Goal: Task Accomplishment & Management: Manage account settings

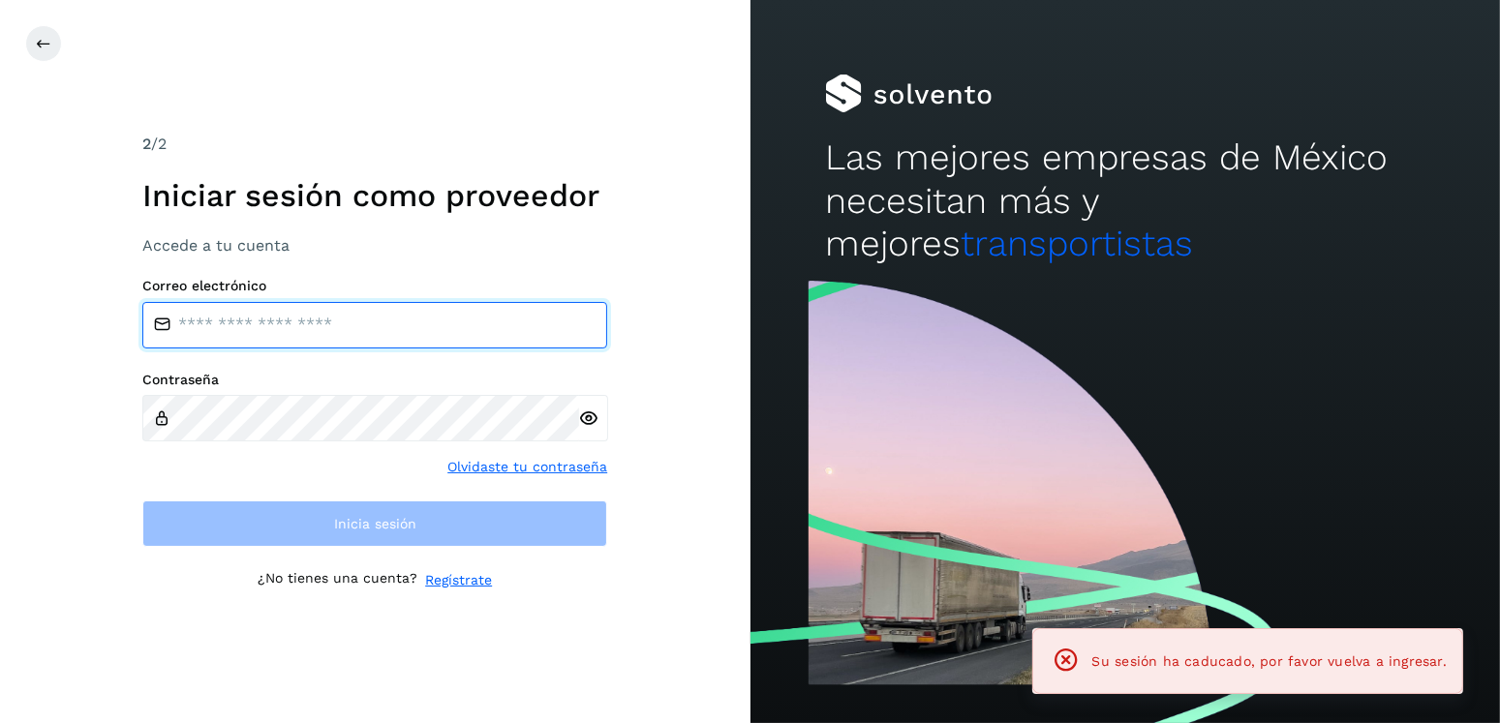
type input "**********"
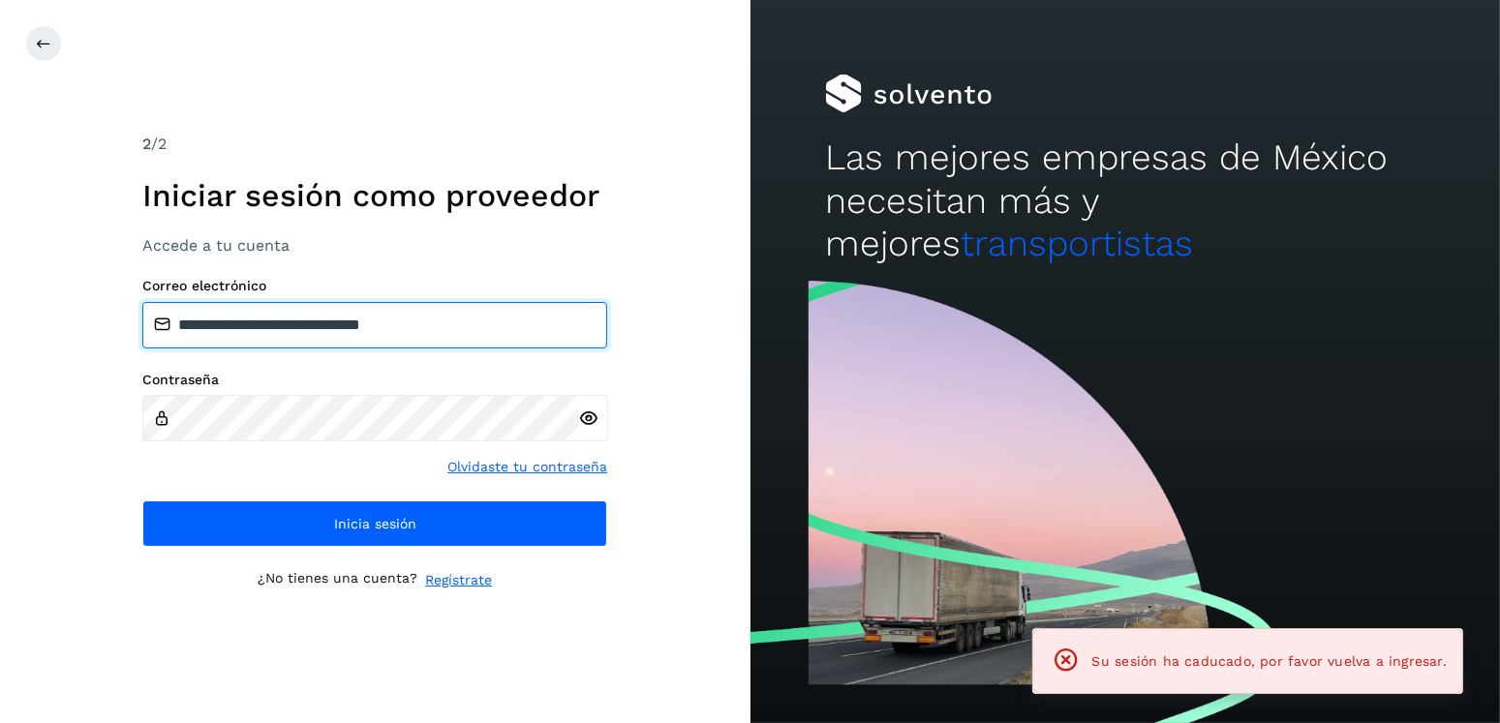
drag, startPoint x: 498, startPoint y: 319, endPoint x: 996, endPoint y: 313, distance: 498.7
click at [996, 313] on div "**********" at bounding box center [750, 361] width 1500 height 723
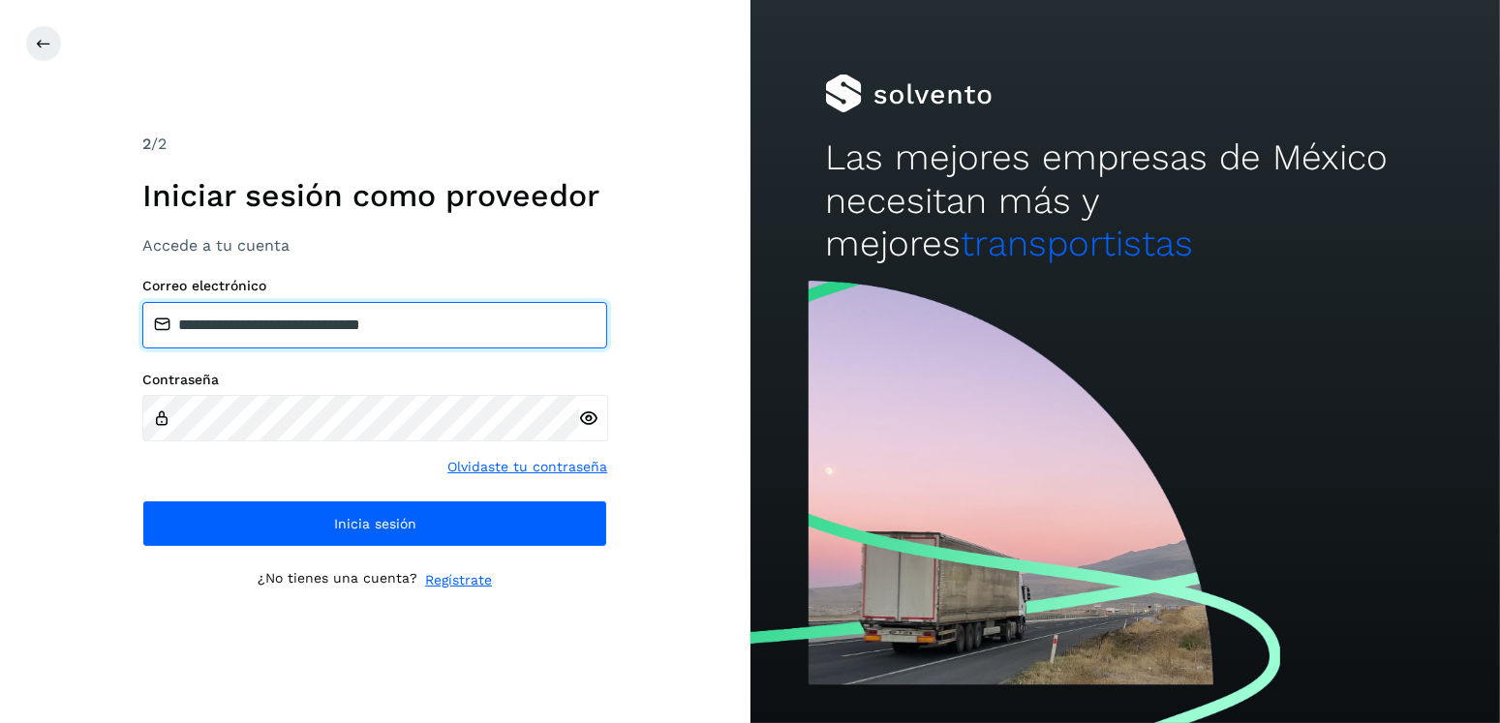
drag, startPoint x: 343, startPoint y: 320, endPoint x: 282, endPoint y: 321, distance: 61.0
click at [282, 321] on input "**********" at bounding box center [374, 325] width 465 height 46
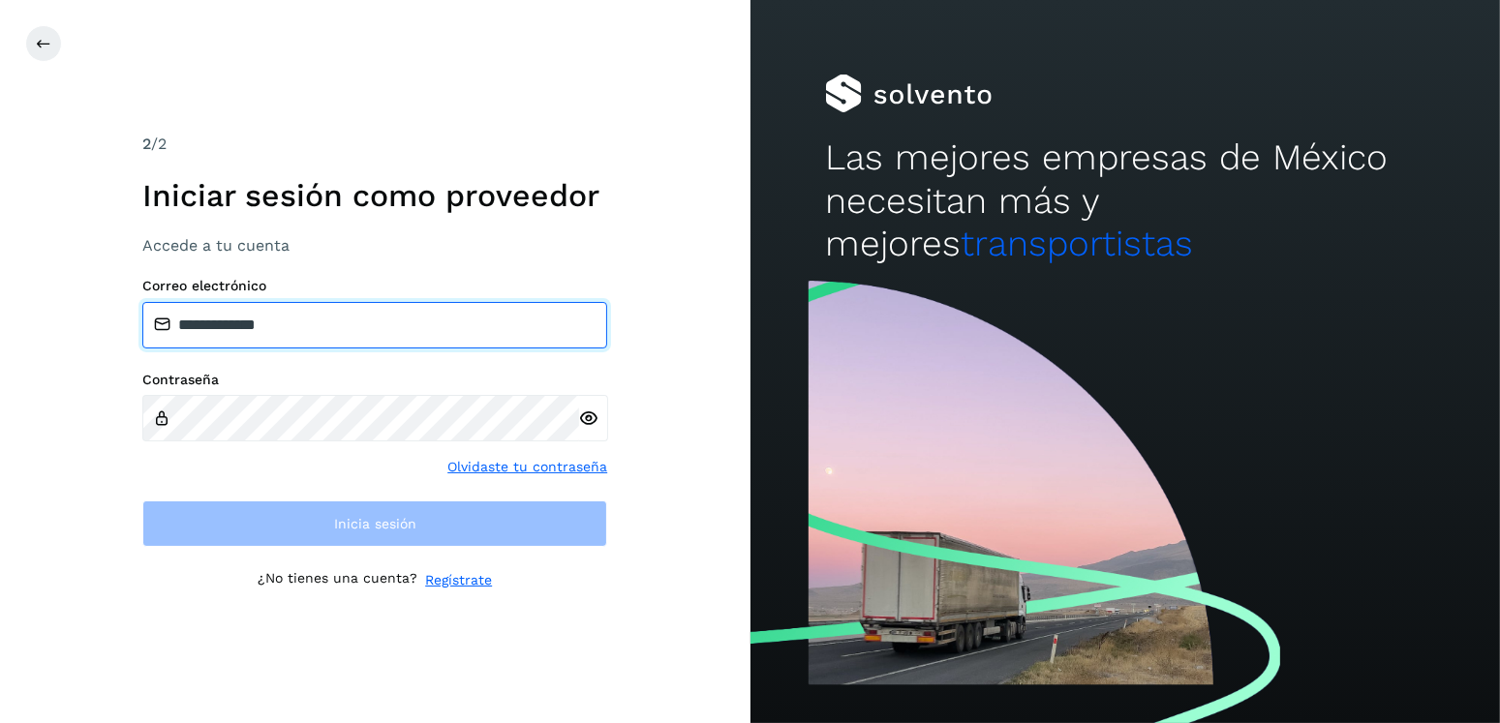
type input "**********"
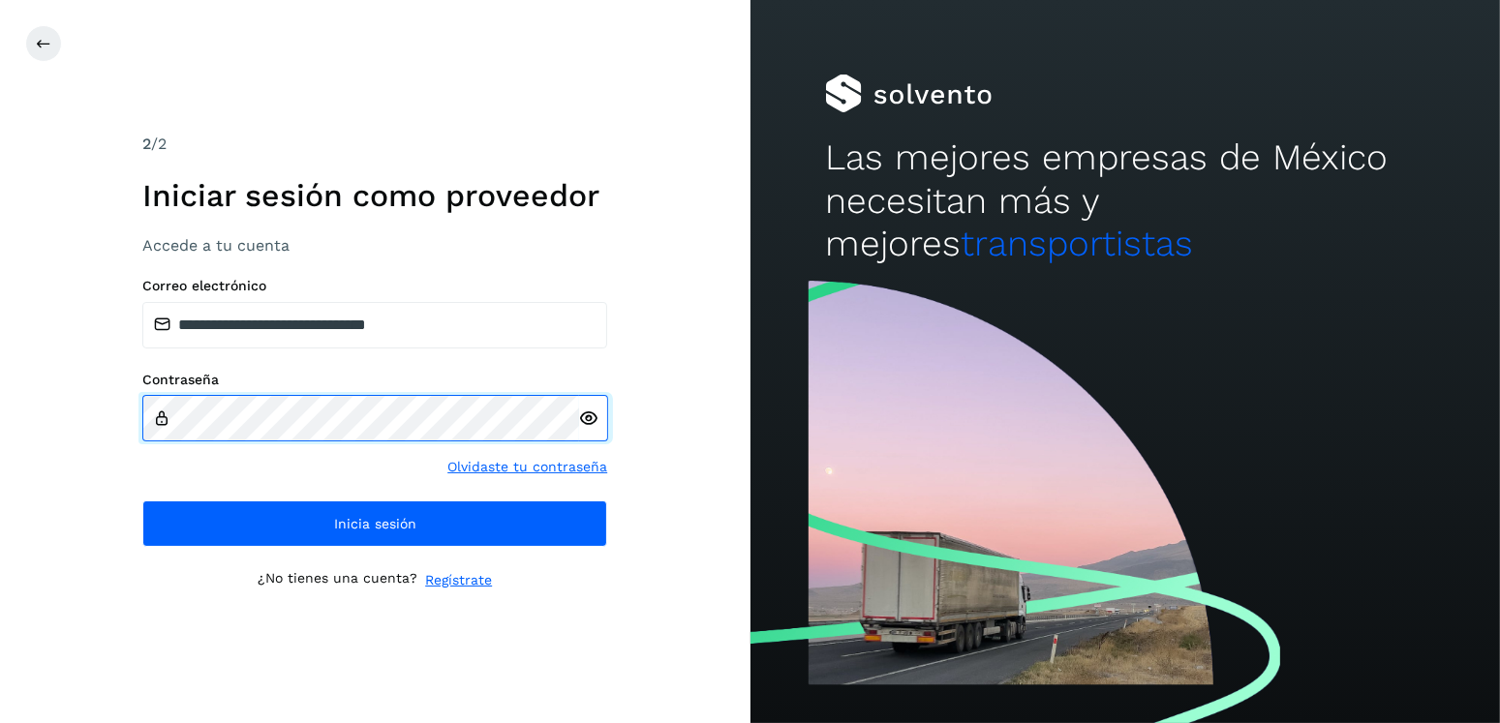
click at [110, 429] on div "**********" at bounding box center [375, 361] width 750 height 723
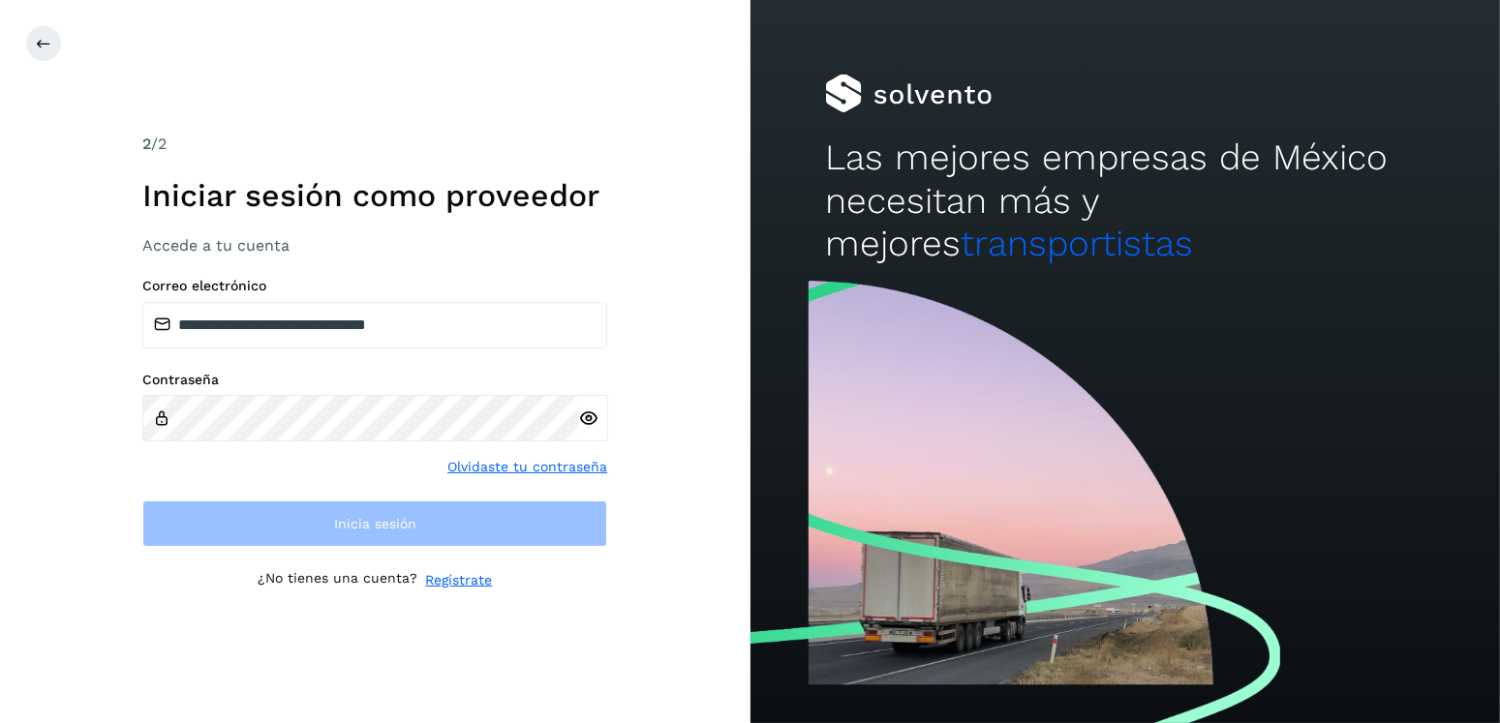
click at [582, 413] on icon at bounding box center [589, 419] width 20 height 20
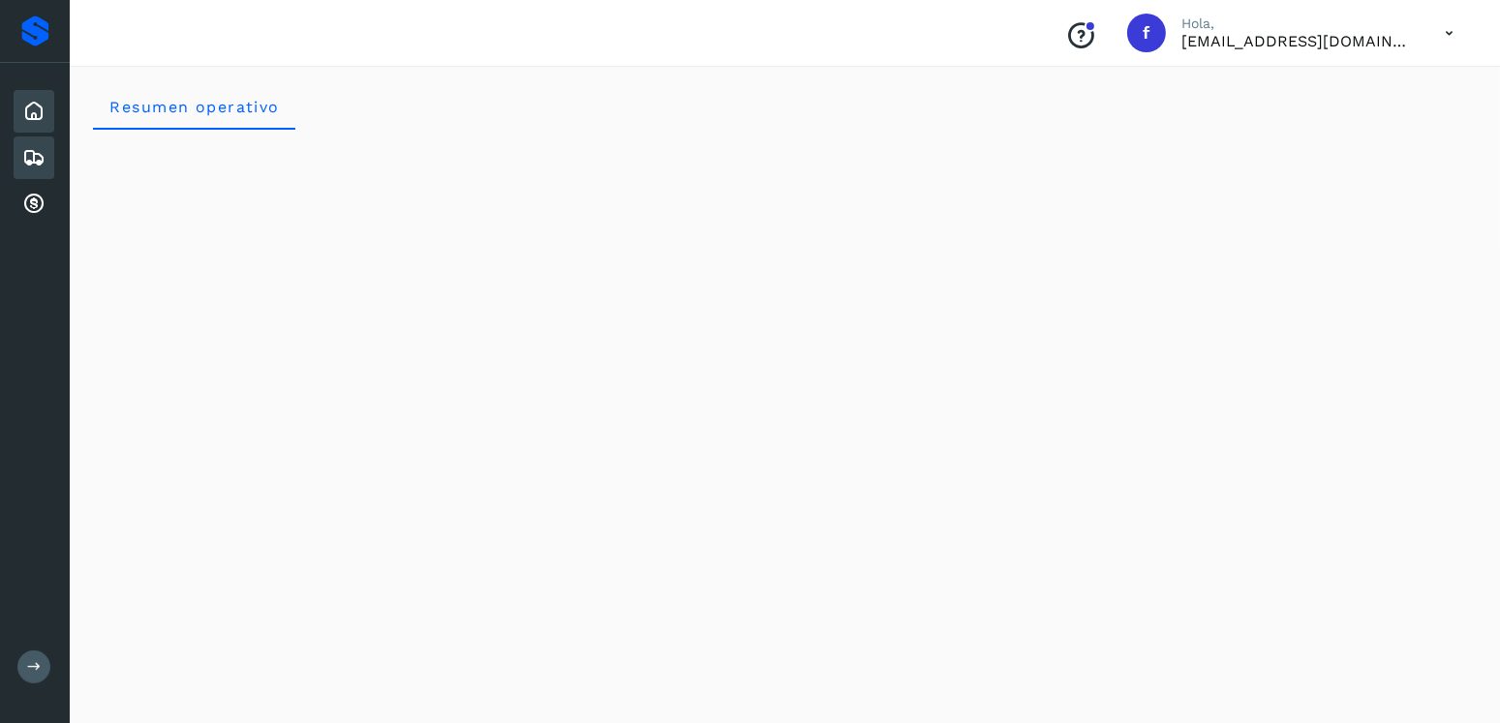
click at [48, 153] on div "Embarques" at bounding box center [34, 158] width 41 height 43
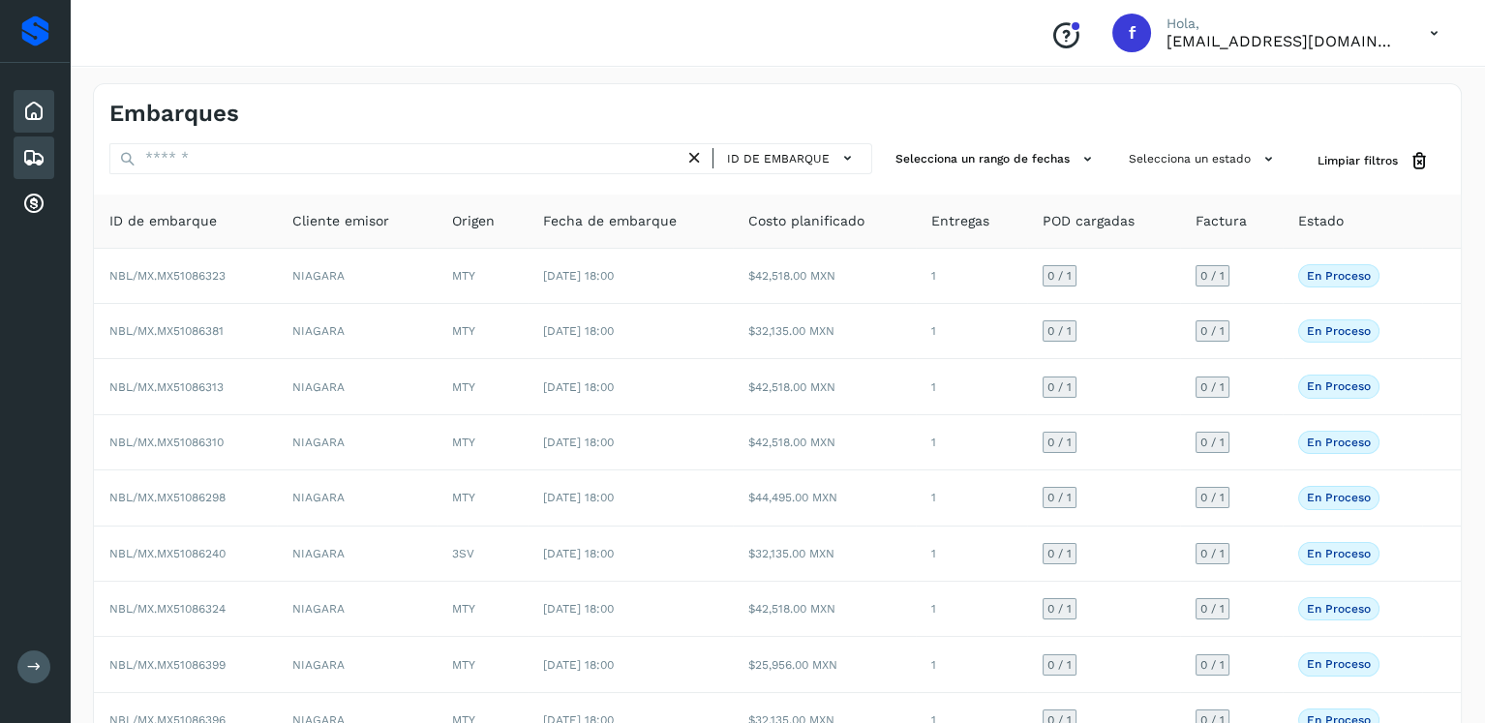
click at [44, 117] on icon at bounding box center [33, 111] width 23 height 23
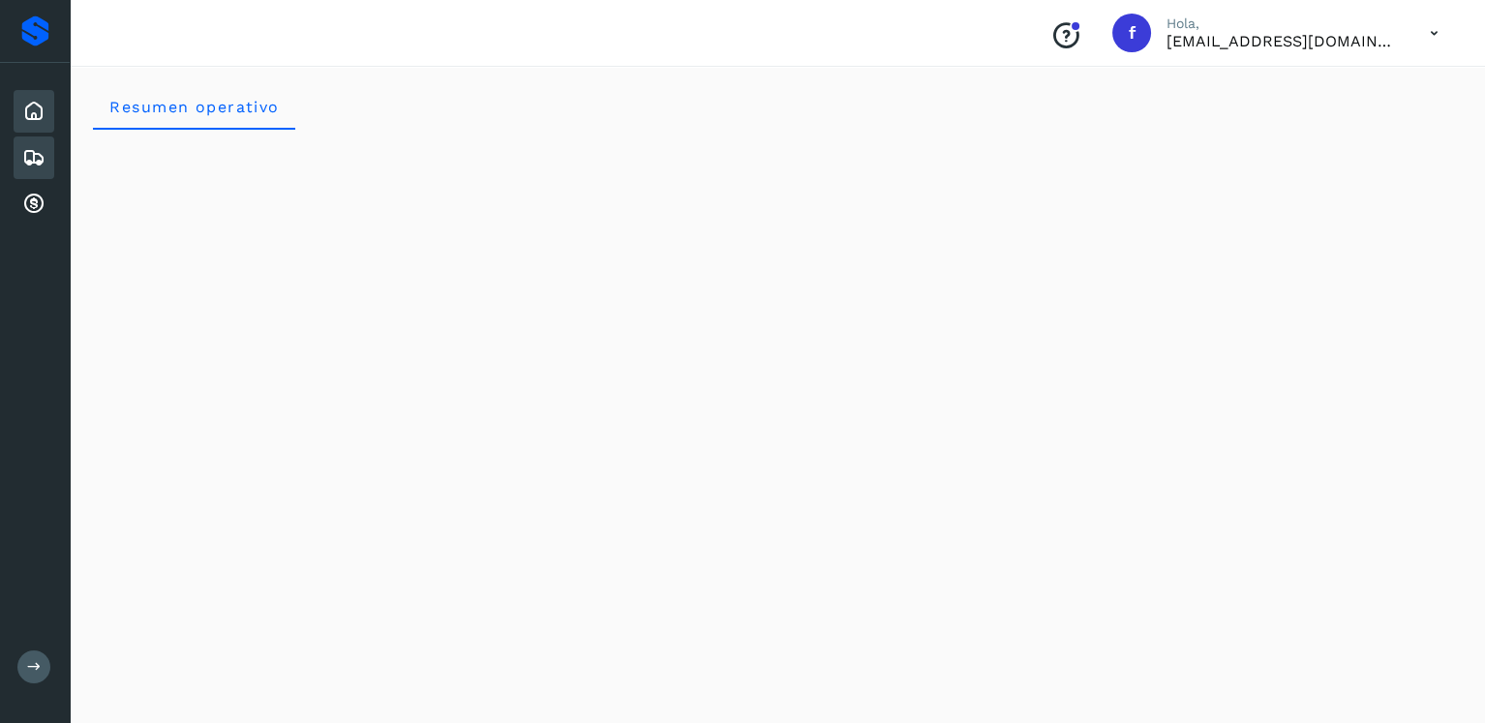
click at [40, 146] on icon at bounding box center [33, 157] width 23 height 23
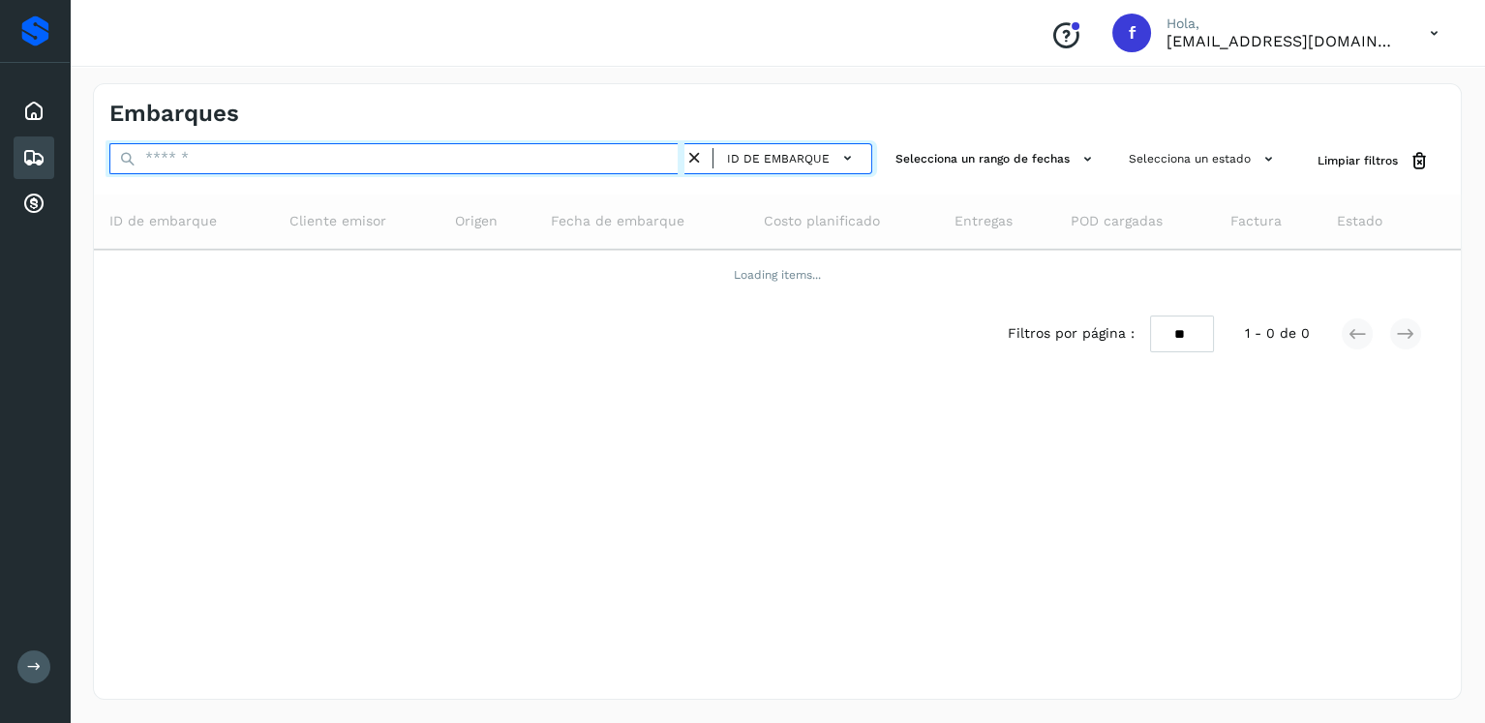
click at [232, 150] on input "text" at bounding box center [396, 158] width 575 height 31
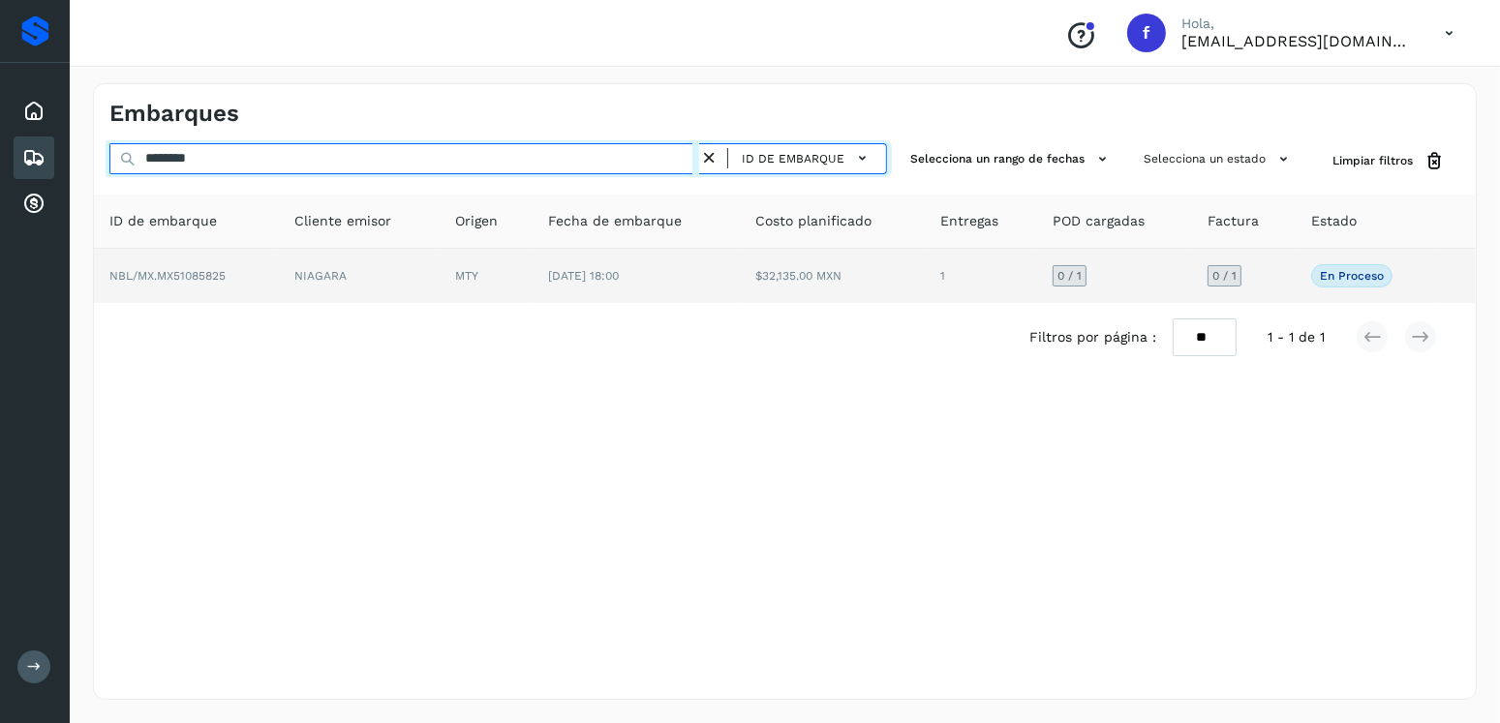
type input "********"
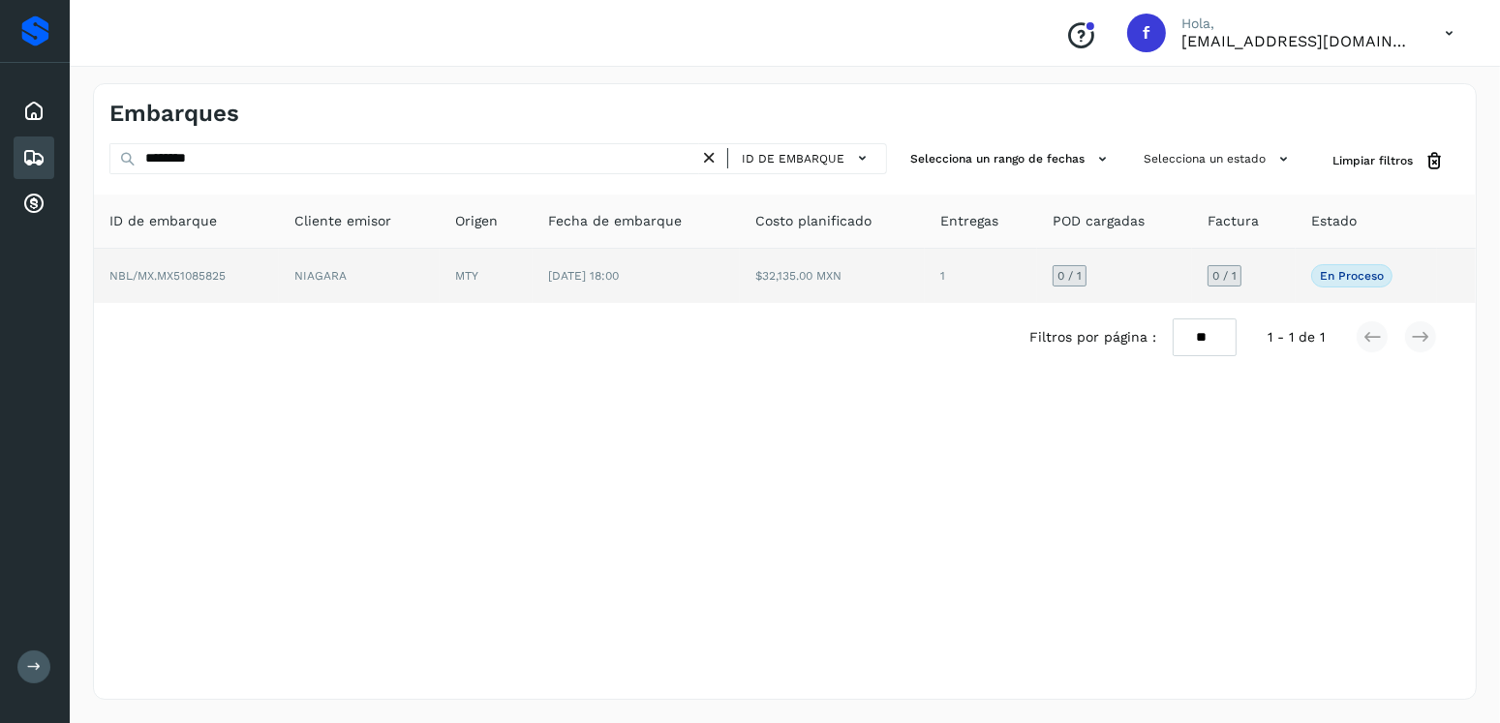
click at [604, 289] on td "01/oct/2025 18:00" at bounding box center [636, 276] width 207 height 54
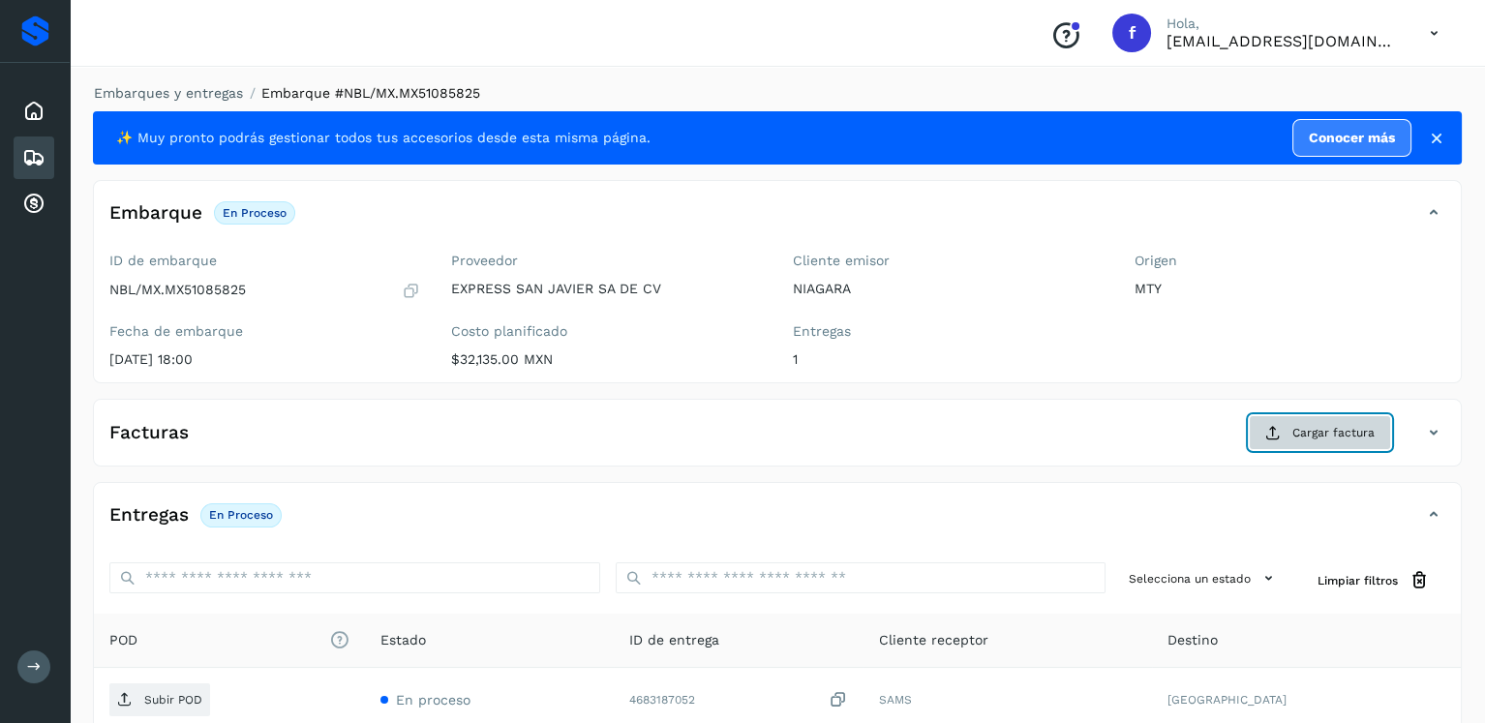
click at [1314, 424] on span "Cargar factura" at bounding box center [1334, 432] width 82 height 17
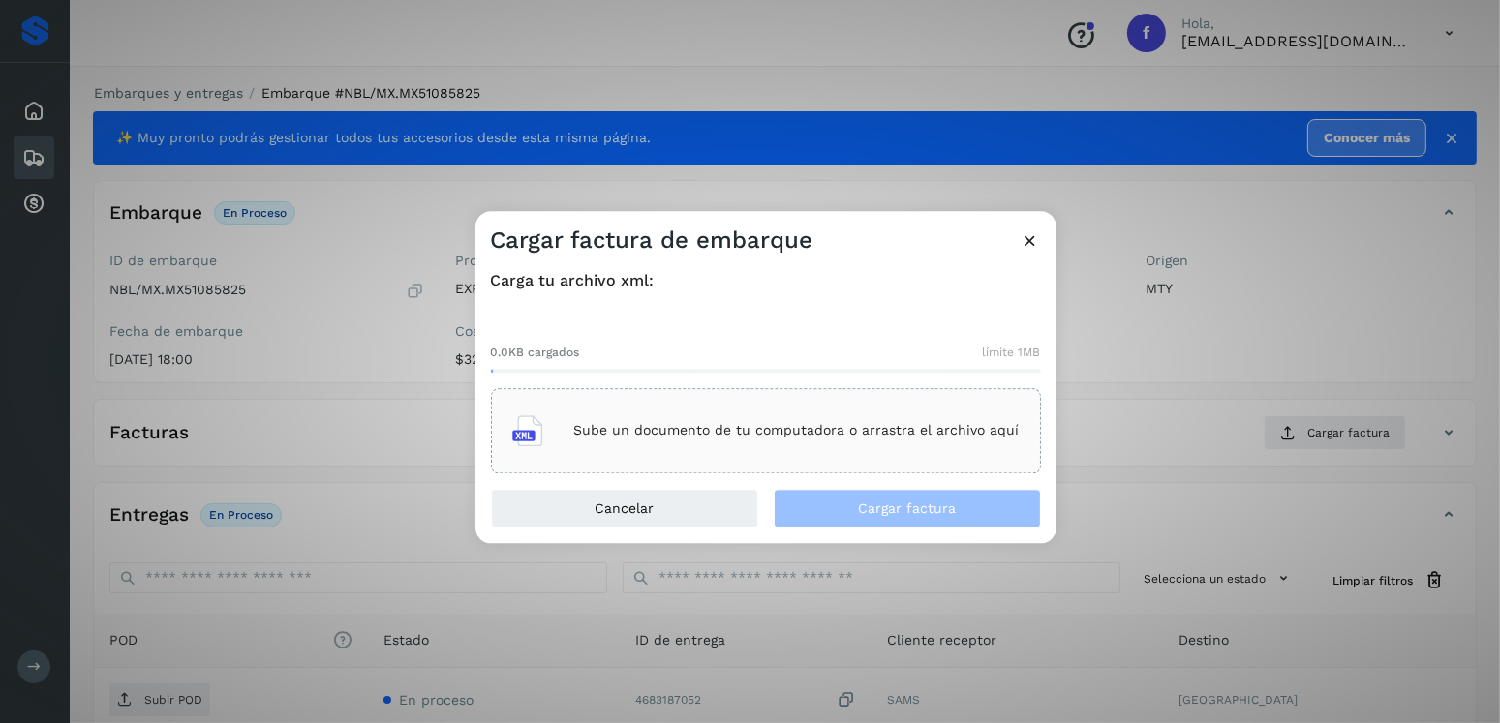
click at [883, 437] on p "Sube un documento de tu computadora o arrastra el archivo aquí" at bounding box center [796, 431] width 445 height 16
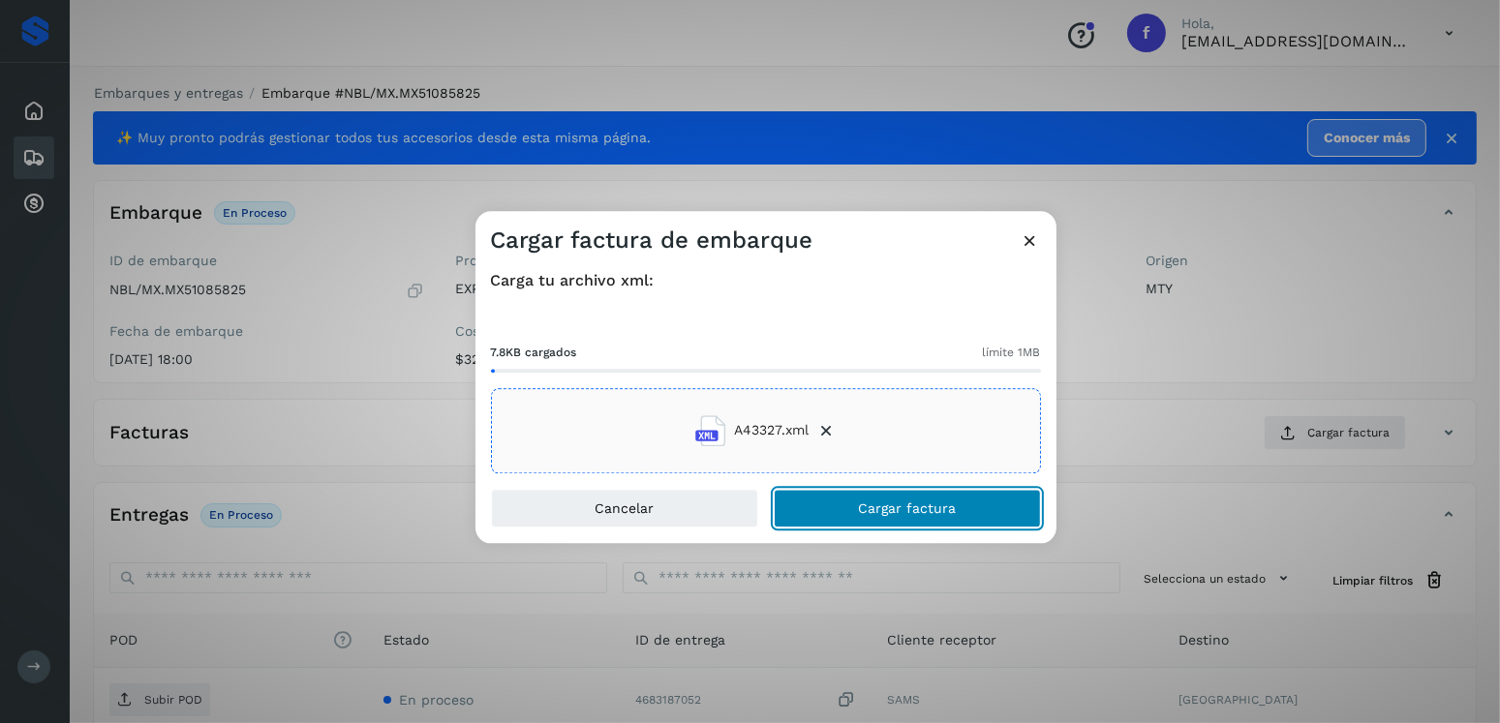
click at [875, 497] on button "Cargar factura" at bounding box center [907, 508] width 267 height 39
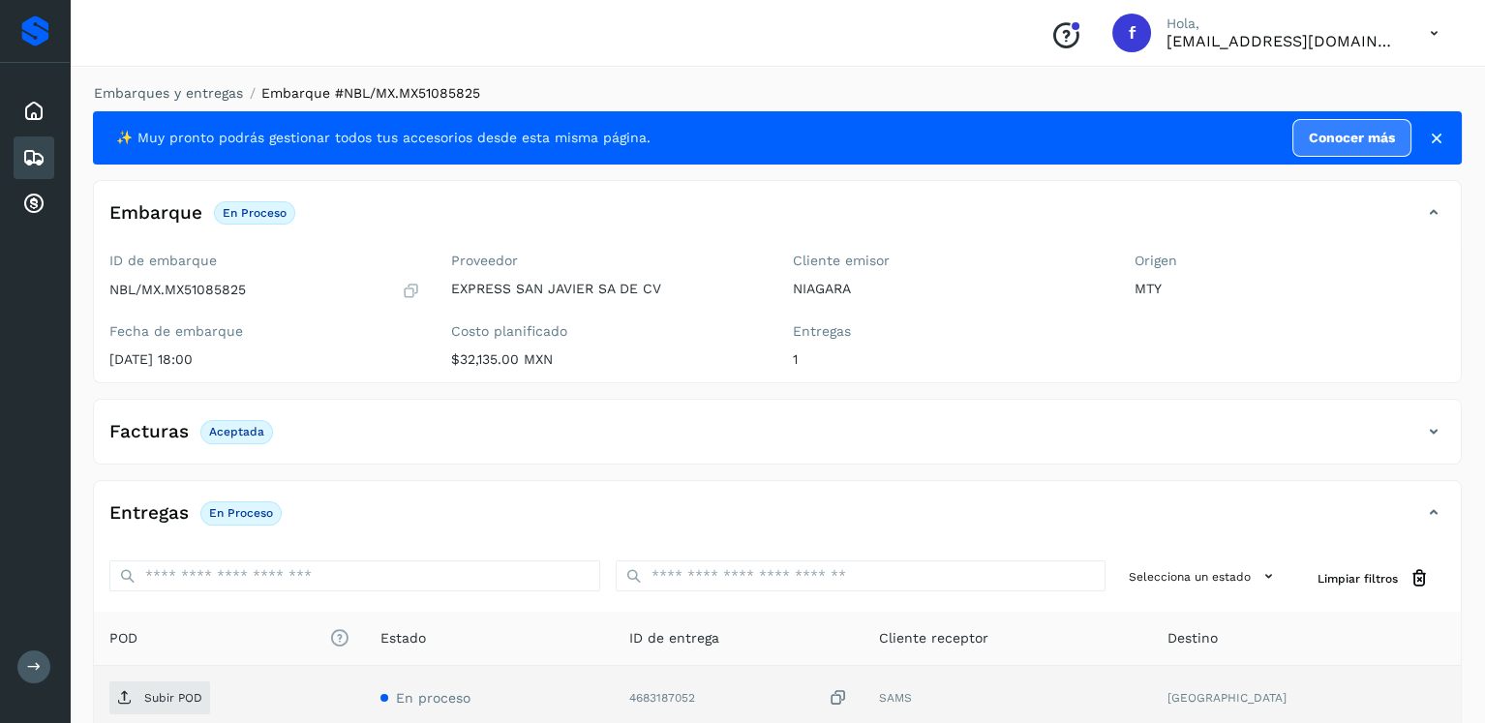
scroll to position [194, 0]
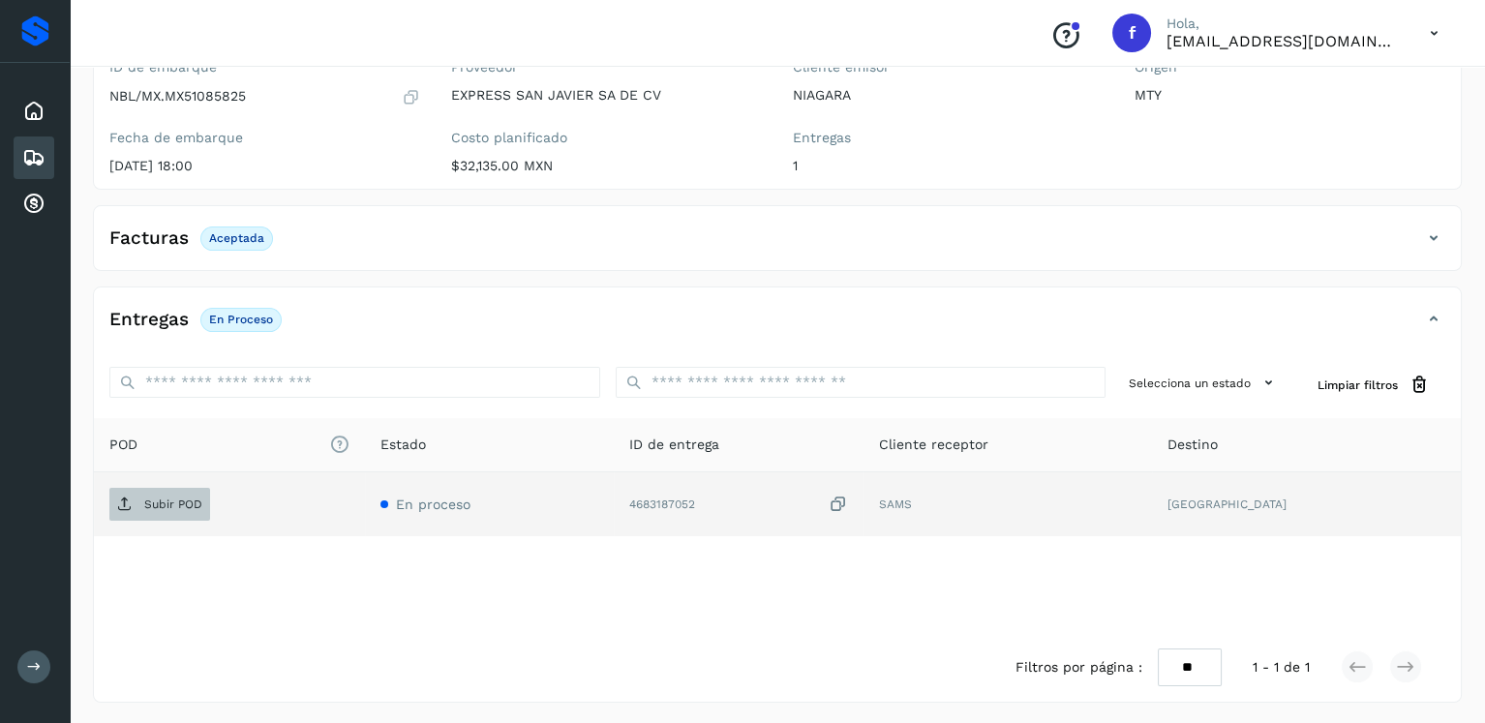
click at [161, 498] on p "Subir POD" at bounding box center [173, 505] width 58 height 14
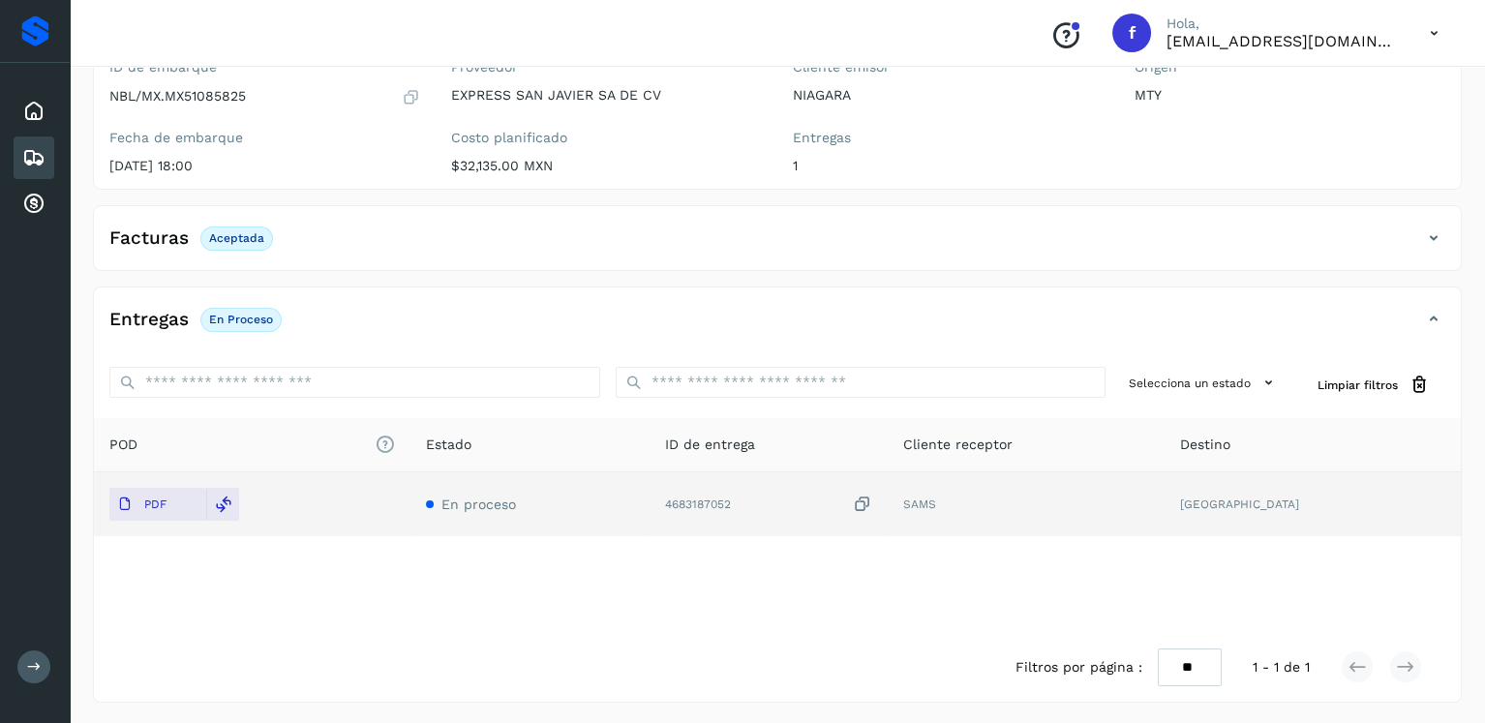
click at [41, 153] on icon at bounding box center [33, 157] width 23 height 23
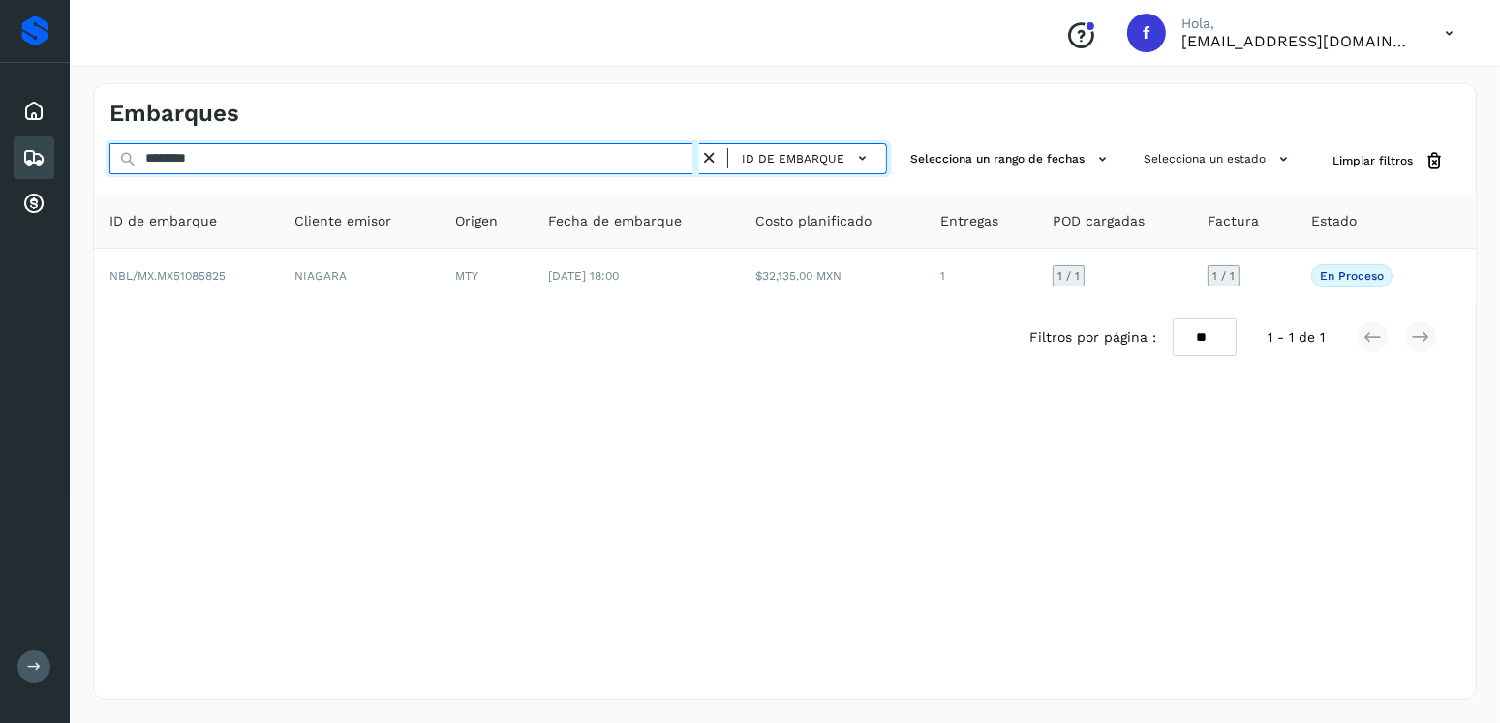
drag, startPoint x: 169, startPoint y: 173, endPoint x: 156, endPoint y: 173, distance: 13.6
click at [156, 173] on div "******** ID de embarque" at bounding box center [497, 161] width 777 height 36
type input "*"
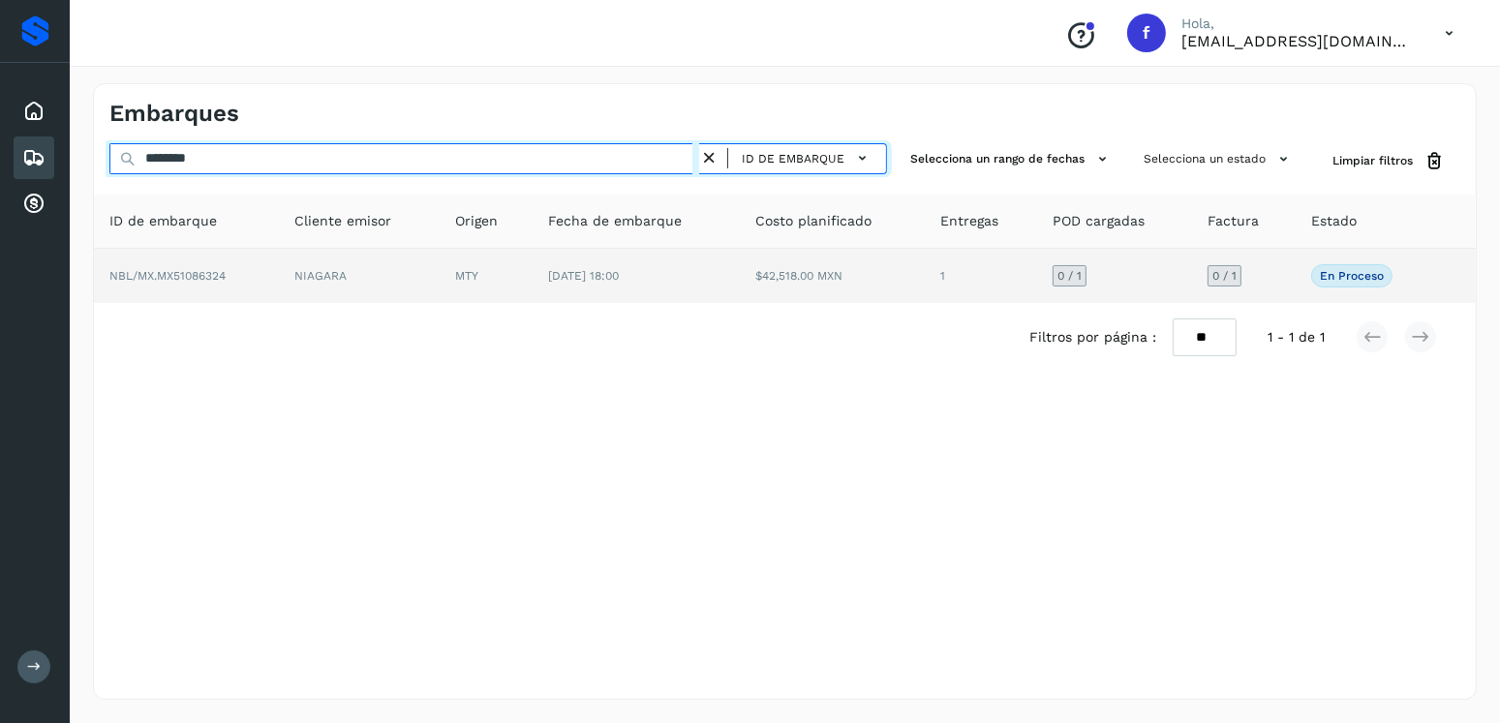
type input "********"
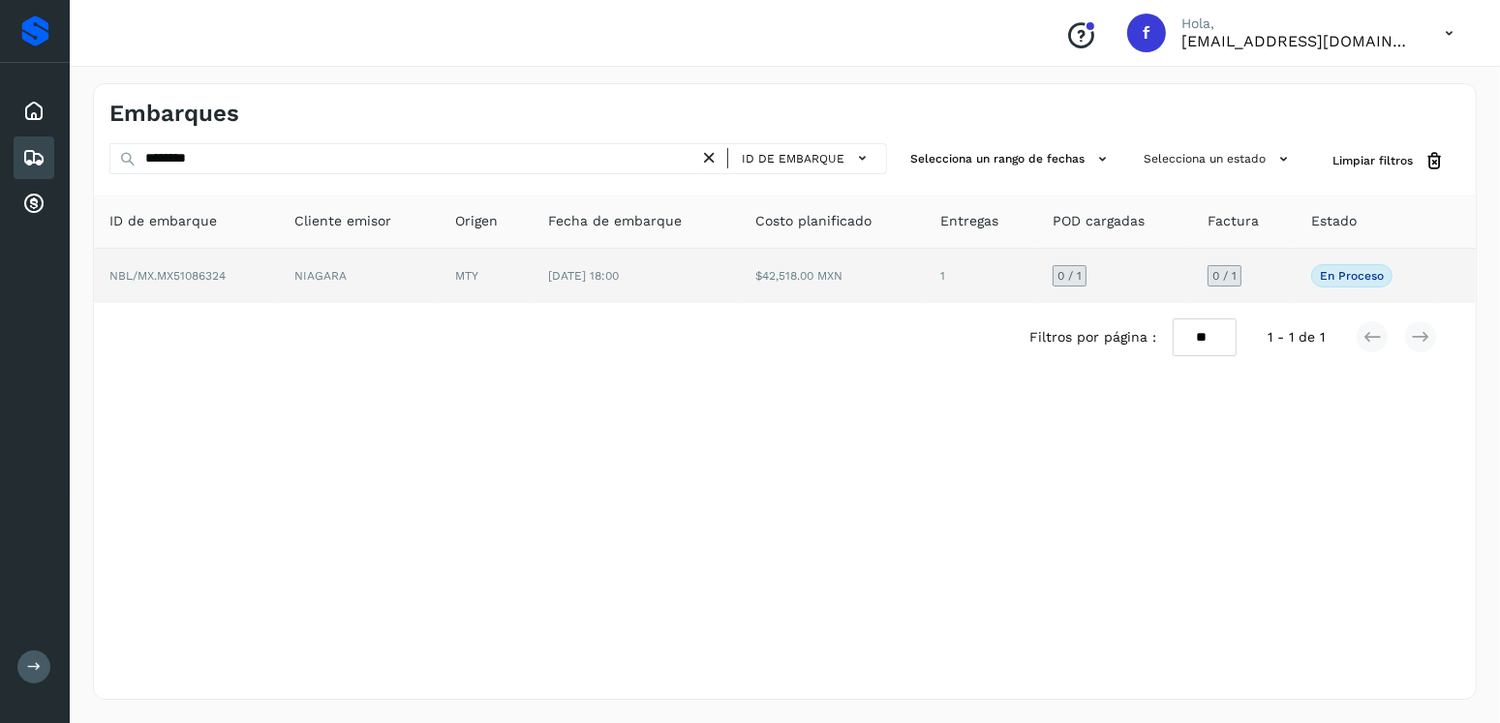
click at [755, 287] on td "$42,518.00 MXN" at bounding box center [832, 276] width 185 height 54
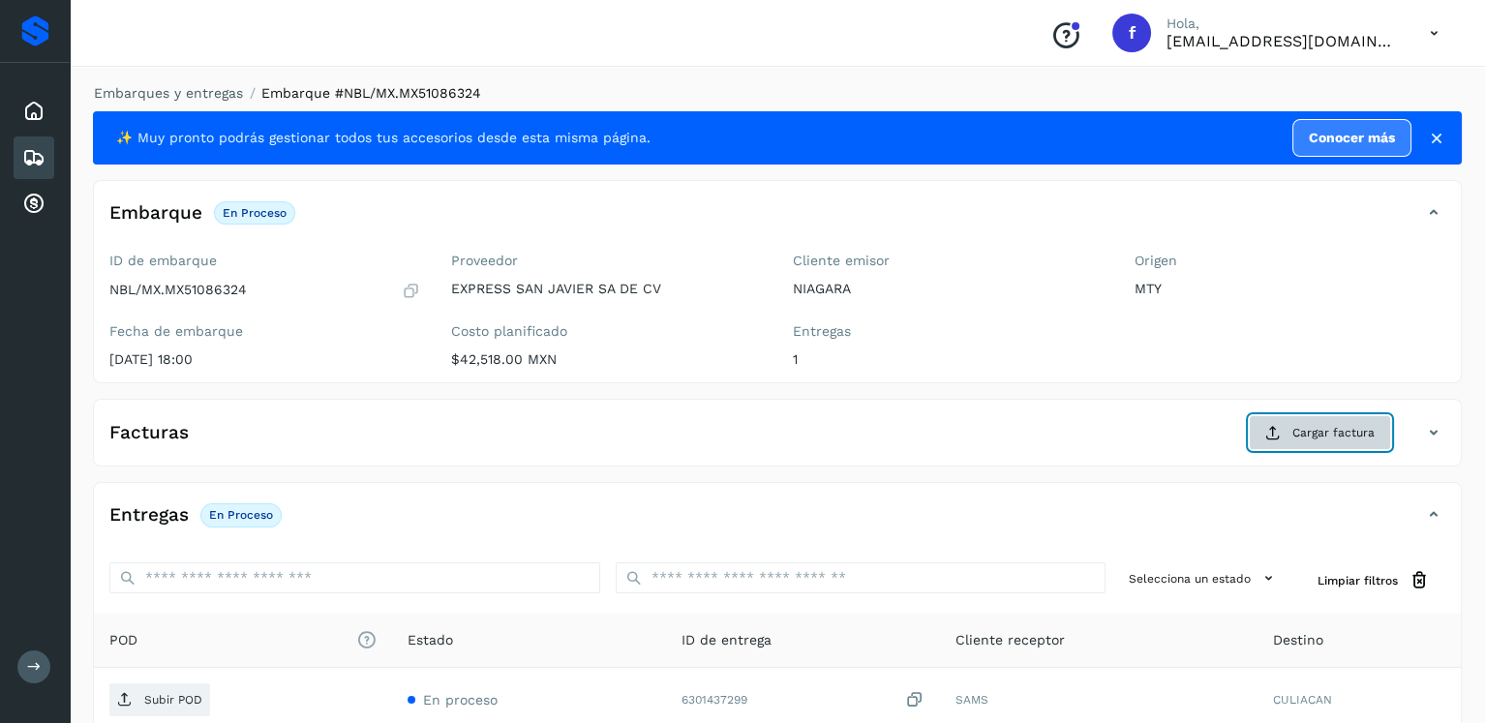
click at [1286, 428] on button "Cargar factura" at bounding box center [1320, 432] width 142 height 35
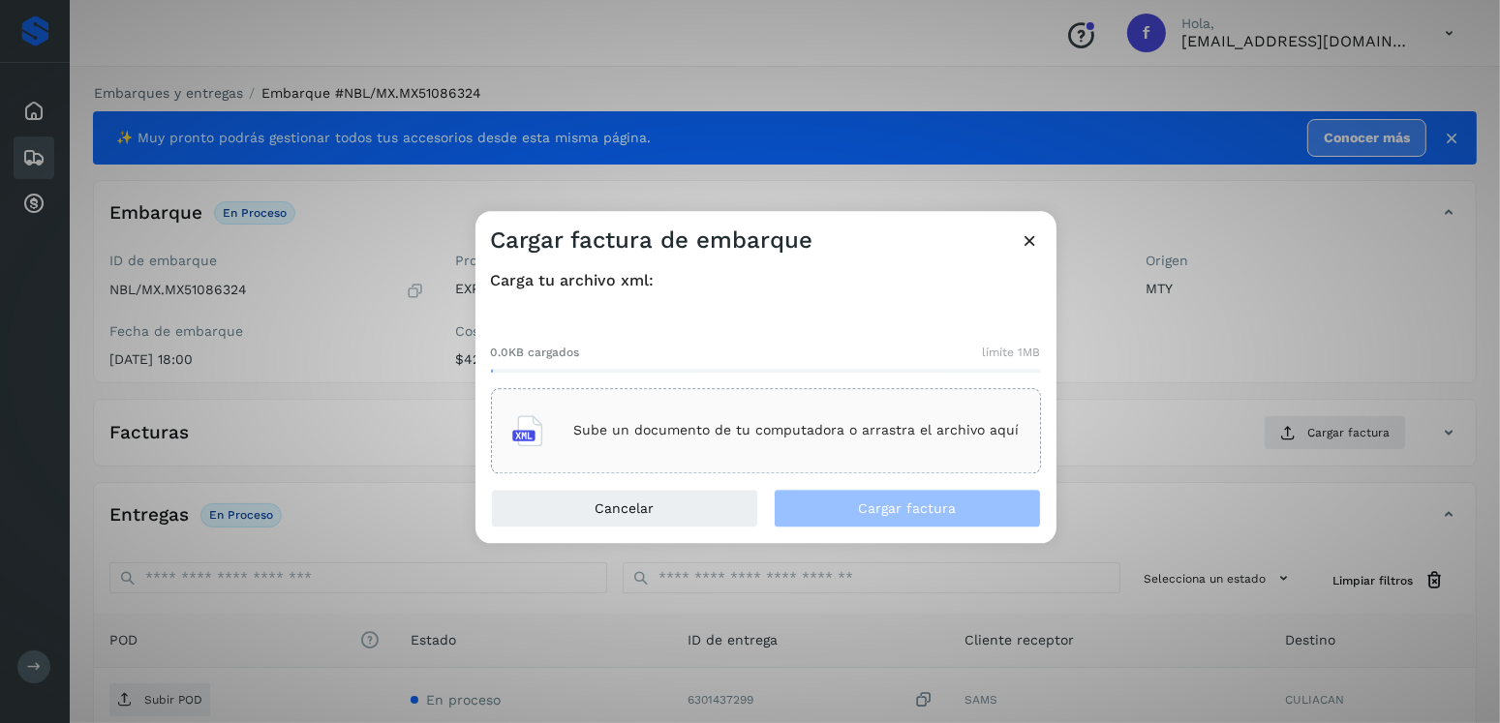
click at [798, 458] on div "Sube un documento de tu computadora o arrastra el archivo aquí" at bounding box center [766, 430] width 550 height 85
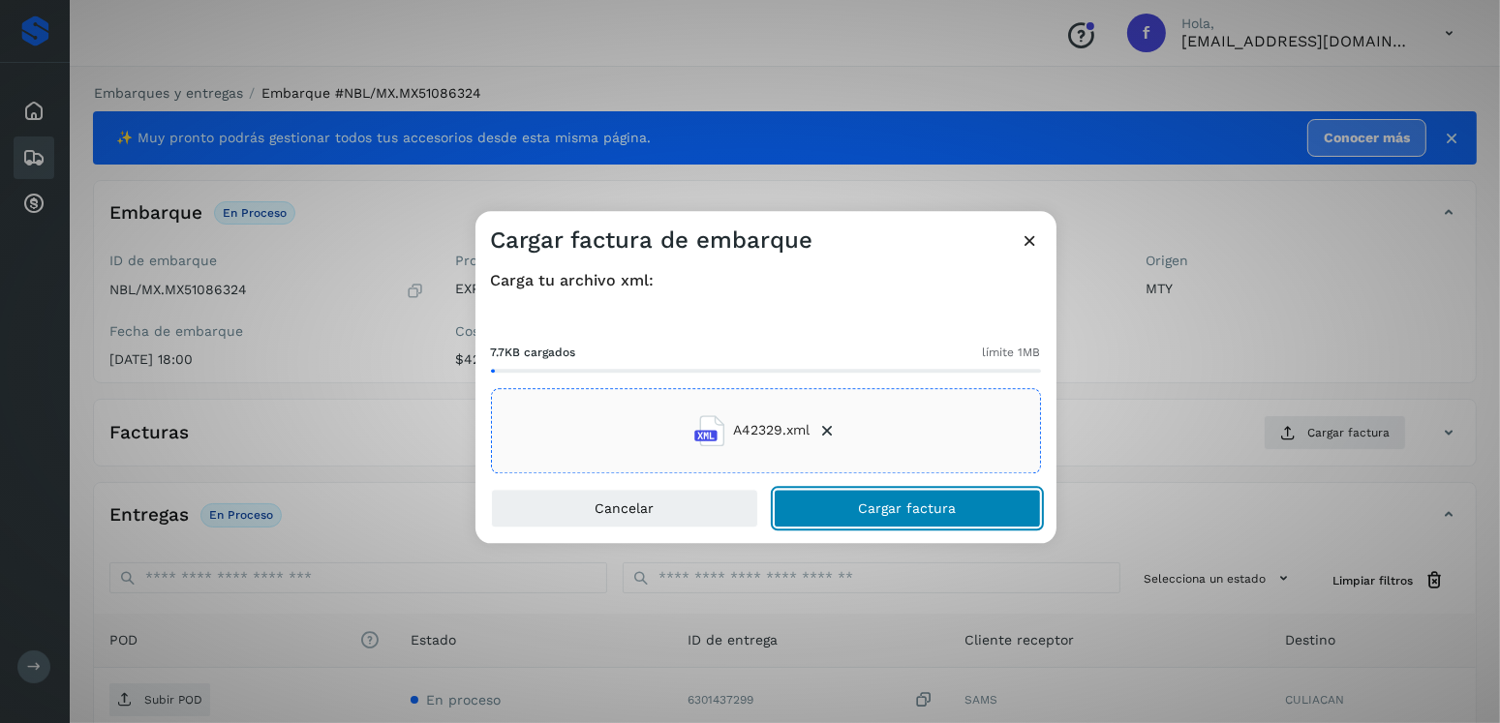
click at [913, 497] on button "Cargar factura" at bounding box center [907, 508] width 267 height 39
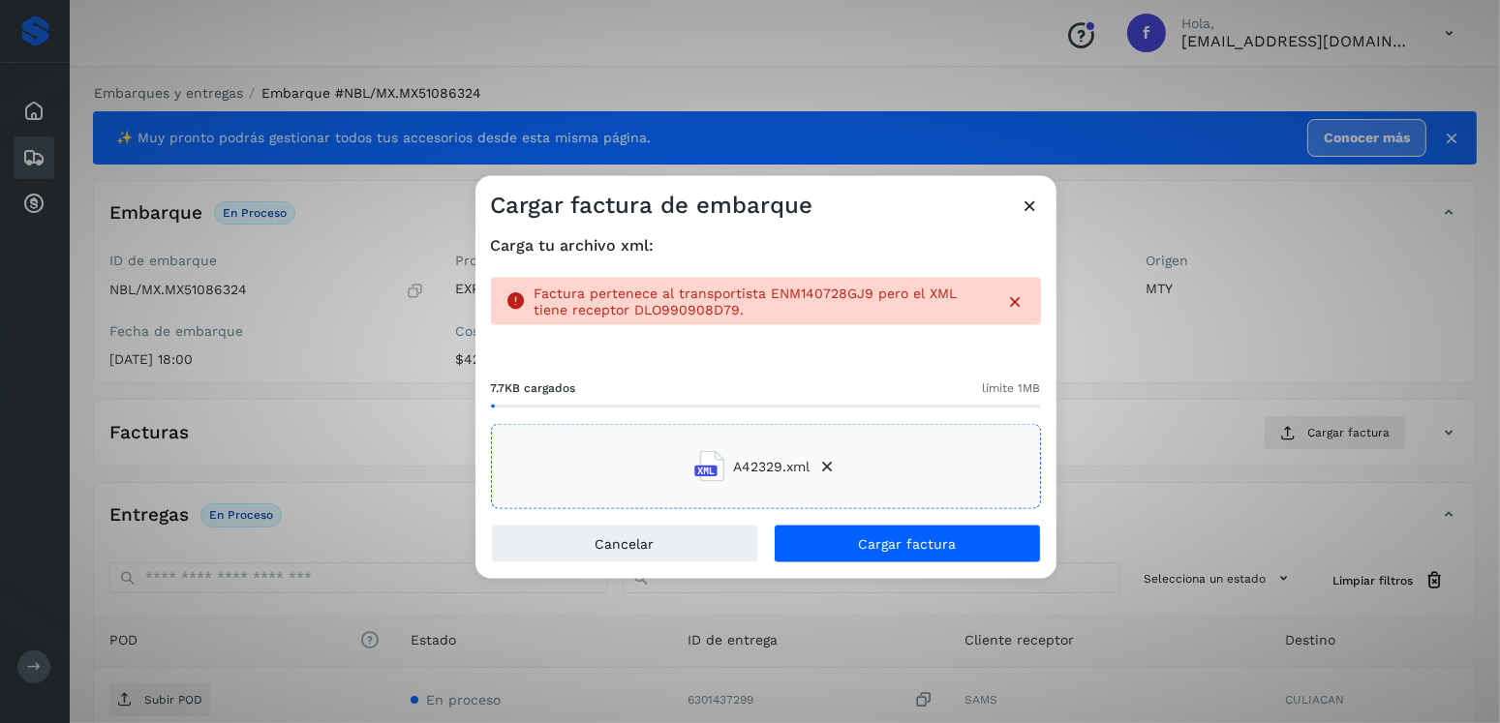
click at [1021, 294] on icon at bounding box center [1015, 300] width 19 height 19
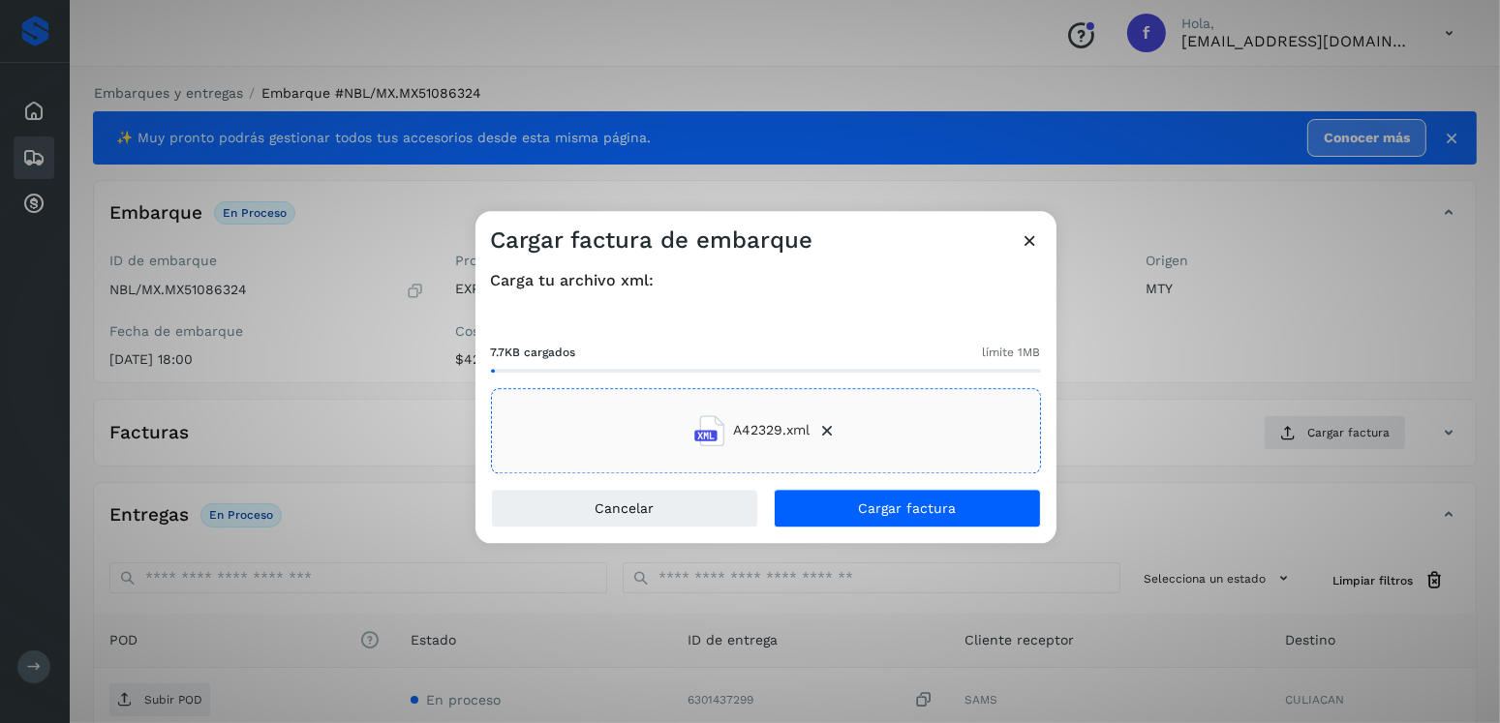
click at [832, 426] on icon at bounding box center [826, 430] width 19 height 19
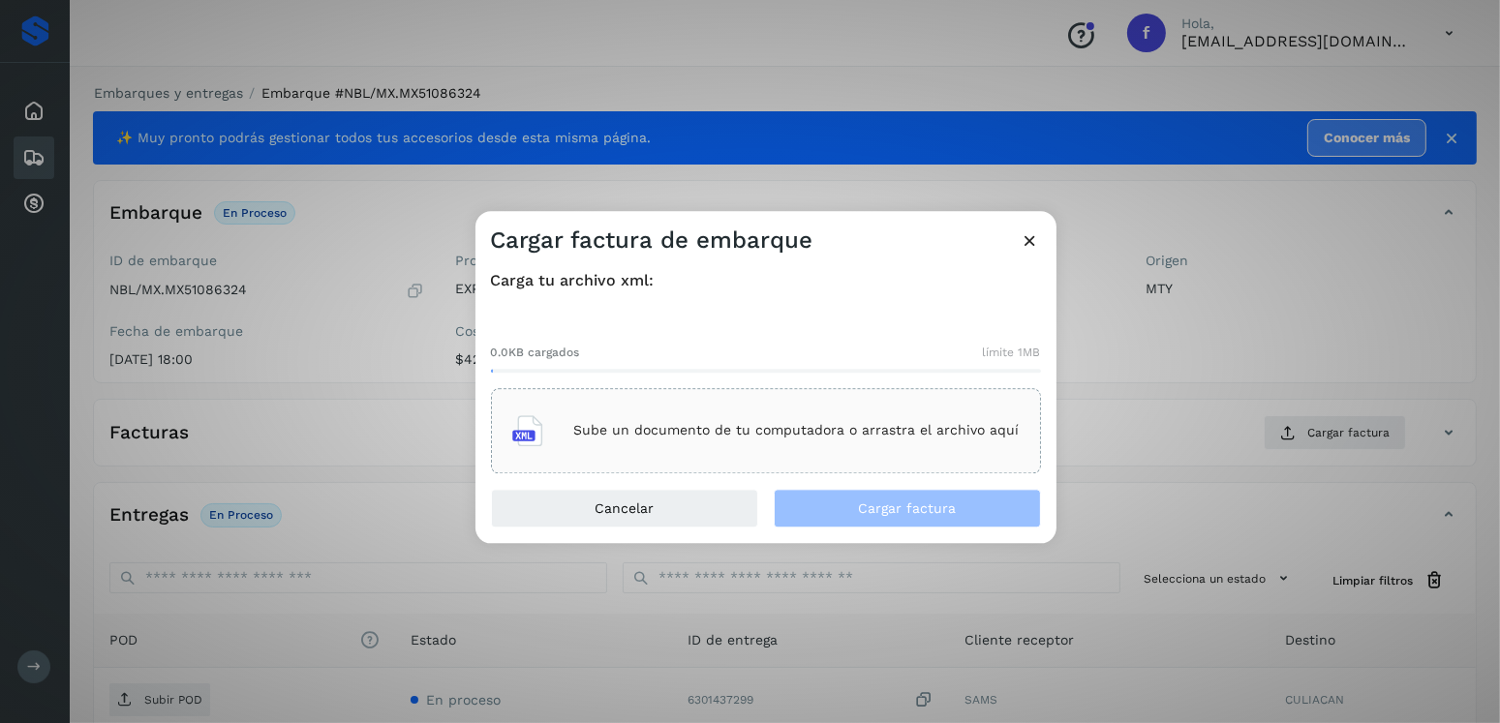
click at [832, 426] on p "Sube un documento de tu computadora o arrastra el archivo aquí" at bounding box center [796, 431] width 445 height 16
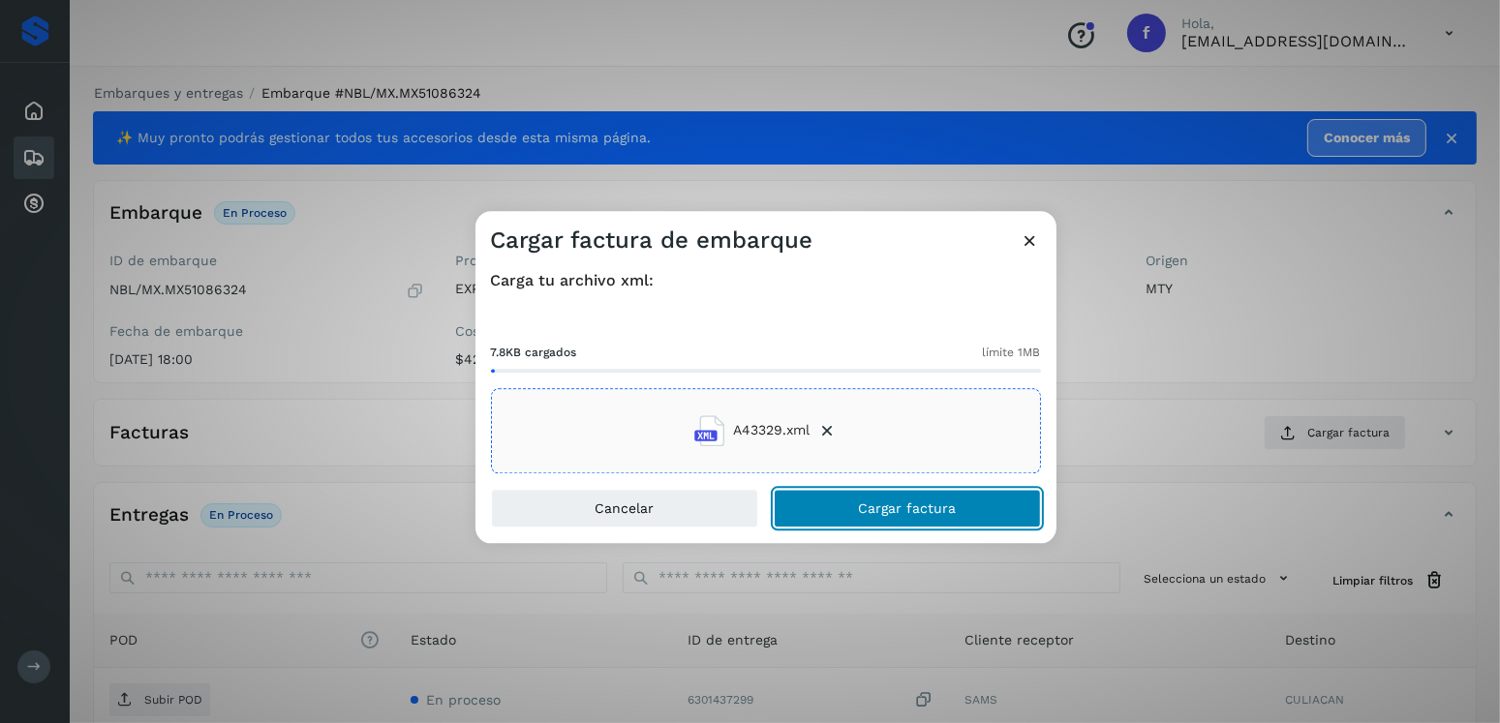
click at [904, 516] on button "Cargar factura" at bounding box center [907, 508] width 267 height 39
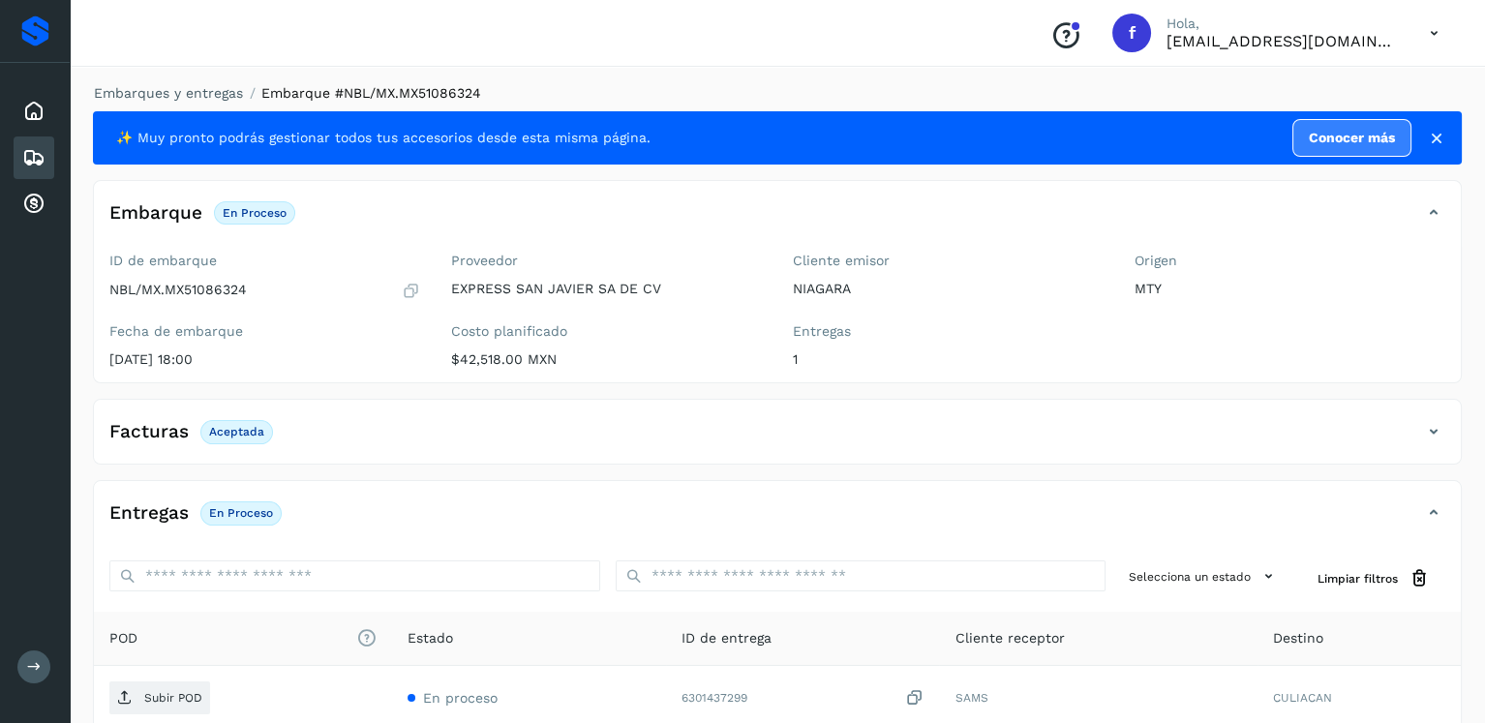
scroll to position [194, 0]
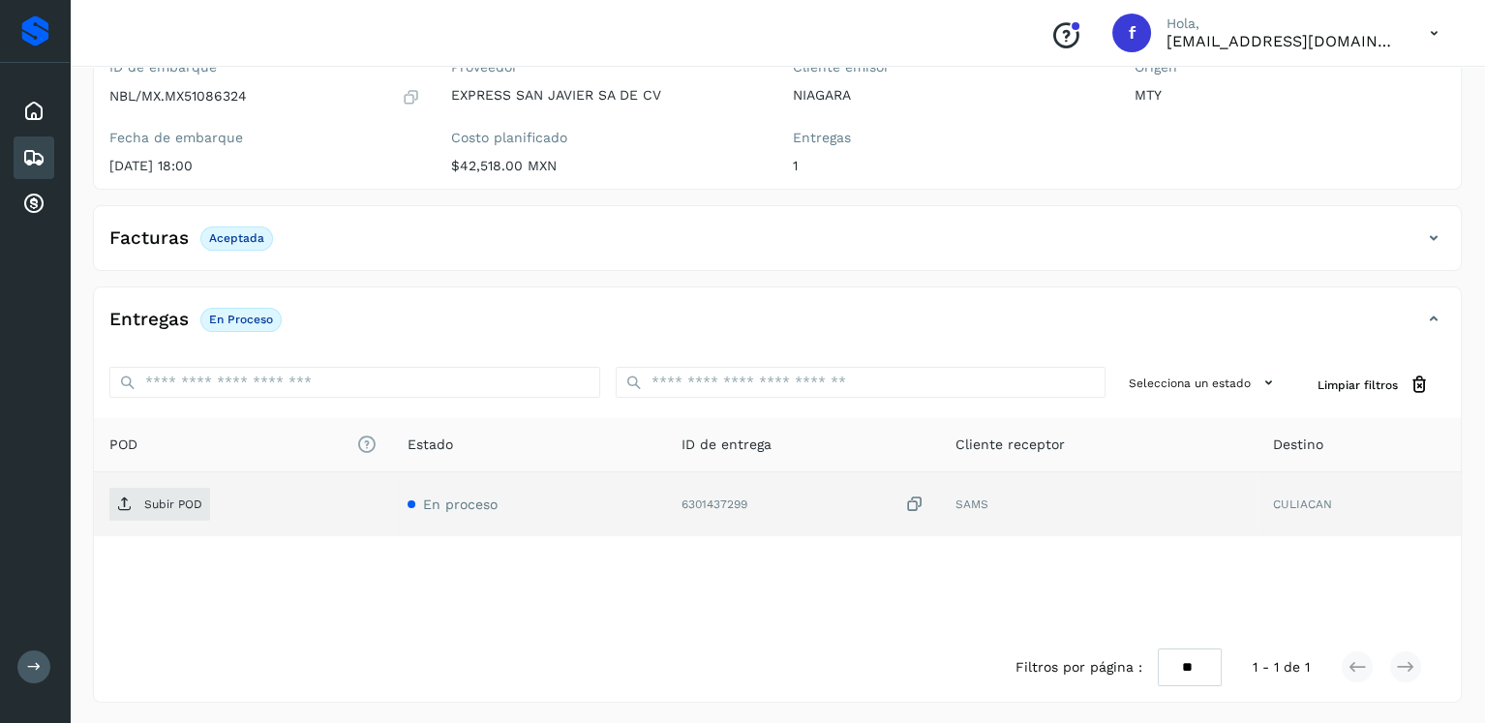
click at [168, 480] on td "Subir POD" at bounding box center [243, 504] width 298 height 64
click at [173, 484] on td "Subir POD" at bounding box center [243, 504] width 298 height 64
click at [174, 492] on span "Subir POD" at bounding box center [159, 504] width 101 height 31
click at [46, 158] on div "Embarques" at bounding box center [34, 158] width 41 height 43
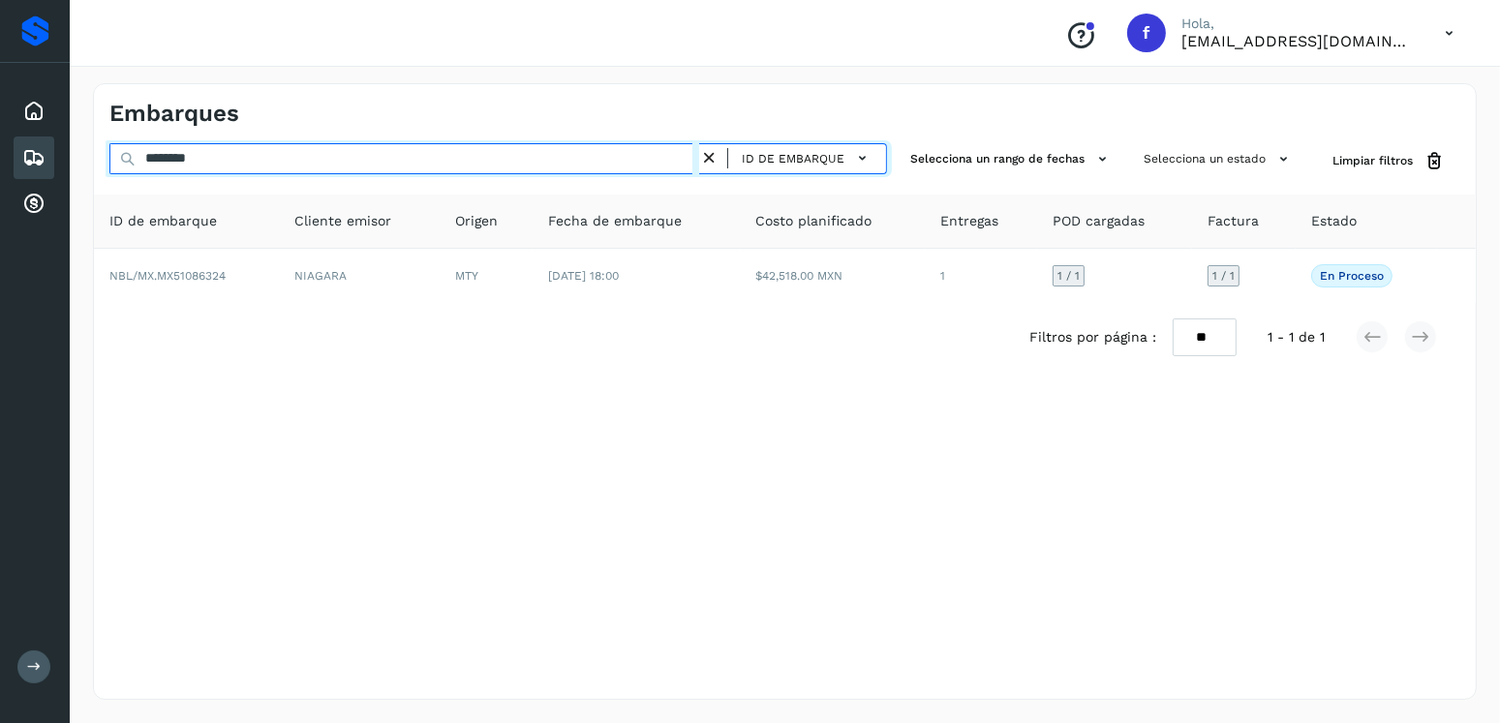
drag, startPoint x: 240, startPoint y: 168, endPoint x: 77, endPoint y: 173, distance: 162.7
click at [77, 173] on div "Embarques ******** ID de embarque Selecciona un rango de fechas Selecciona un e…" at bounding box center [785, 391] width 1430 height 663
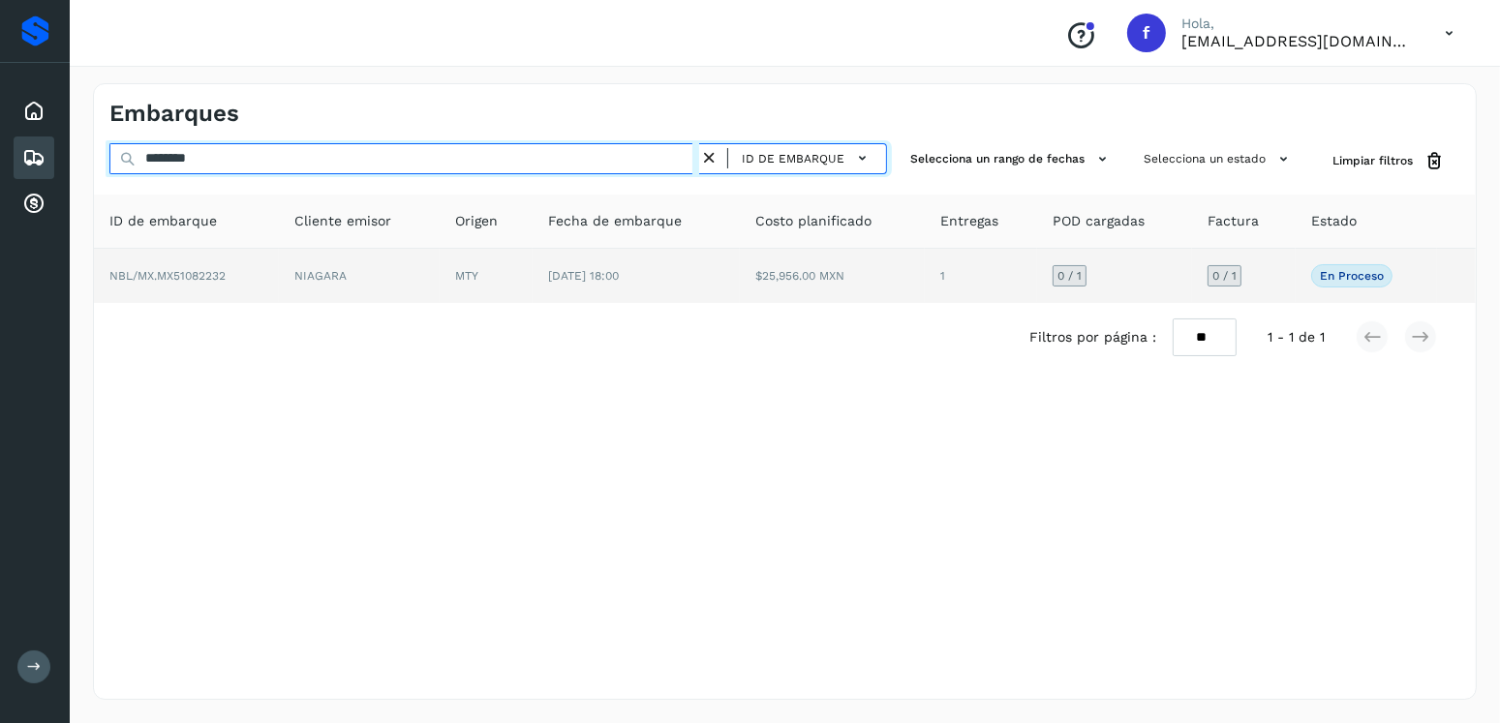
type input "********"
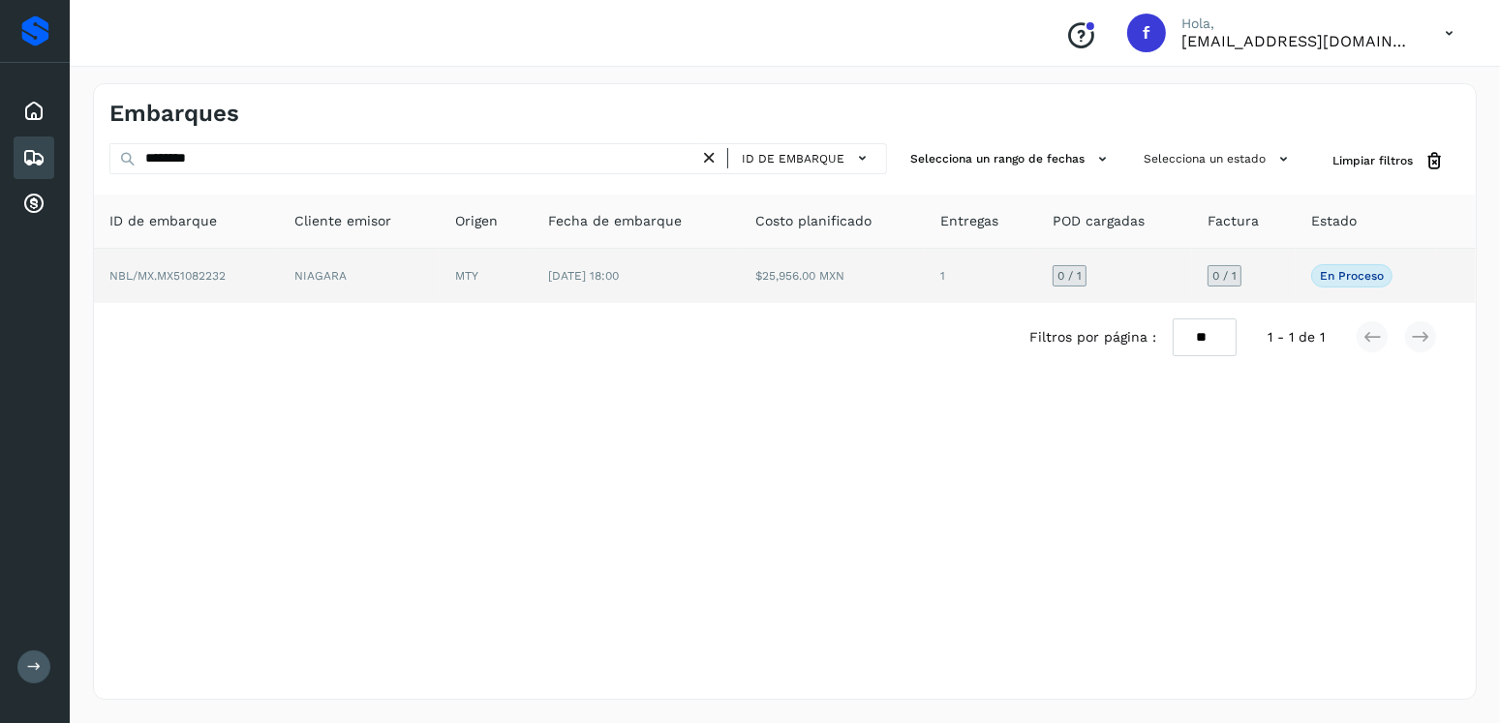
click at [1000, 280] on td "1" at bounding box center [981, 276] width 112 height 54
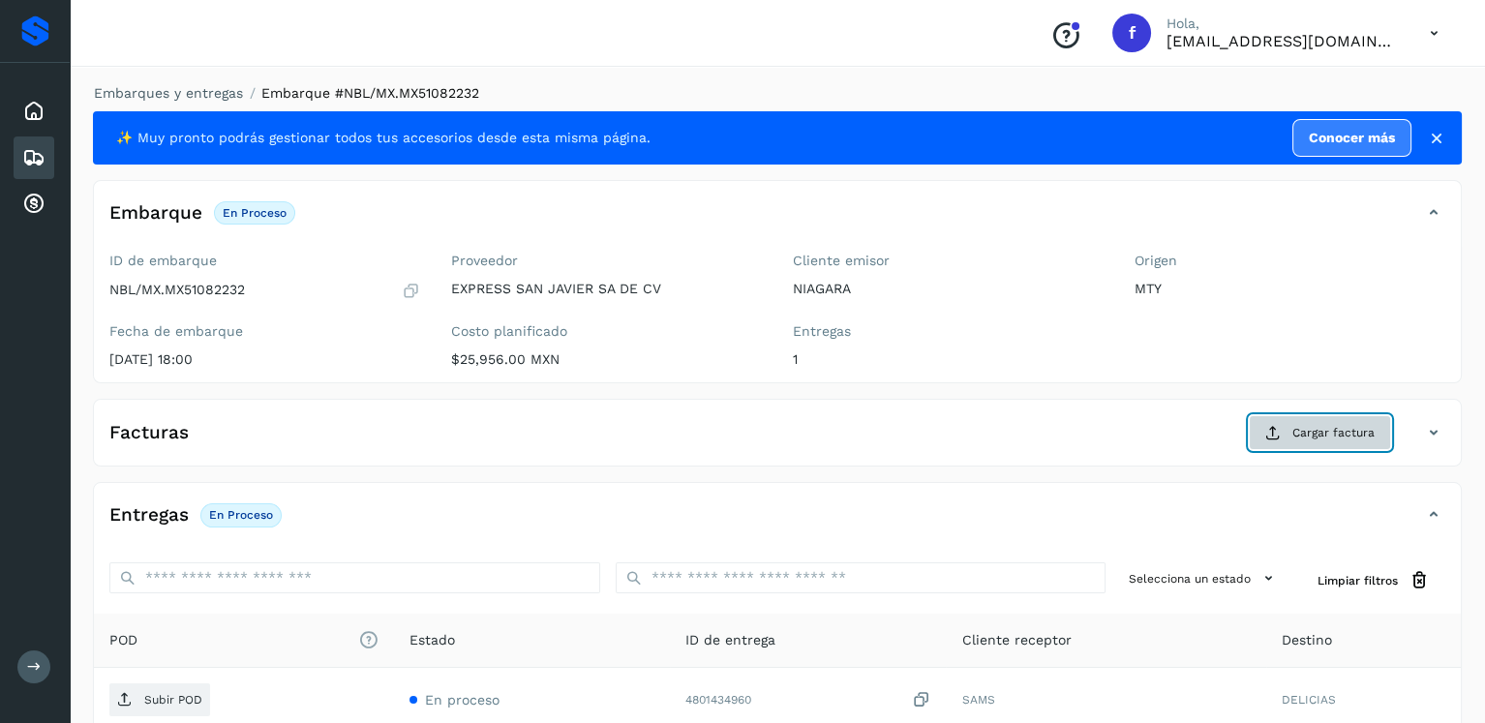
click at [1375, 433] on button "Cargar factura" at bounding box center [1320, 432] width 142 height 35
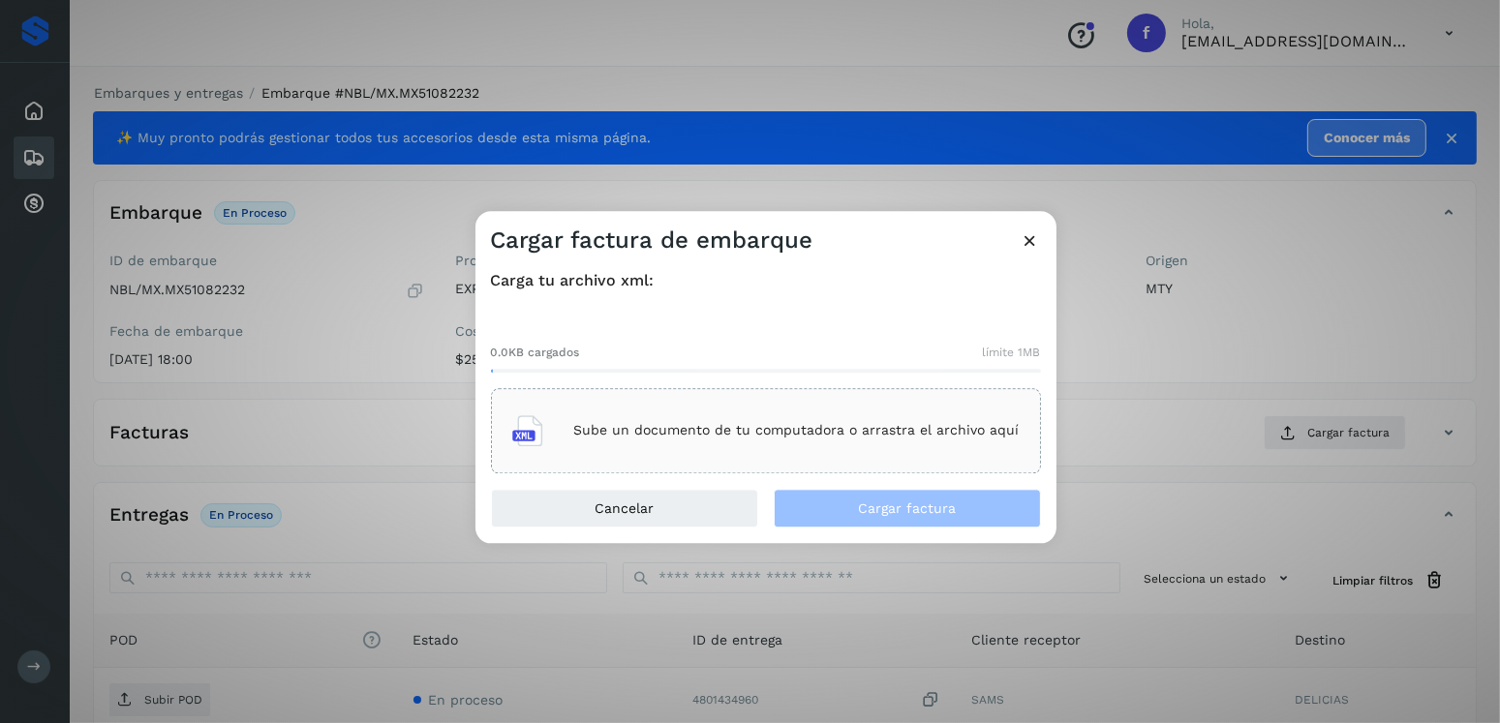
click at [747, 445] on div "Sube un documento de tu computadora o arrastra el archivo aquí" at bounding box center [765, 431] width 507 height 52
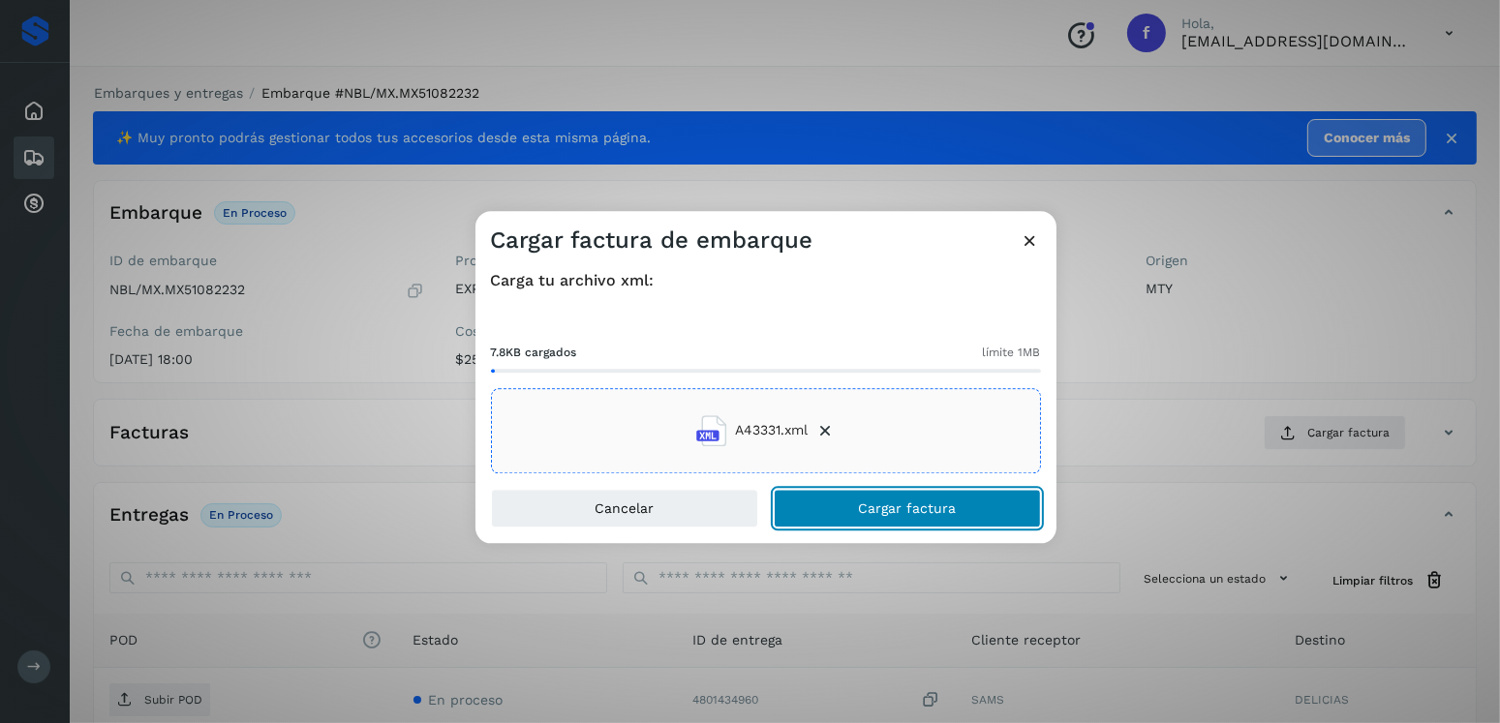
click at [891, 495] on button "Cargar factura" at bounding box center [907, 508] width 267 height 39
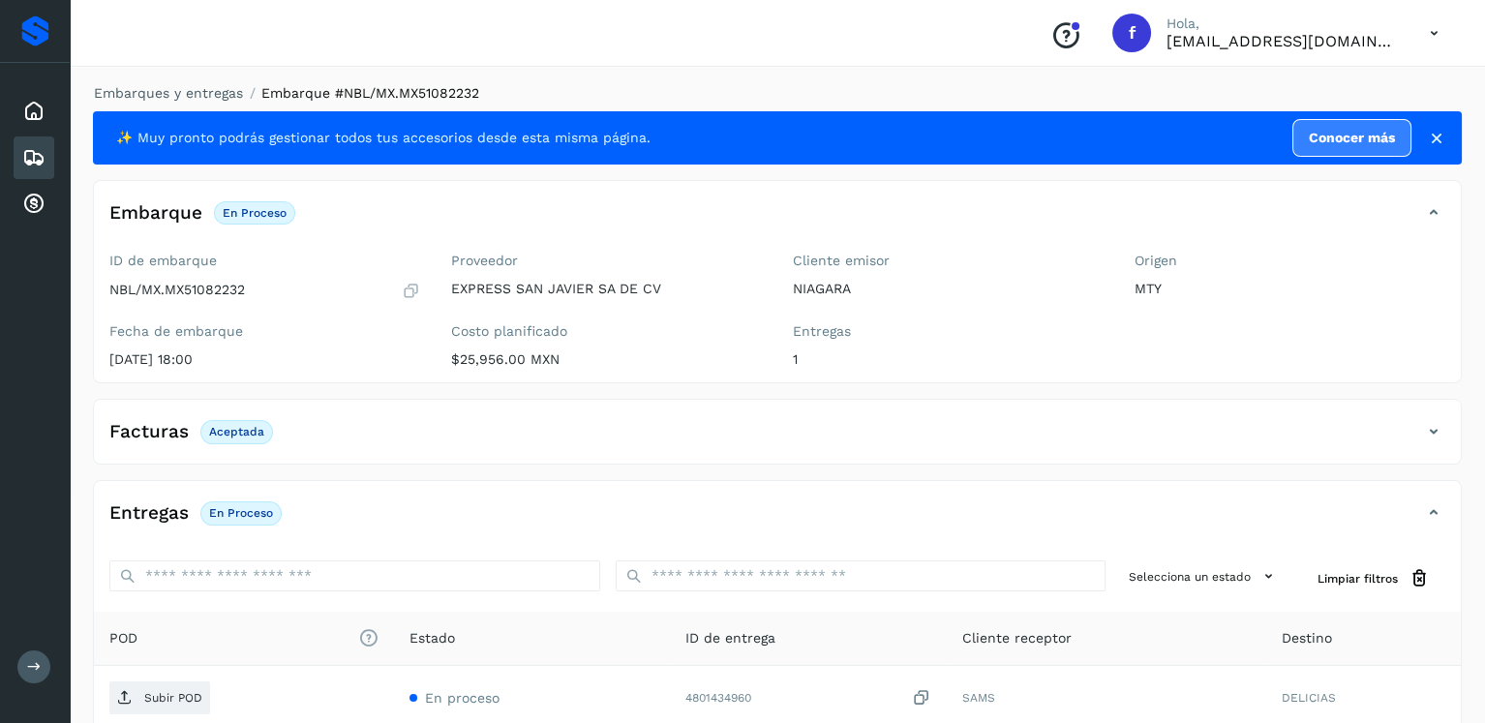
scroll to position [194, 0]
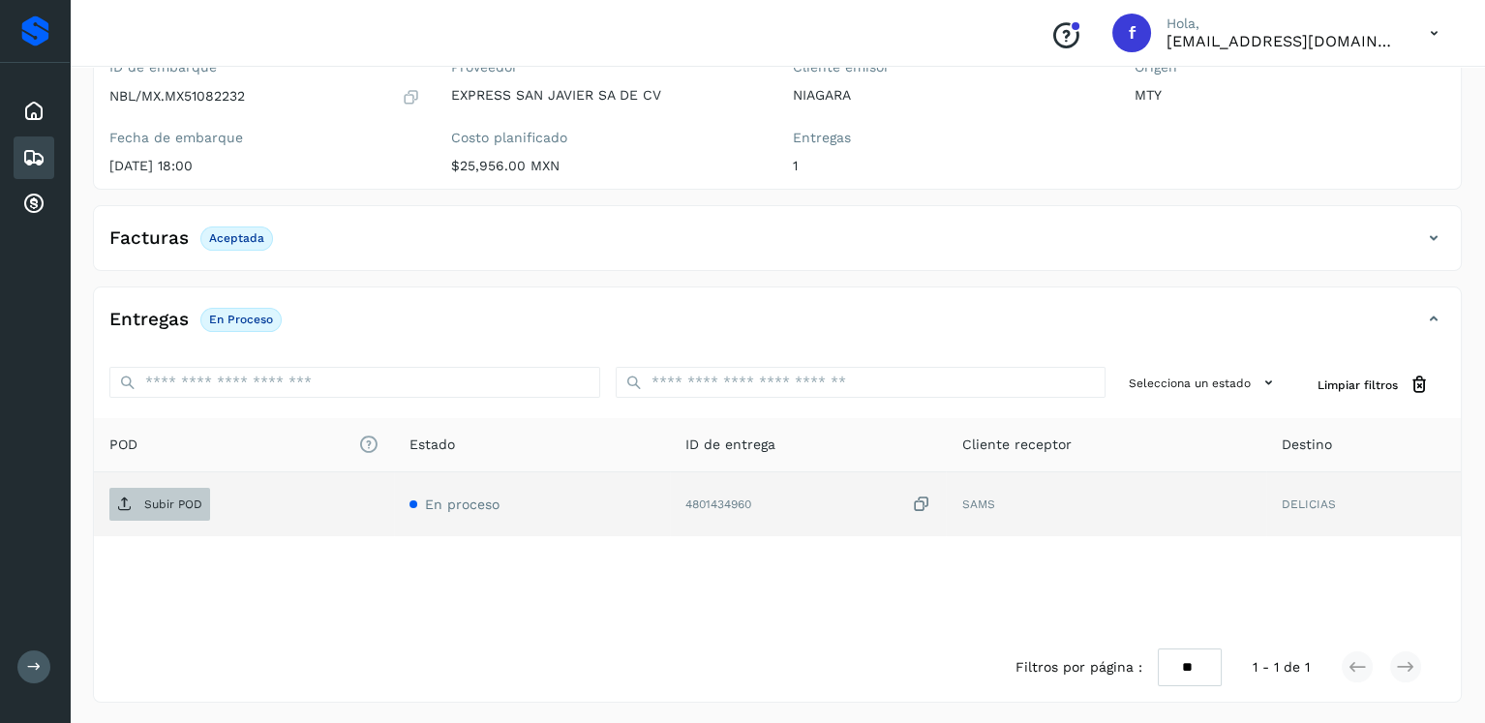
click at [161, 492] on span "Subir POD" at bounding box center [159, 504] width 101 height 31
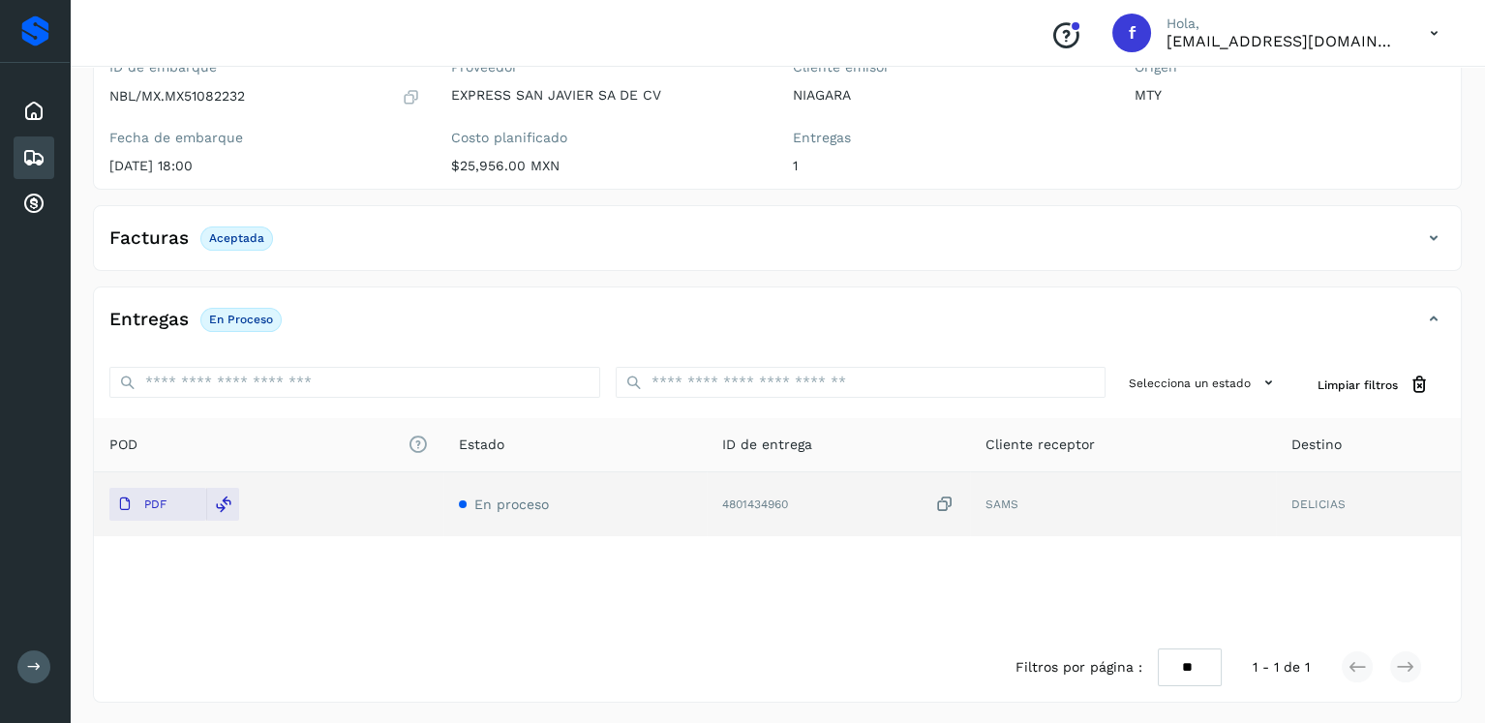
click at [31, 146] on icon at bounding box center [33, 157] width 23 height 23
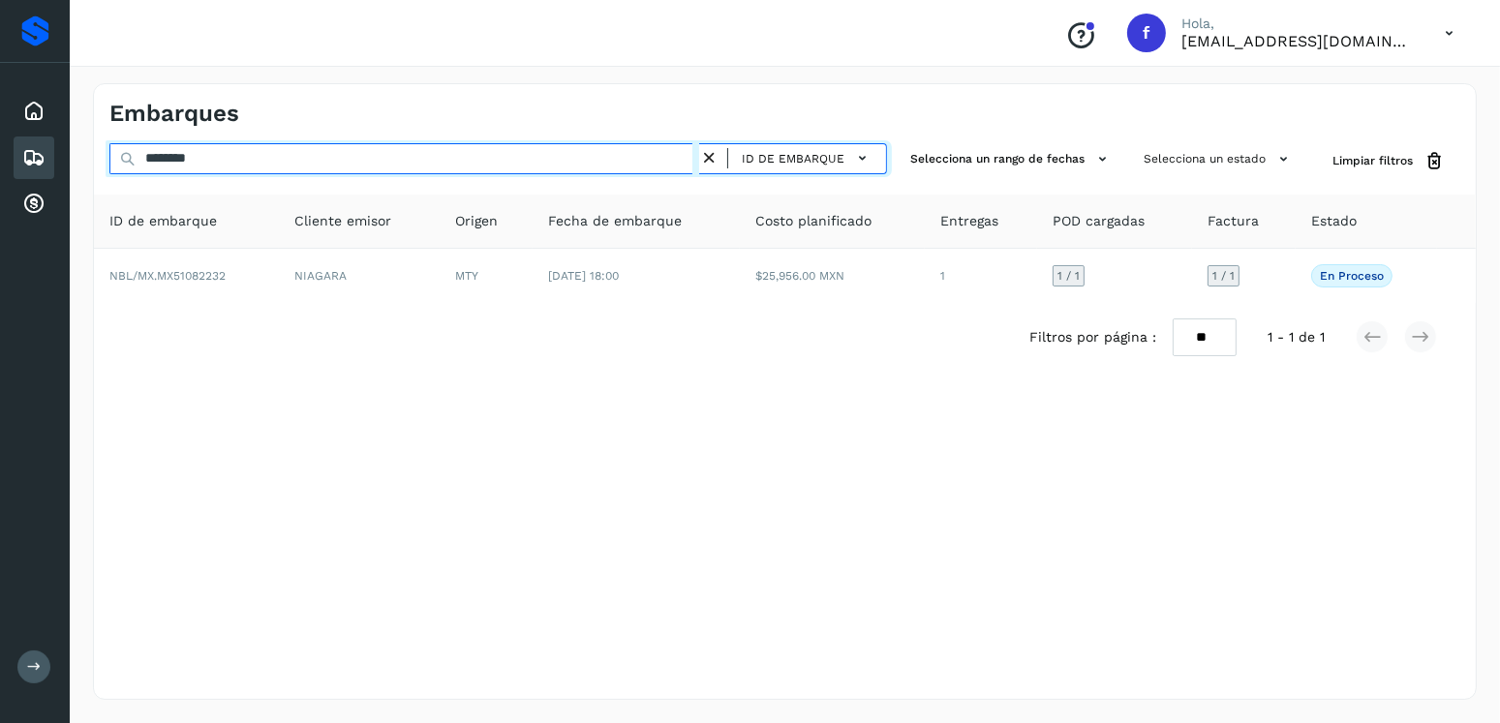
drag, startPoint x: 247, startPoint y: 160, endPoint x: 102, endPoint y: 158, distance: 145.2
click at [102, 158] on div "******** ID de embarque Selecciona un rango de fechas Selecciona un estado Limp…" at bounding box center [785, 161] width 1382 height 36
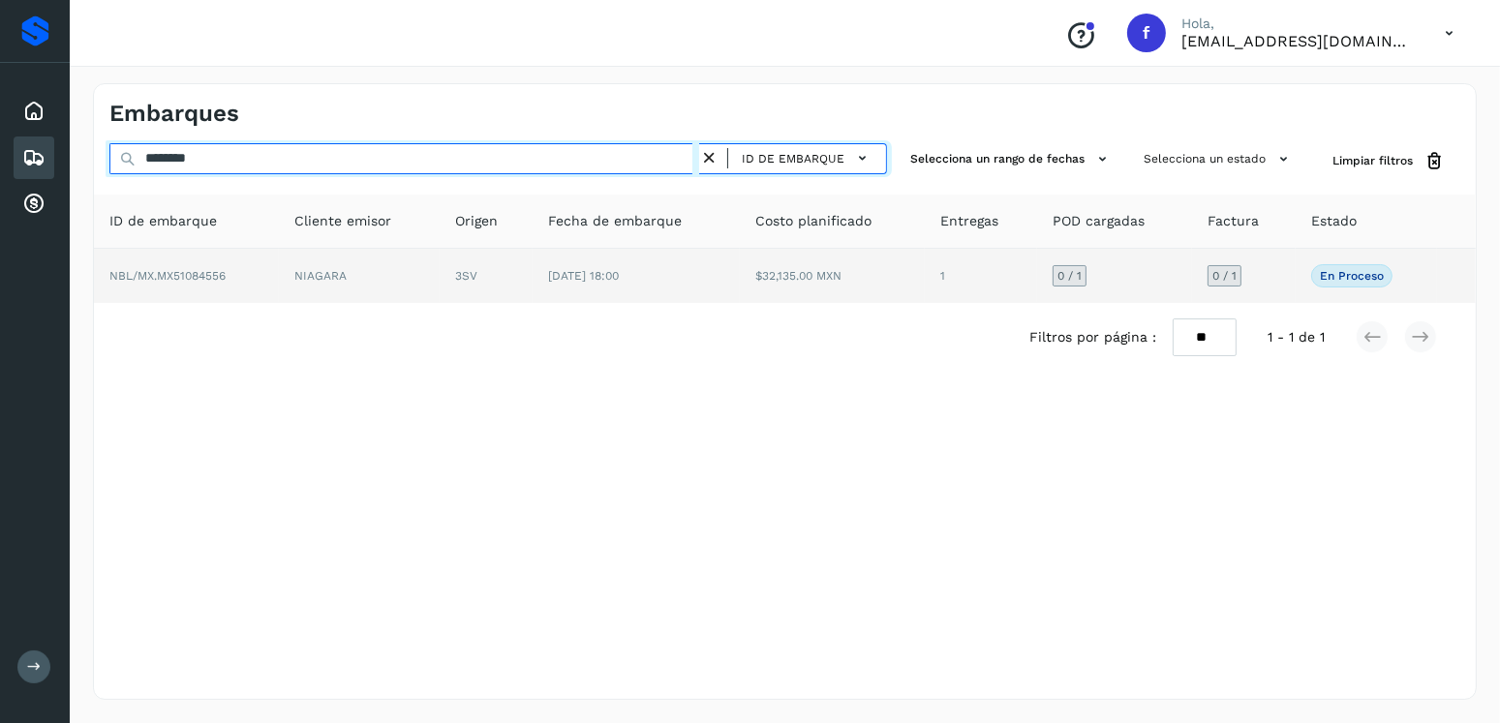
type input "********"
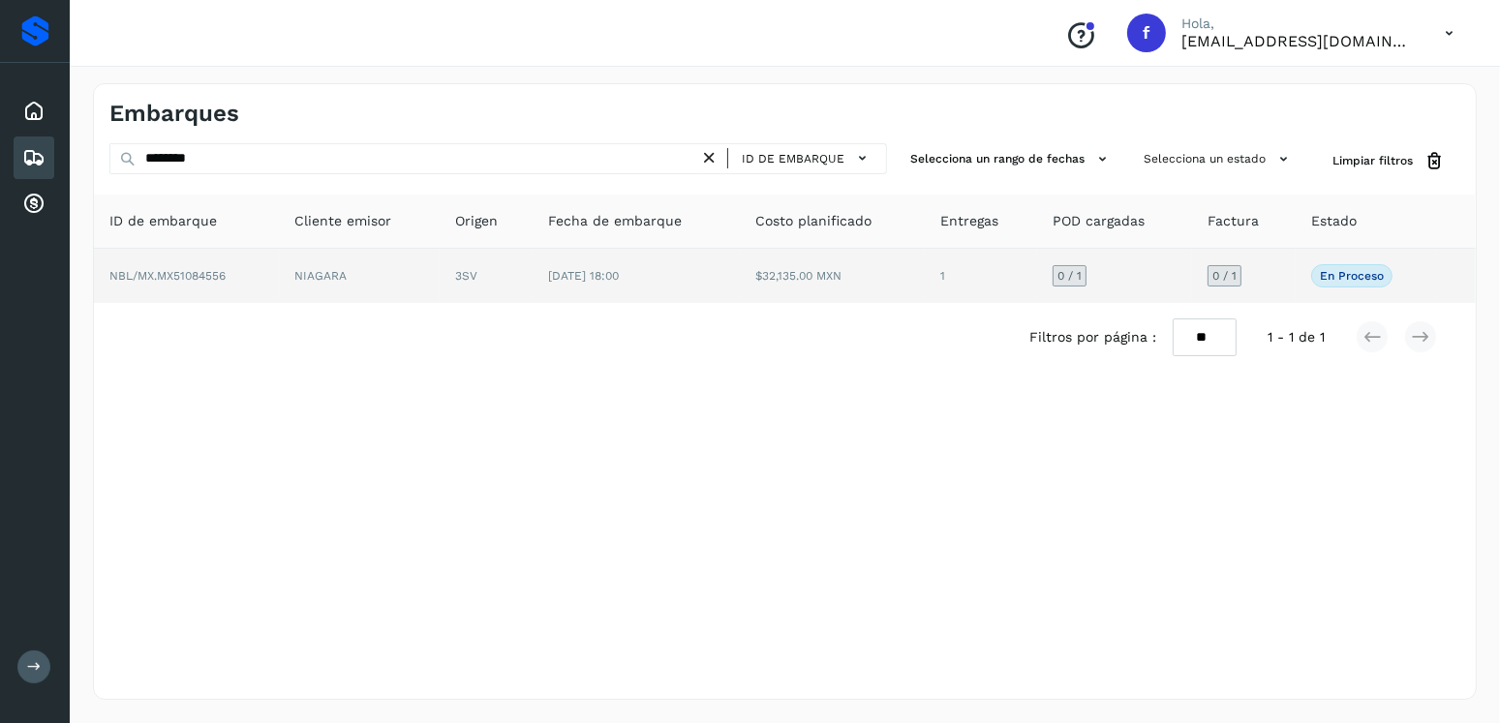
click at [872, 296] on td "$32,135.00 MXN" at bounding box center [832, 276] width 185 height 54
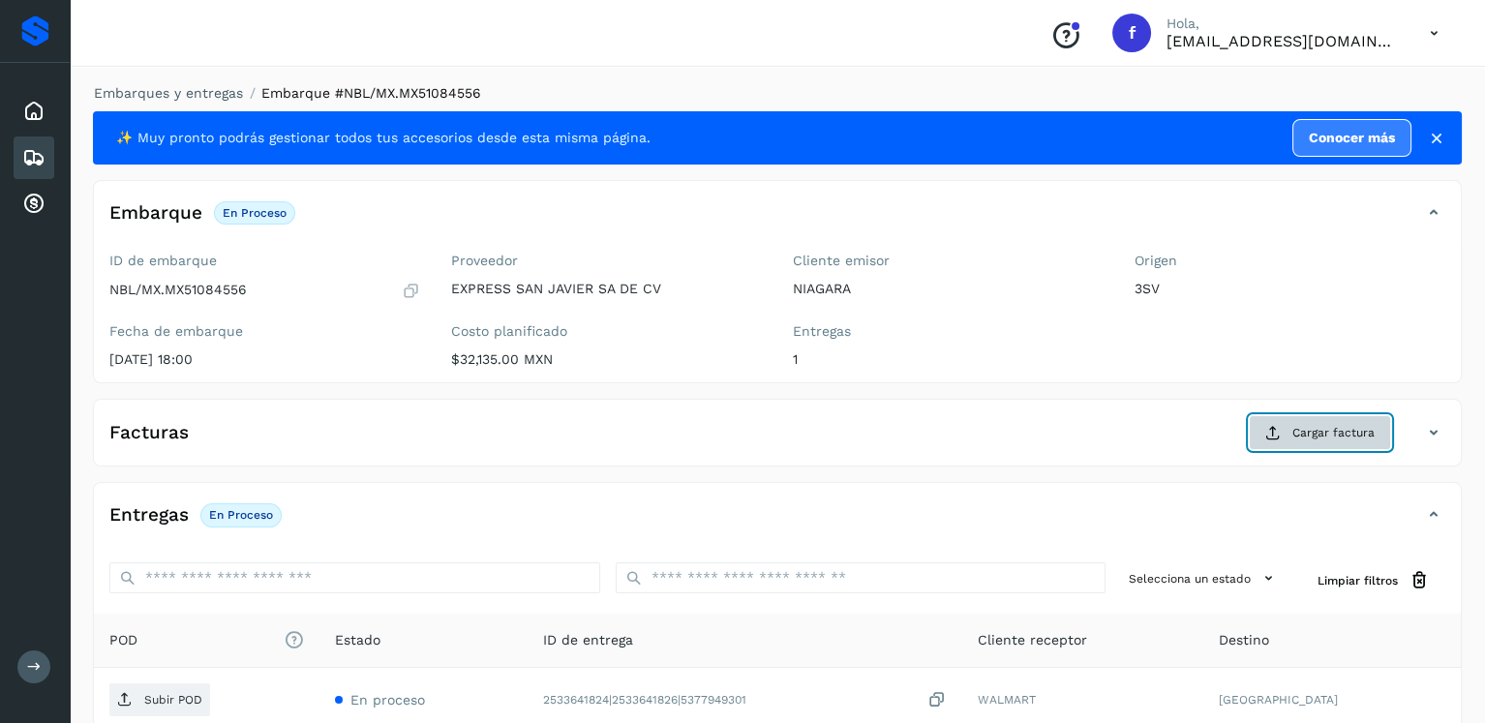
click at [1319, 432] on span "Cargar factura" at bounding box center [1334, 432] width 82 height 17
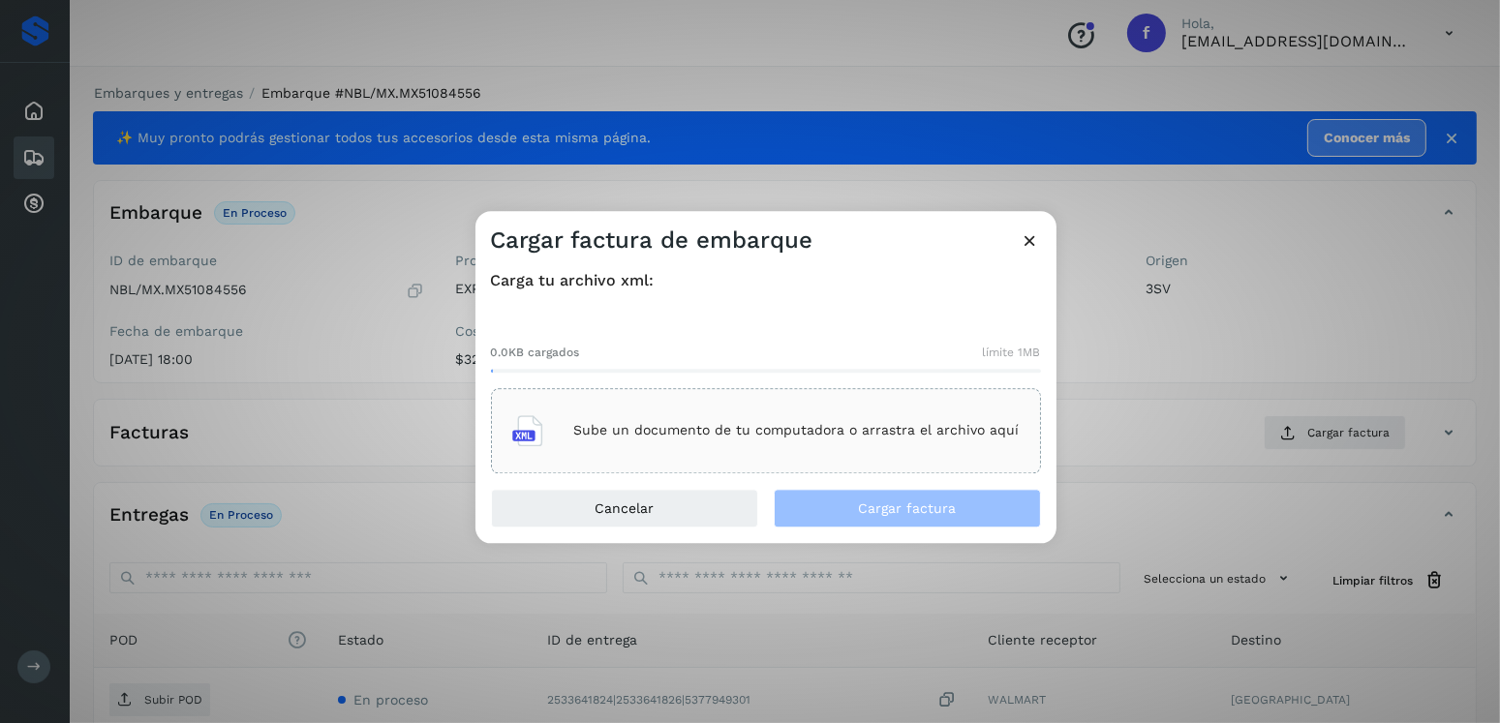
click at [955, 437] on p "Sube un documento de tu computadora o arrastra el archivo aquí" at bounding box center [796, 431] width 445 height 16
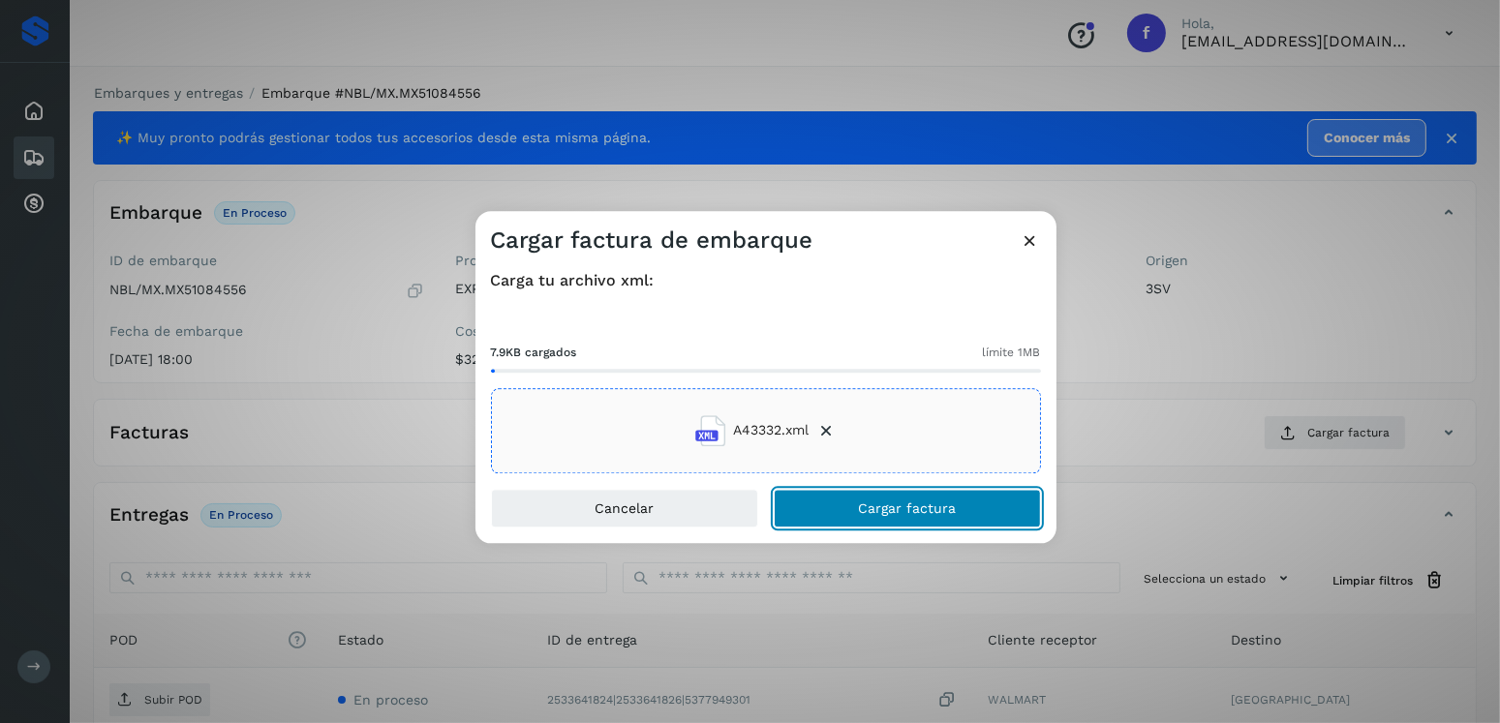
click at [882, 502] on span "Cargar factura" at bounding box center [907, 509] width 98 height 14
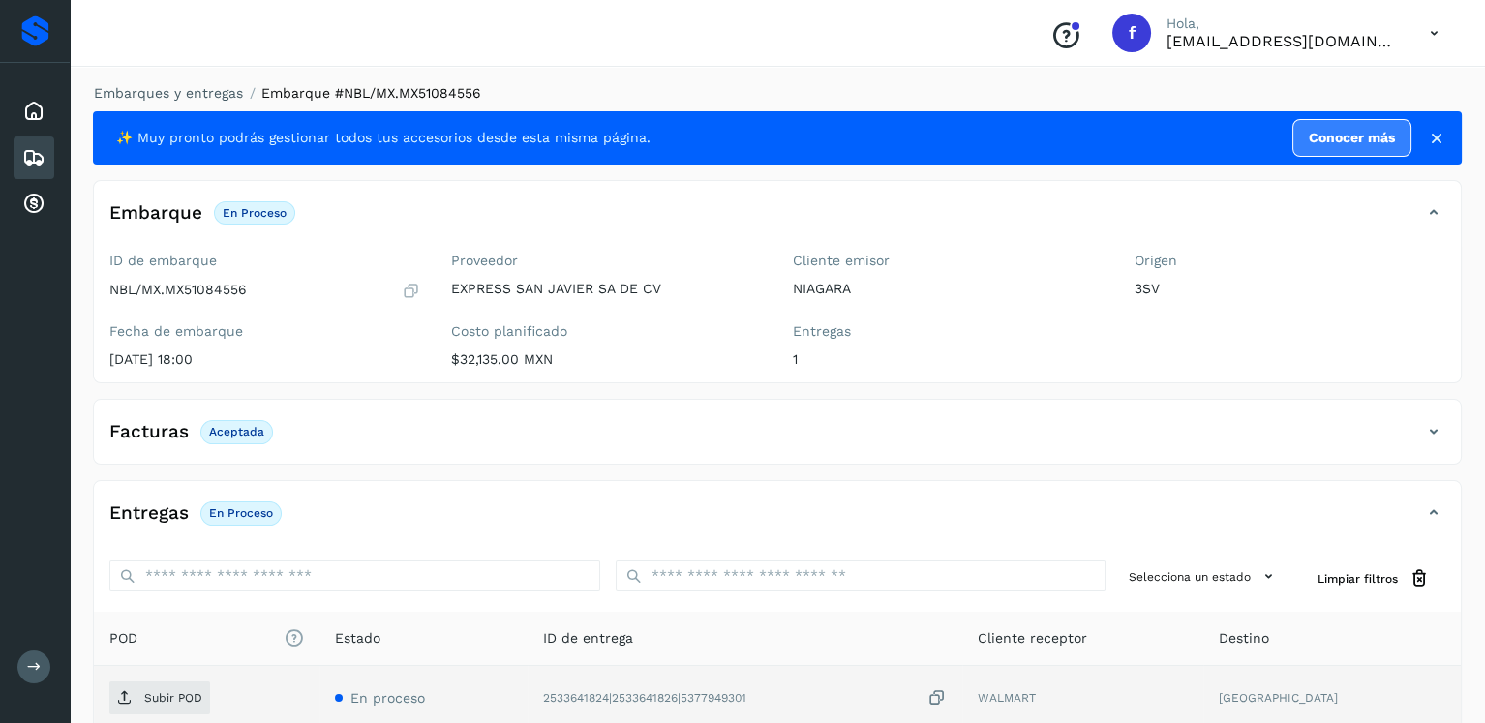
scroll to position [194, 0]
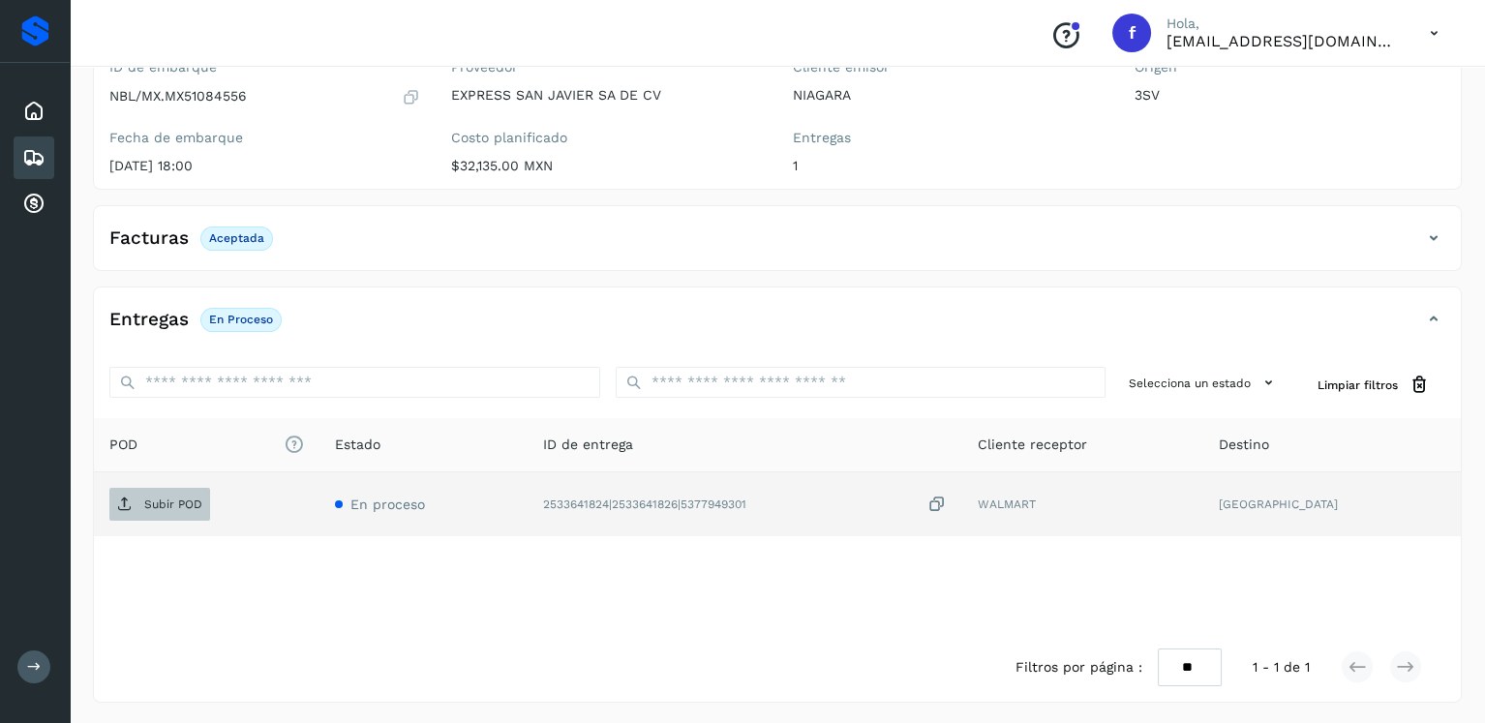
click at [181, 498] on p "Subir POD" at bounding box center [173, 505] width 58 height 14
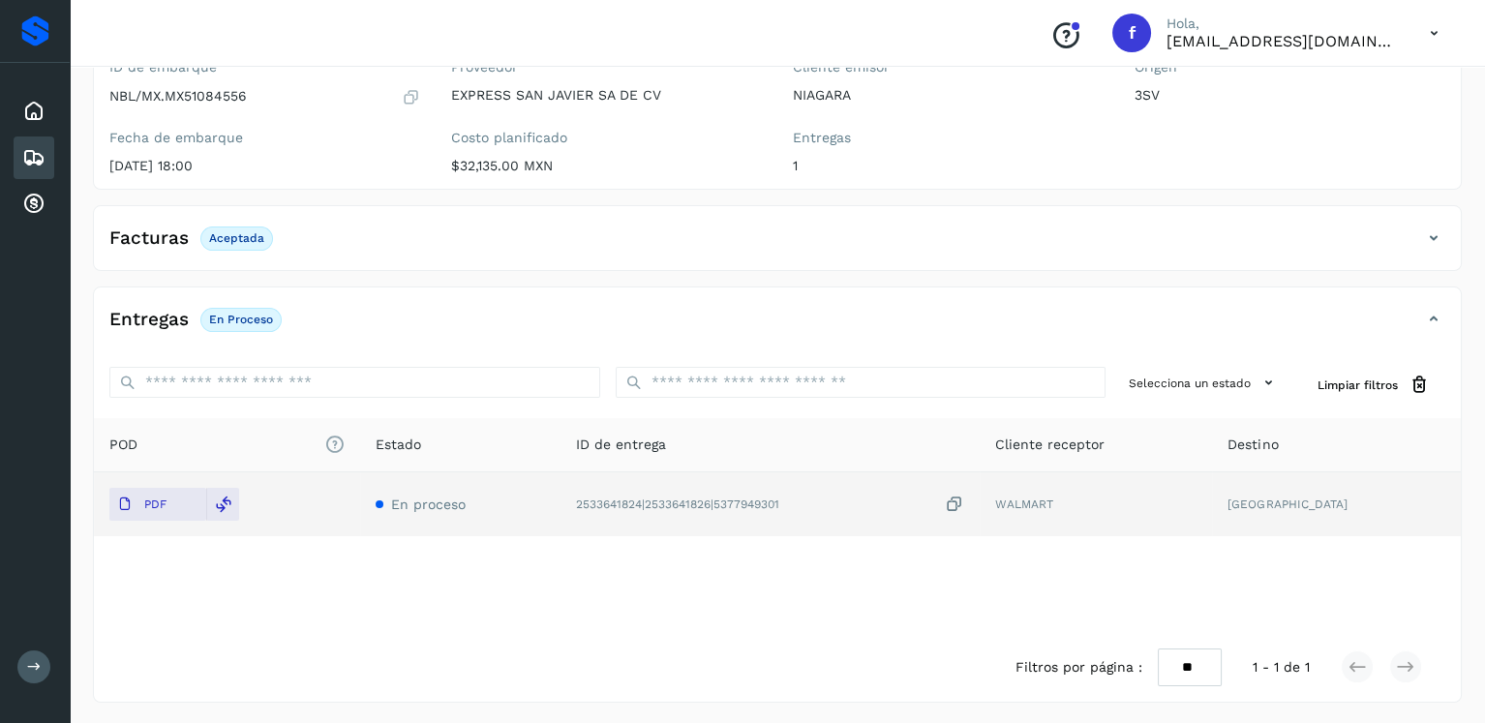
click at [45, 146] on icon at bounding box center [33, 157] width 23 height 23
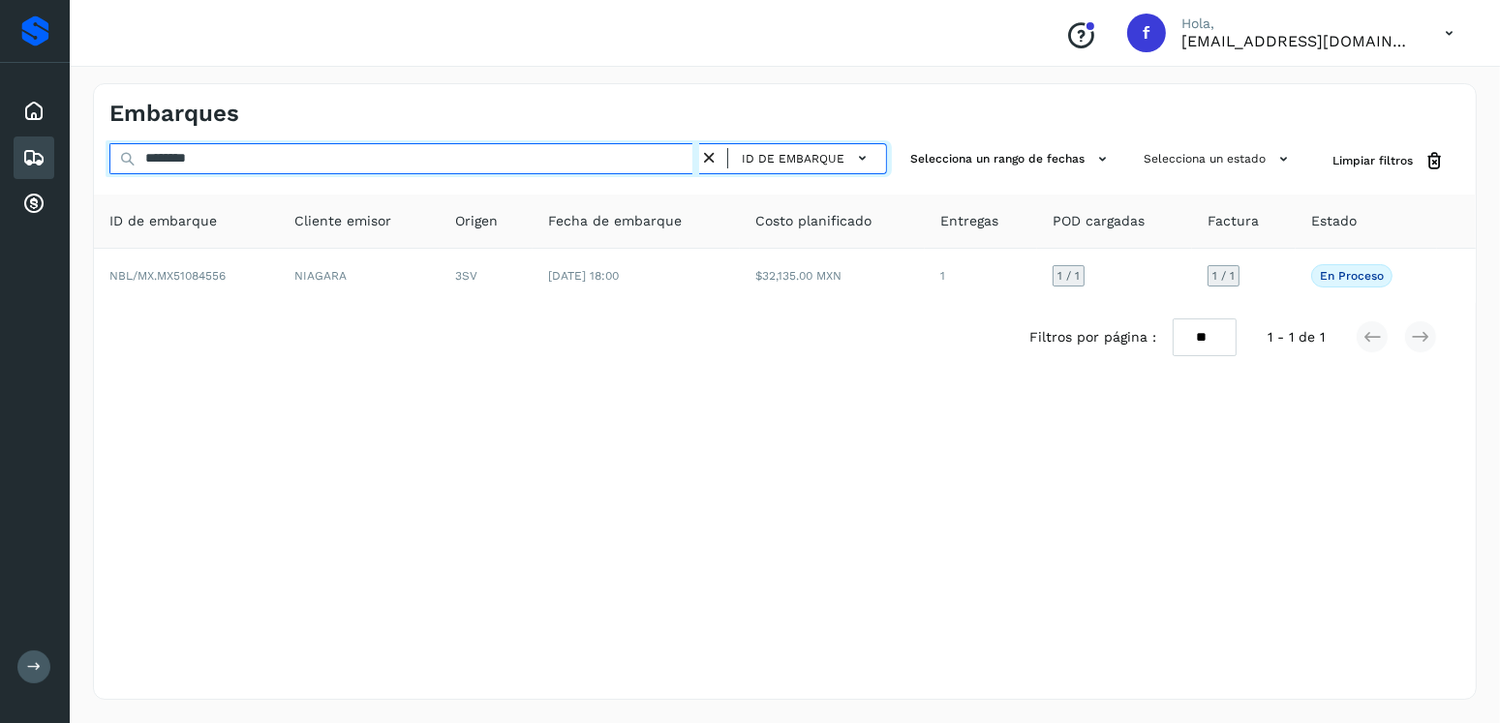
drag, startPoint x: 246, startPoint y: 177, endPoint x: 97, endPoint y: 172, distance: 149.2
click at [94, 180] on div "******** ID de embarque Selecciona un rango de fechas Selecciona un estado Limp…" at bounding box center [785, 257] width 1382 height 229
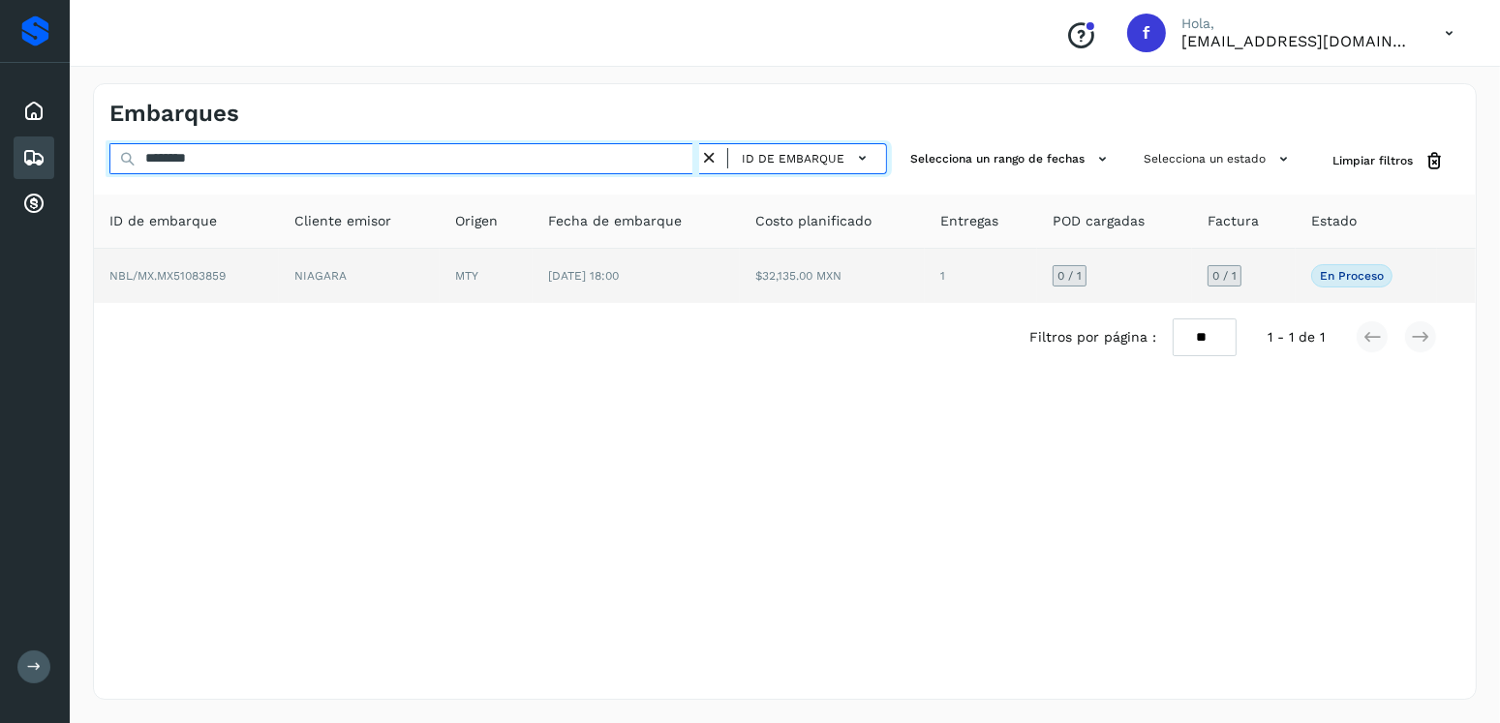
type input "********"
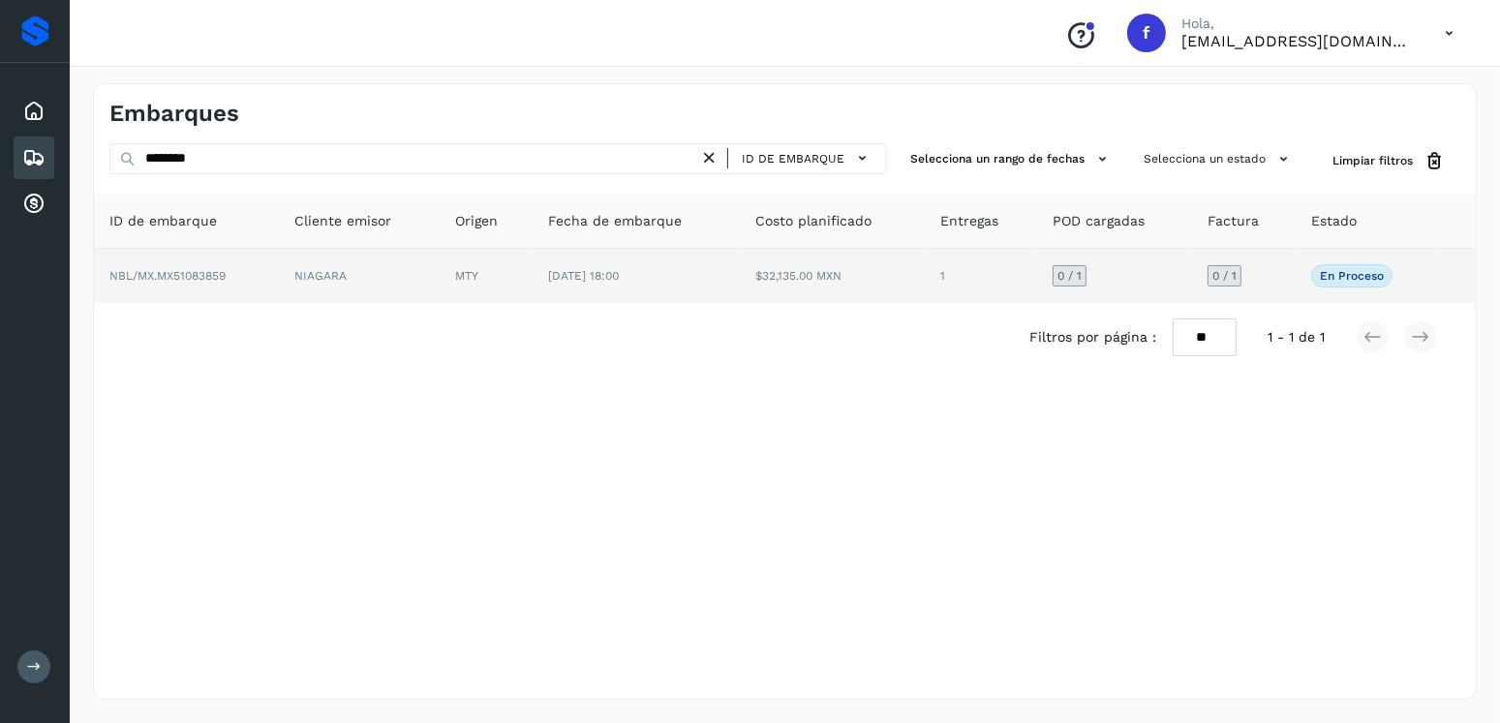
click at [710, 301] on td "28/sep/2025 18:00" at bounding box center [636, 276] width 207 height 54
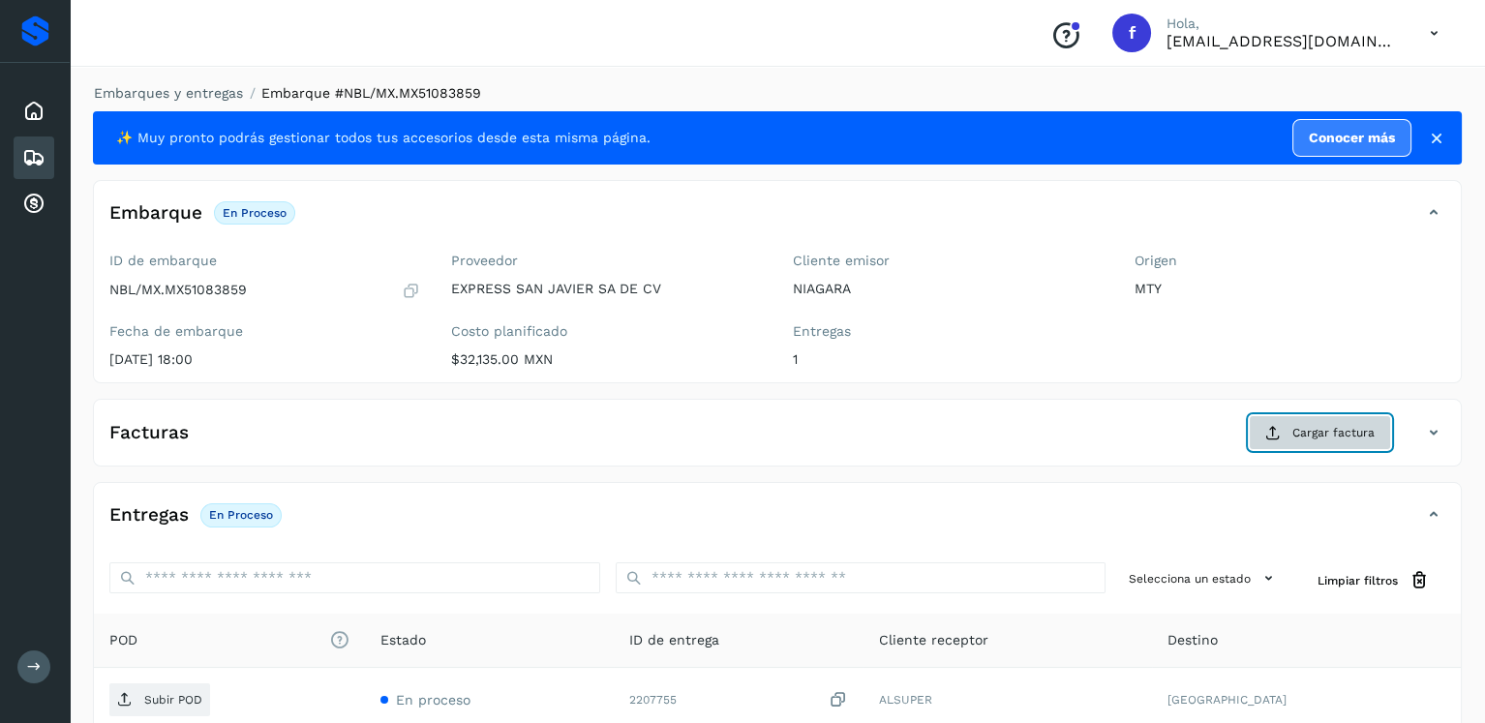
click at [1264, 437] on button "Cargar factura" at bounding box center [1320, 432] width 142 height 35
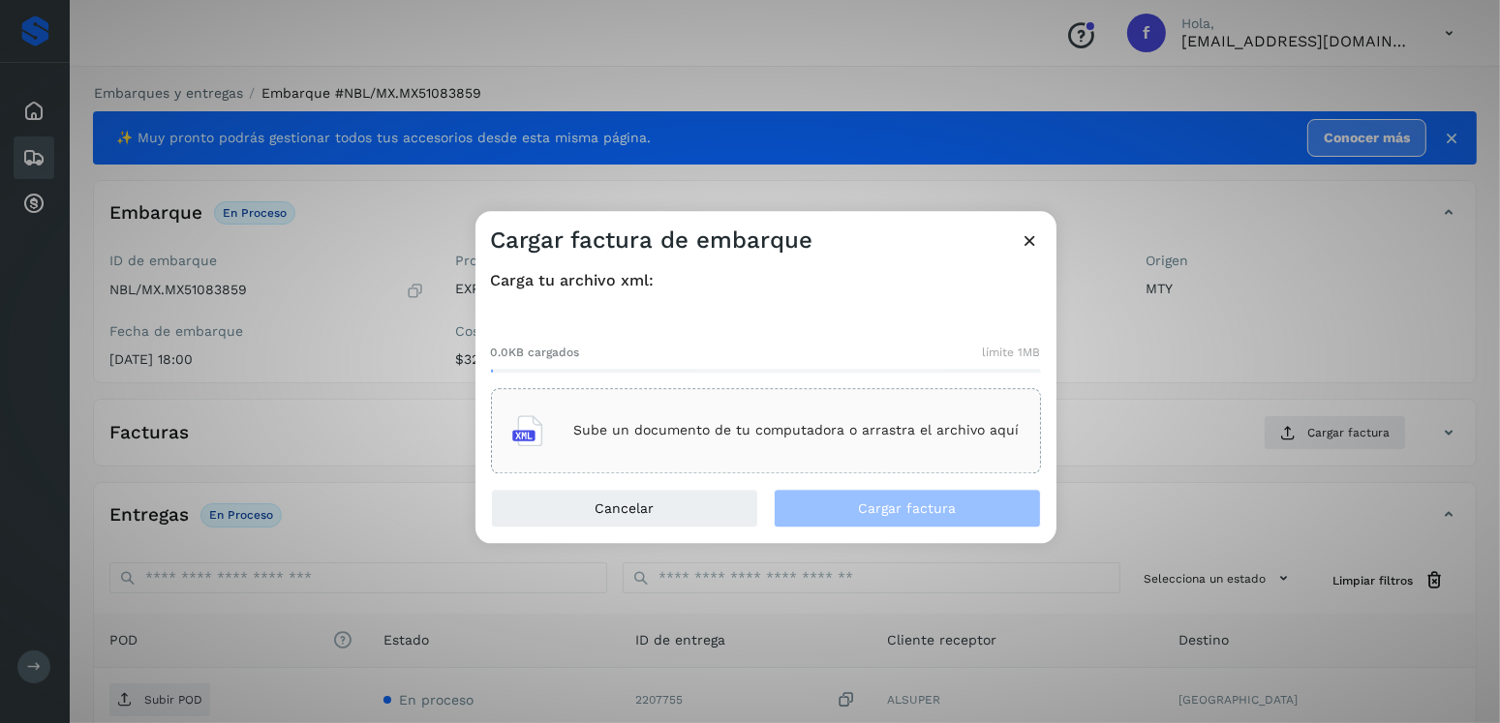
click at [950, 423] on p "Sube un documento de tu computadora o arrastra el archivo aquí" at bounding box center [796, 431] width 445 height 16
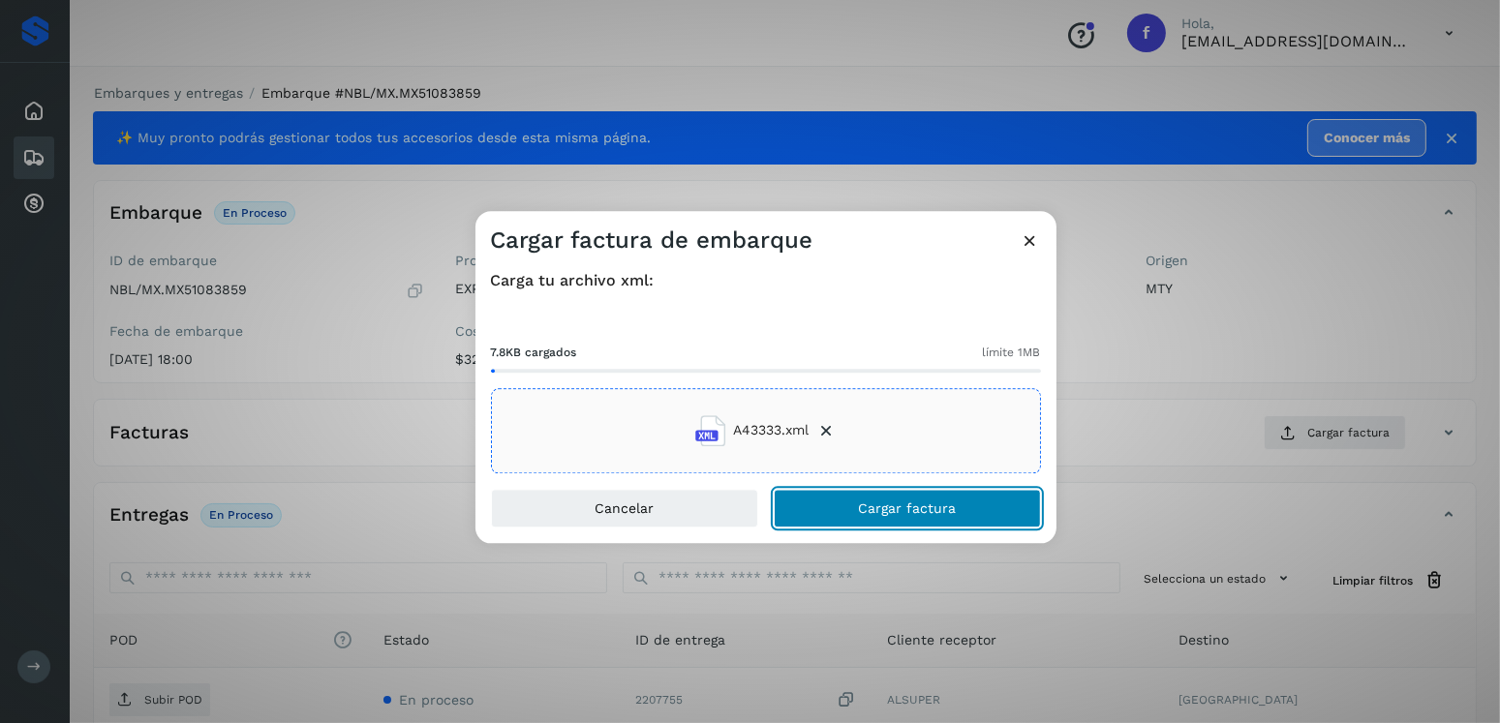
click at [867, 489] on button "Cargar factura" at bounding box center [907, 508] width 267 height 39
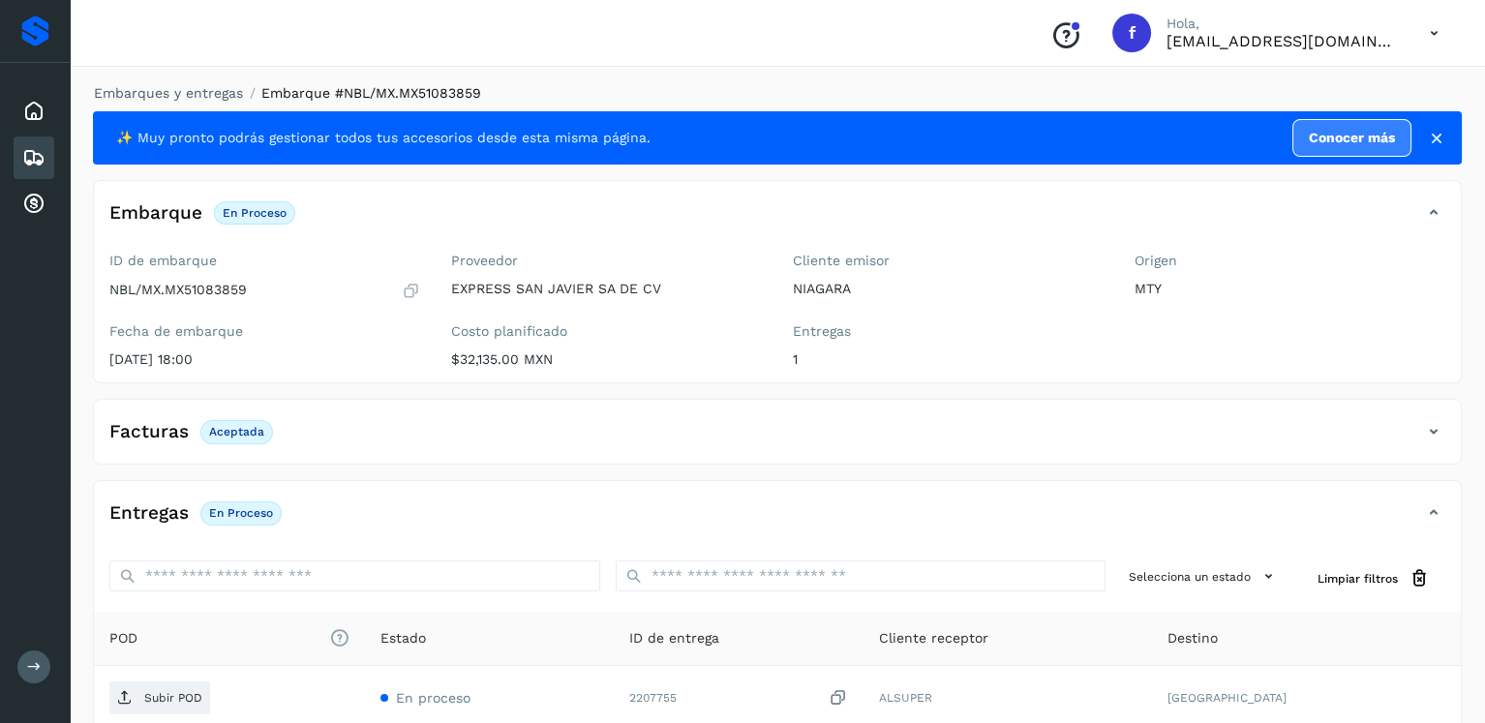
scroll to position [194, 0]
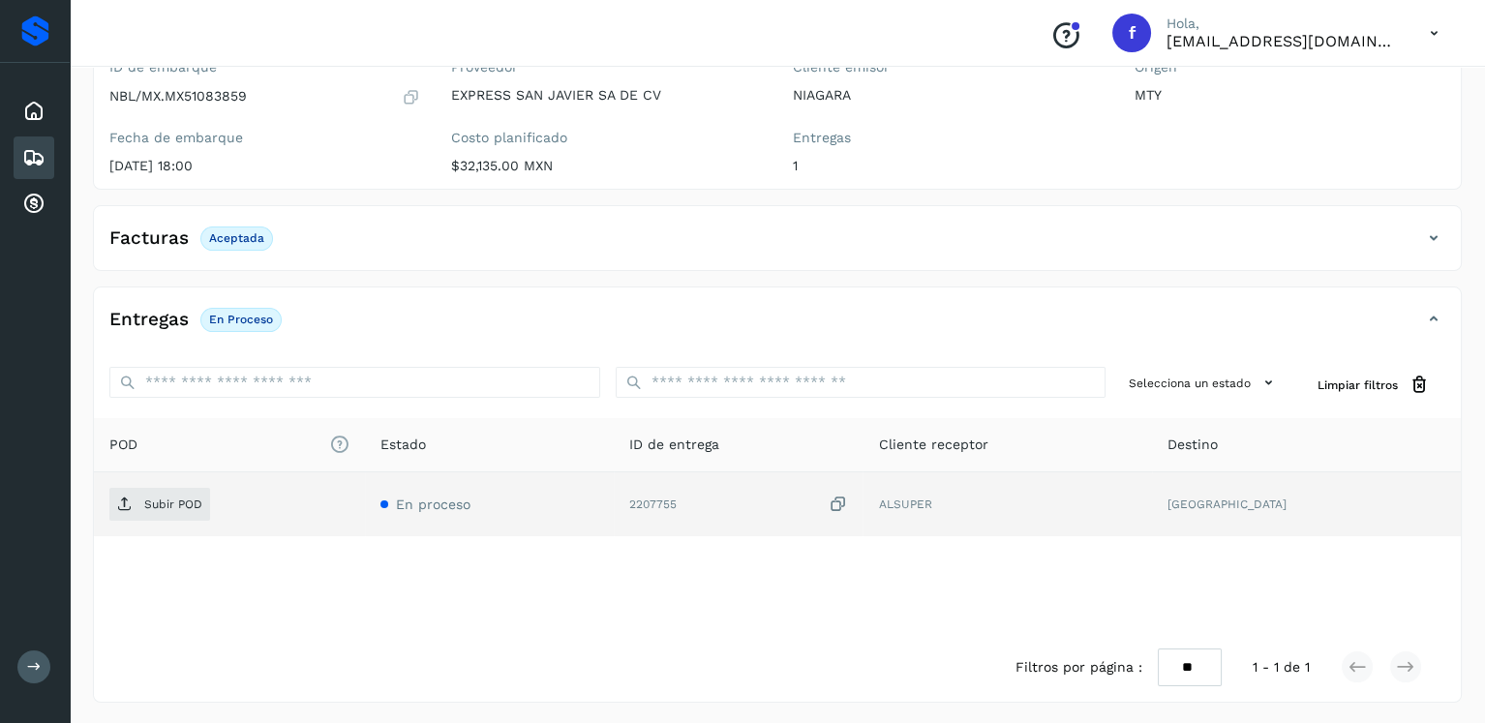
click at [175, 484] on td "Subir POD" at bounding box center [229, 504] width 271 height 64
click at [175, 492] on span "Subir POD" at bounding box center [159, 504] width 101 height 31
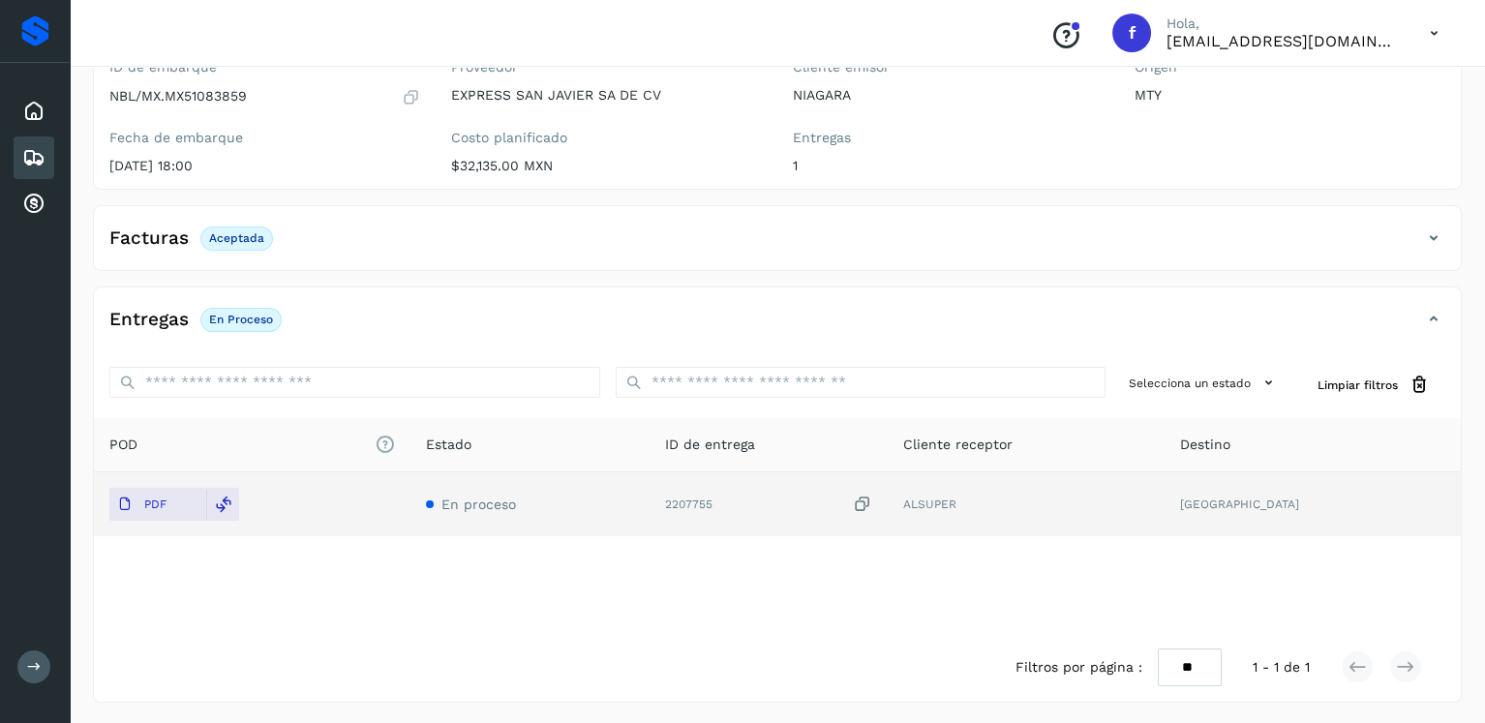
click at [38, 149] on icon at bounding box center [33, 157] width 23 height 23
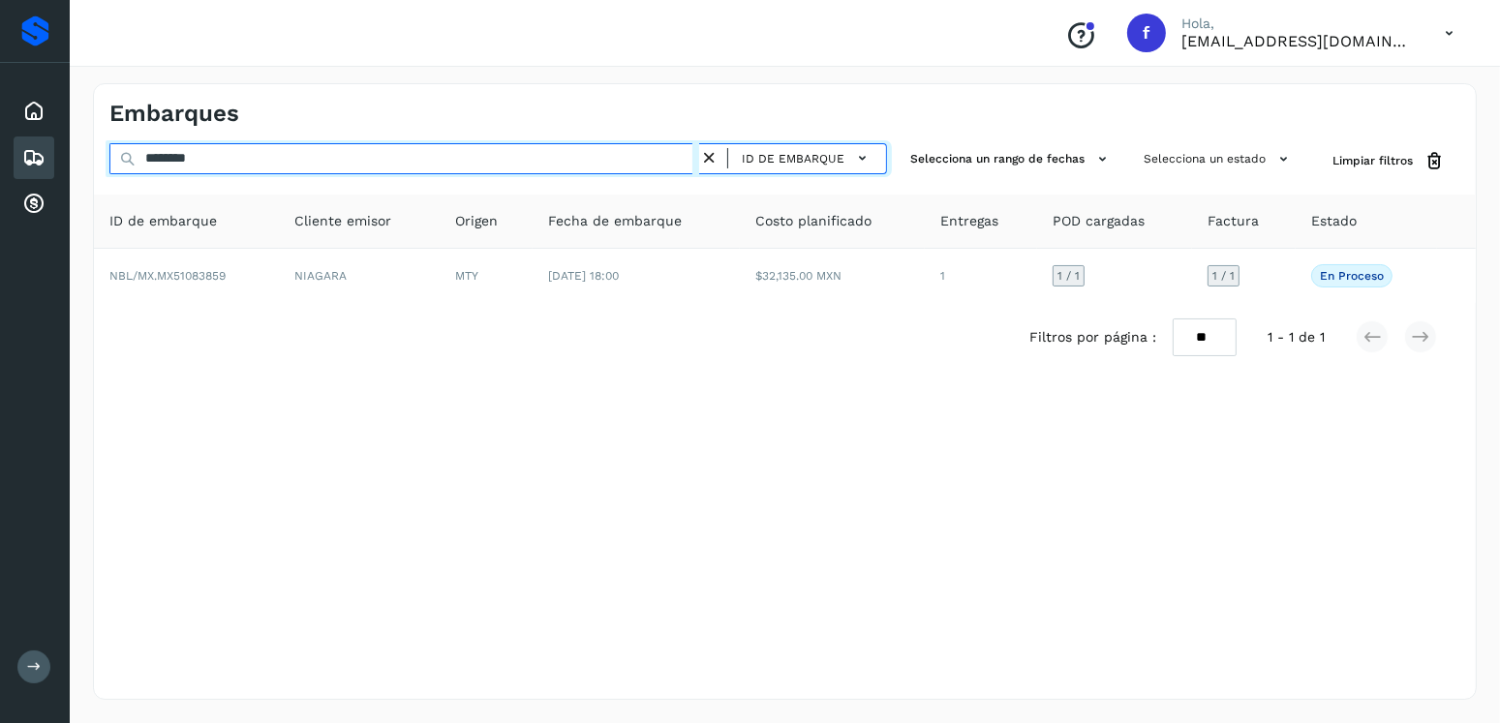
drag, startPoint x: 289, startPoint y: 155, endPoint x: 113, endPoint y: 166, distance: 176.5
click at [121, 166] on div "******** ID de embarque" at bounding box center [497, 161] width 777 height 36
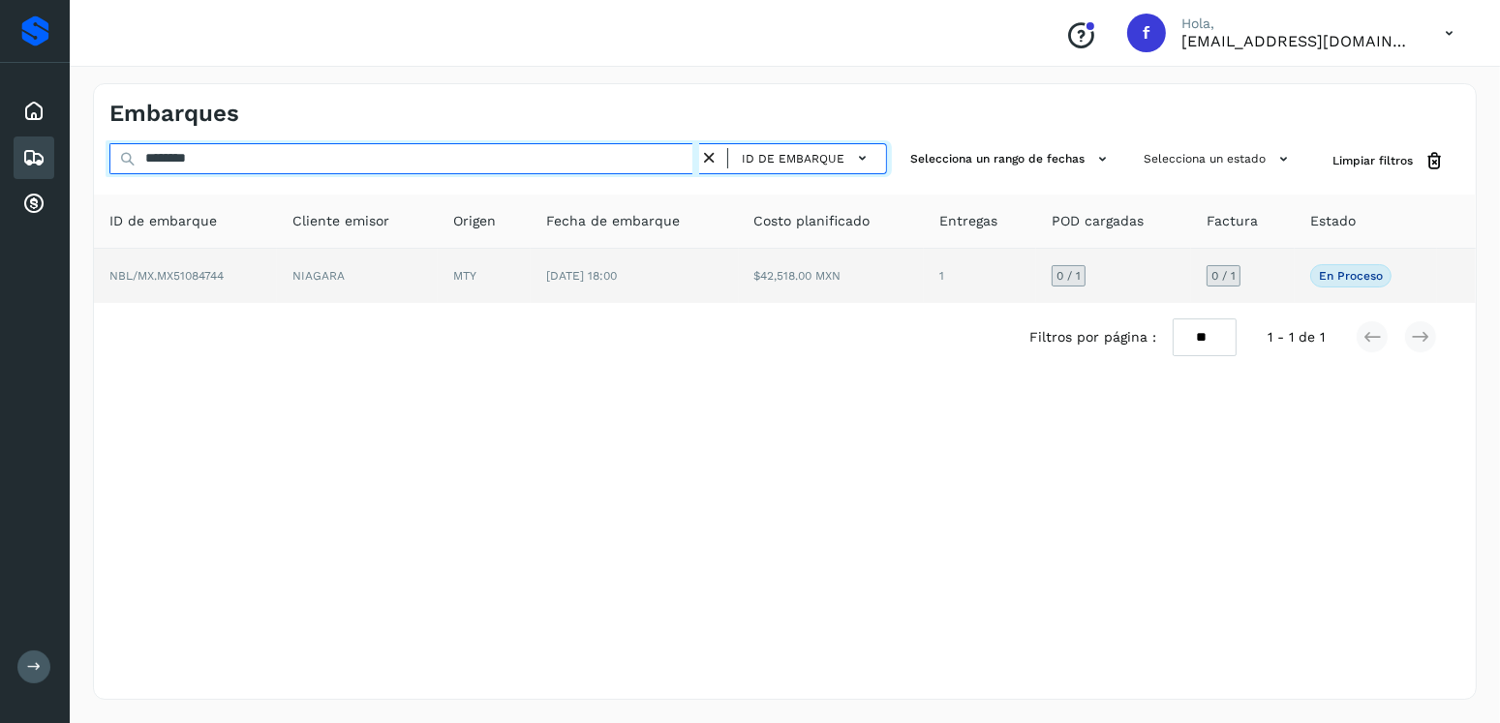
type input "********"
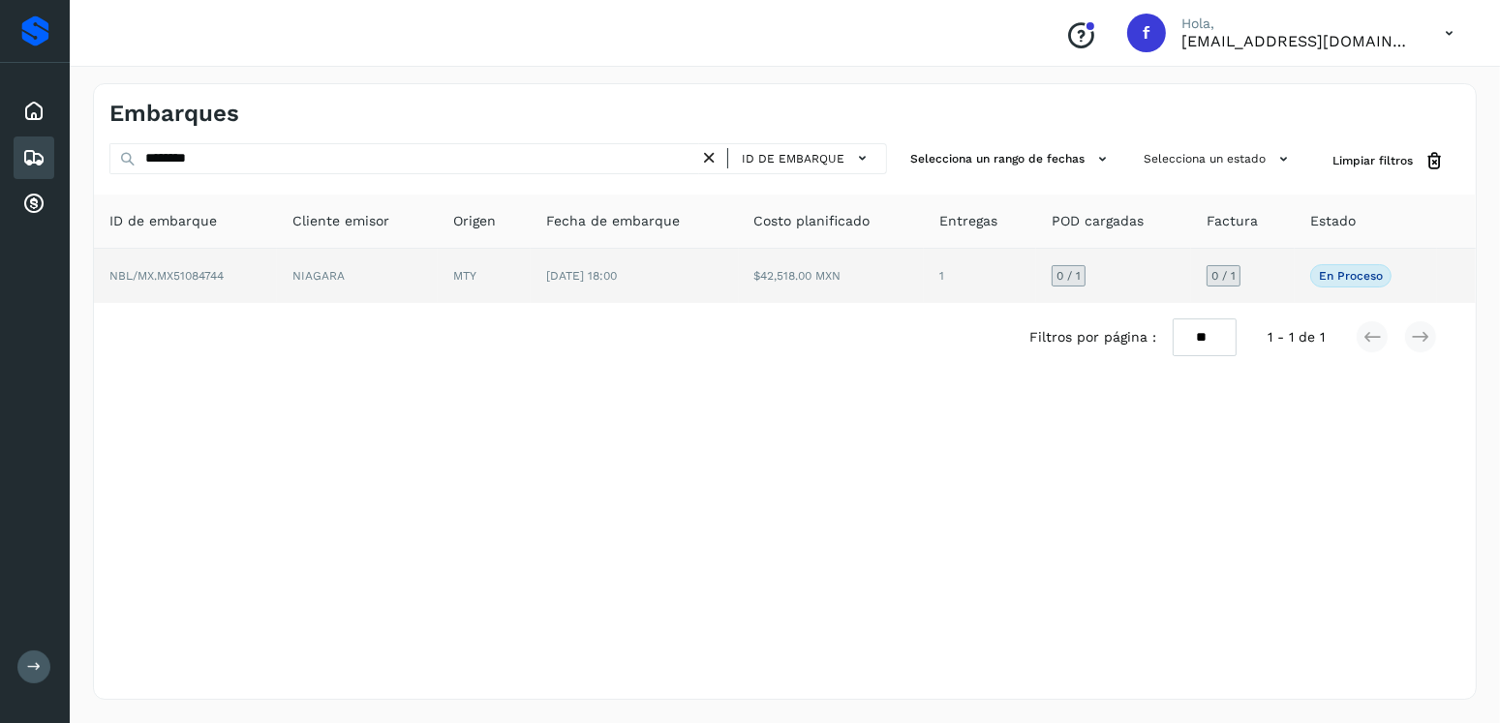
click at [926, 257] on td "1" at bounding box center [980, 276] width 112 height 54
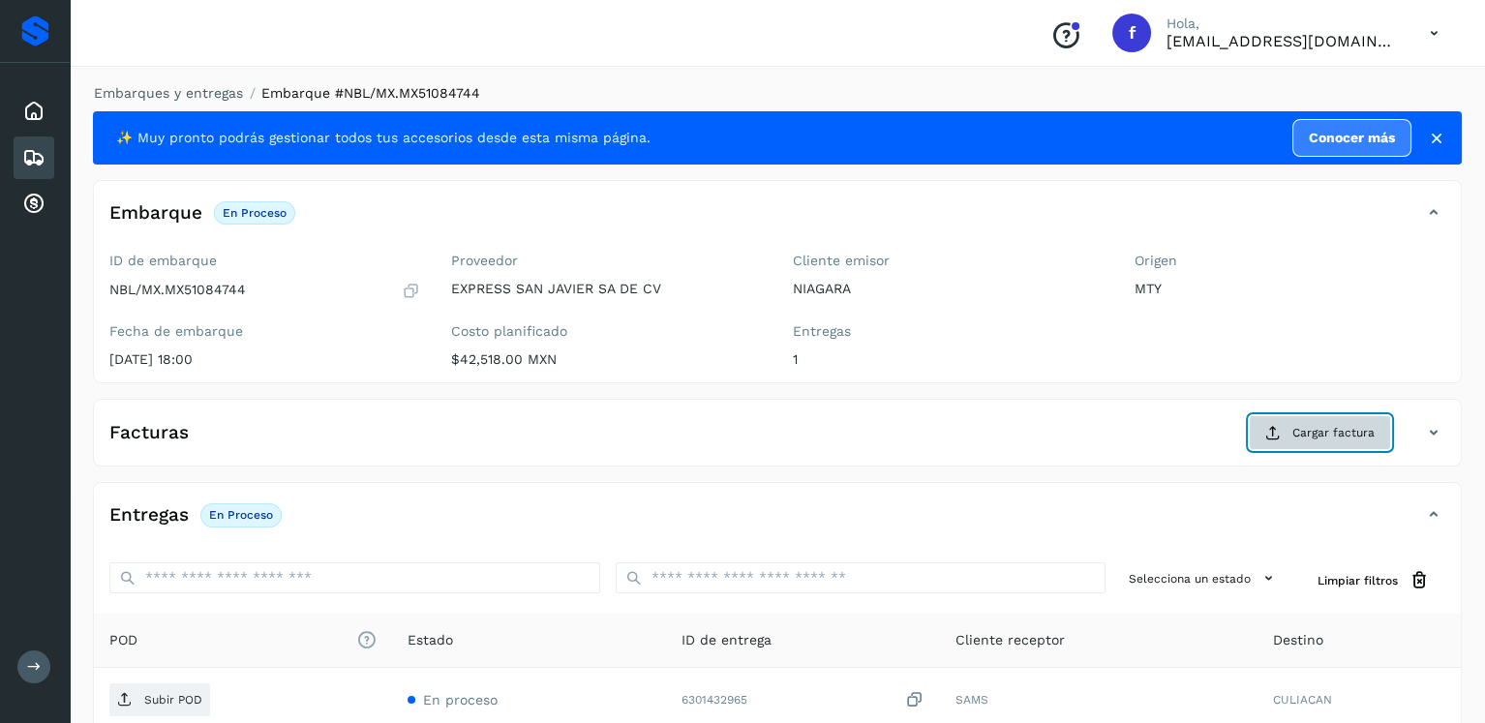
click at [1329, 424] on span "Cargar factura" at bounding box center [1334, 432] width 82 height 17
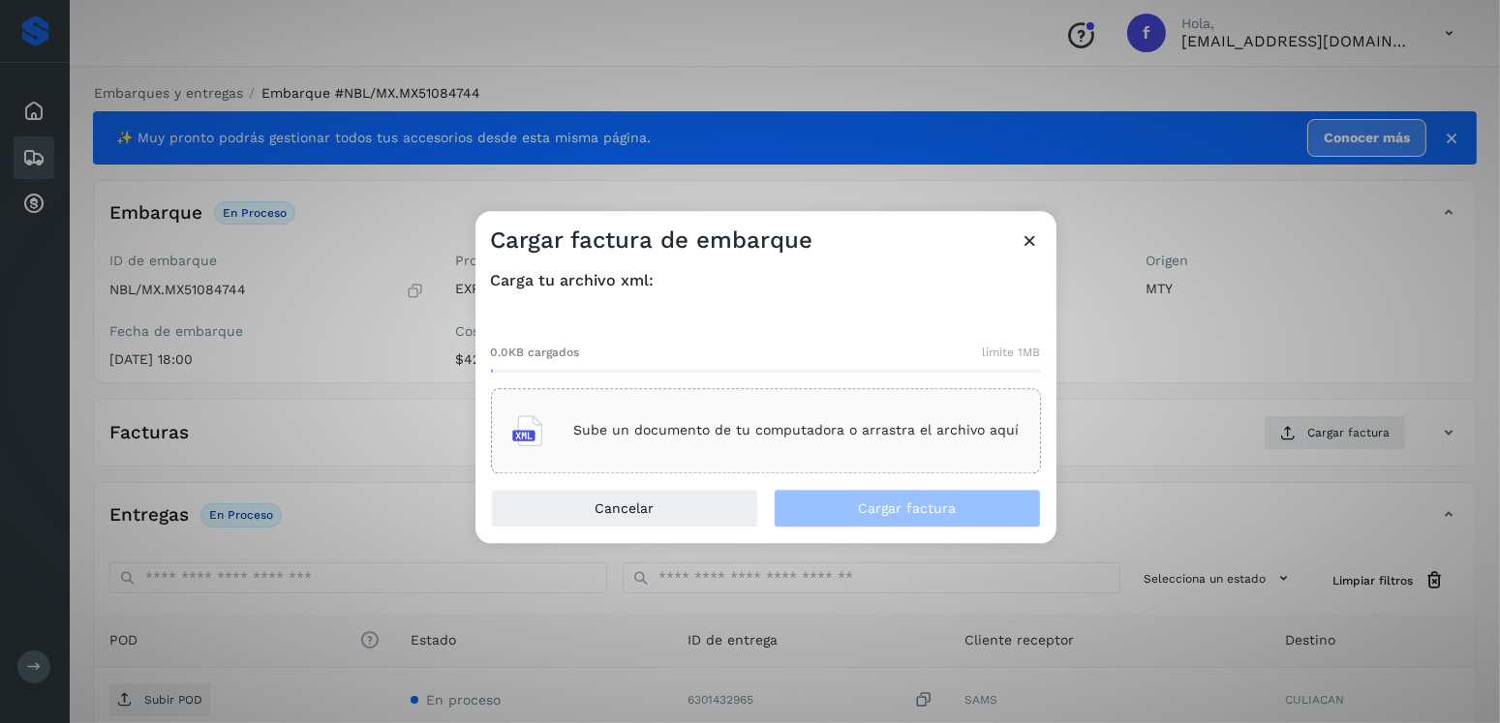
click at [1016, 434] on div "Sube un documento de tu computadora o arrastra el archivo aquí" at bounding box center [766, 430] width 550 height 85
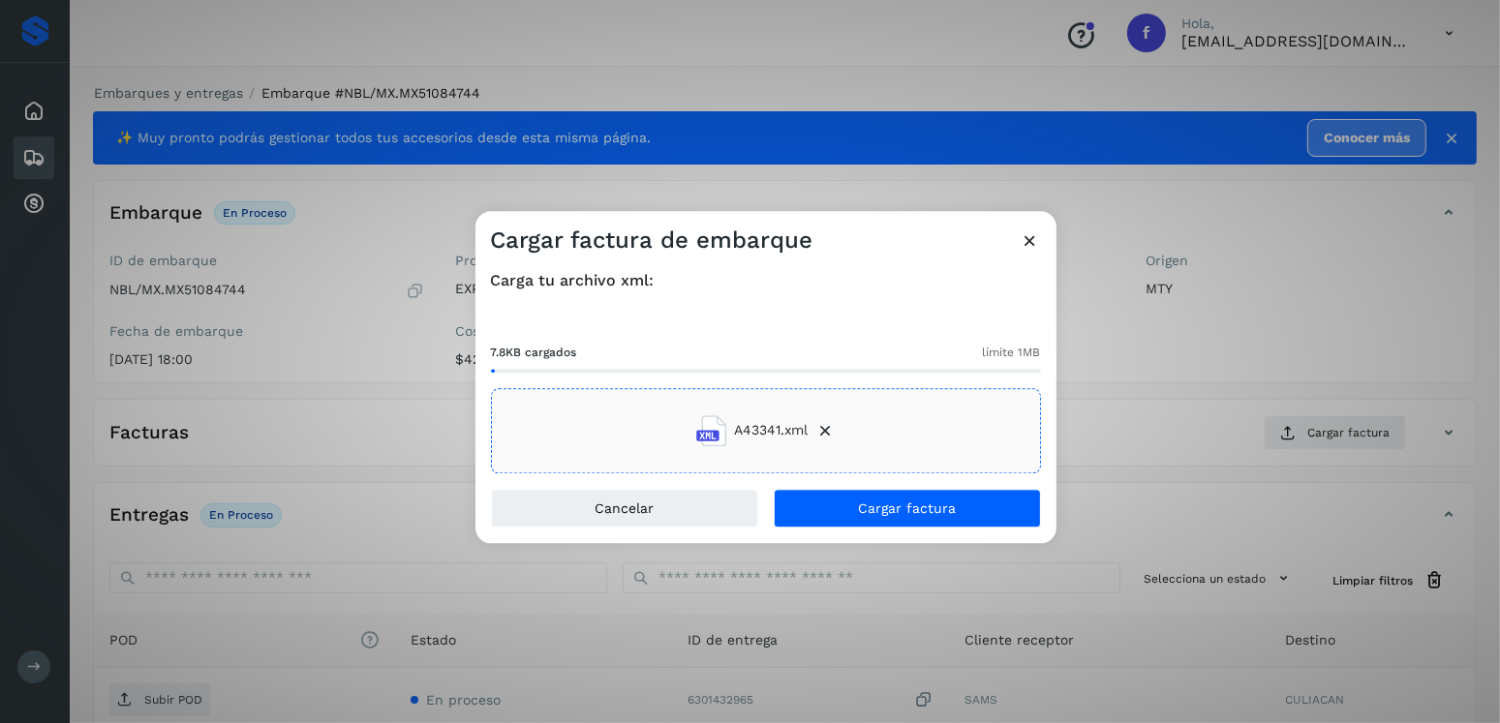
click at [868, 487] on div "Carga tu archivo xml: 7.8KB cargados límite 1MB A43341.xml" at bounding box center [765, 372] width 581 height 233
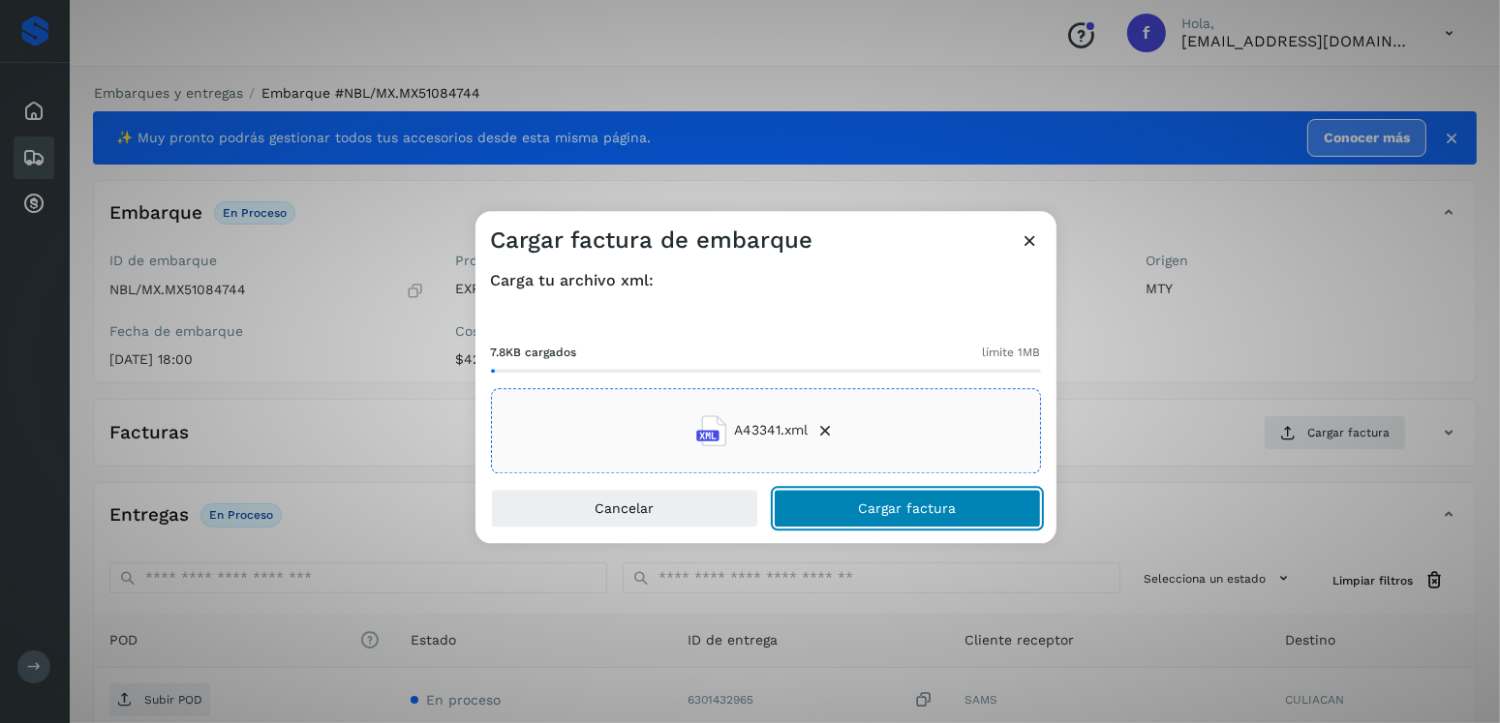
click at [872, 494] on button "Cargar factura" at bounding box center [907, 508] width 267 height 39
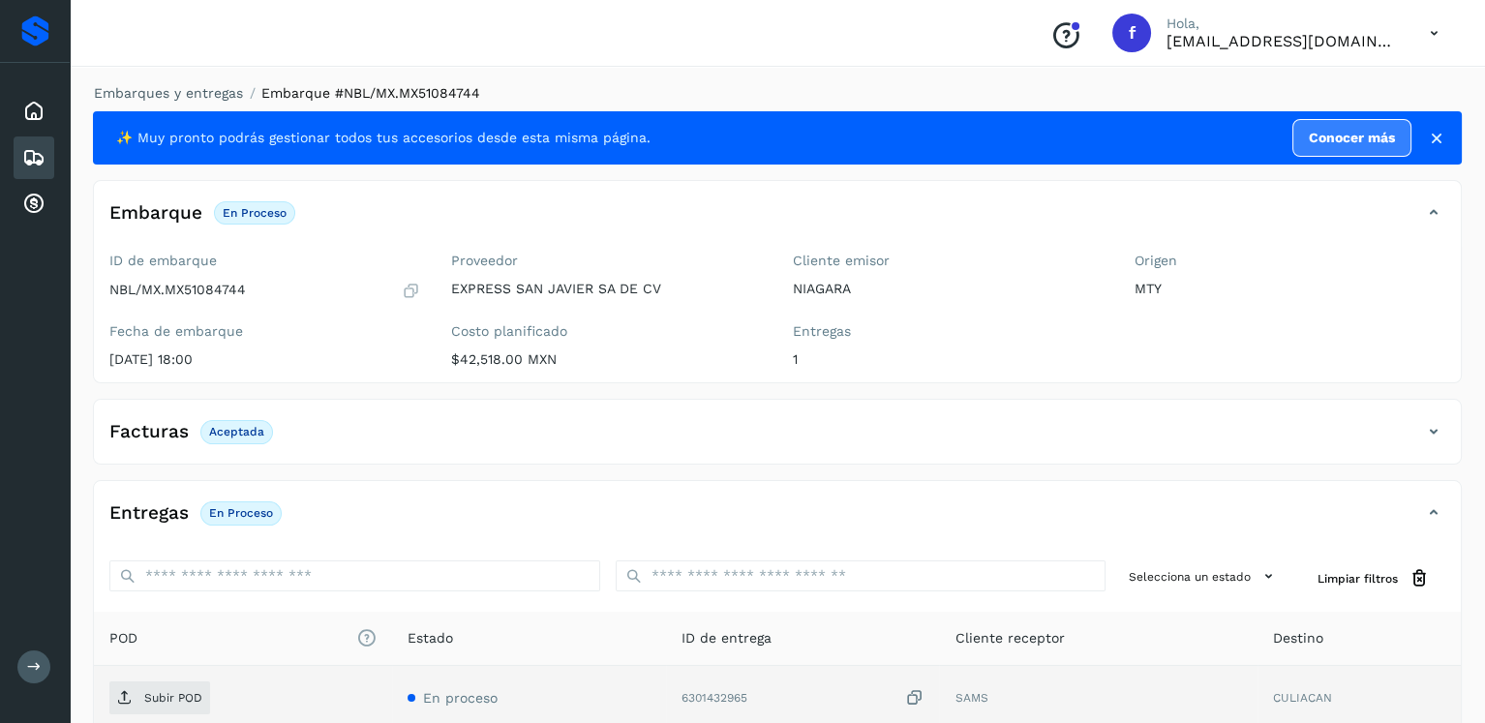
scroll to position [194, 0]
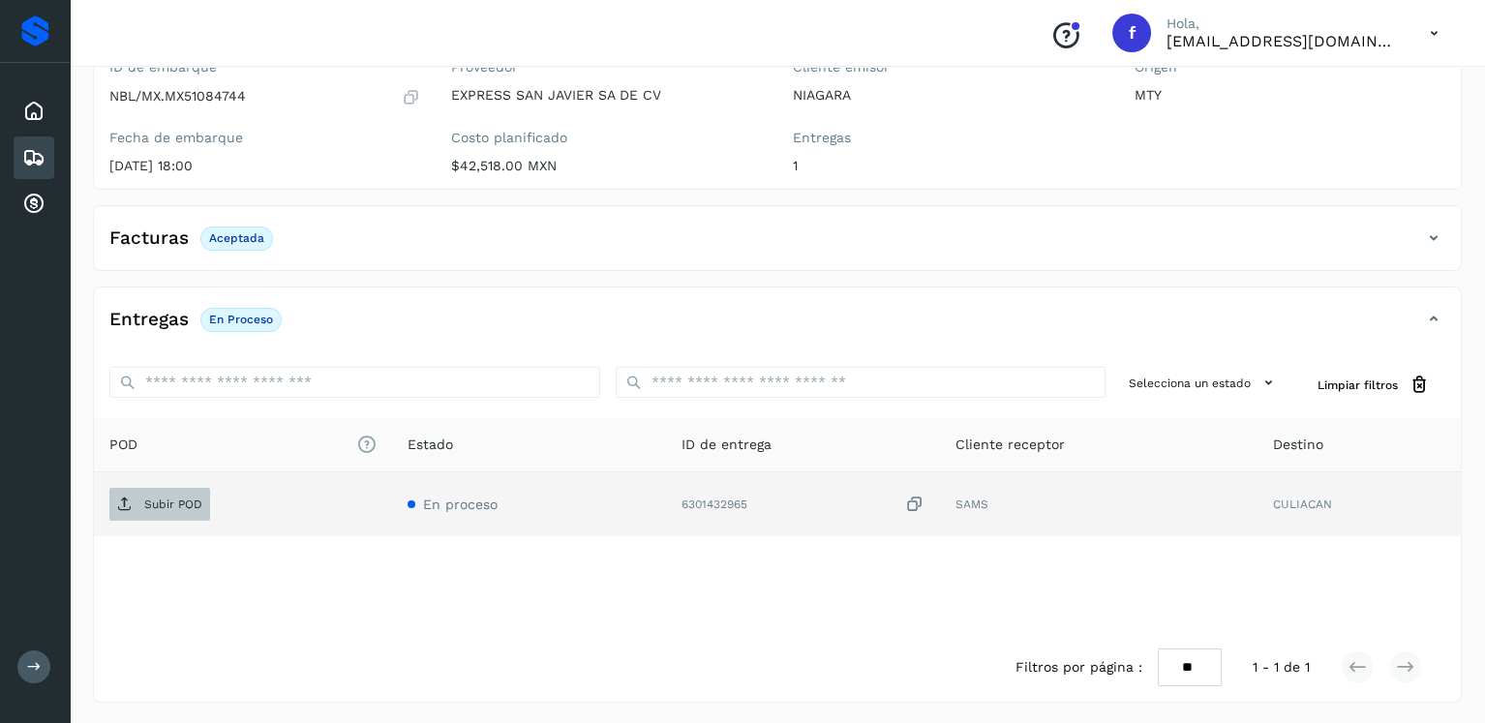
click at [168, 499] on p "Subir POD" at bounding box center [173, 505] width 58 height 14
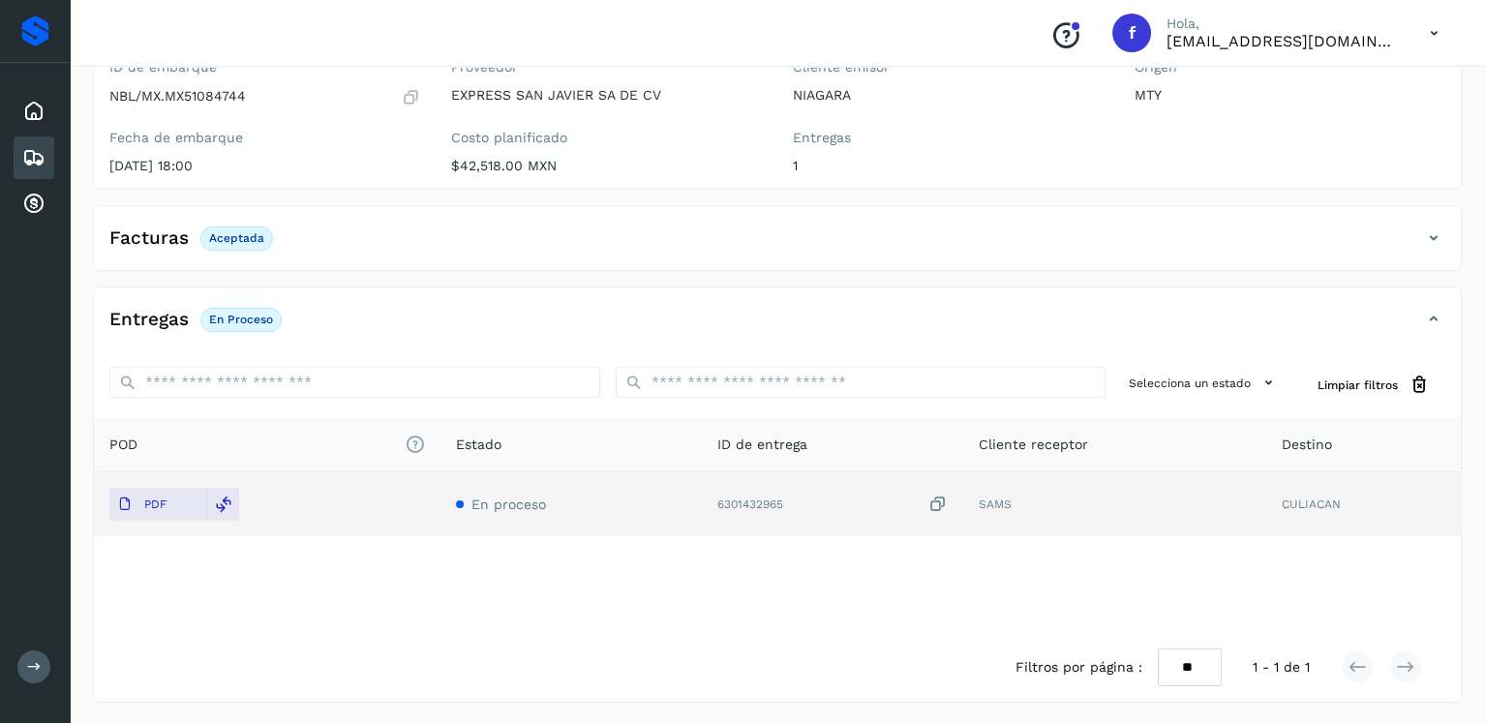
click at [24, 154] on icon at bounding box center [33, 157] width 23 height 23
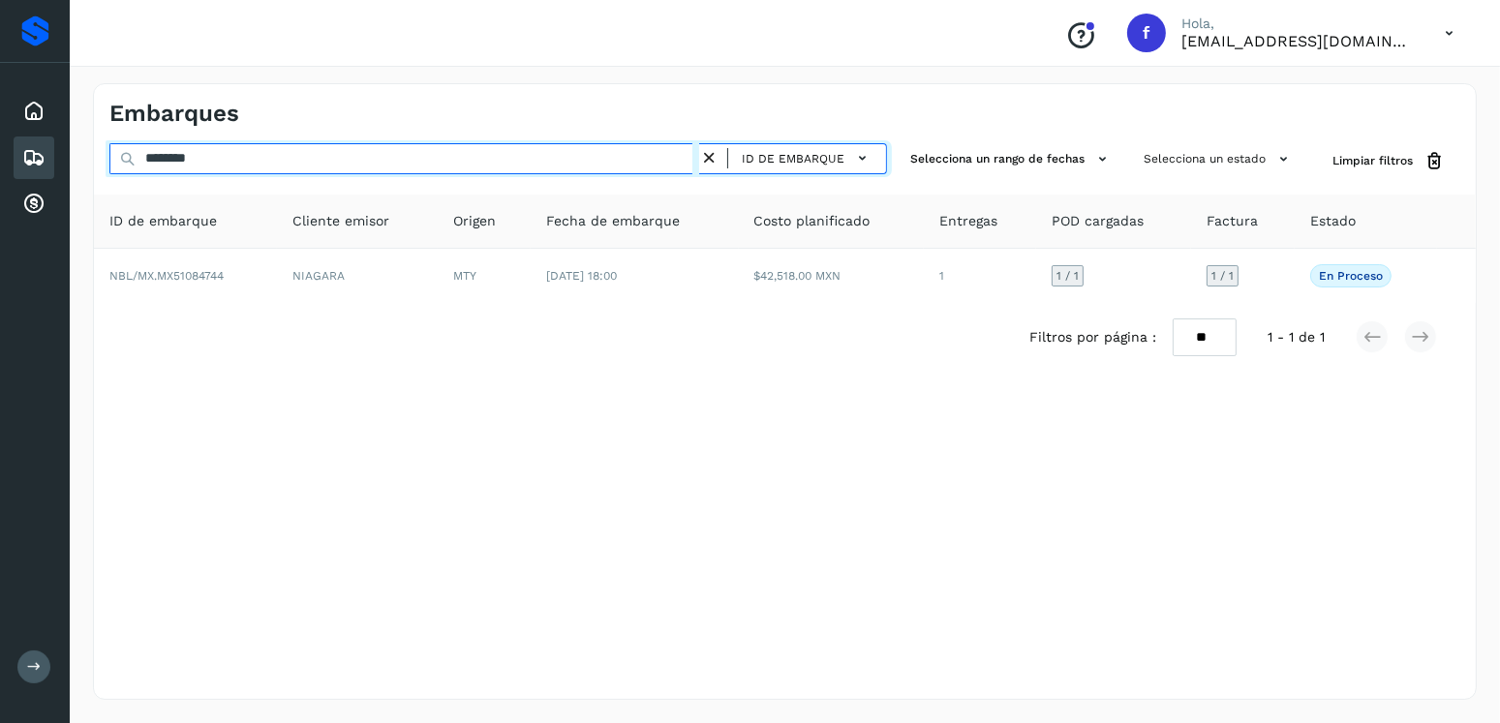
drag, startPoint x: 258, startPoint y: 166, endPoint x: 136, endPoint y: 166, distance: 122.0
click at [136, 166] on div "******** ID de embarque" at bounding box center [497, 161] width 777 height 36
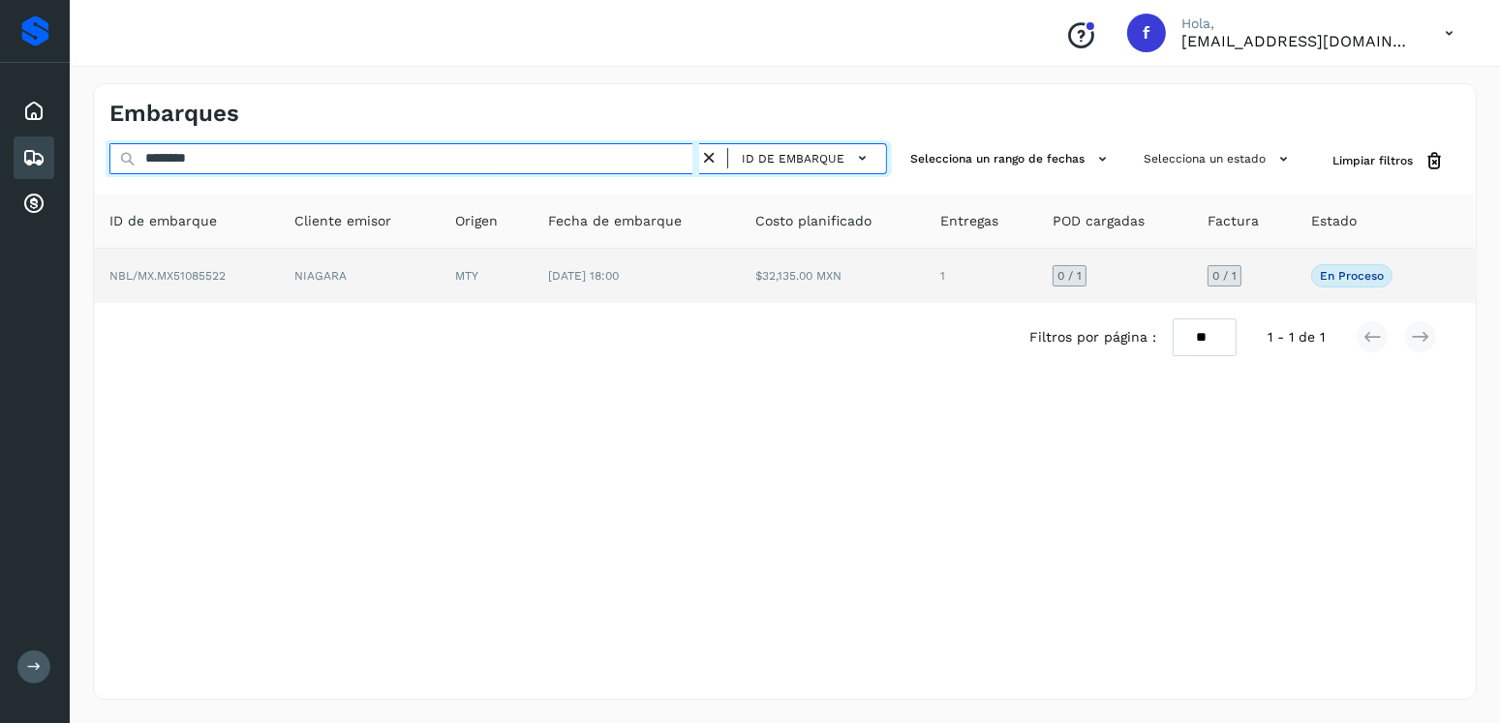
type input "********"
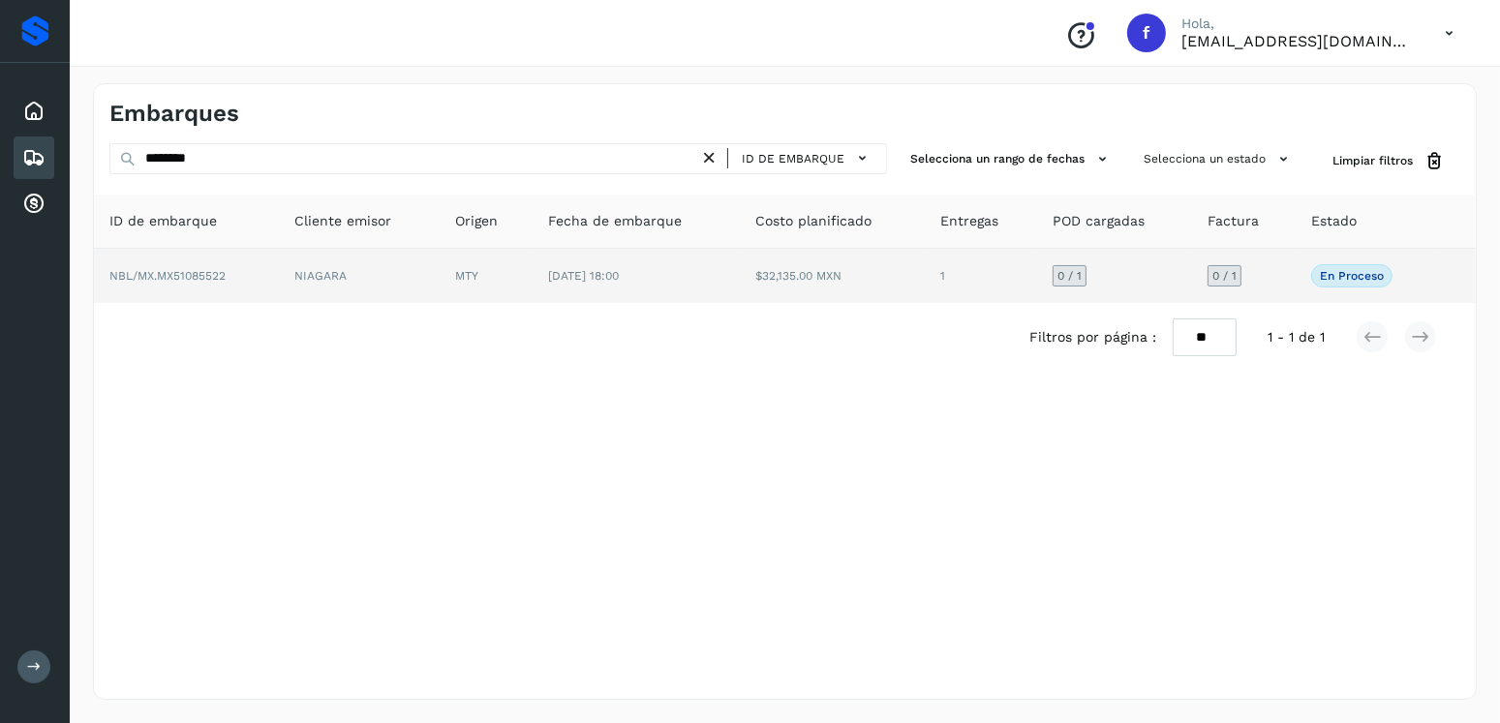
click at [852, 276] on td "$32,135.00 MXN" at bounding box center [832, 276] width 185 height 54
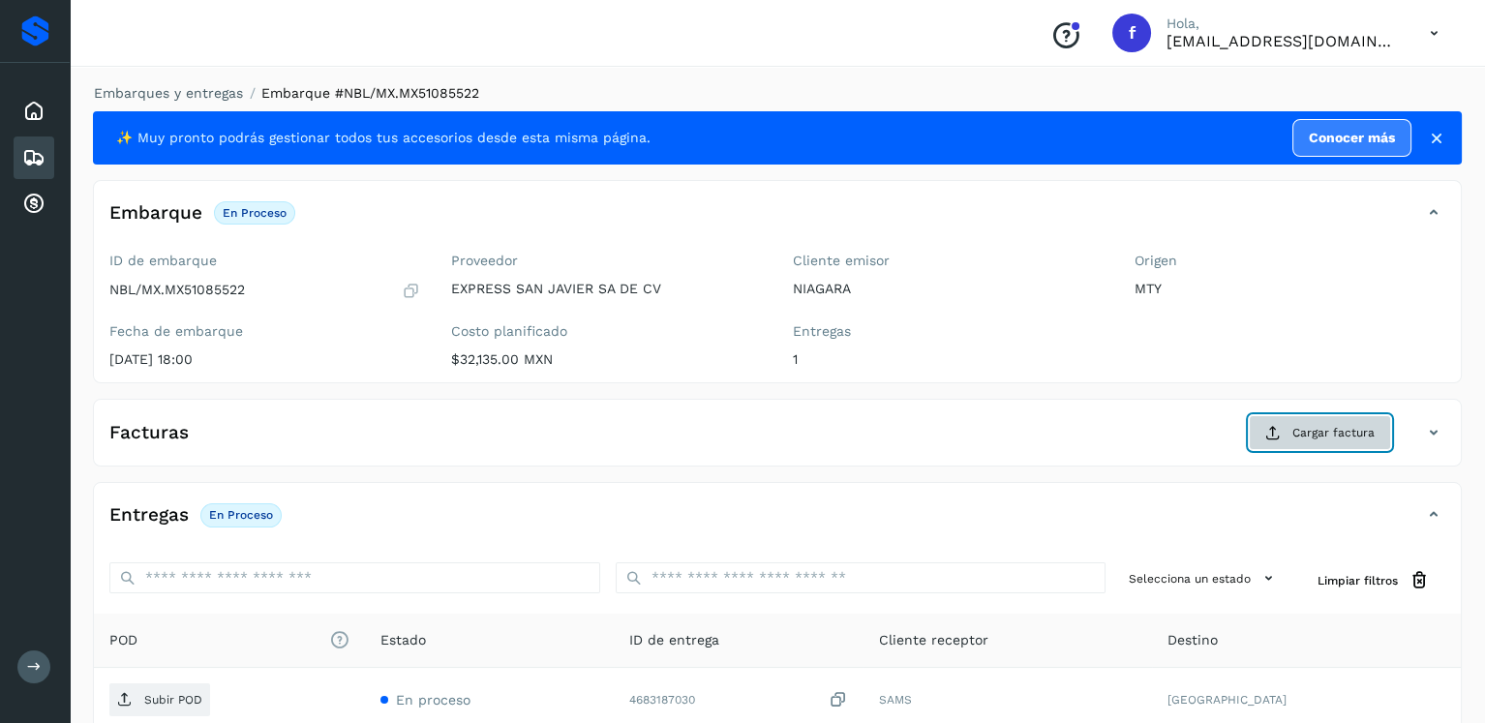
click at [1326, 421] on button "Cargar factura" at bounding box center [1320, 432] width 142 height 35
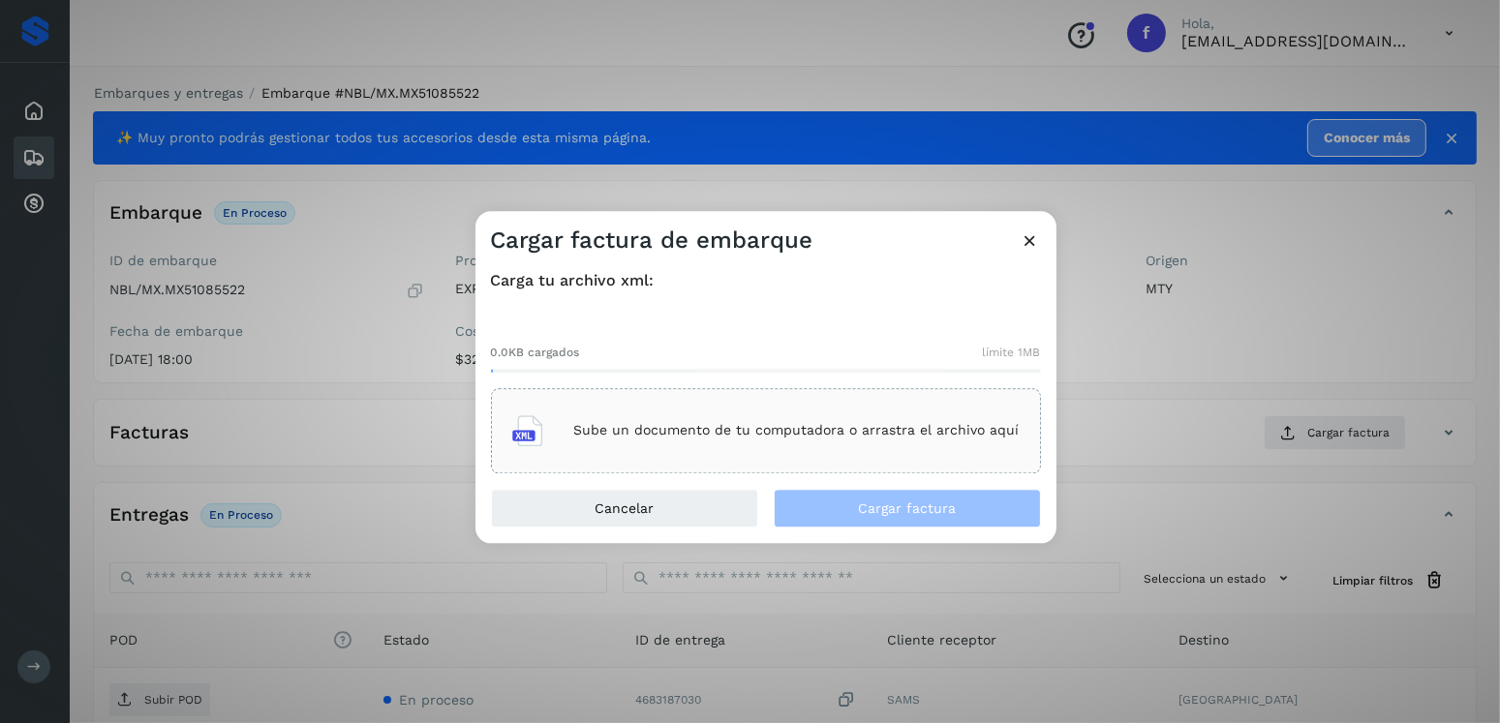
click at [929, 412] on div "Sube un documento de tu computadora o arrastra el archivo aquí" at bounding box center [765, 431] width 507 height 52
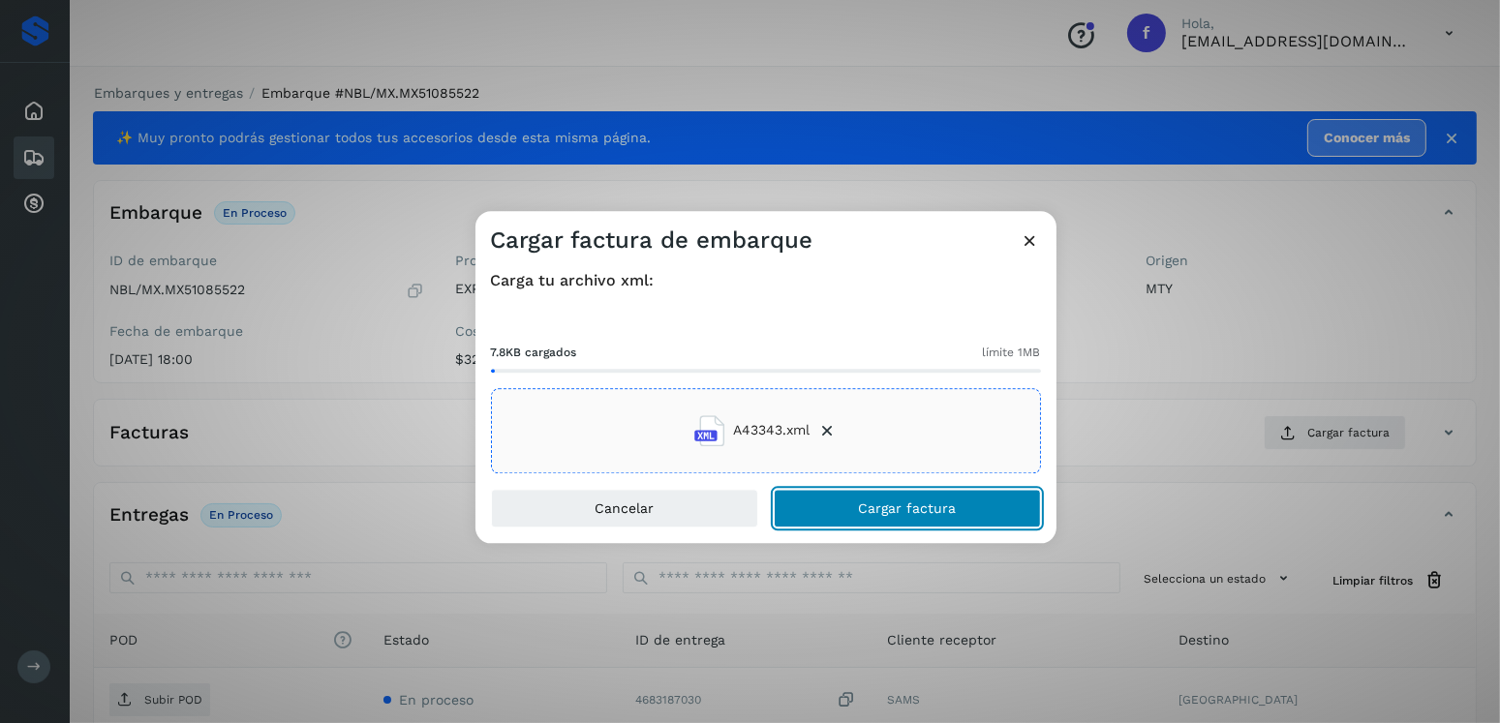
click at [886, 502] on span "Cargar factura" at bounding box center [907, 509] width 98 height 14
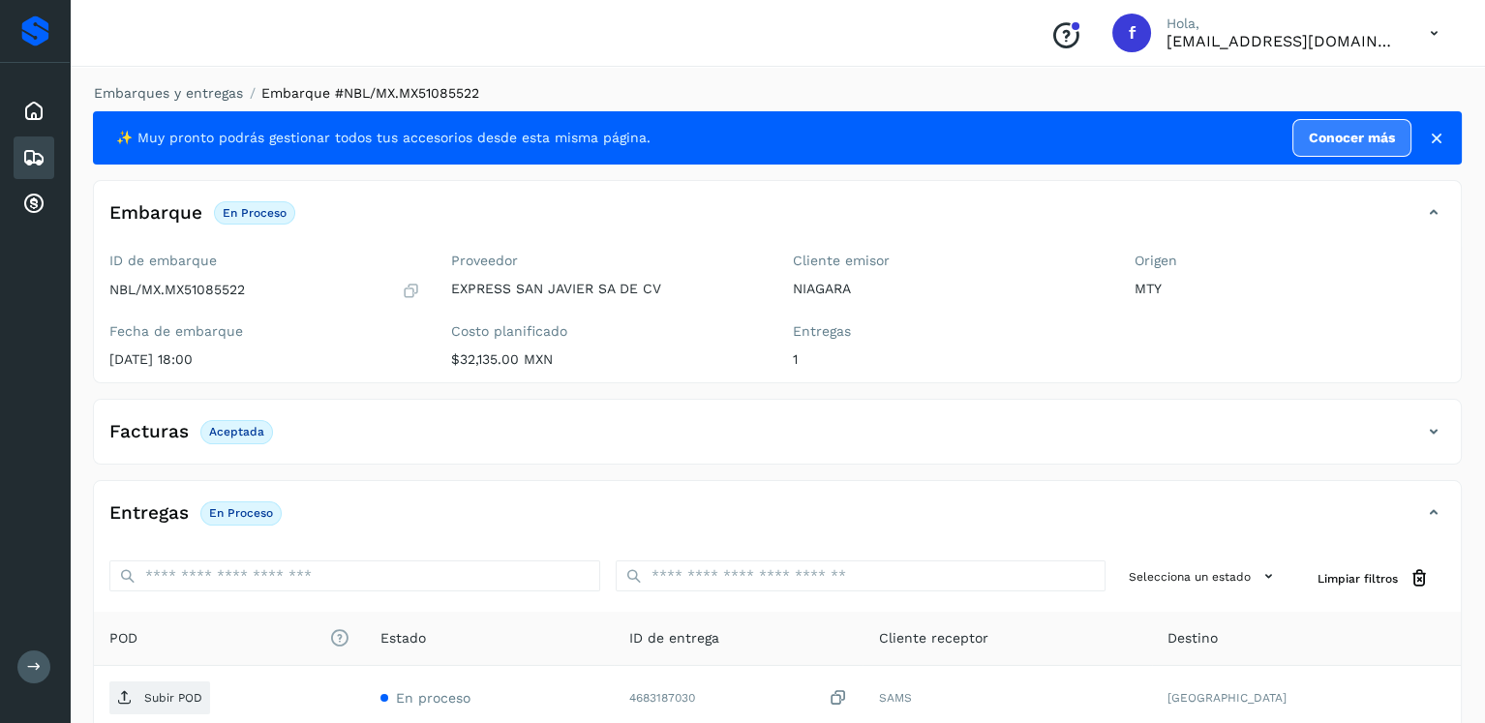
scroll to position [194, 0]
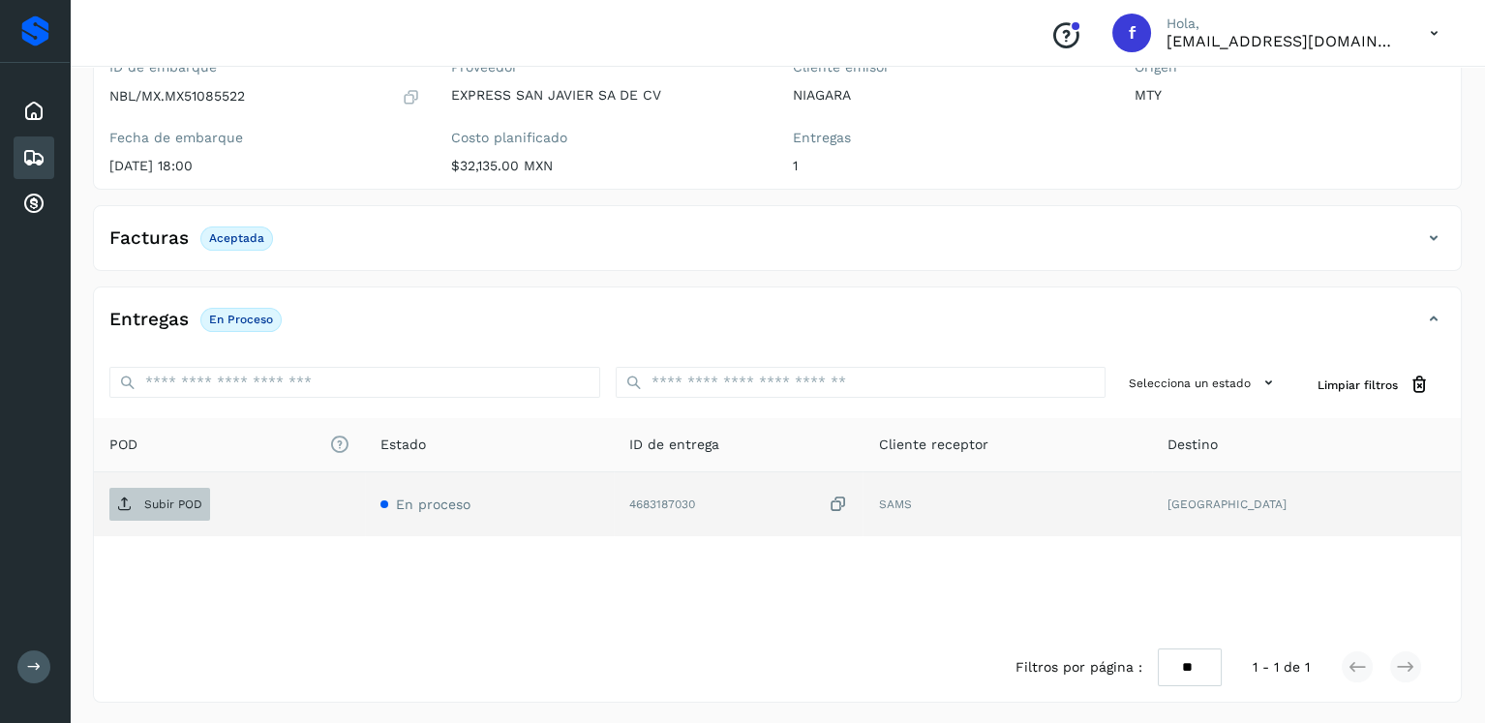
click at [196, 501] on p "Subir POD" at bounding box center [173, 505] width 58 height 14
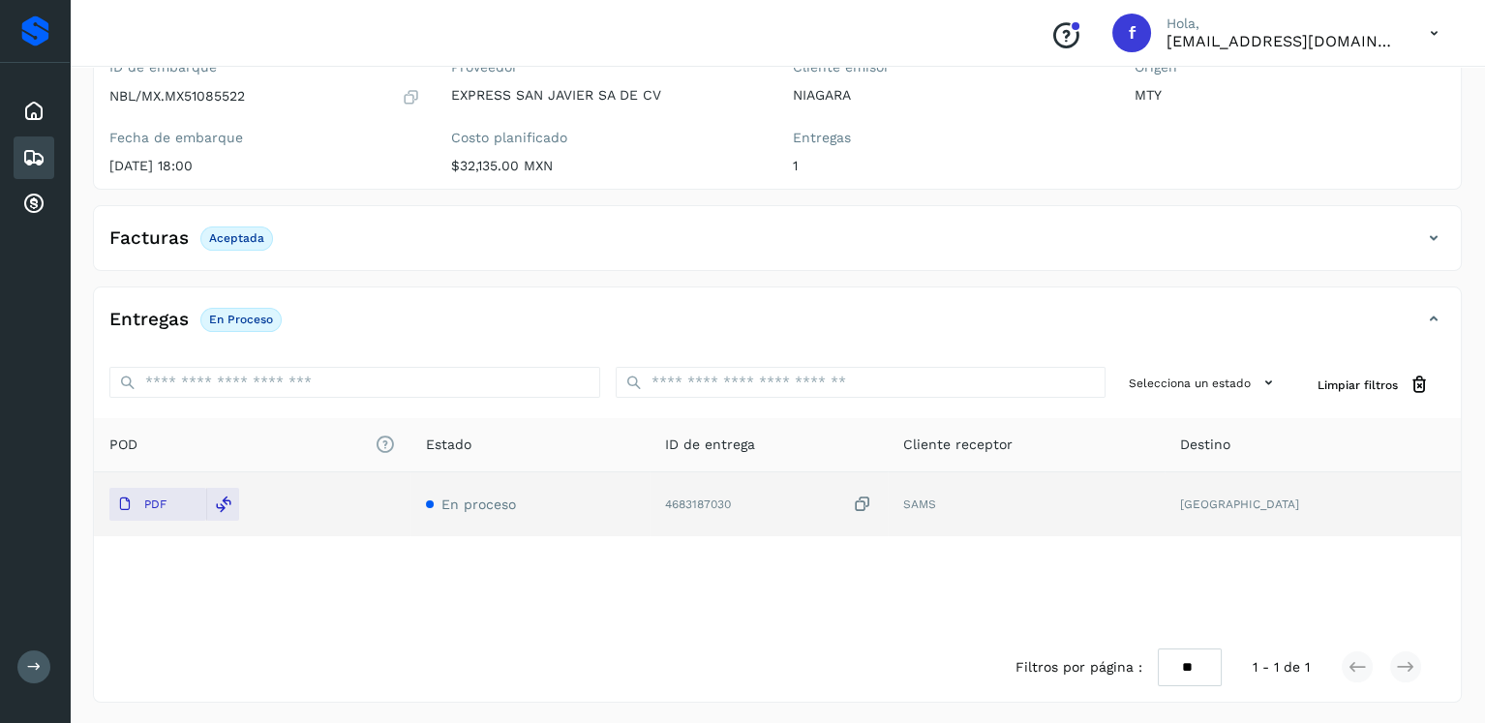
click at [30, 159] on icon at bounding box center [33, 157] width 23 height 23
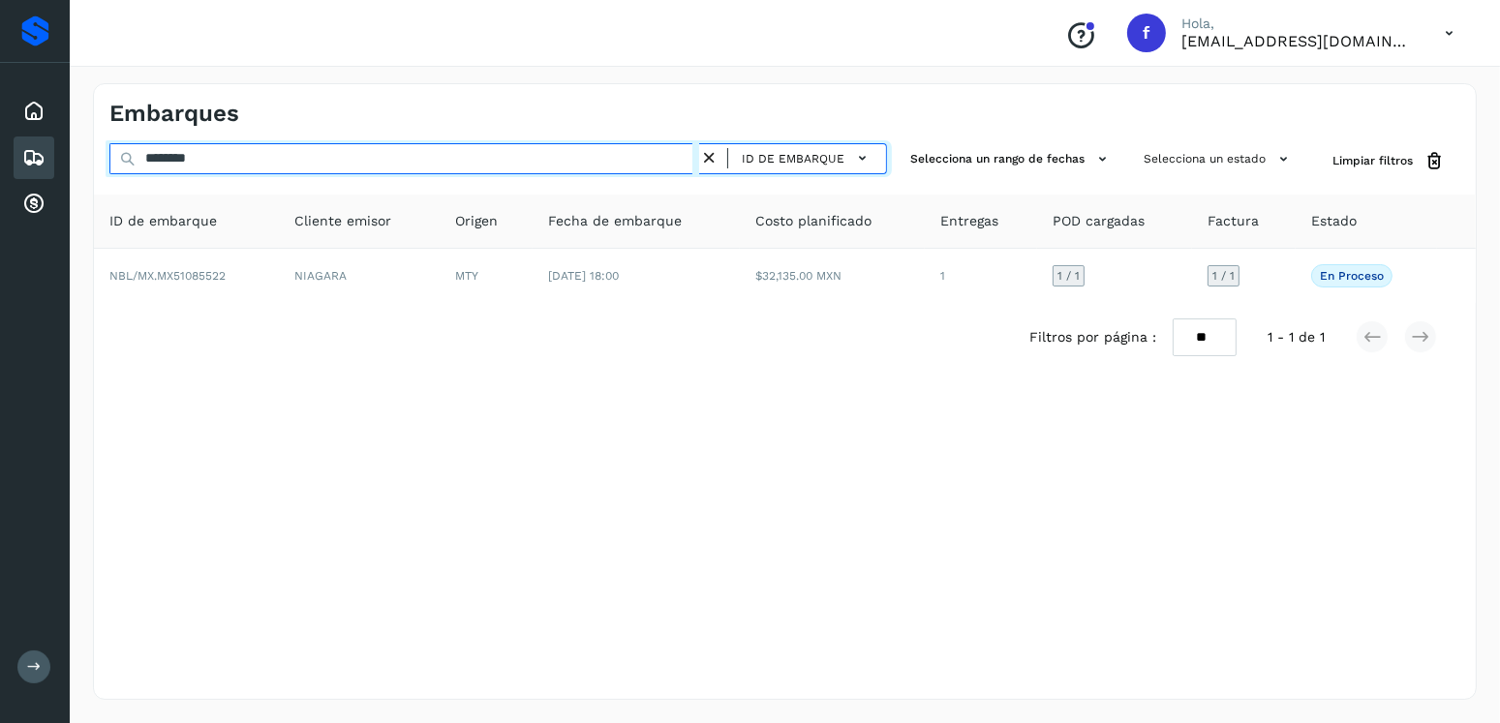
drag, startPoint x: 278, startPoint y: 157, endPoint x: 84, endPoint y: 155, distance: 193.7
click at [84, 155] on div "Embarques ******** ID de embarque Selecciona un rango de fechas Selecciona un e…" at bounding box center [785, 391] width 1430 height 663
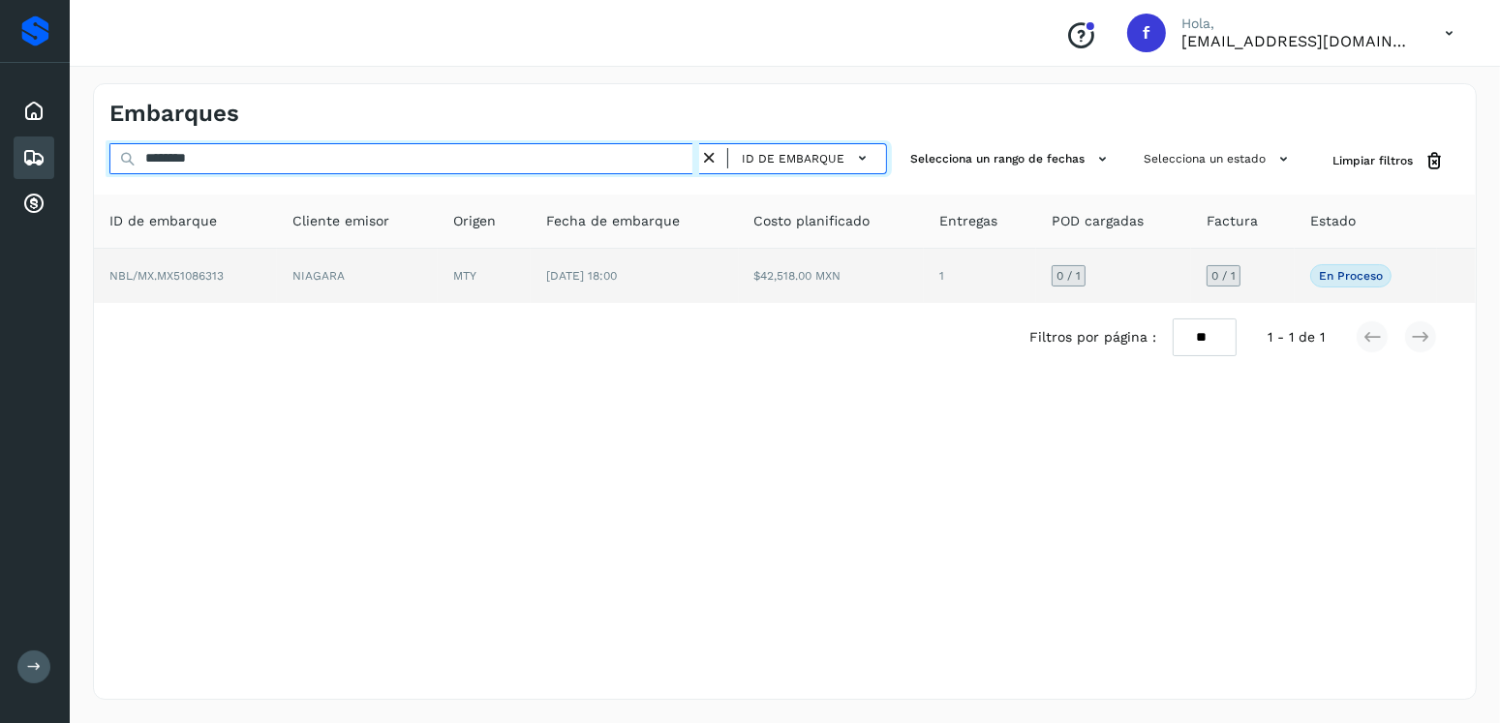
type input "********"
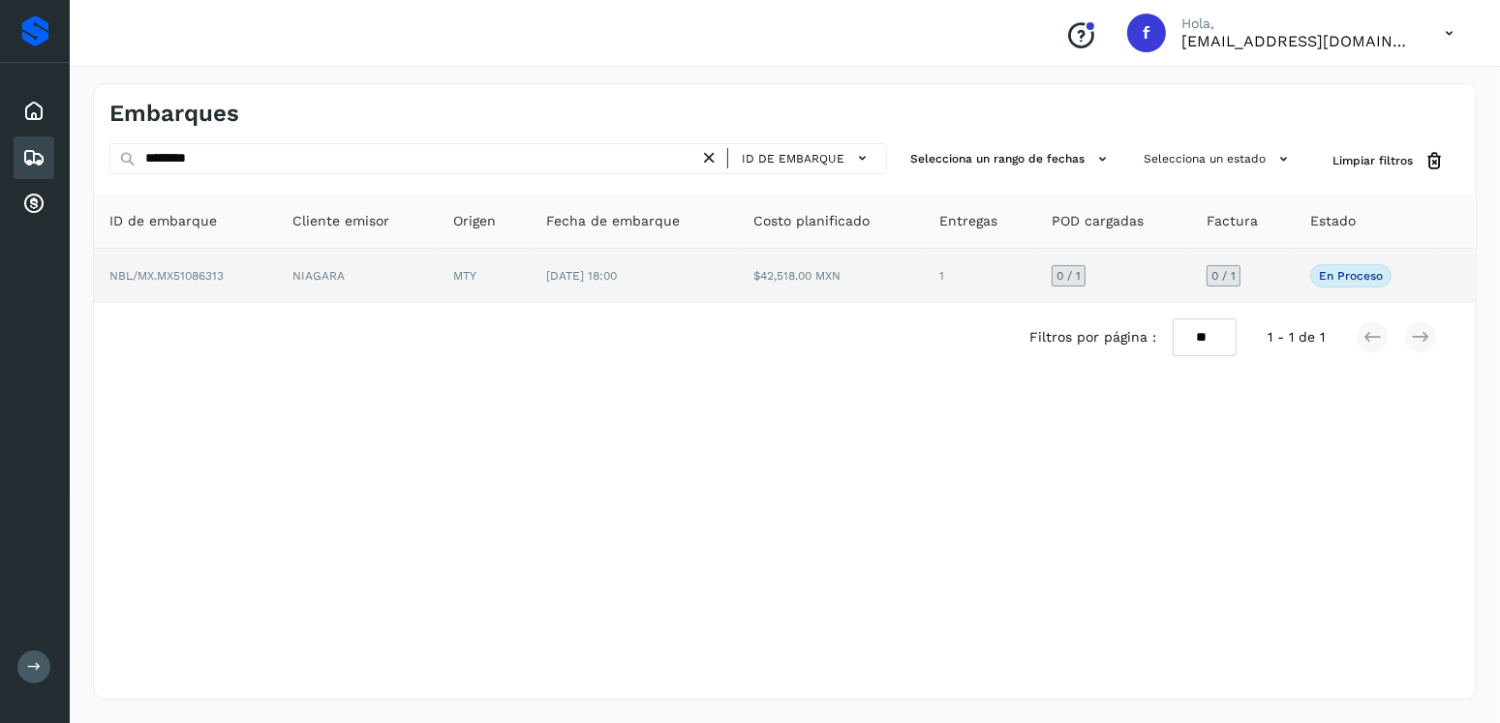
click at [838, 286] on td "$42,518.00 MXN" at bounding box center [832, 276] width 186 height 54
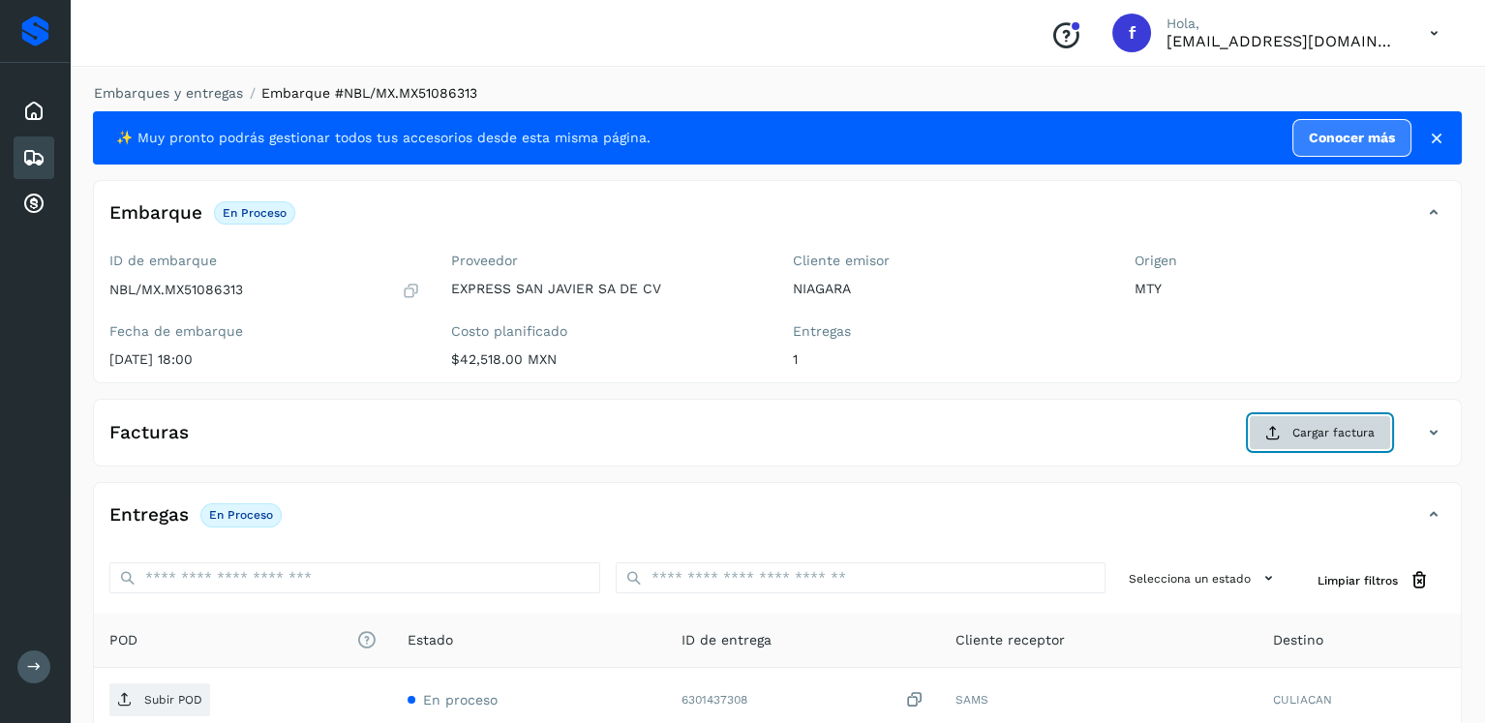
click at [1302, 443] on button "Cargar factura" at bounding box center [1320, 432] width 142 height 35
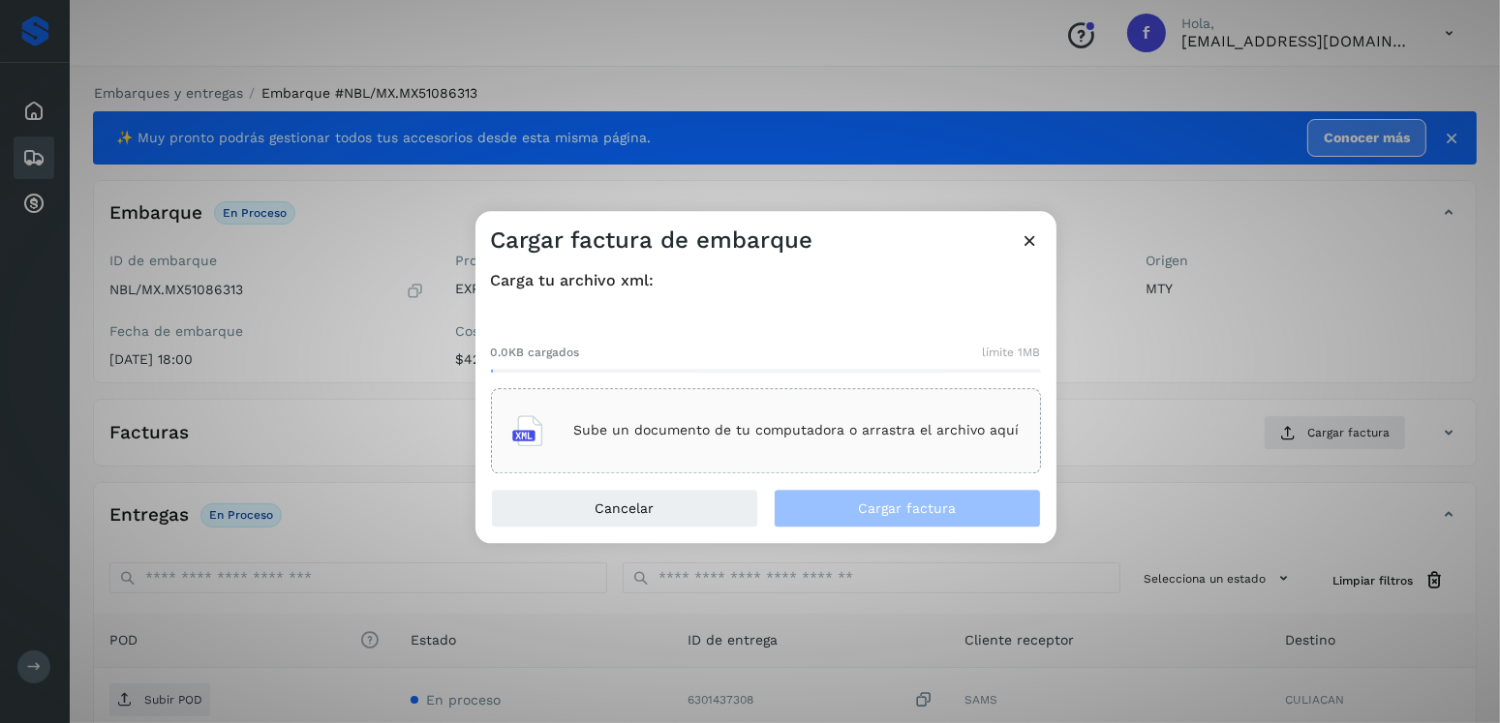
click at [802, 400] on div "Sube un documento de tu computadora o arrastra el archivo aquí" at bounding box center [766, 430] width 550 height 85
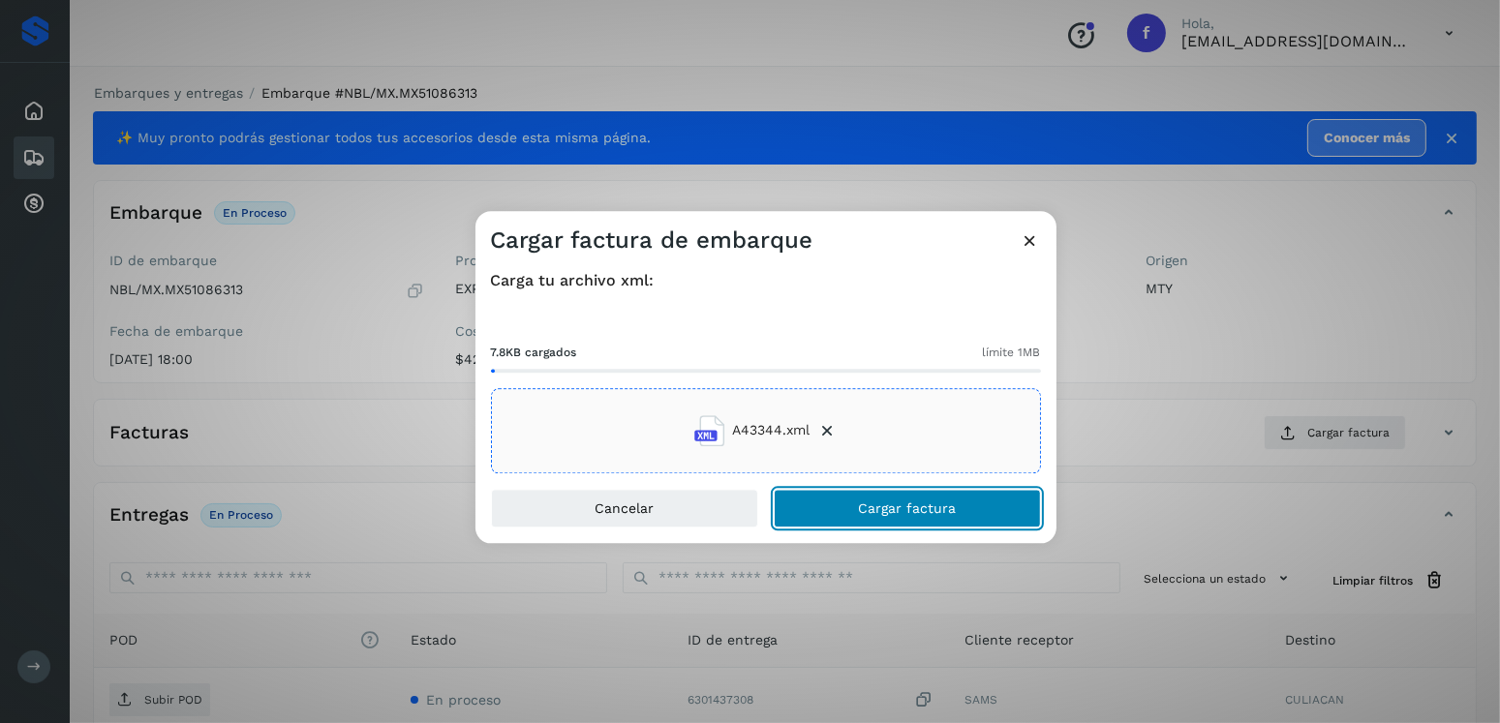
click at [929, 504] on span "Cargar factura" at bounding box center [907, 509] width 98 height 14
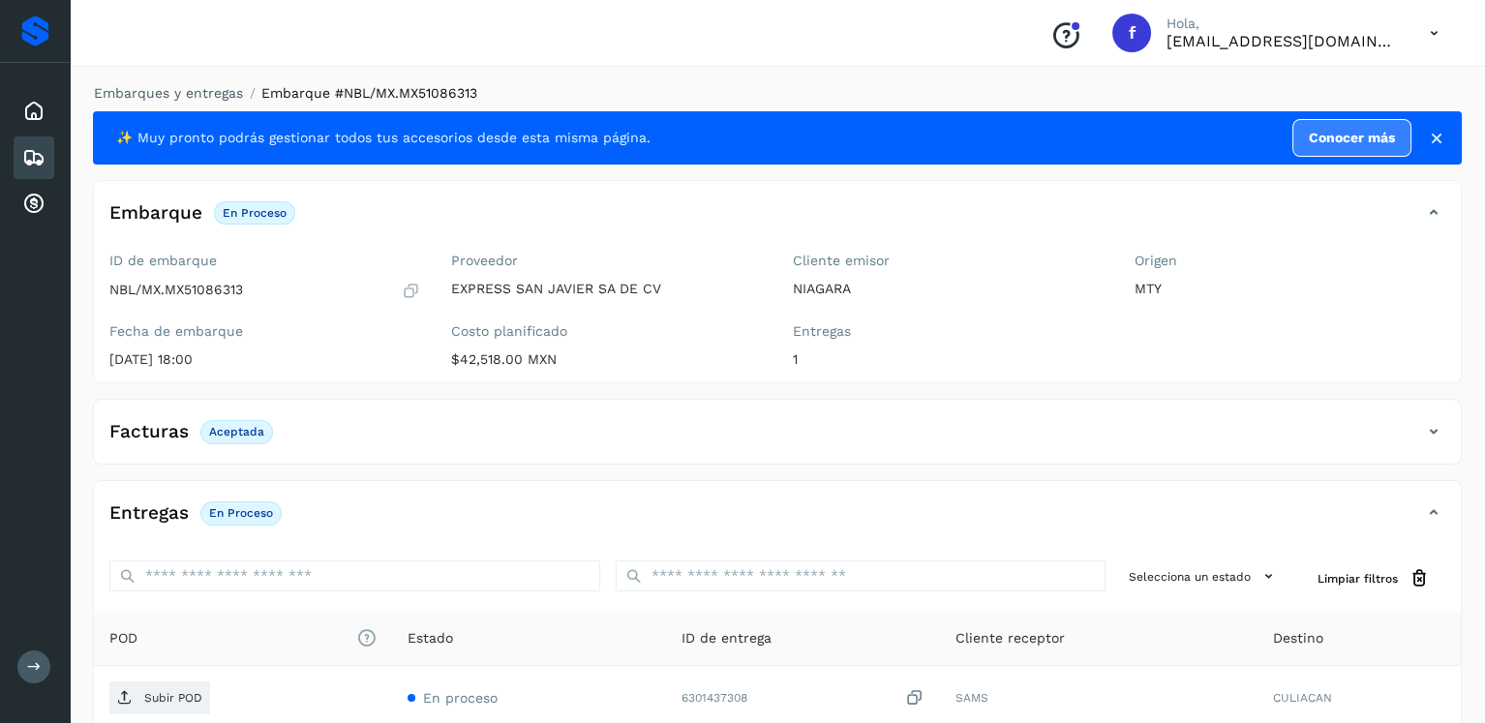
scroll to position [194, 0]
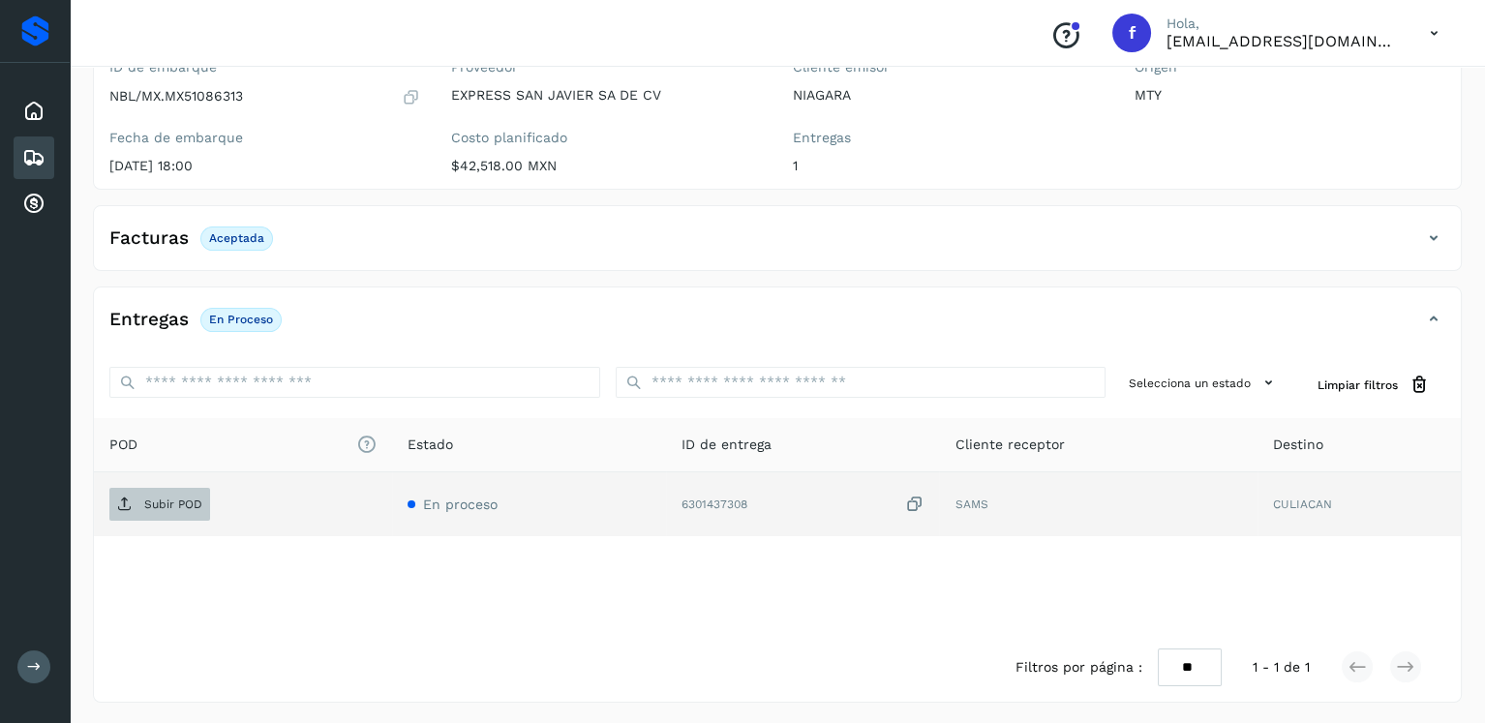
click at [205, 497] on span "Subir POD" at bounding box center [159, 504] width 101 height 31
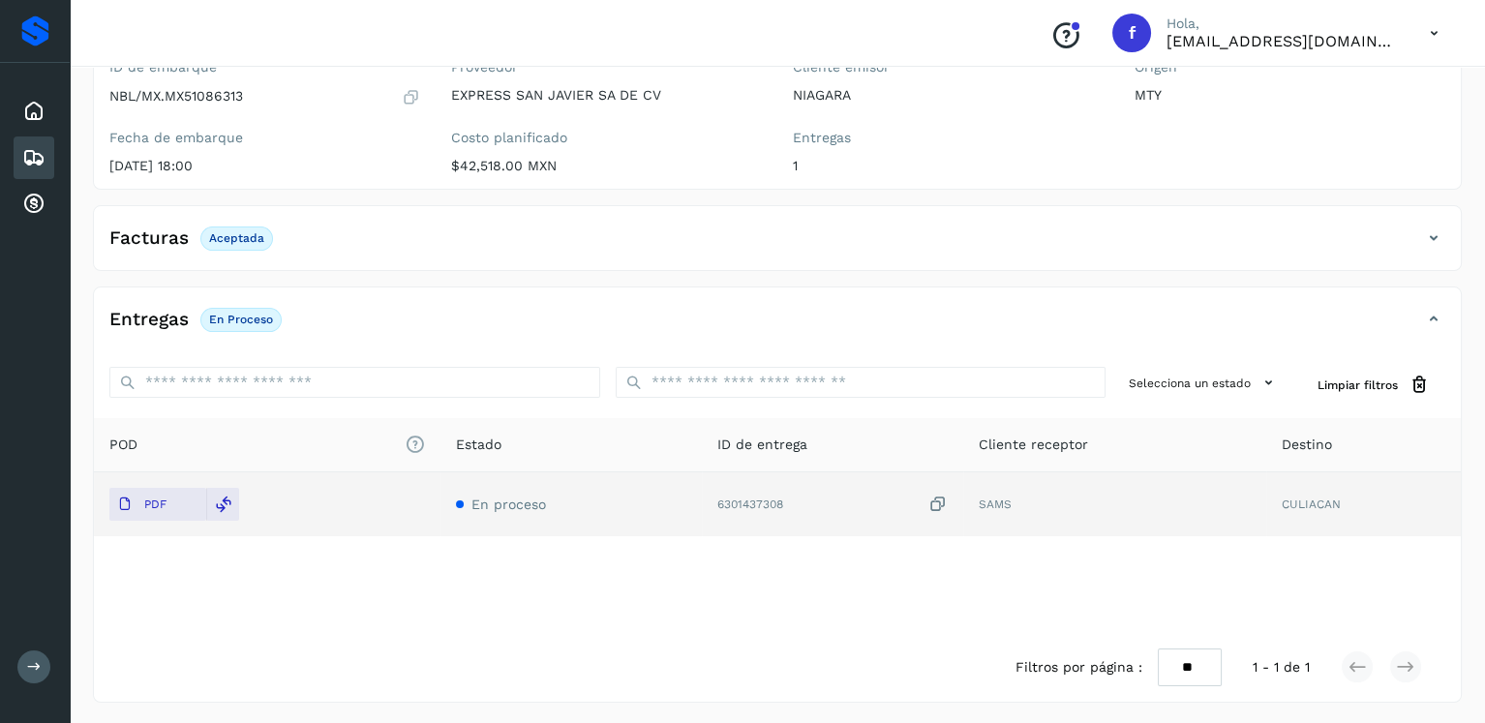
click at [24, 141] on div "Embarques" at bounding box center [34, 158] width 41 height 43
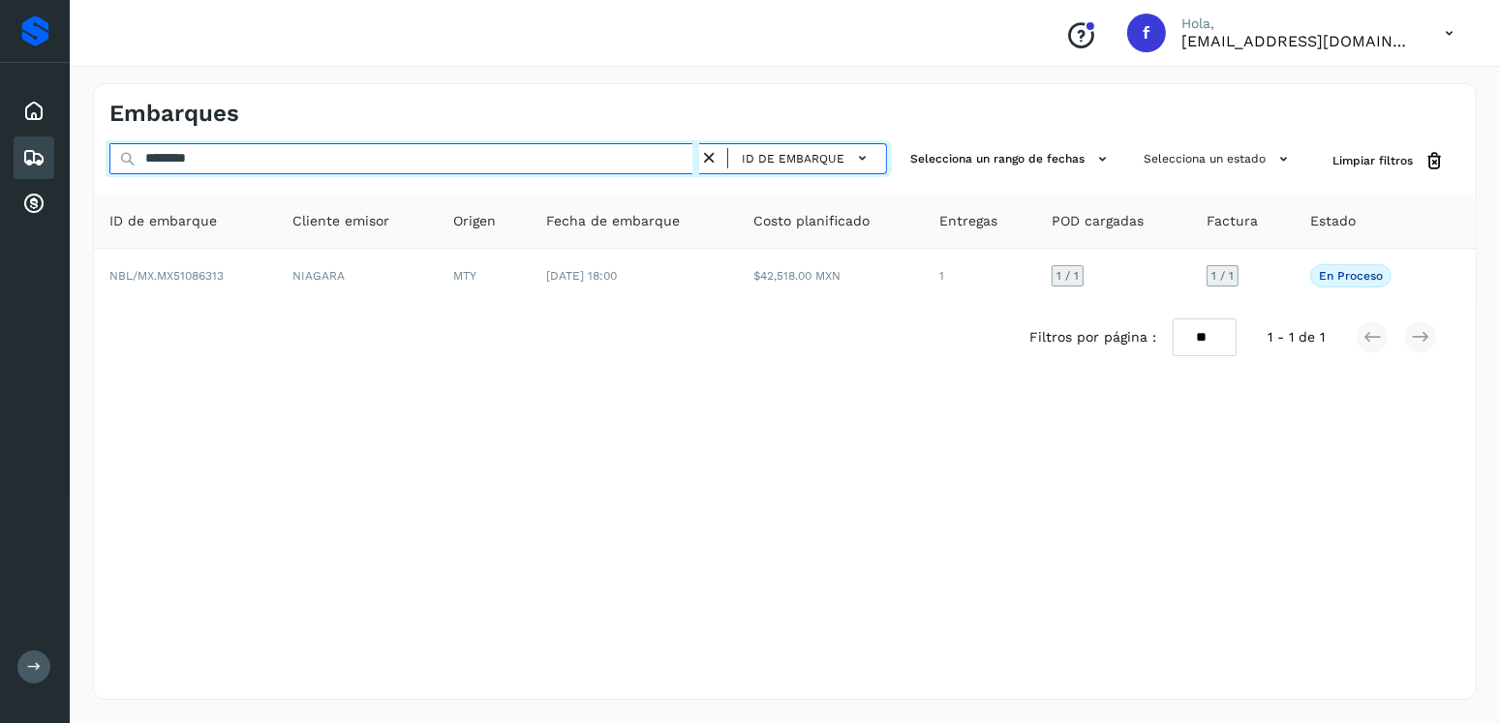
drag, startPoint x: 282, startPoint y: 154, endPoint x: 105, endPoint y: 177, distance: 178.7
click at [105, 177] on div "******** ID de embarque Selecciona un rango de fechas Selecciona un estado Limp…" at bounding box center [785, 161] width 1382 height 36
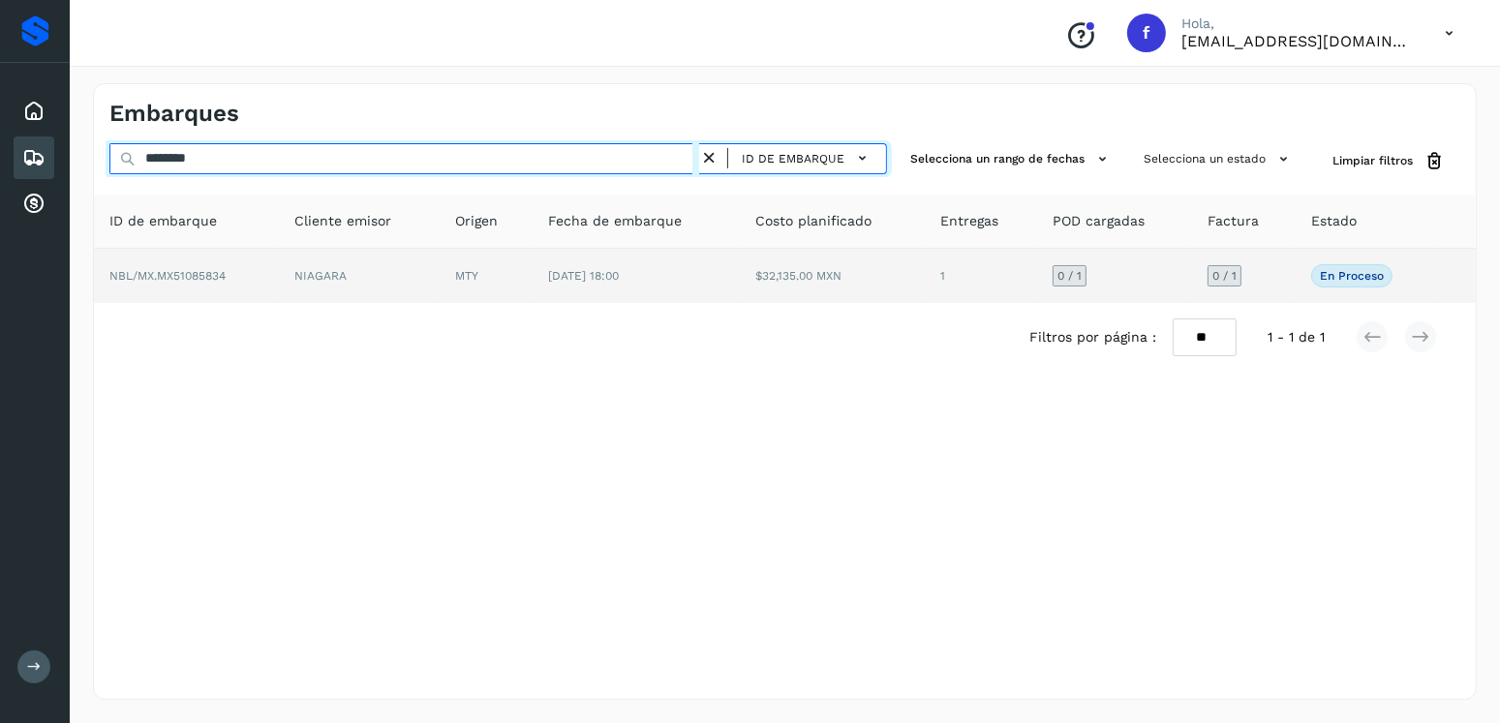
type input "********"
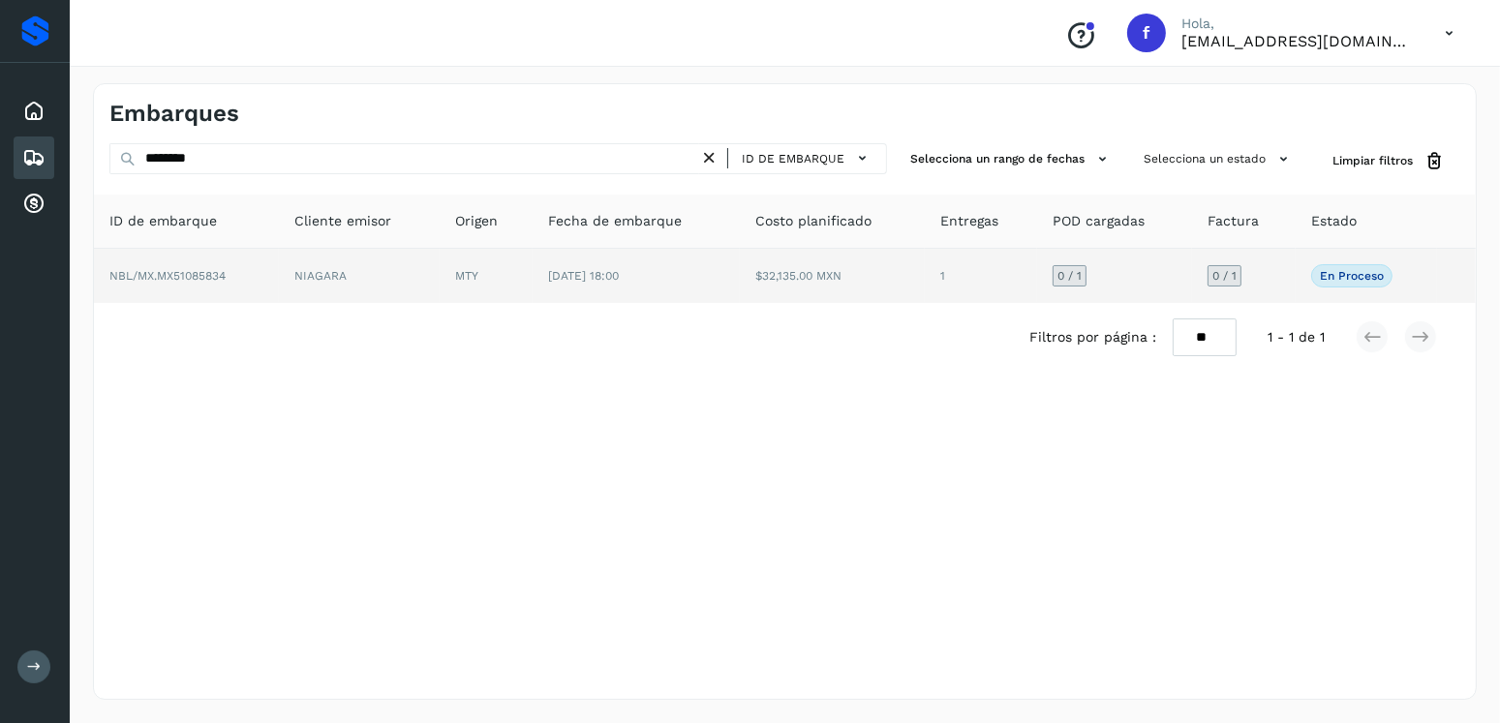
click at [770, 279] on td "$32,135.00 MXN" at bounding box center [832, 276] width 185 height 54
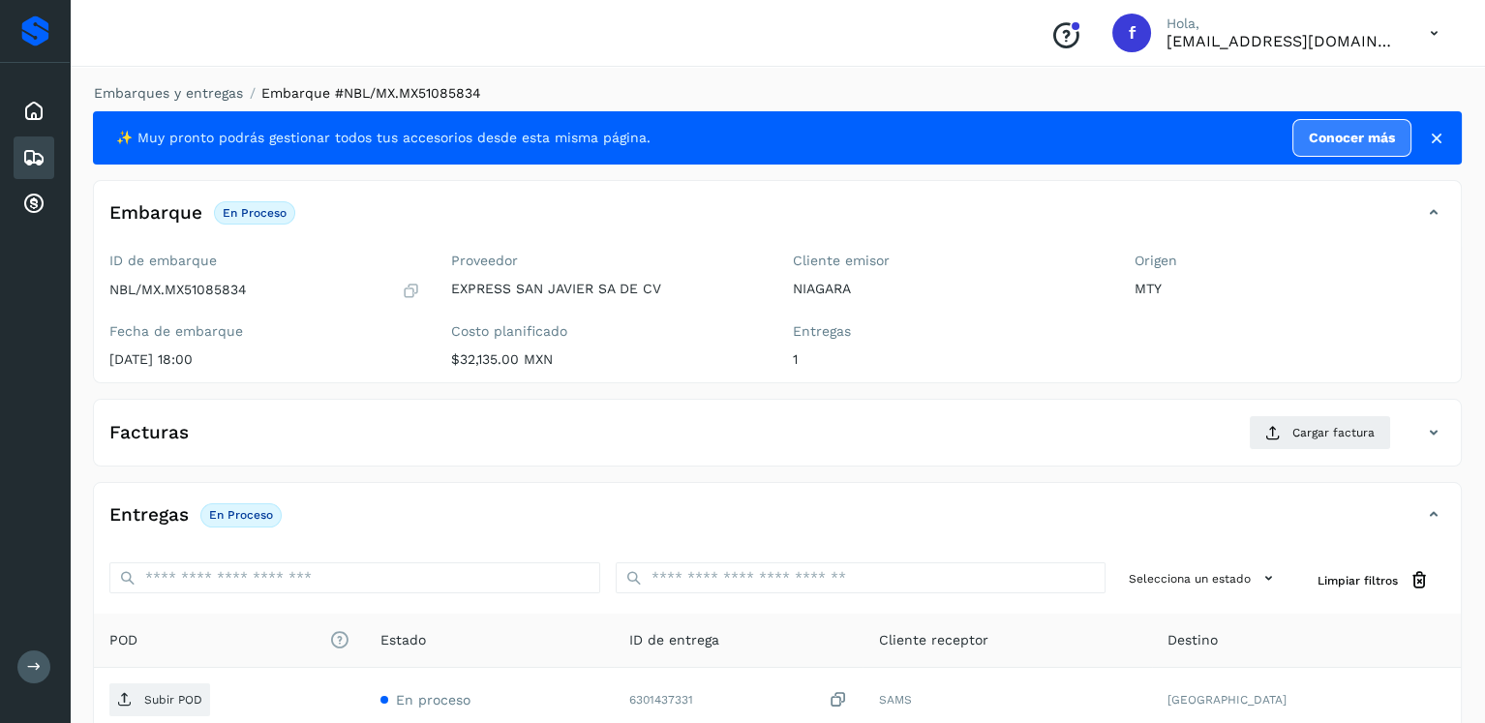
click at [1285, 411] on div "Facturas Cargar factura Aún no has subido ninguna factura" at bounding box center [777, 433] width 1369 height 68
click at [1302, 428] on span "Cargar factura" at bounding box center [1334, 432] width 82 height 17
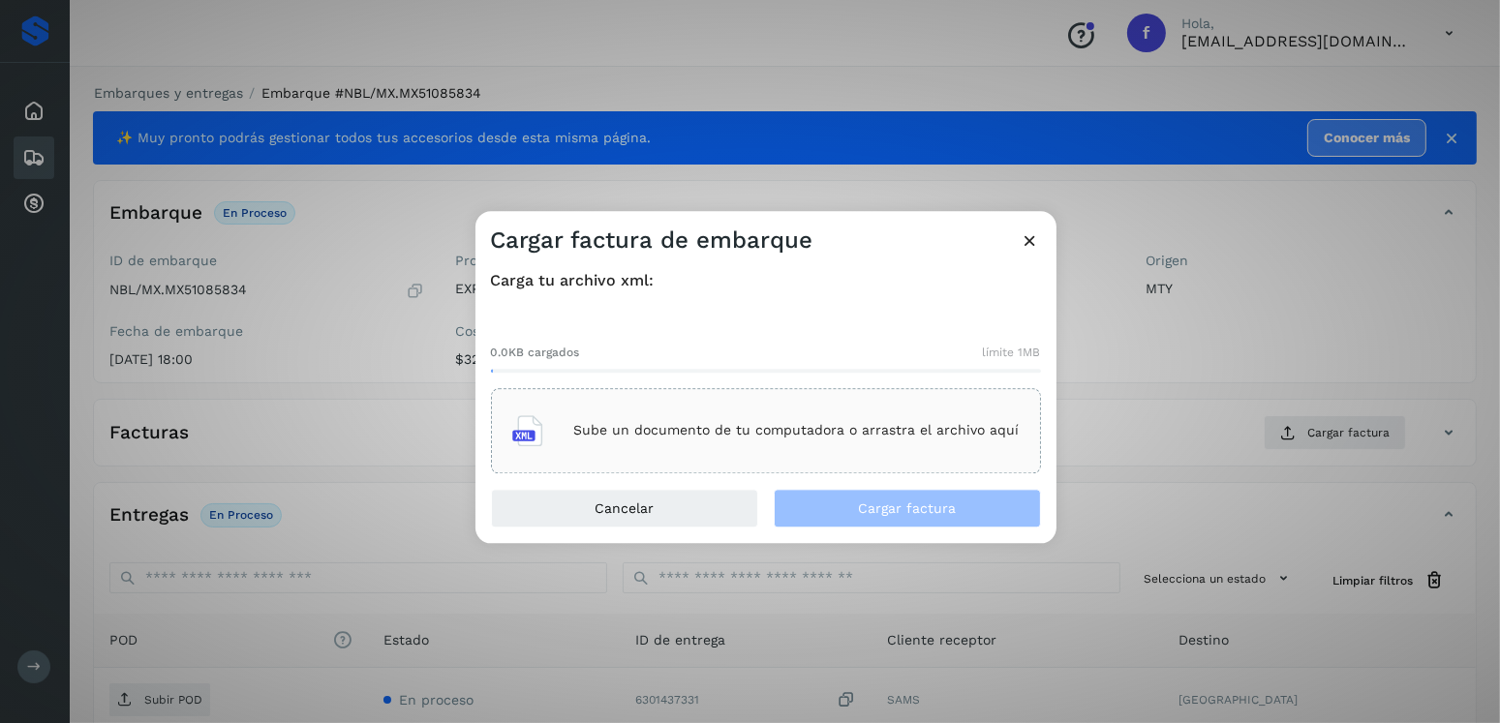
click at [966, 430] on p "Sube un documento de tu computadora o arrastra el archivo aquí" at bounding box center [796, 431] width 445 height 16
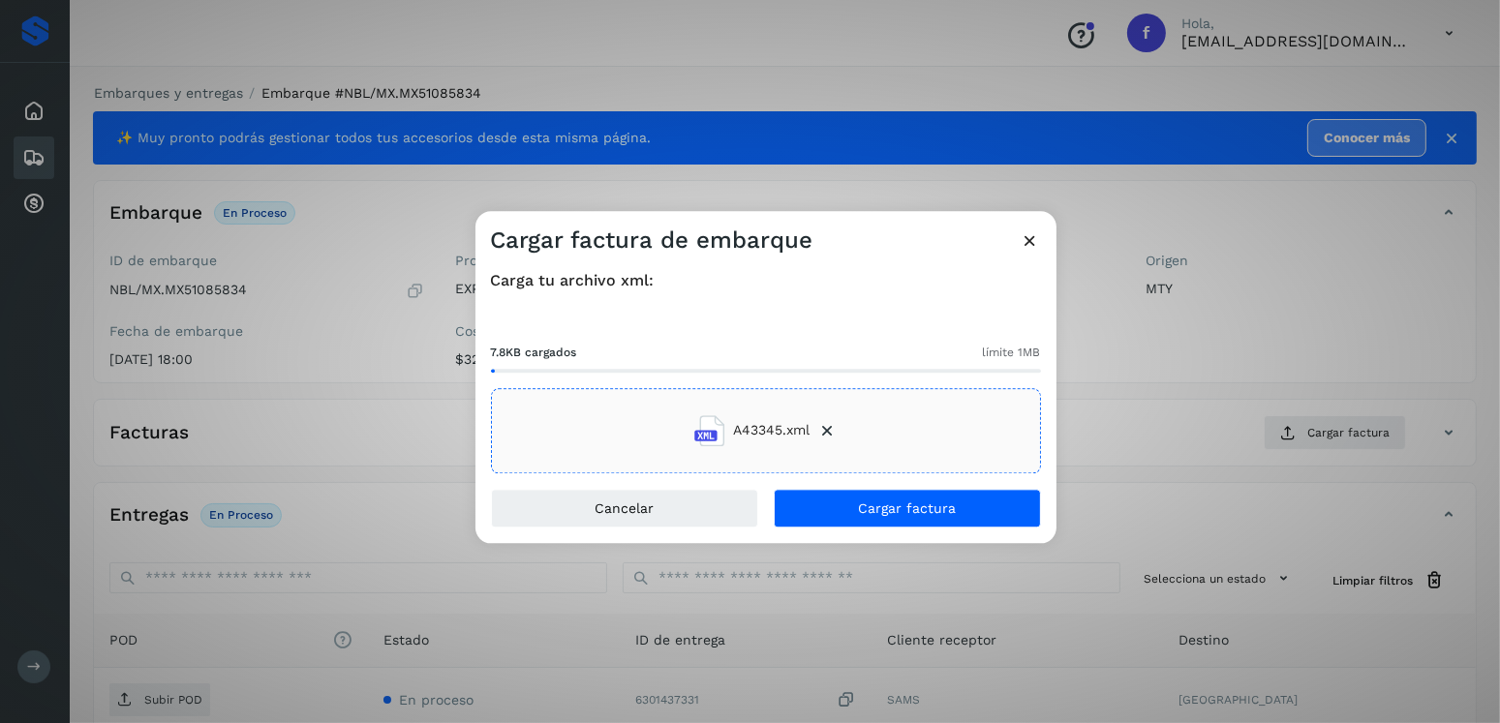
click at [901, 487] on div "Carga tu archivo xml: 7.8KB cargados límite 1MB A43345.xml" at bounding box center [765, 372] width 581 height 233
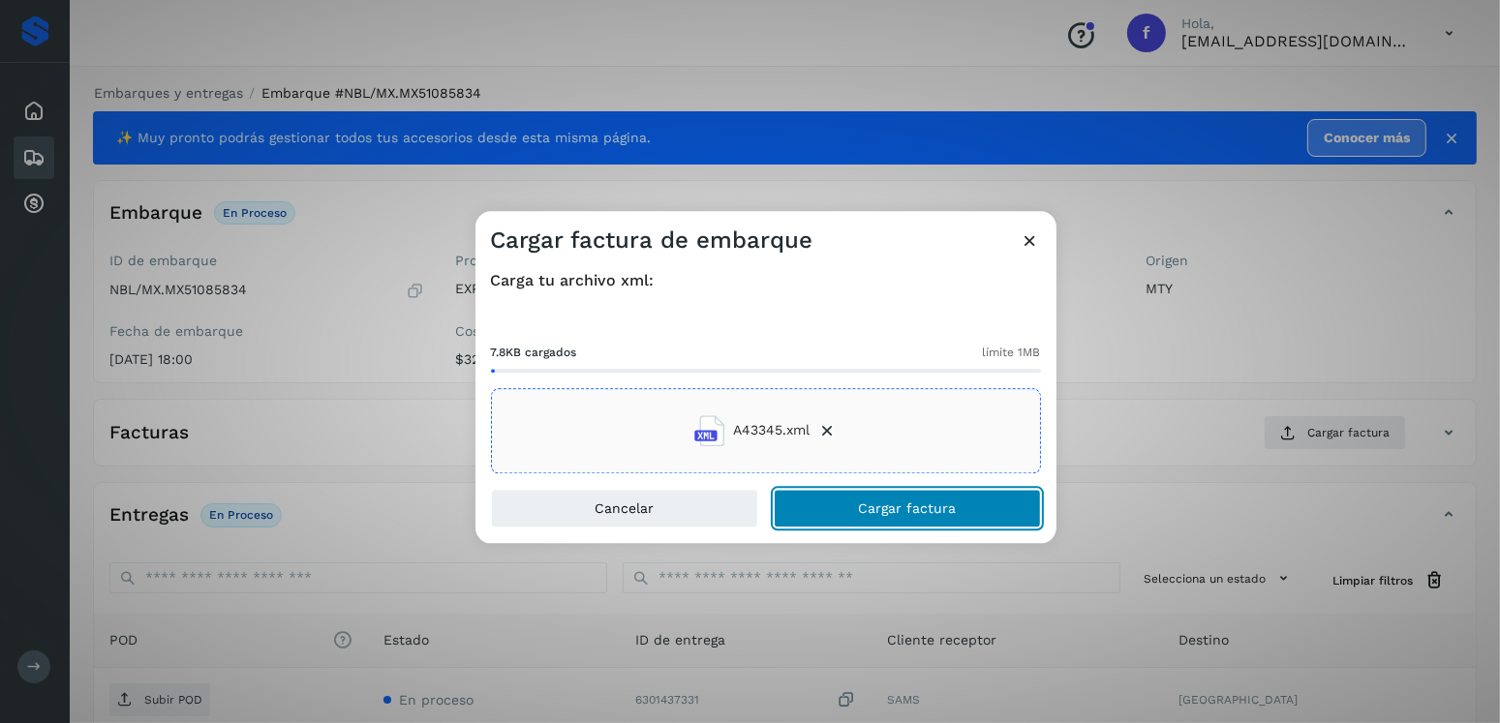
click at [911, 490] on button "Cargar factura" at bounding box center [907, 508] width 267 height 39
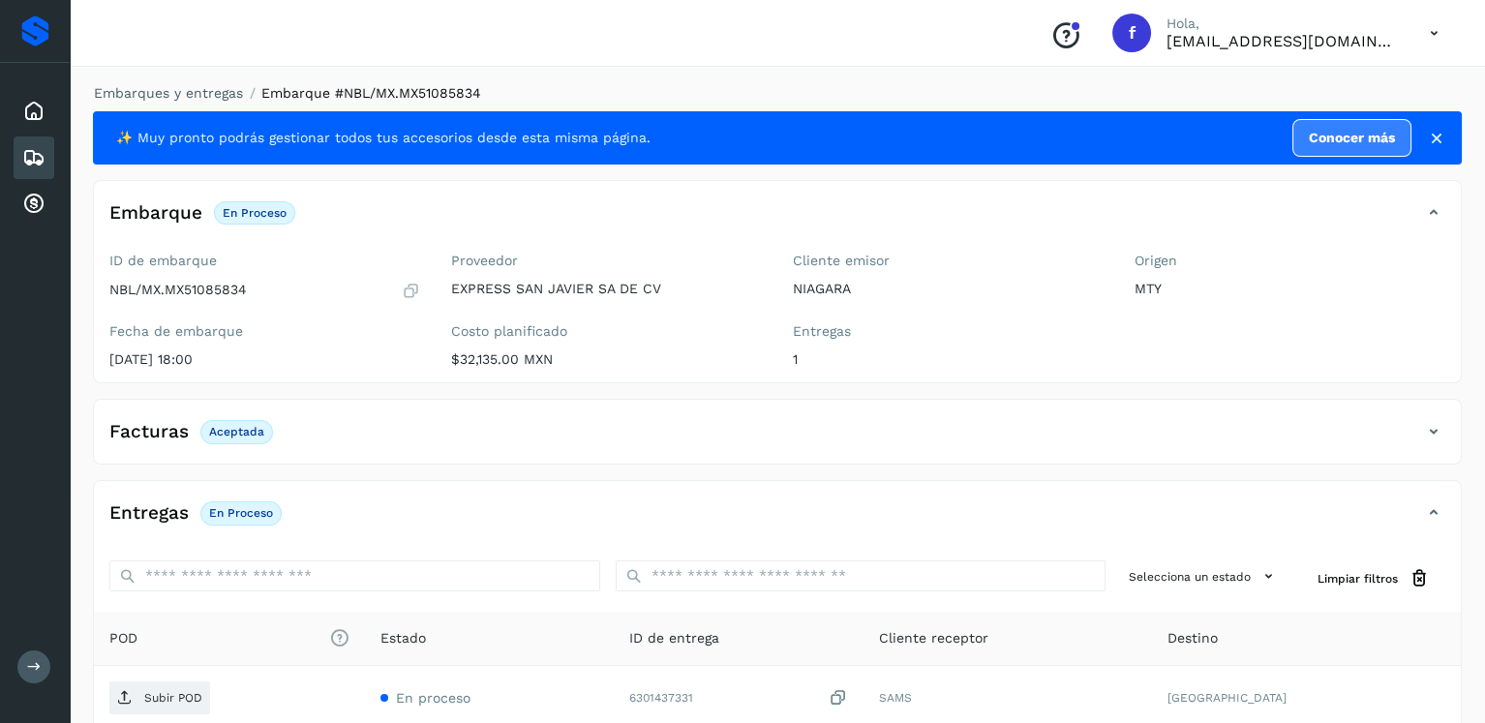
scroll to position [194, 0]
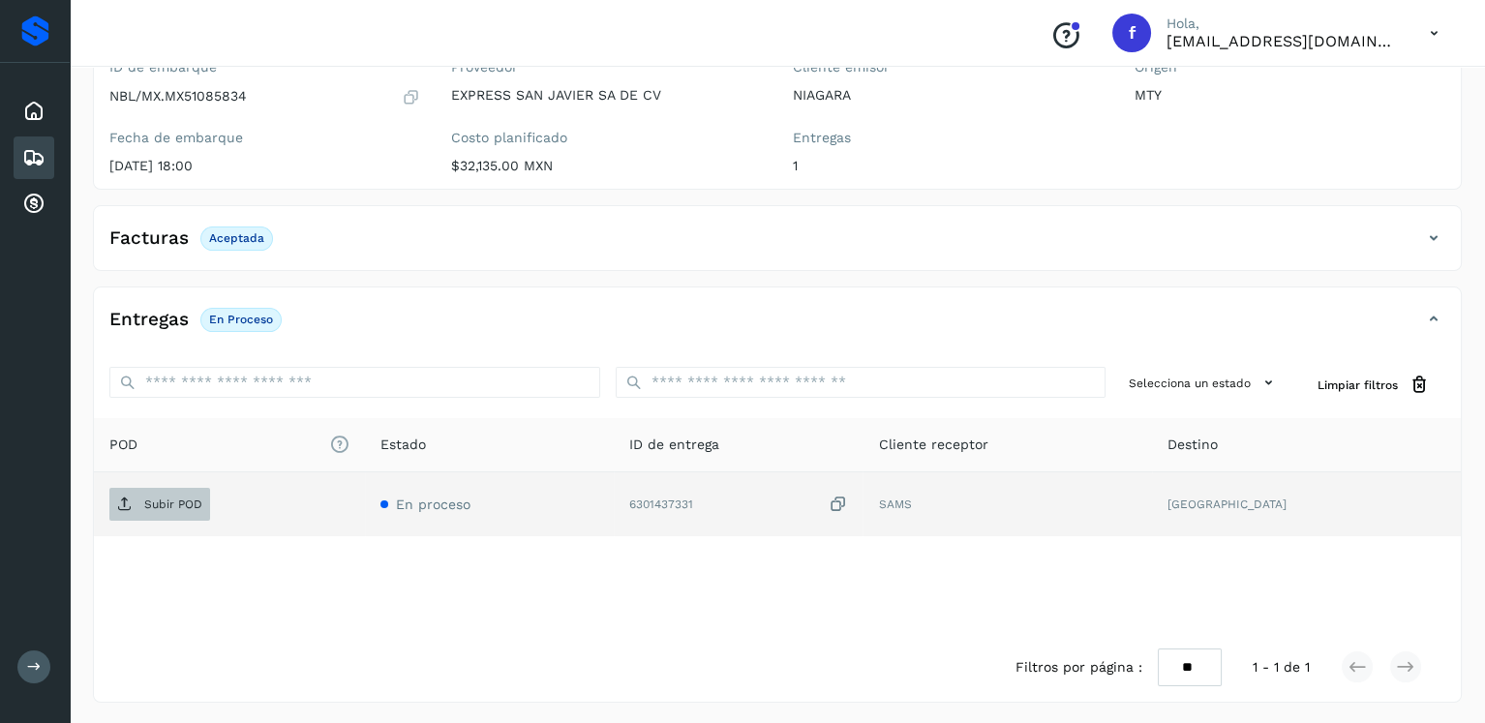
click at [126, 510] on span "Subir POD" at bounding box center [159, 504] width 101 height 31
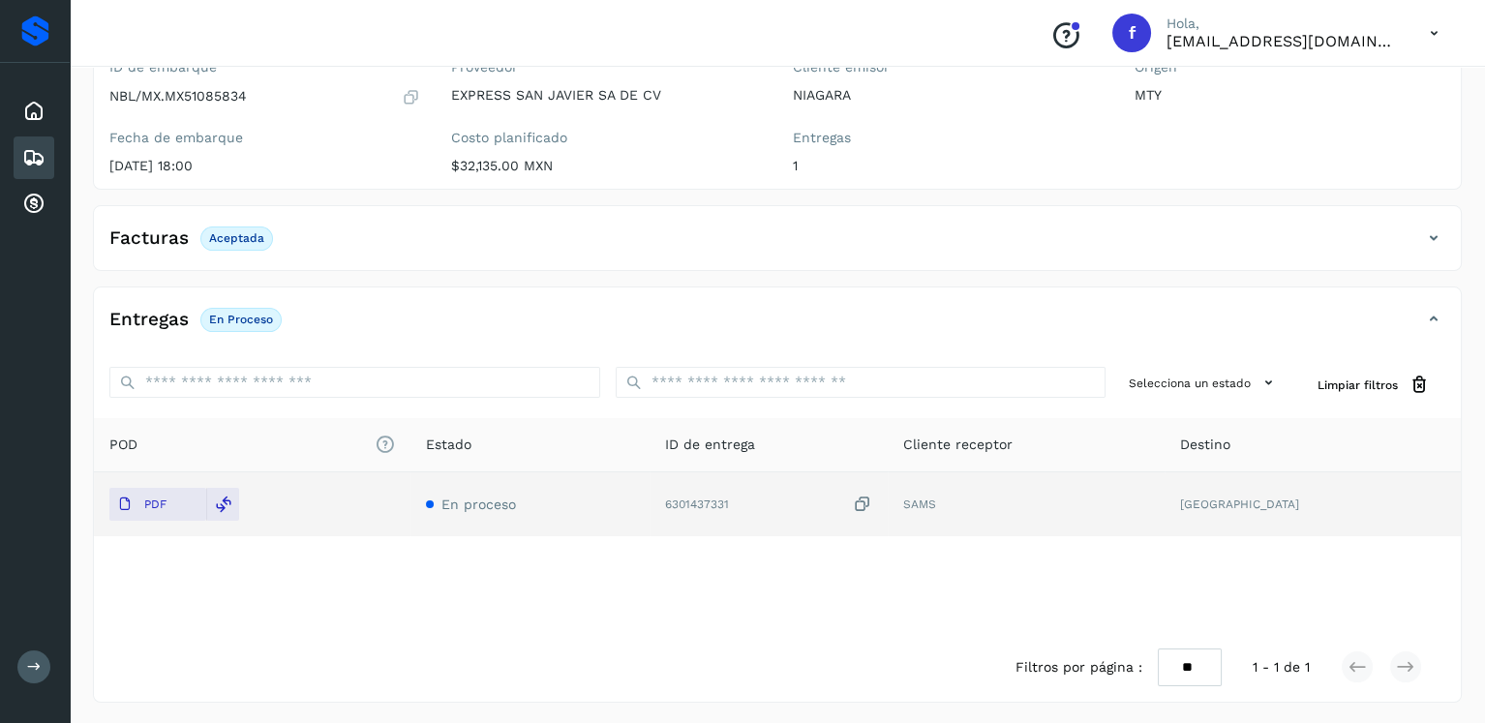
click at [20, 143] on div "Embarques" at bounding box center [34, 158] width 41 height 43
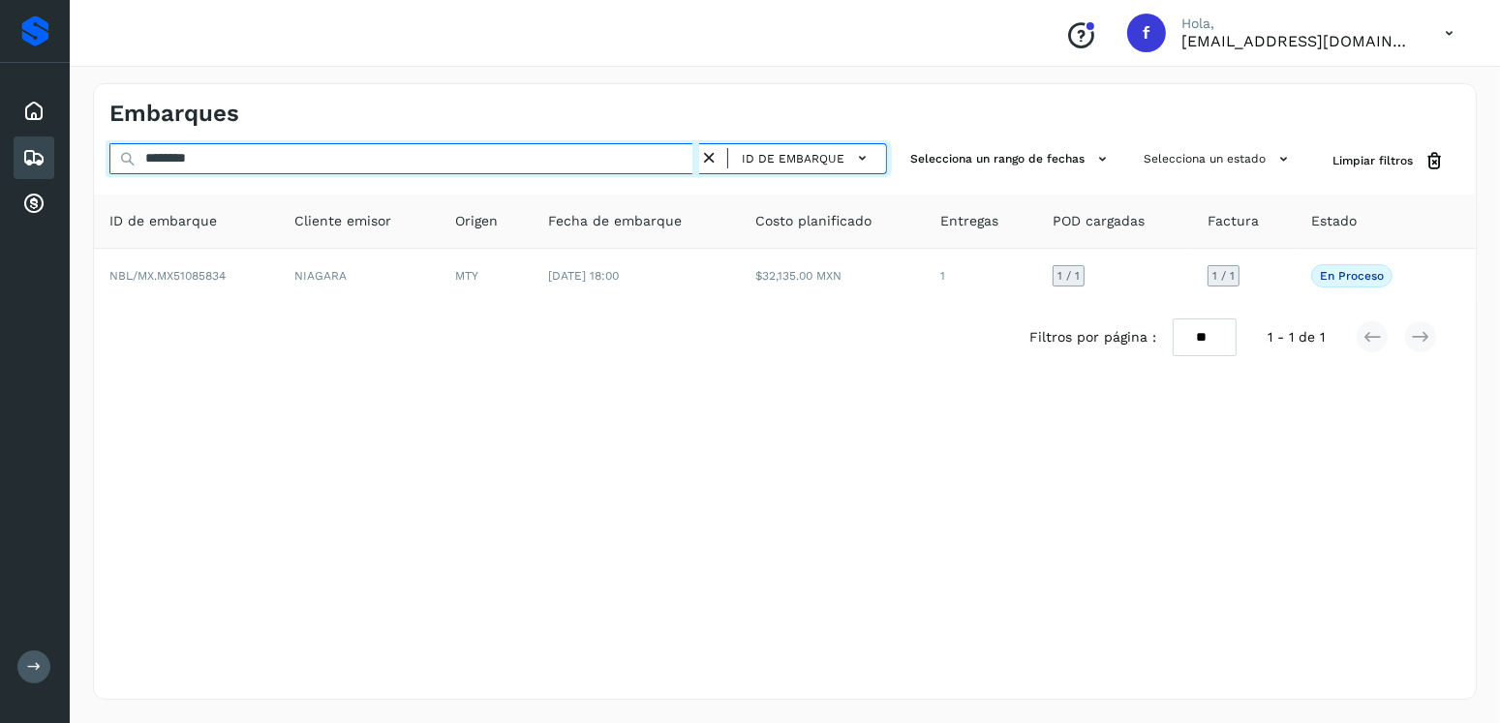
drag, startPoint x: 133, startPoint y: 174, endPoint x: 0, endPoint y: 174, distance: 132.6
click at [0, 174] on div "Proveedores Inicio Embarques Cuentas por cobrar Salir Conoce nuestros beneficio…" at bounding box center [750, 361] width 1500 height 723
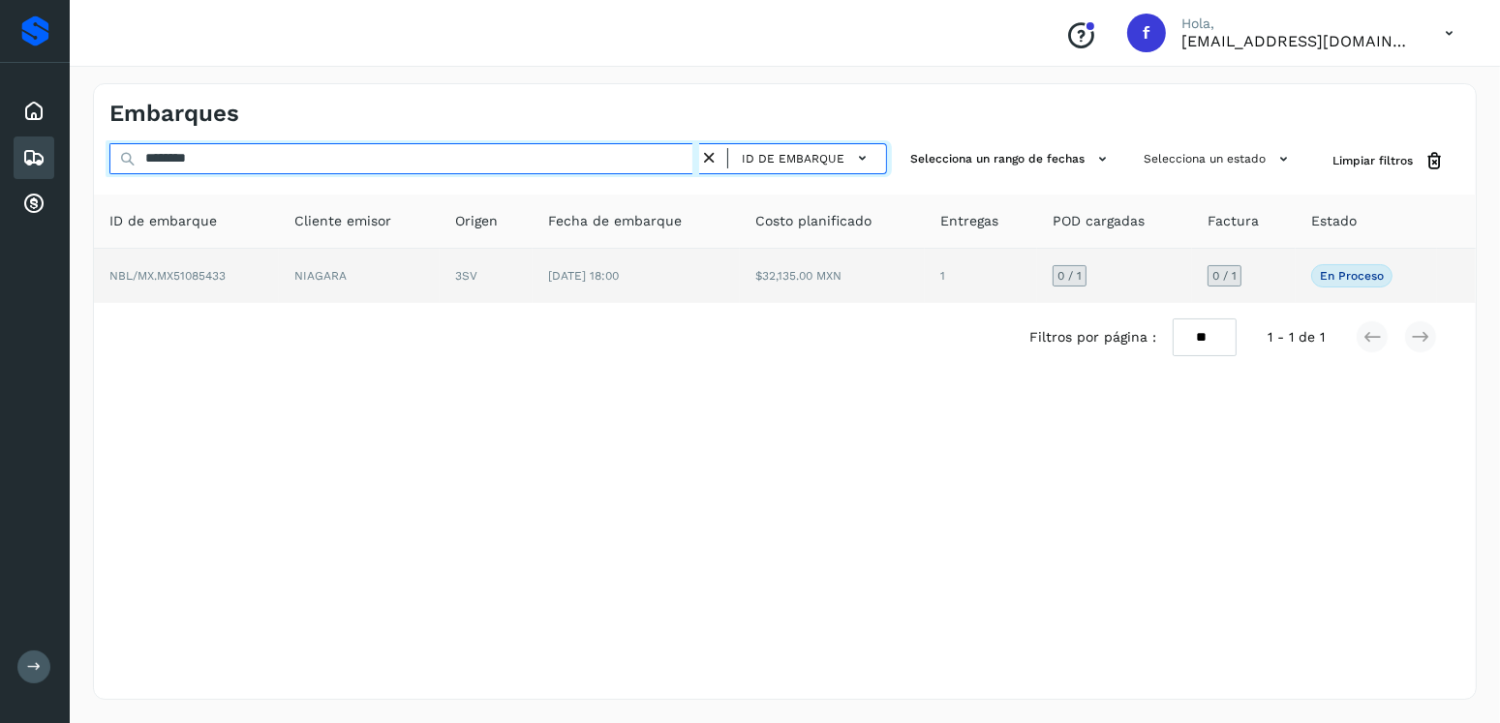
type input "********"
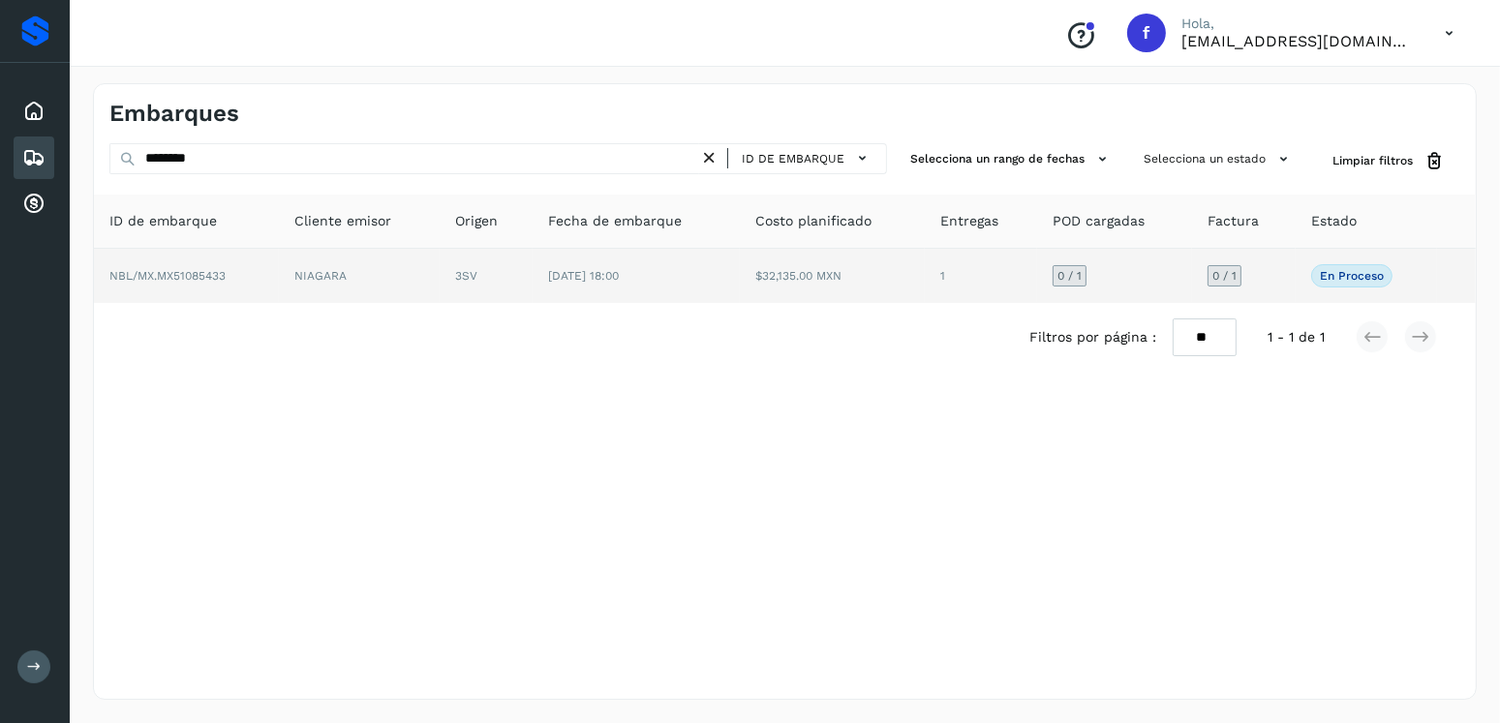
click at [609, 297] on td "29/sep/2025 18:00" at bounding box center [636, 276] width 207 height 54
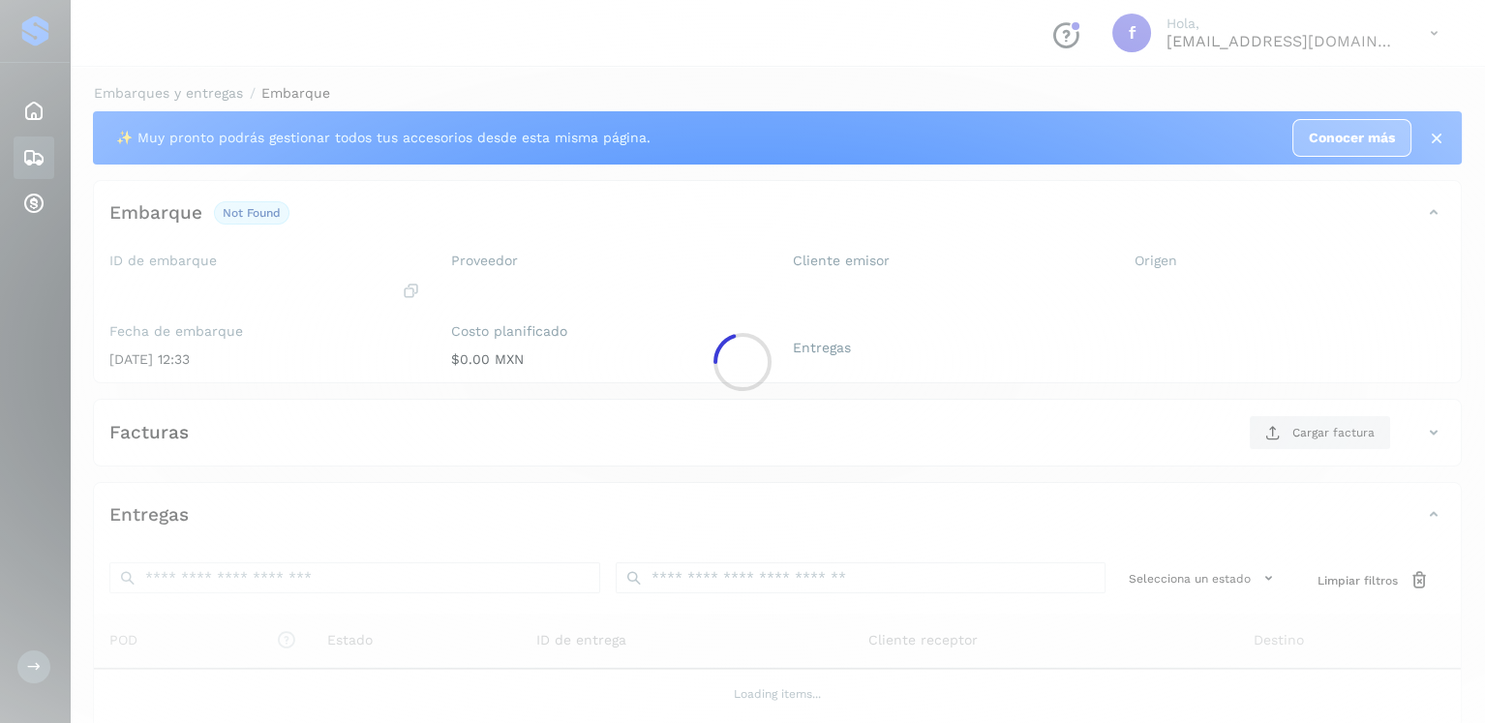
click at [623, 279] on div at bounding box center [742, 361] width 1485 height 723
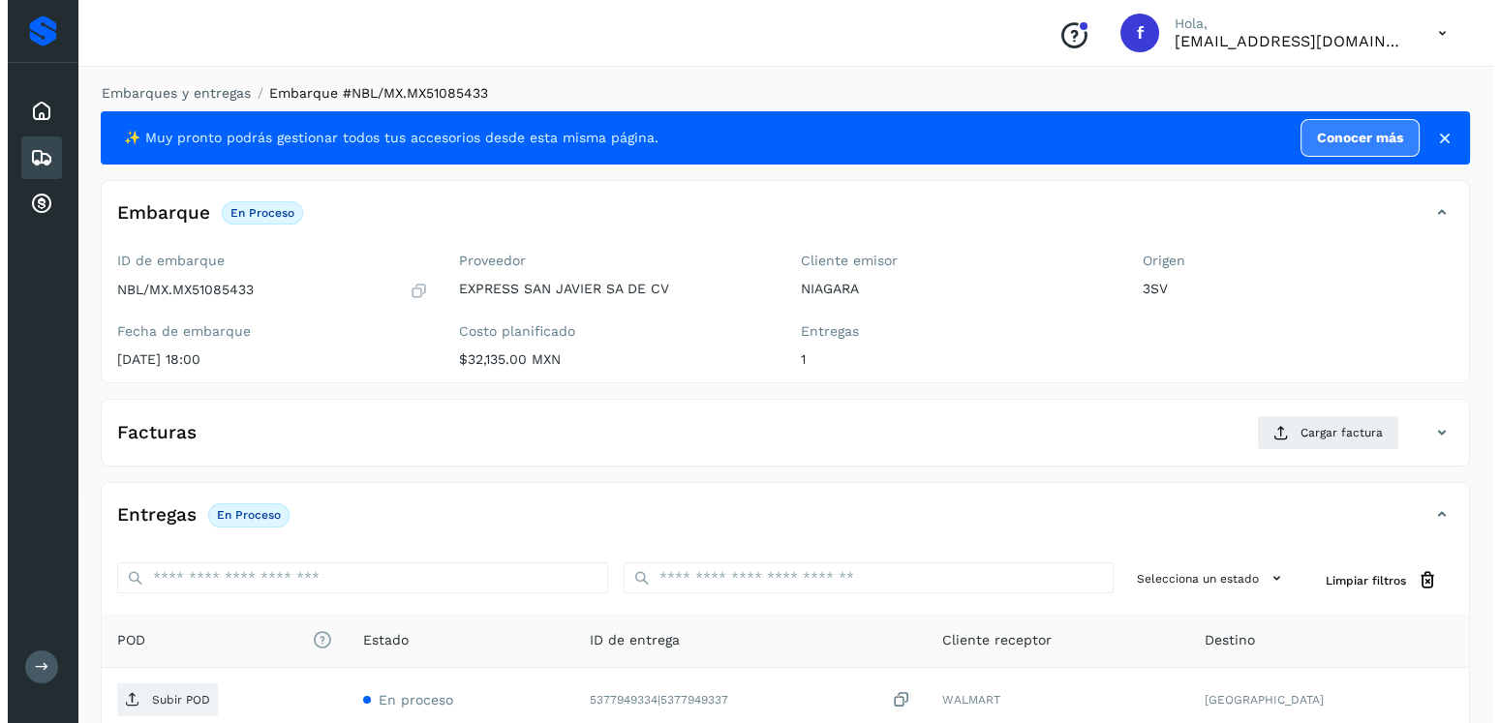
scroll to position [196, 0]
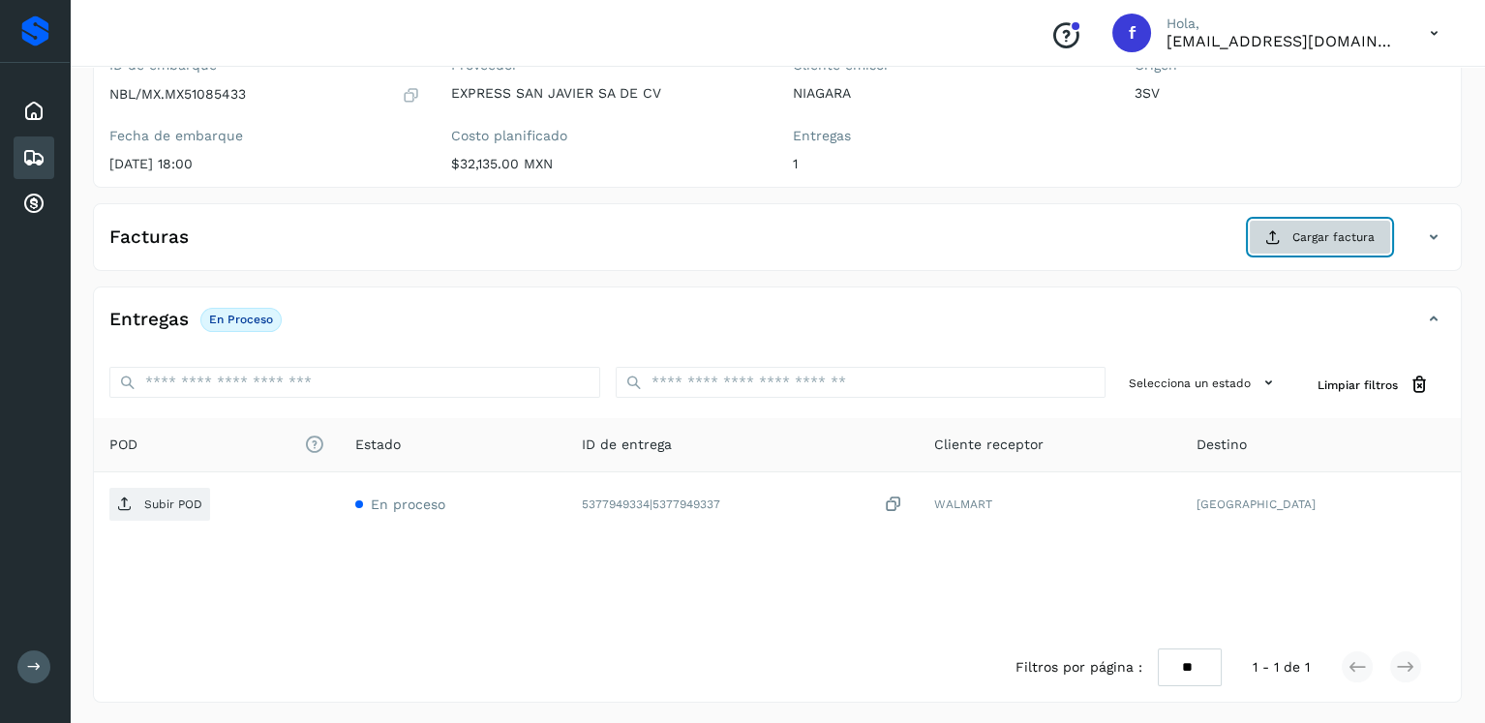
click at [1299, 234] on span "Cargar factura" at bounding box center [1334, 237] width 82 height 17
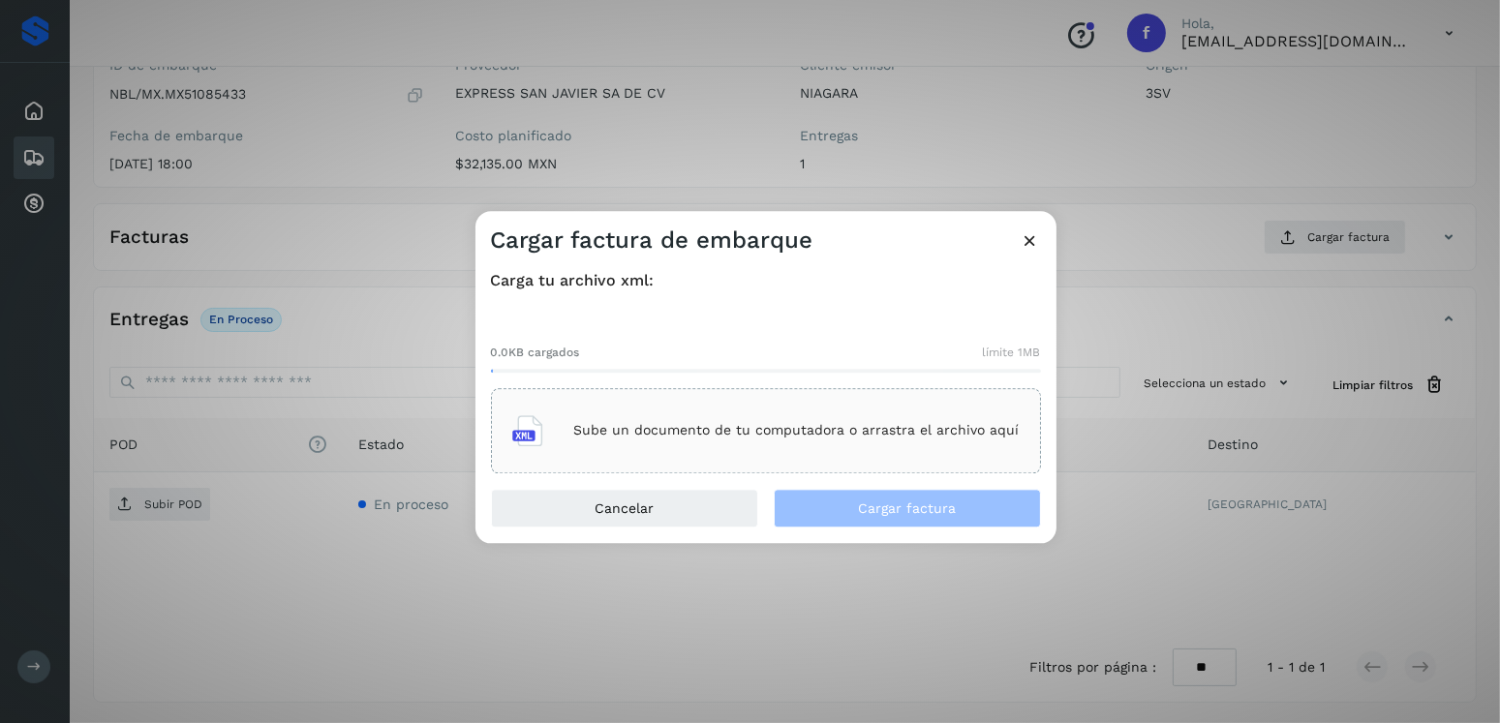
click at [775, 400] on div "Sube un documento de tu computadora o arrastra el archivo aquí" at bounding box center [766, 430] width 550 height 85
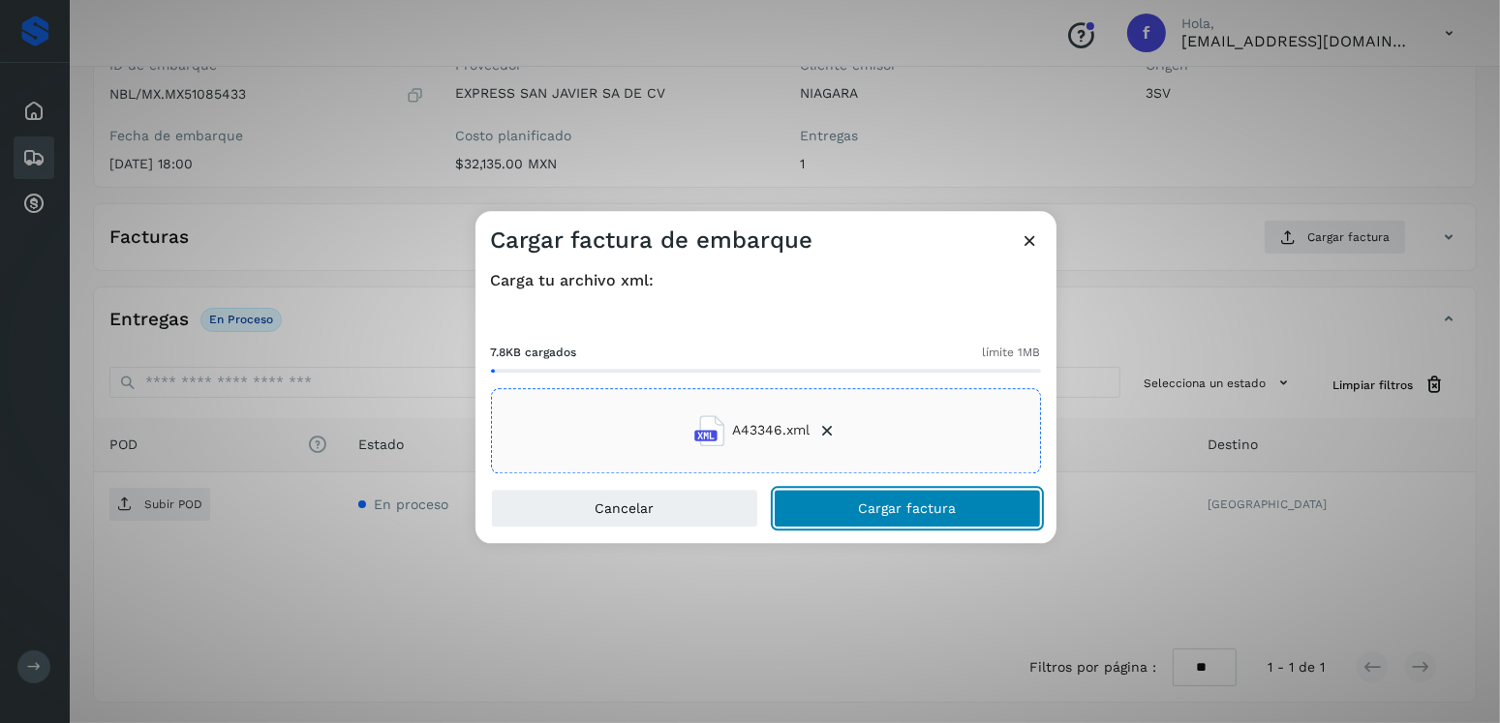
click at [900, 502] on span "Cargar factura" at bounding box center [907, 509] width 98 height 14
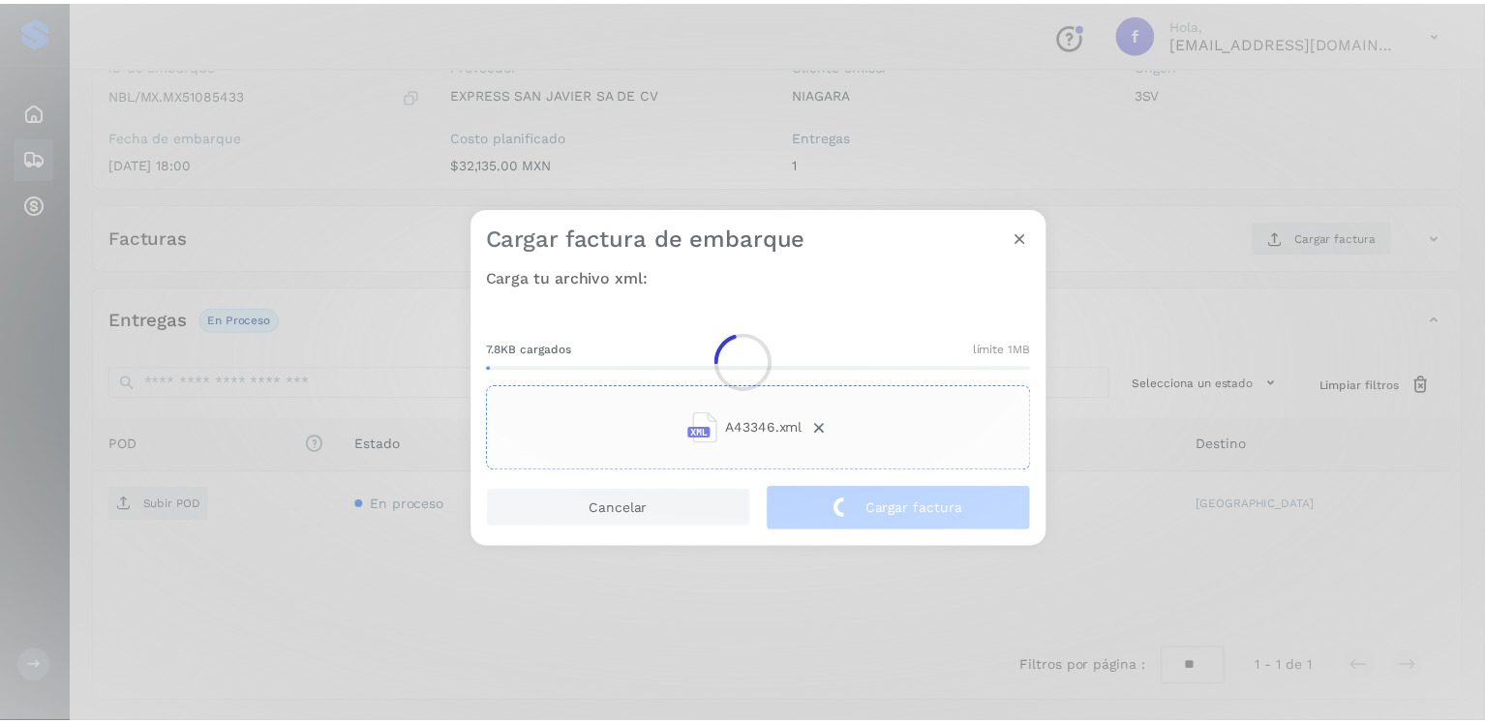
scroll to position [194, 0]
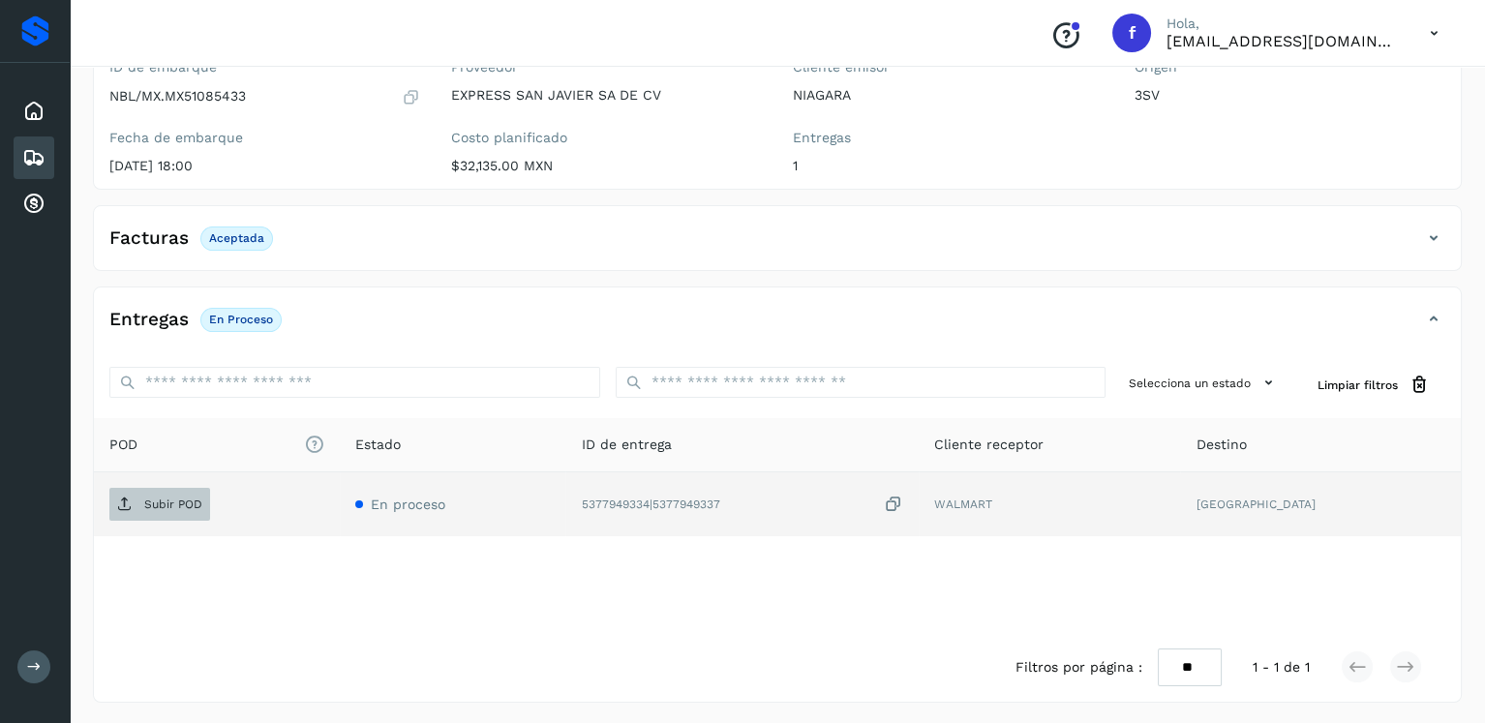
click at [158, 512] on span "Subir POD" at bounding box center [159, 504] width 101 height 31
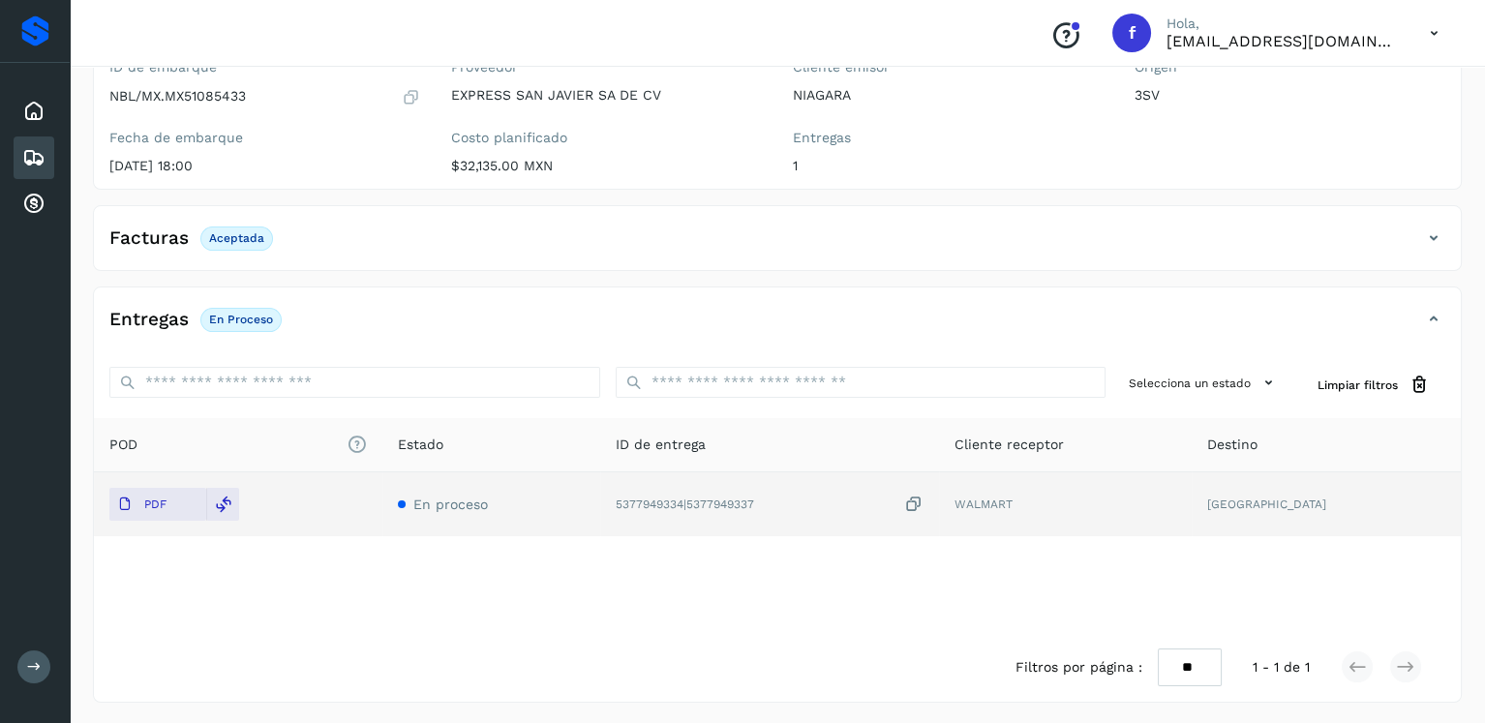
click at [27, 147] on icon at bounding box center [33, 157] width 23 height 23
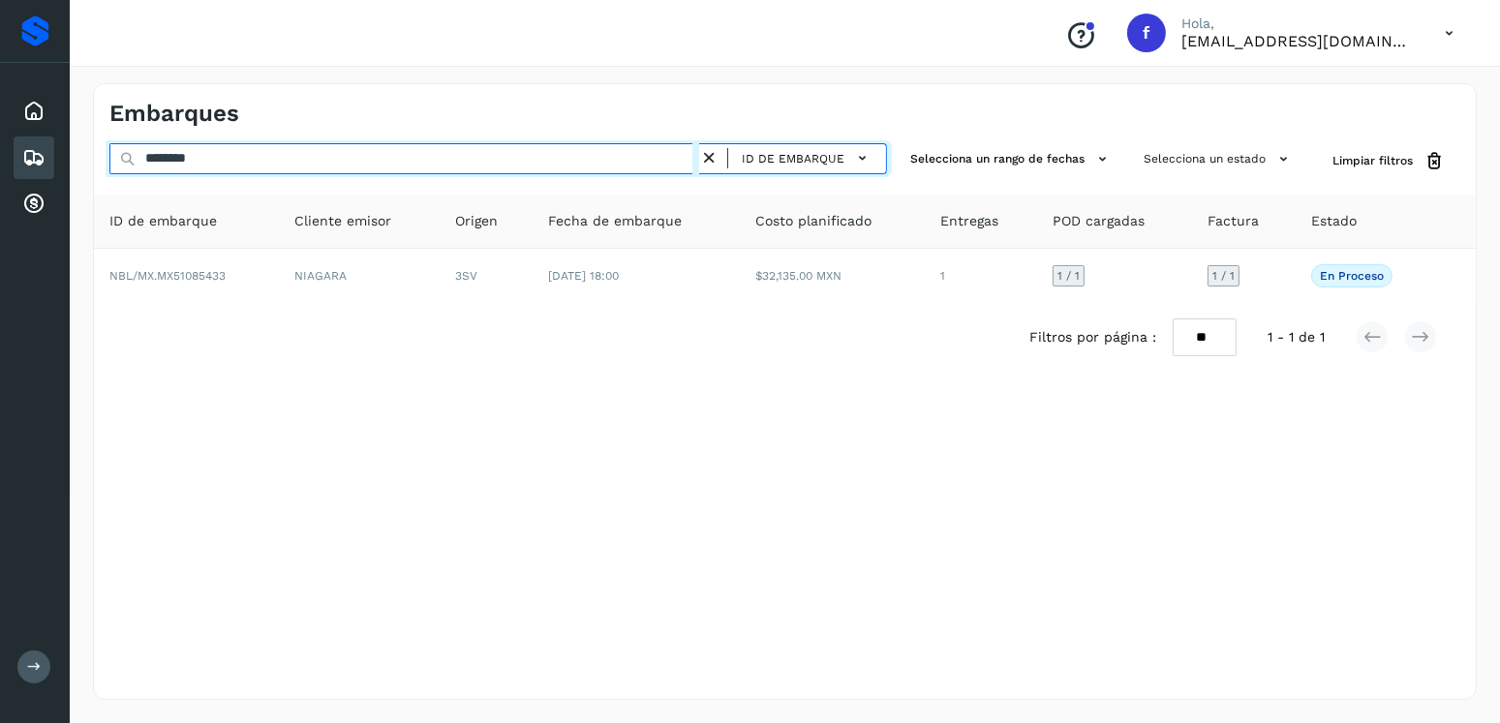
drag, startPoint x: 272, startPoint y: 161, endPoint x: 108, endPoint y: 161, distance: 163.6
click at [109, 161] on input "********" at bounding box center [404, 158] width 590 height 31
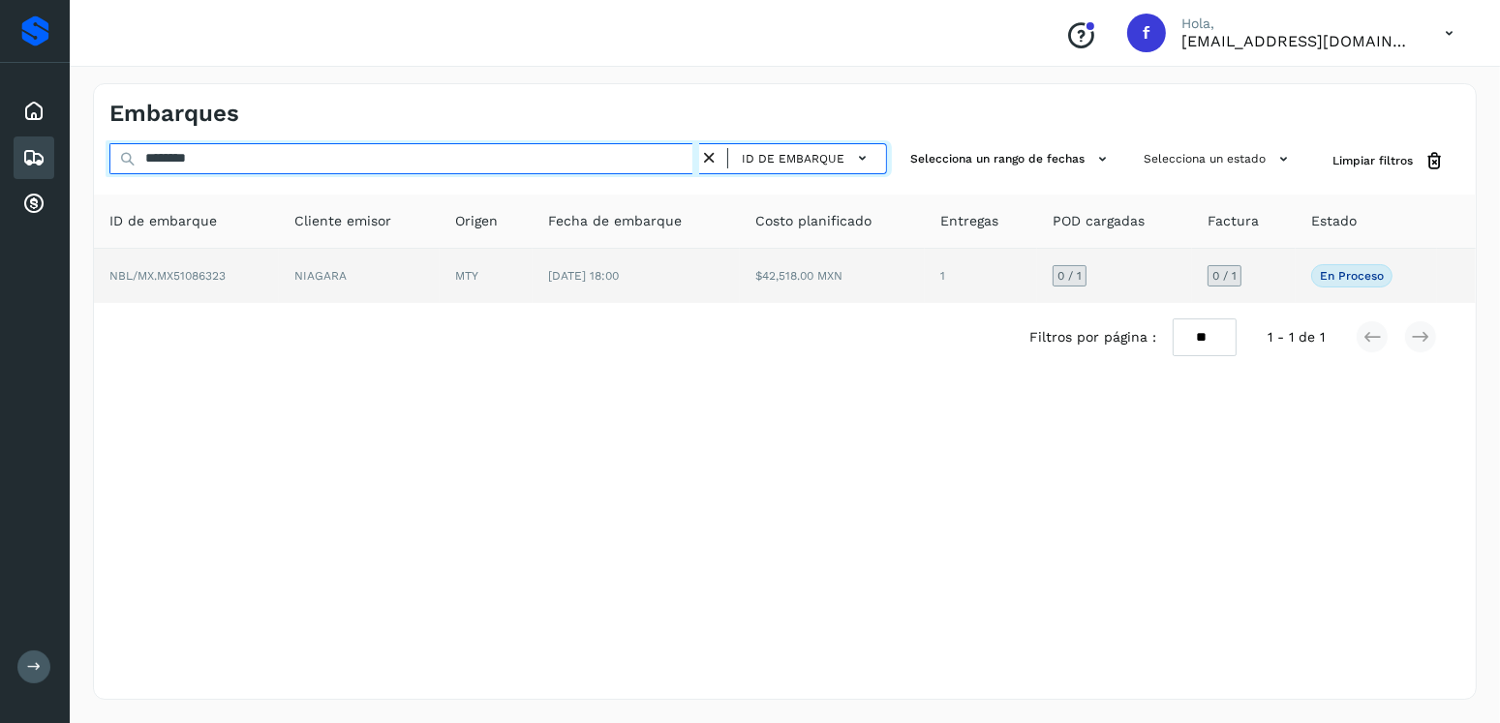
type input "********"
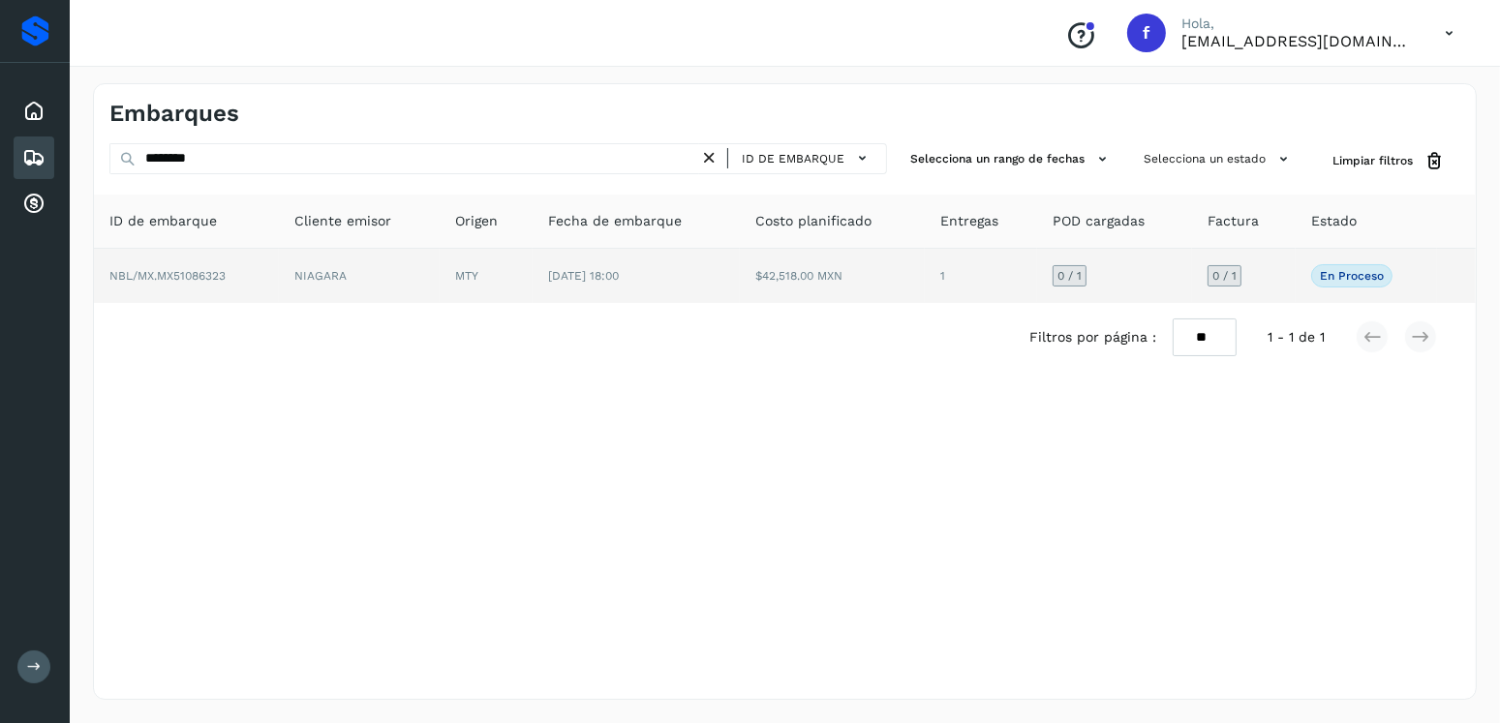
click at [887, 294] on td "$42,518.00 MXN" at bounding box center [832, 276] width 185 height 54
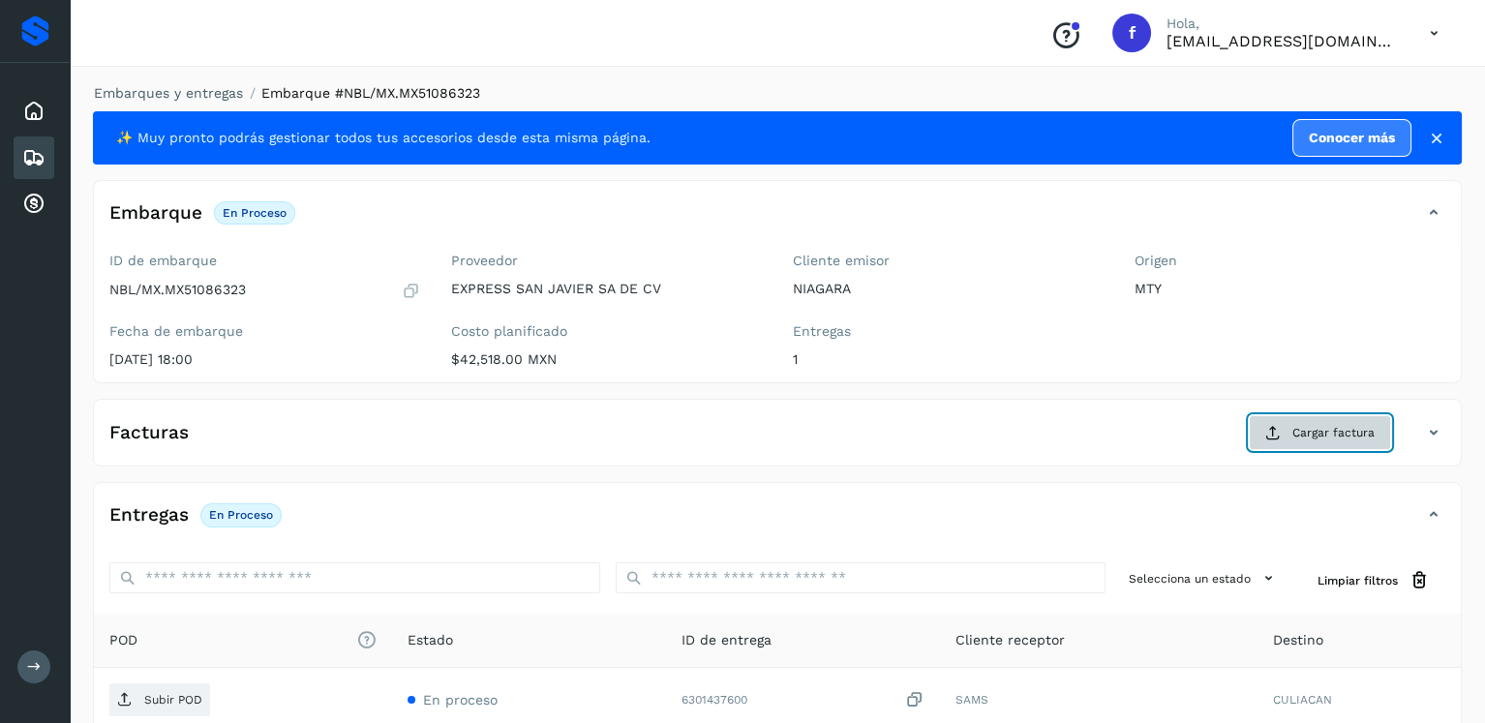
click at [1354, 419] on button "Cargar factura" at bounding box center [1320, 432] width 142 height 35
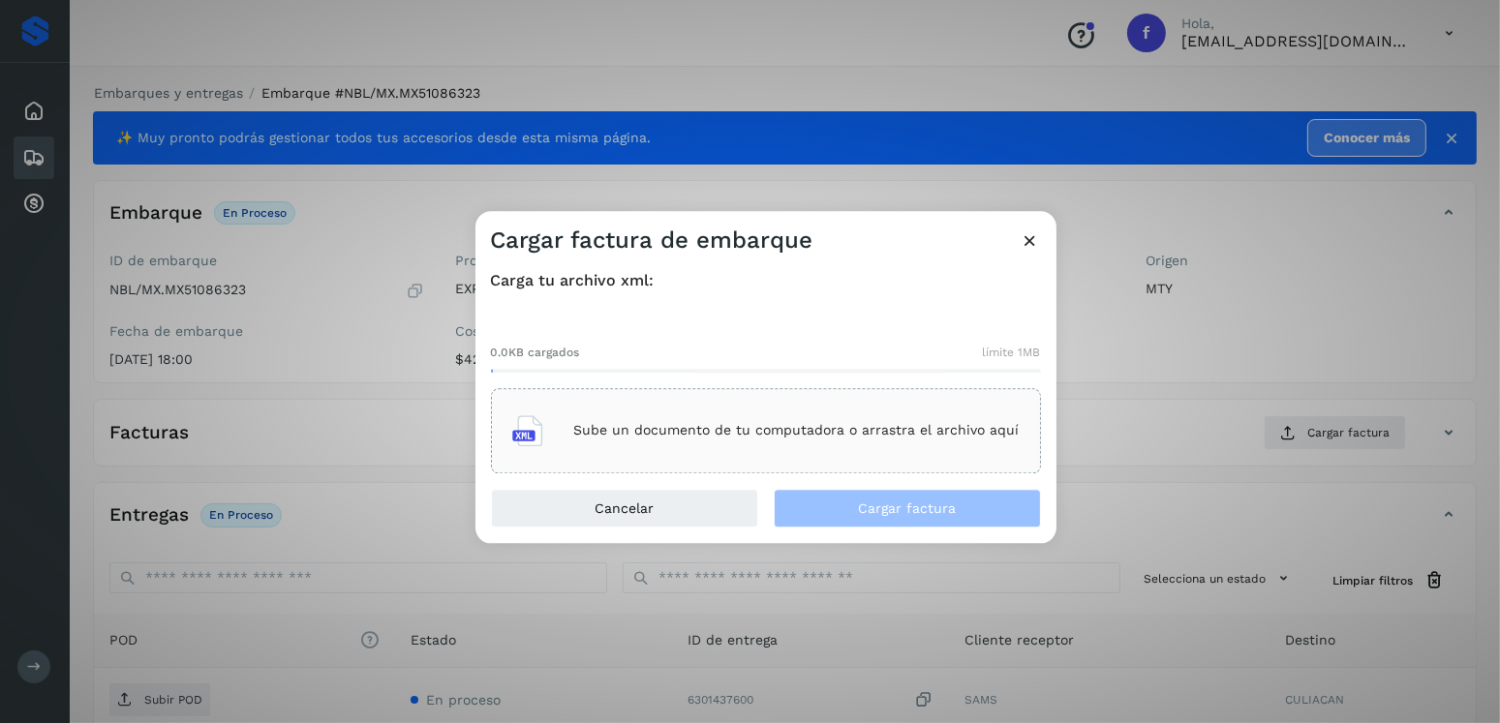
click at [773, 444] on div "Sube un documento de tu computadora o arrastra el archivo aquí" at bounding box center [765, 431] width 507 height 52
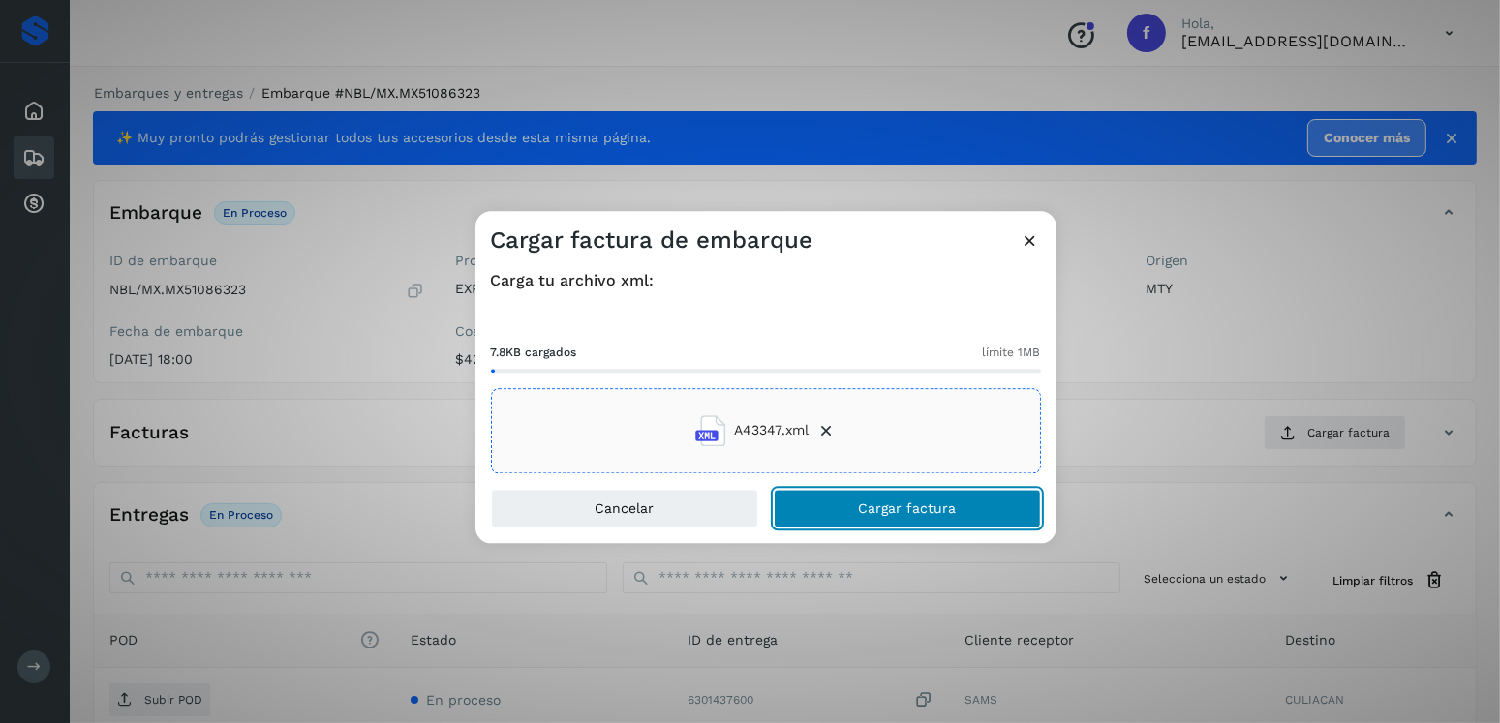
click at [909, 496] on button "Cargar factura" at bounding box center [907, 508] width 267 height 39
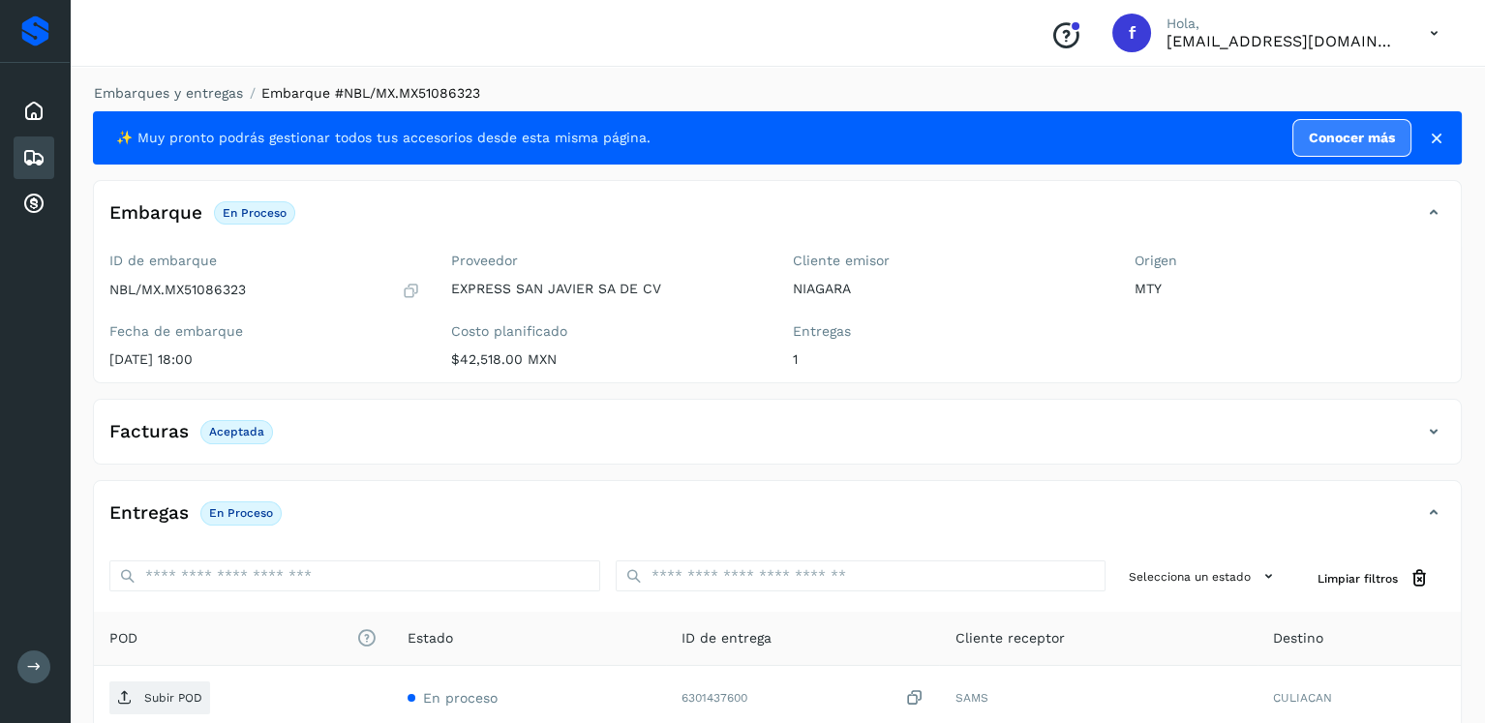
scroll to position [194, 0]
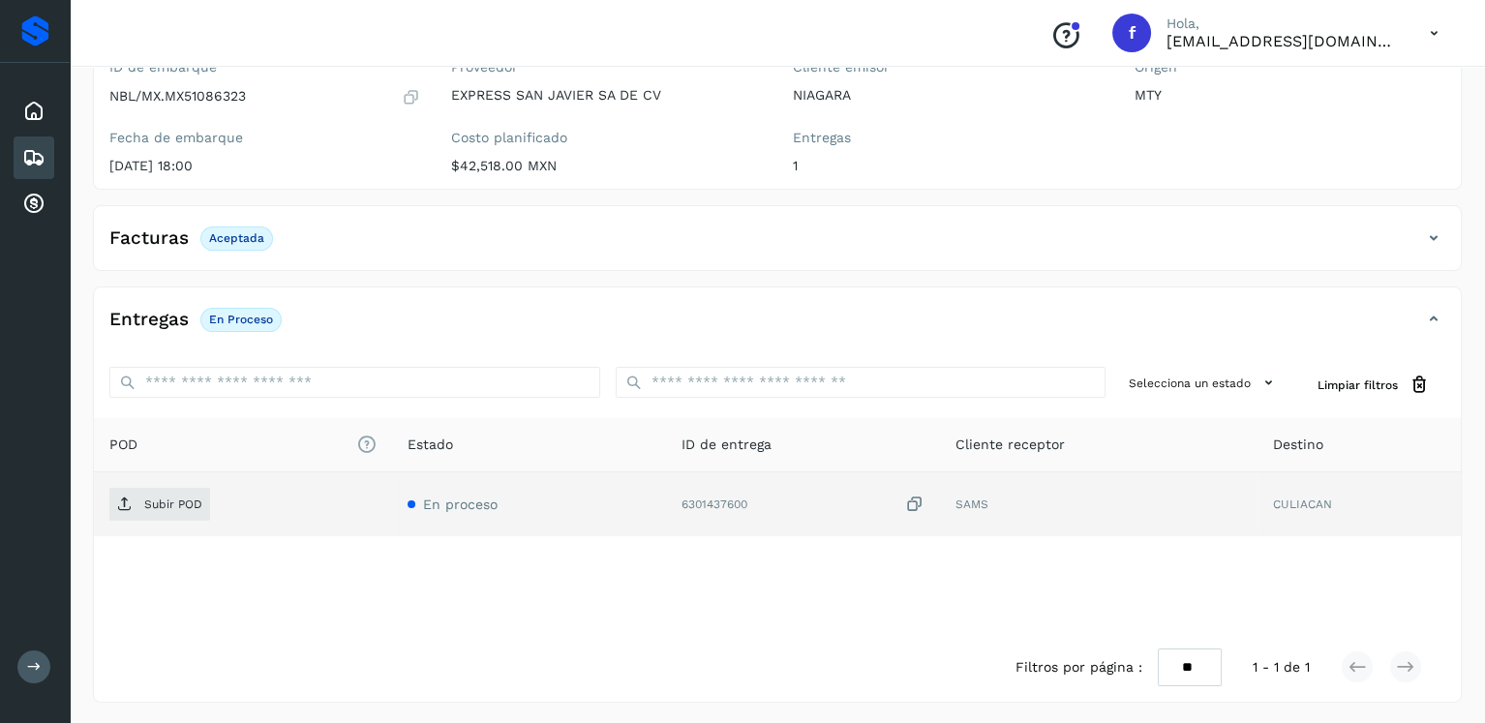
click at [175, 481] on td "Subir POD" at bounding box center [243, 504] width 298 height 64
click at [173, 498] on p "Subir POD" at bounding box center [173, 505] width 58 height 14
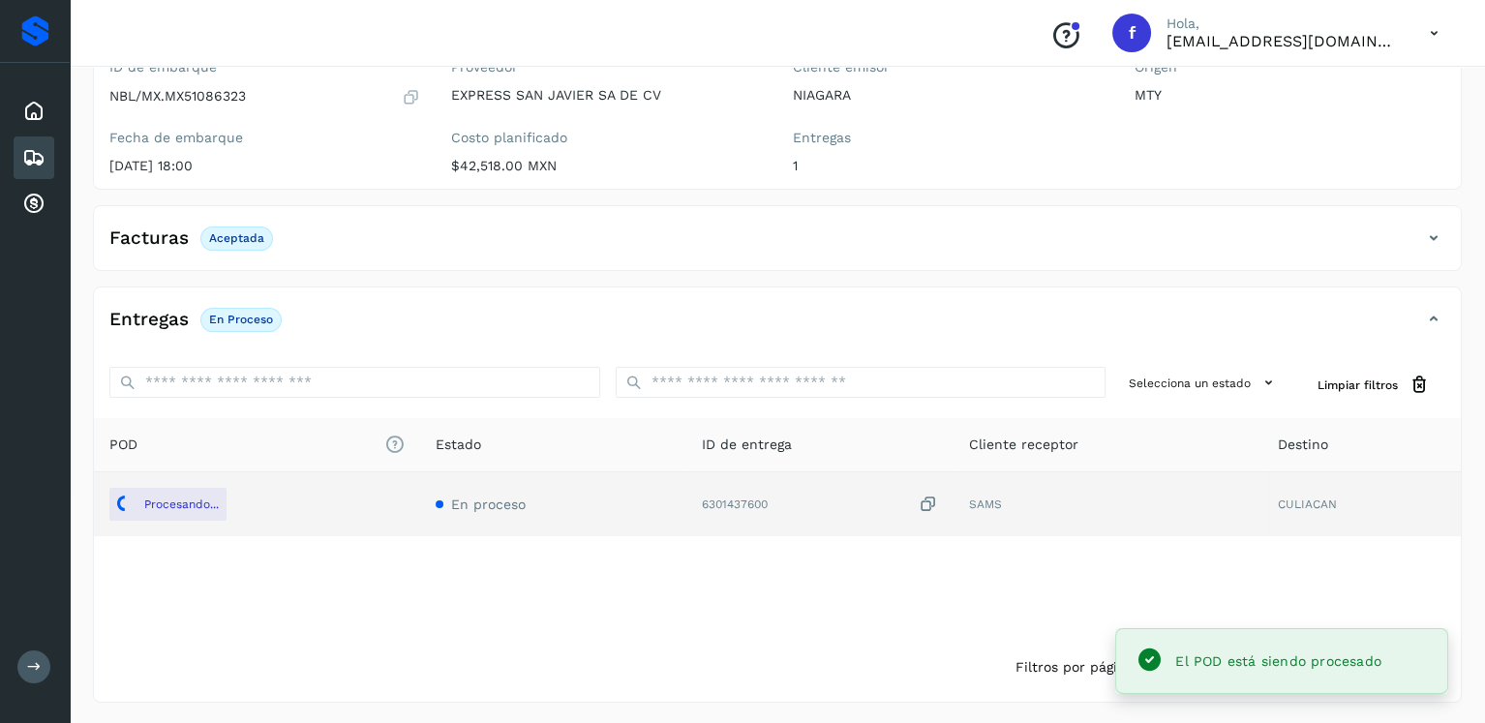
click at [35, 155] on icon at bounding box center [33, 157] width 23 height 23
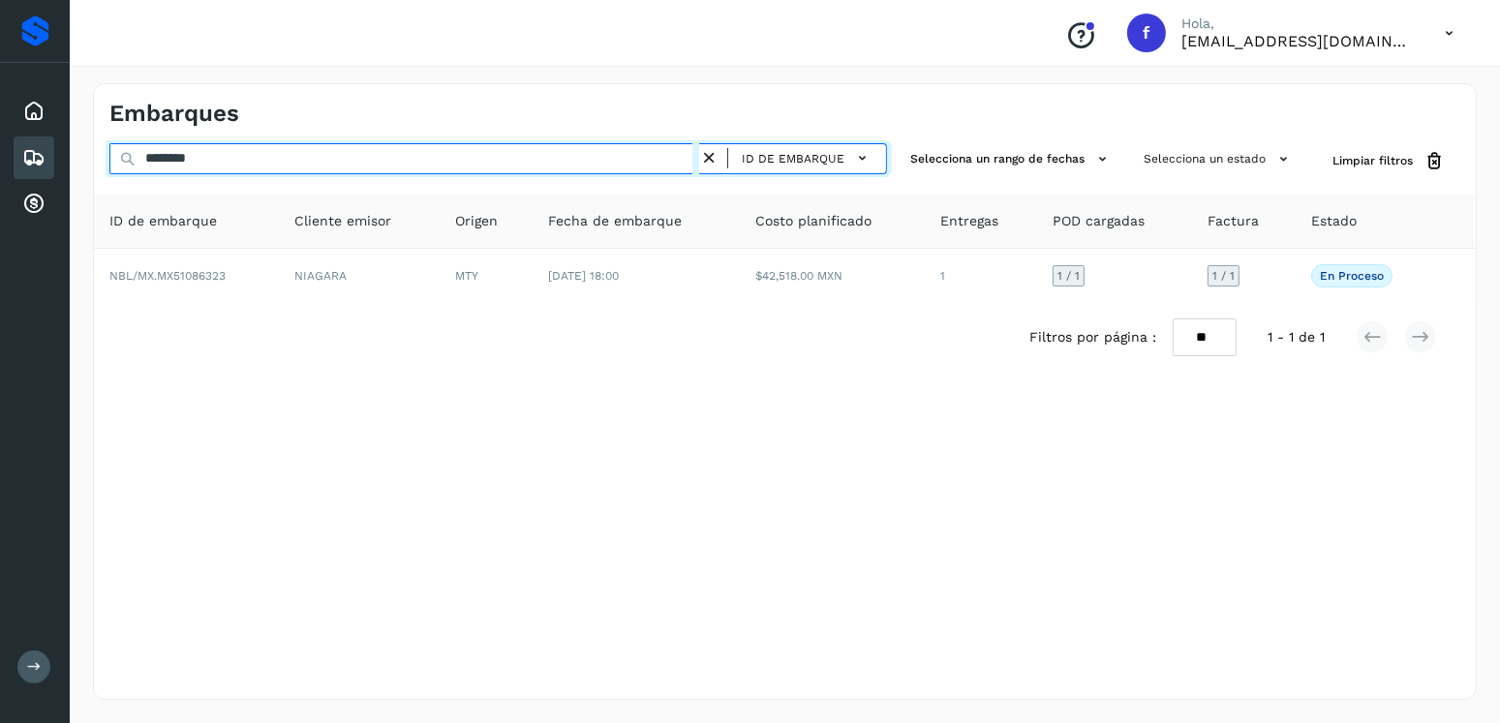
drag, startPoint x: 277, startPoint y: 157, endPoint x: 132, endPoint y: 162, distance: 145.3
click at [132, 162] on div "******** ID de embarque" at bounding box center [497, 161] width 777 height 36
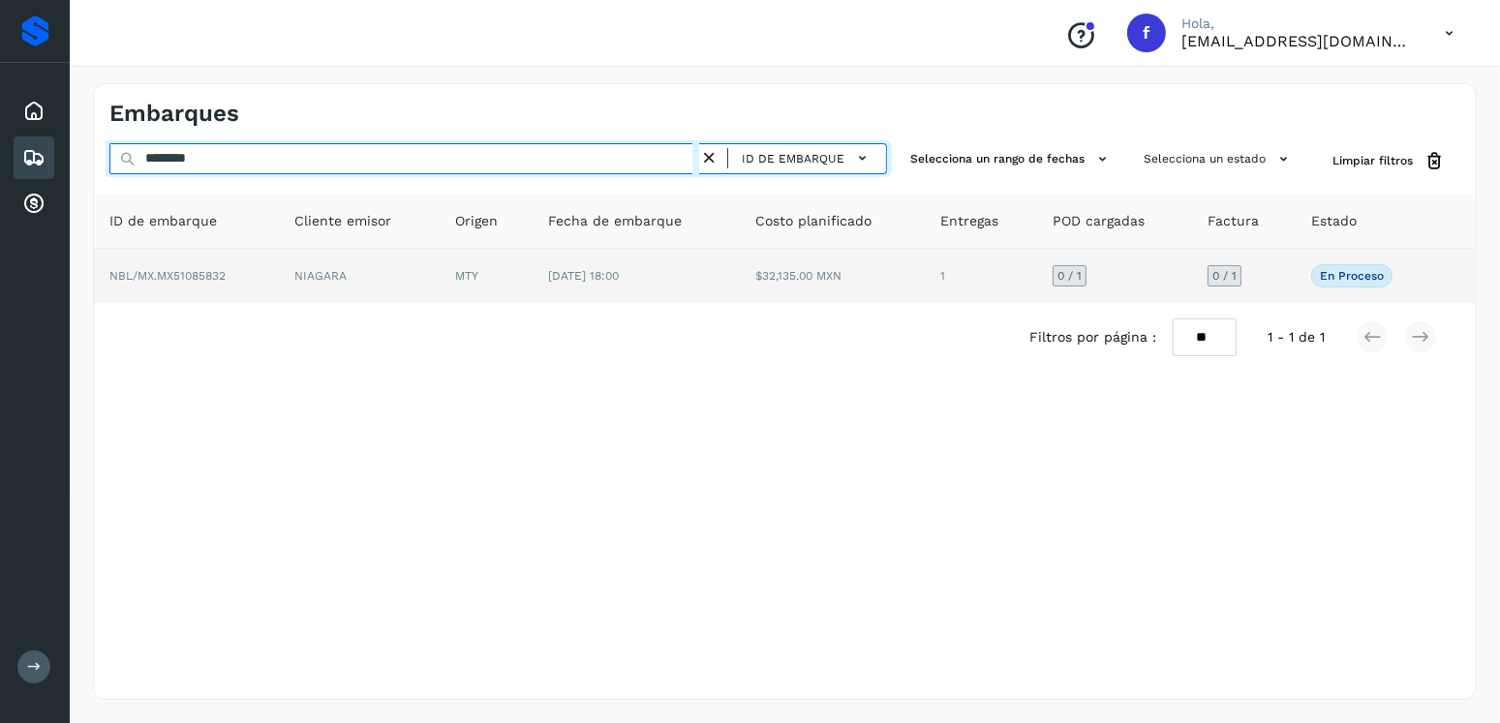
type input "********"
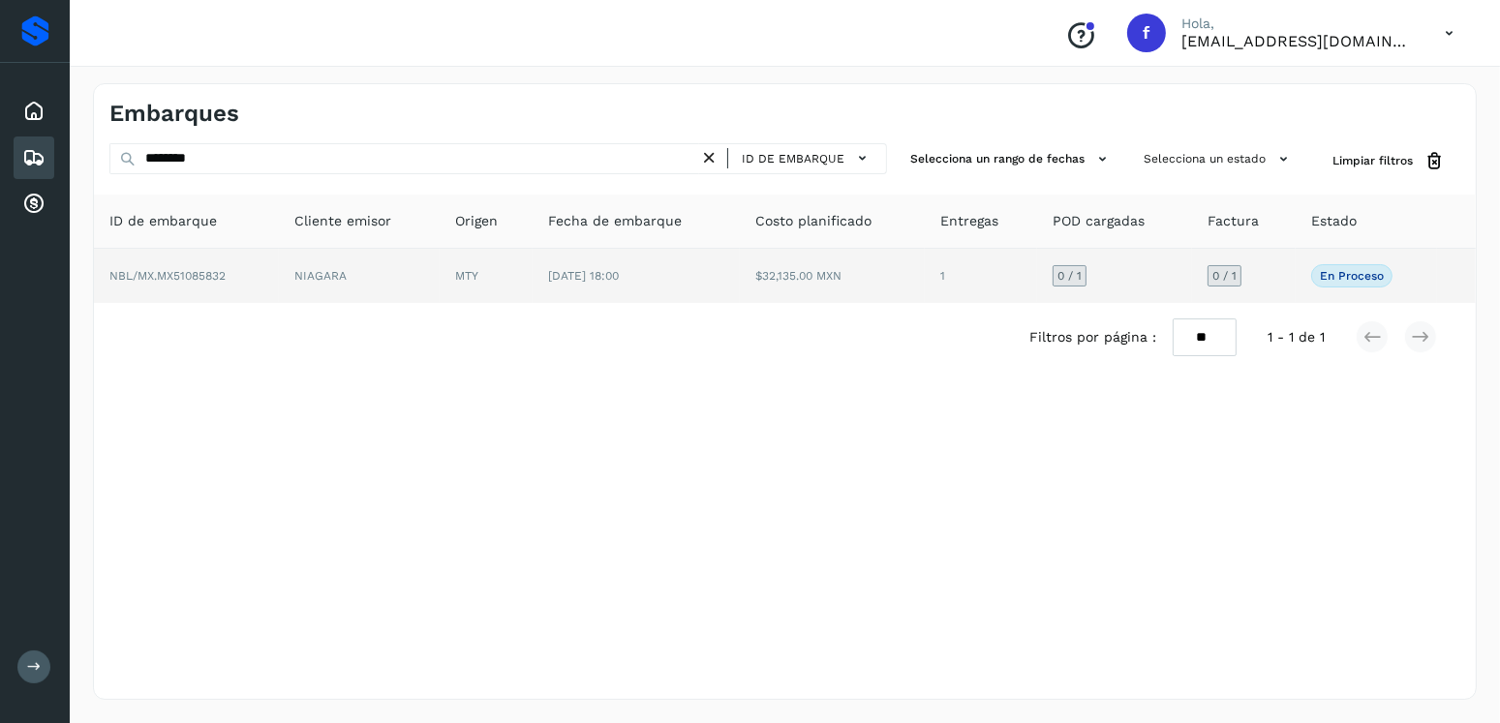
click at [766, 288] on td "$32,135.00 MXN" at bounding box center [832, 276] width 185 height 54
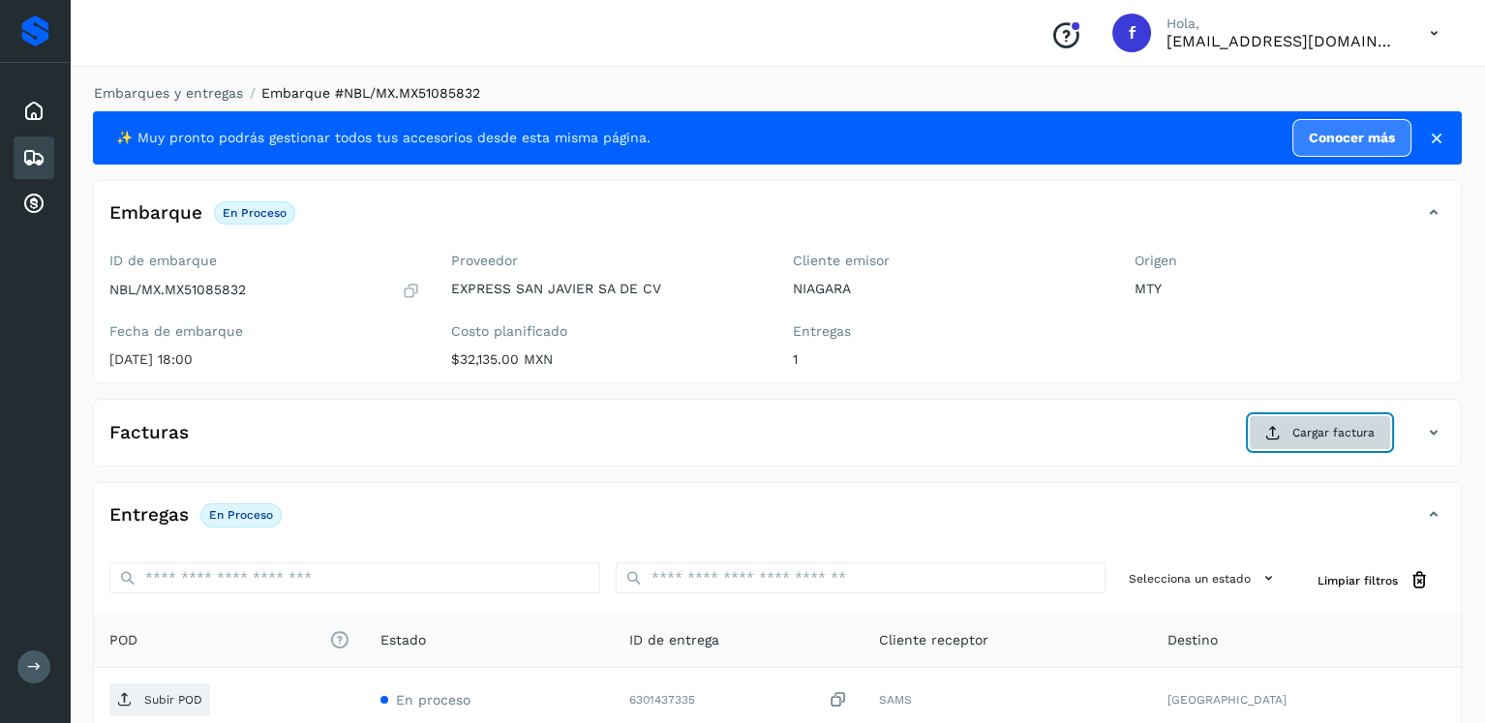
click at [1338, 431] on span "Cargar factura" at bounding box center [1334, 432] width 82 height 17
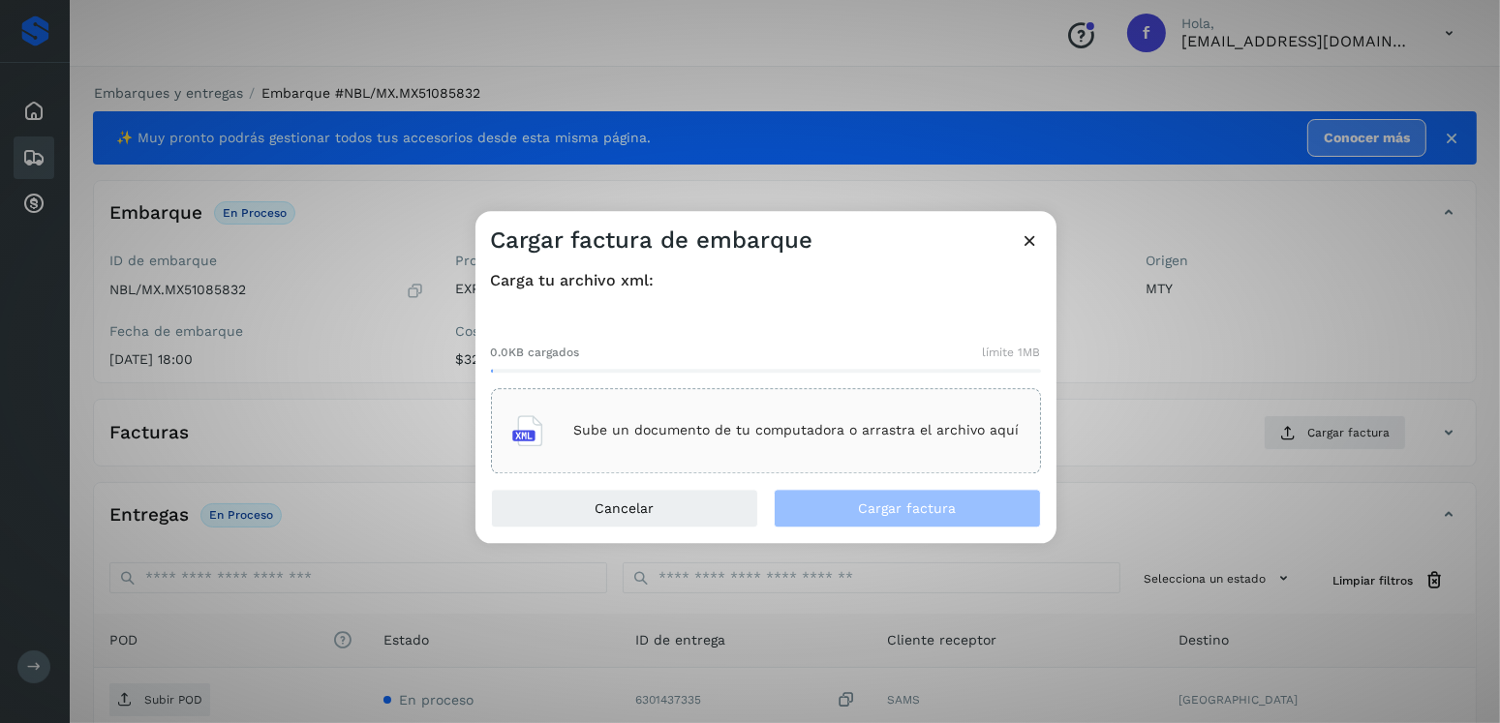
click at [922, 397] on div "Sube un documento de tu computadora o arrastra el archivo aquí" at bounding box center [766, 430] width 550 height 85
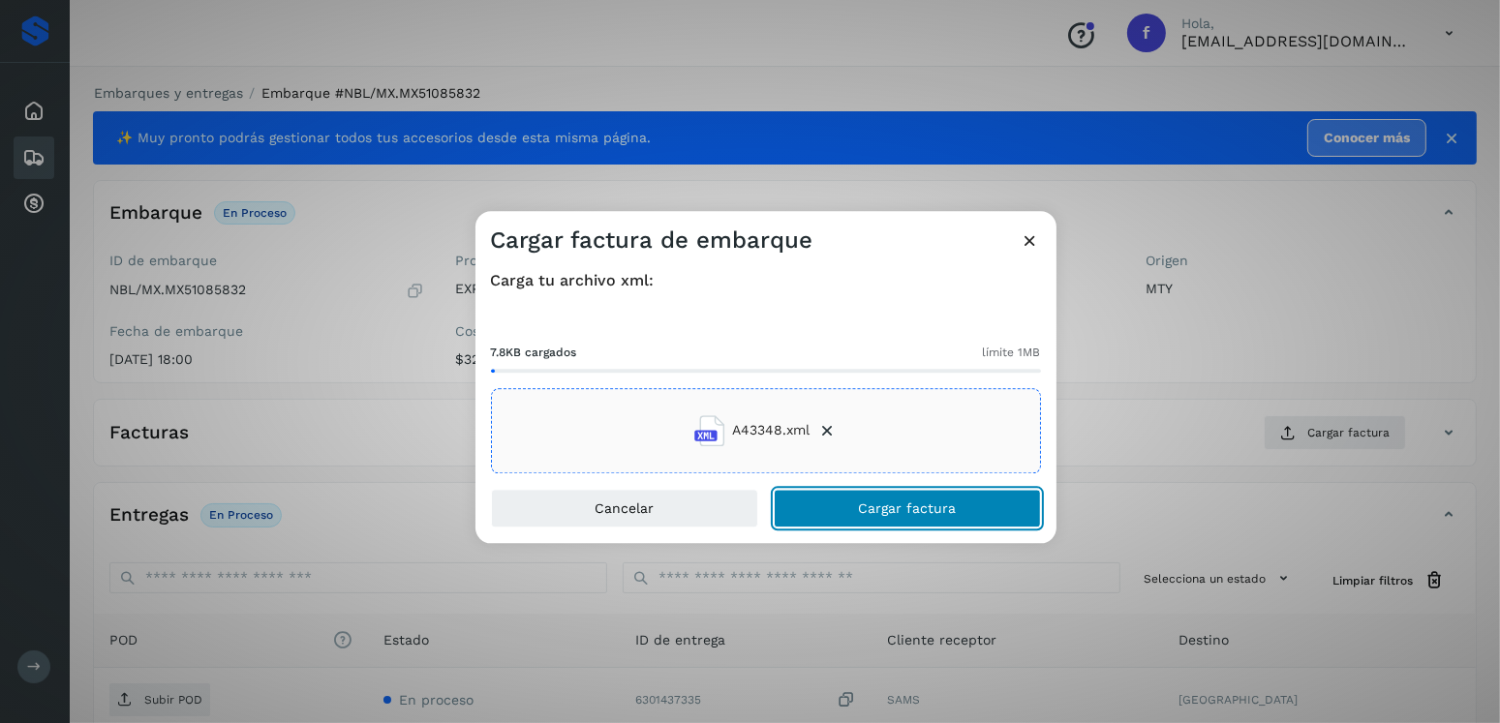
click at [838, 498] on button "Cargar factura" at bounding box center [907, 508] width 267 height 39
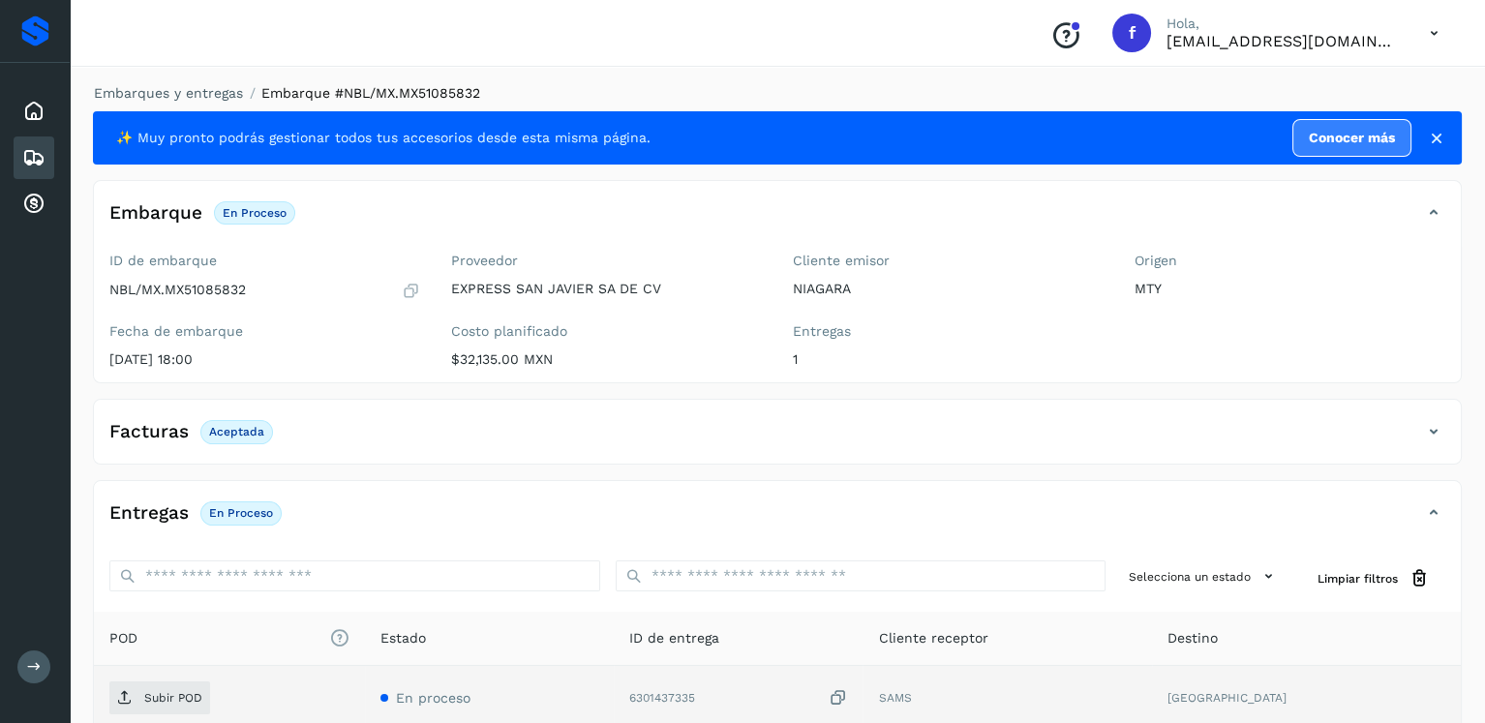
scroll to position [194, 0]
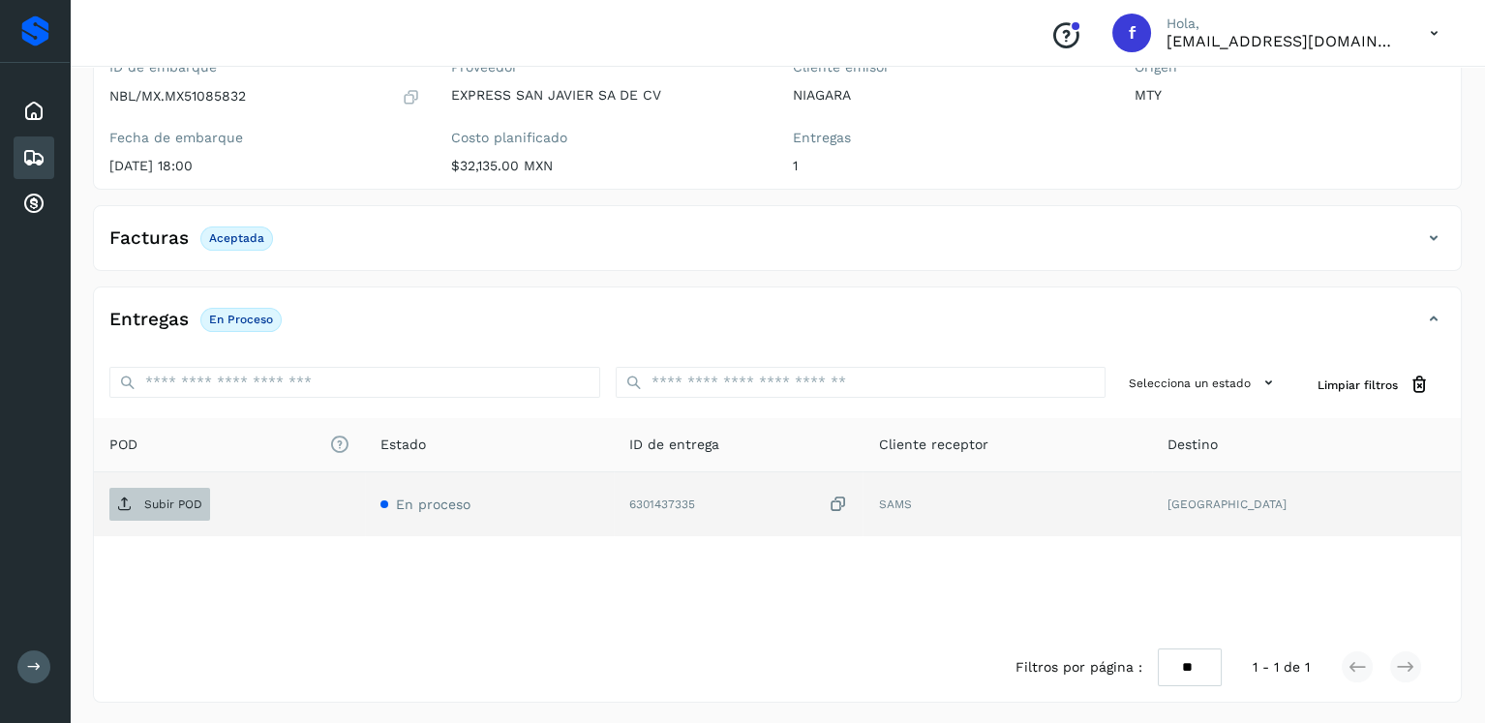
click at [184, 513] on span "Subir POD" at bounding box center [159, 504] width 101 height 31
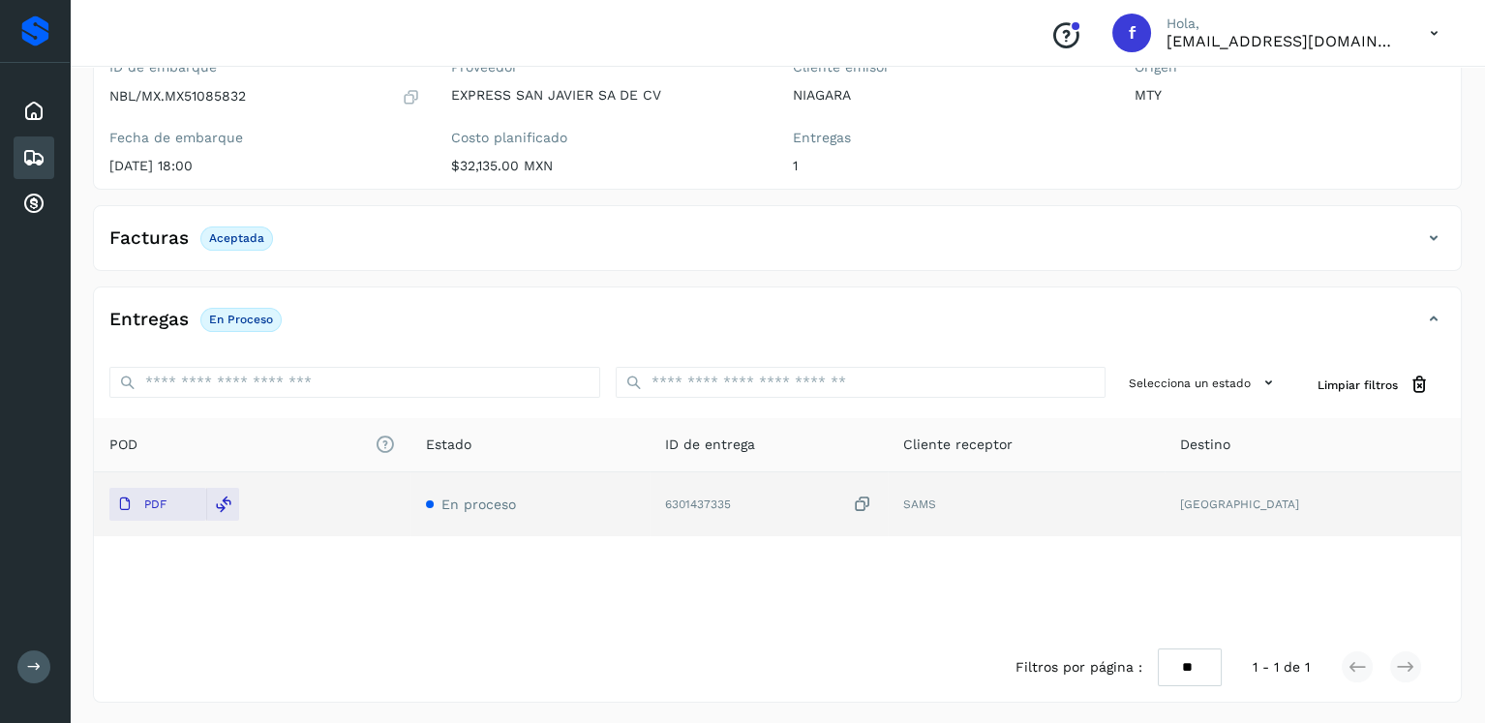
click at [27, 140] on div "Embarques" at bounding box center [34, 158] width 41 height 43
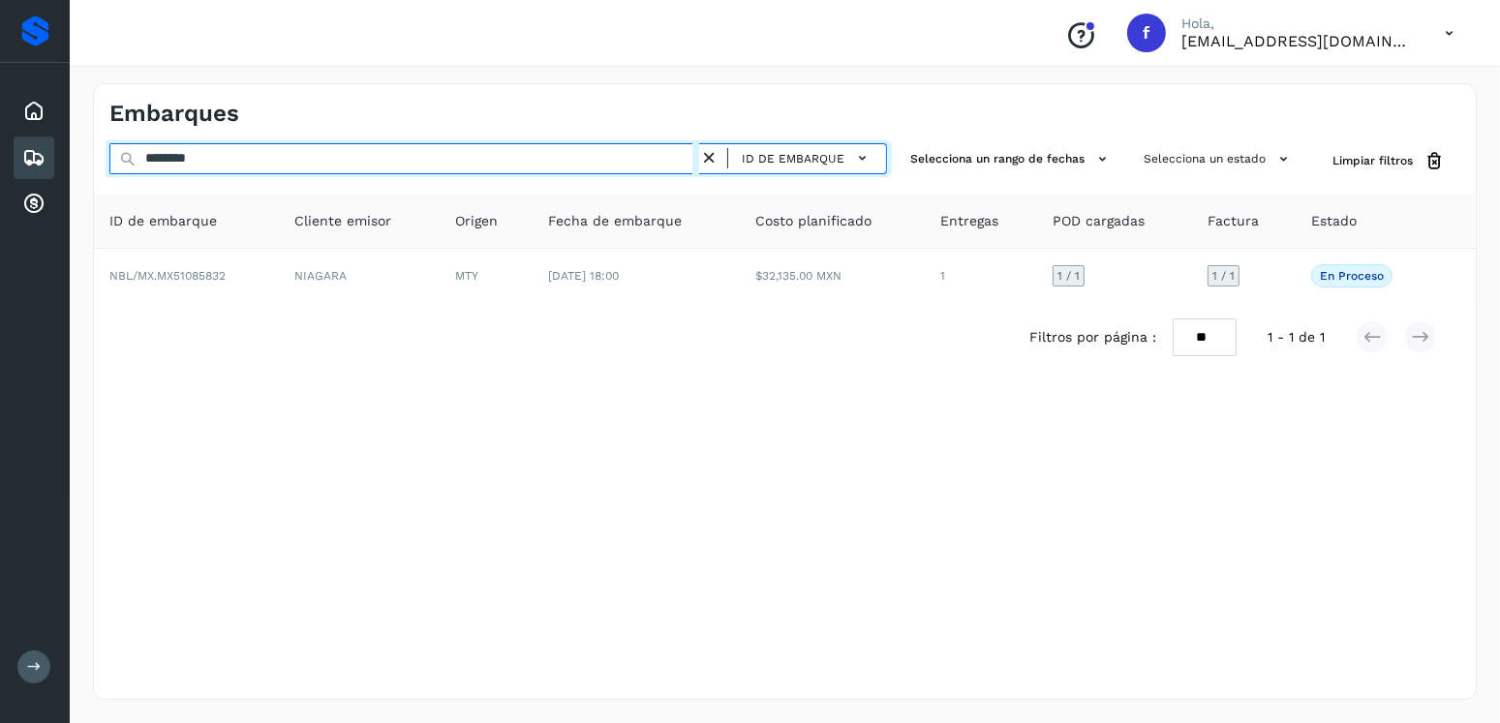
drag, startPoint x: 279, startPoint y: 167, endPoint x: 66, endPoint y: 168, distance: 213.0
click at [66, 168] on div "Proveedores Inicio Embarques Cuentas por cobrar Salir Conoce nuestros beneficio…" at bounding box center [750, 361] width 1500 height 723
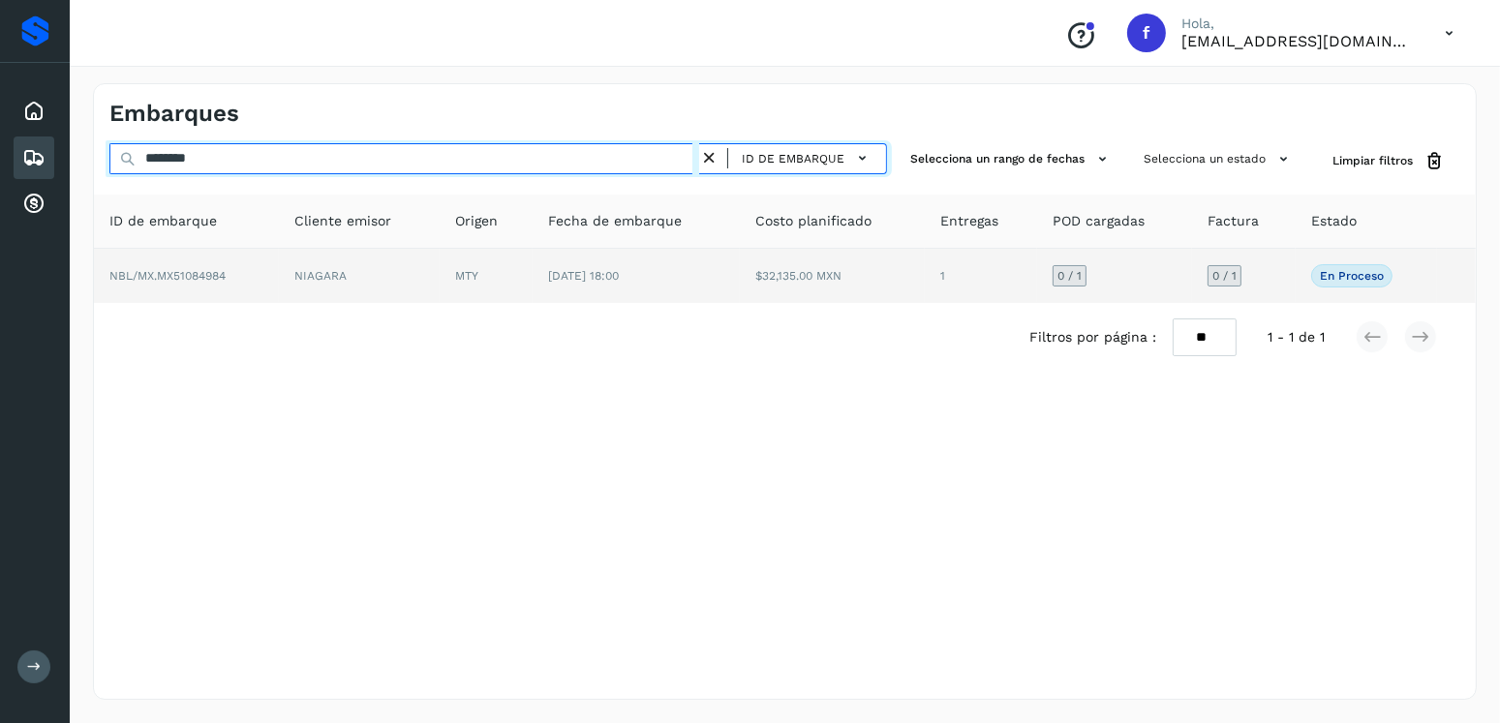
type input "********"
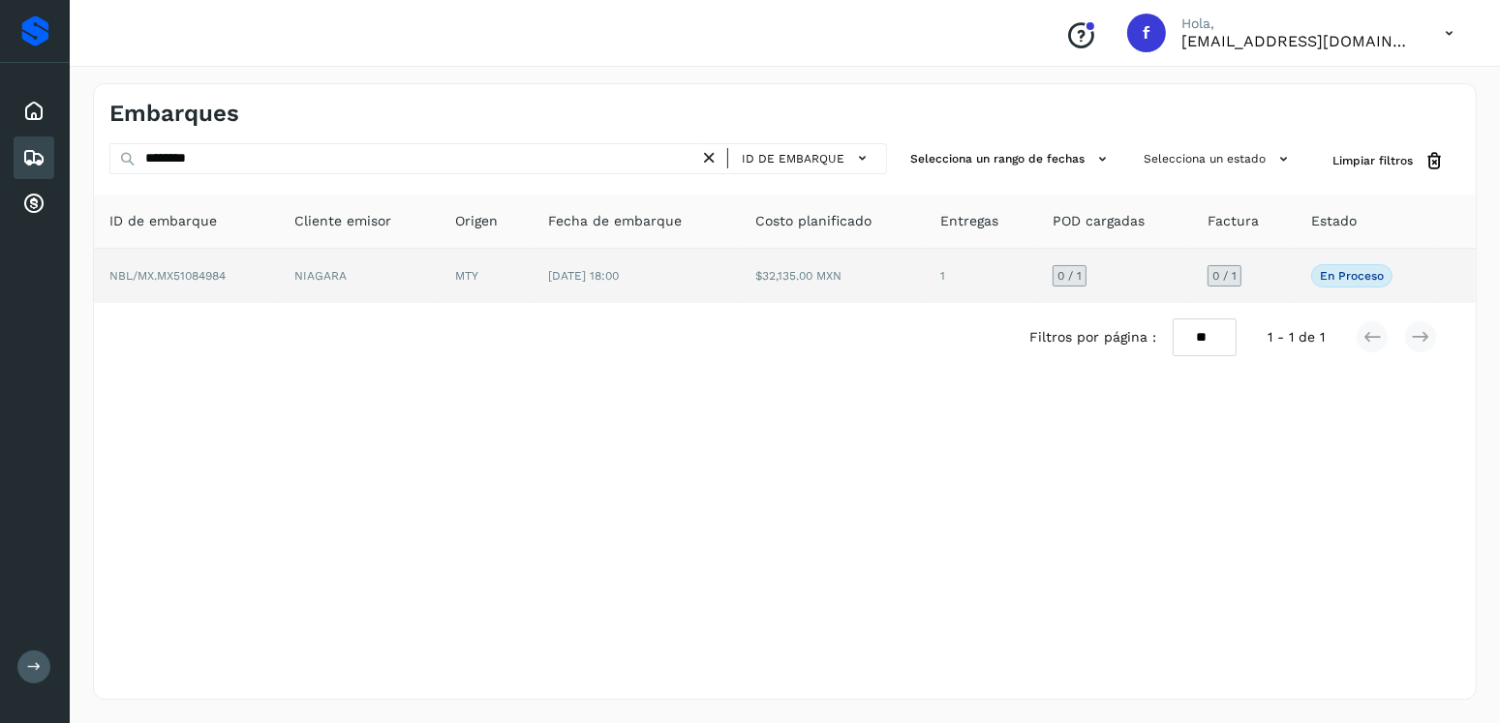
click at [776, 294] on td "$32,135.00 MXN" at bounding box center [832, 276] width 185 height 54
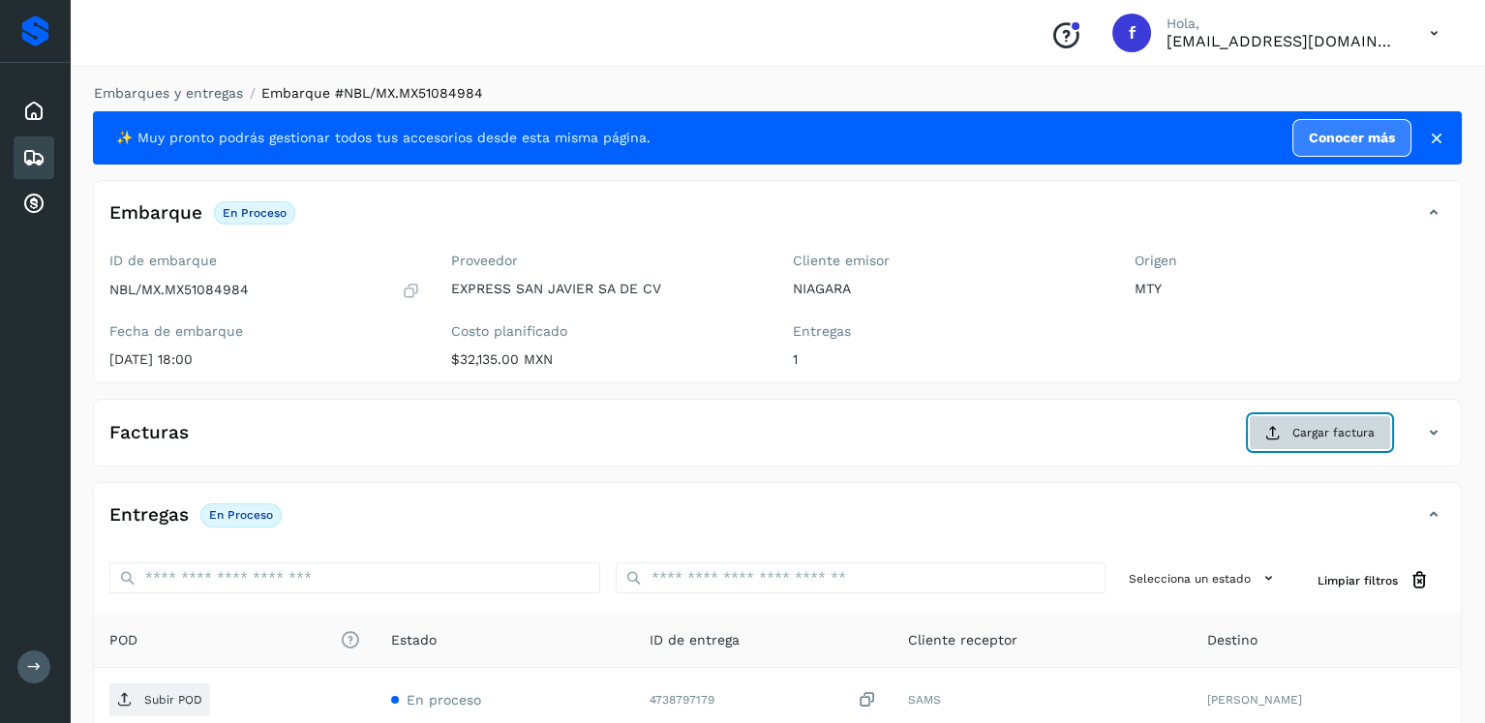
click at [1325, 437] on span "Cargar factura" at bounding box center [1334, 432] width 82 height 17
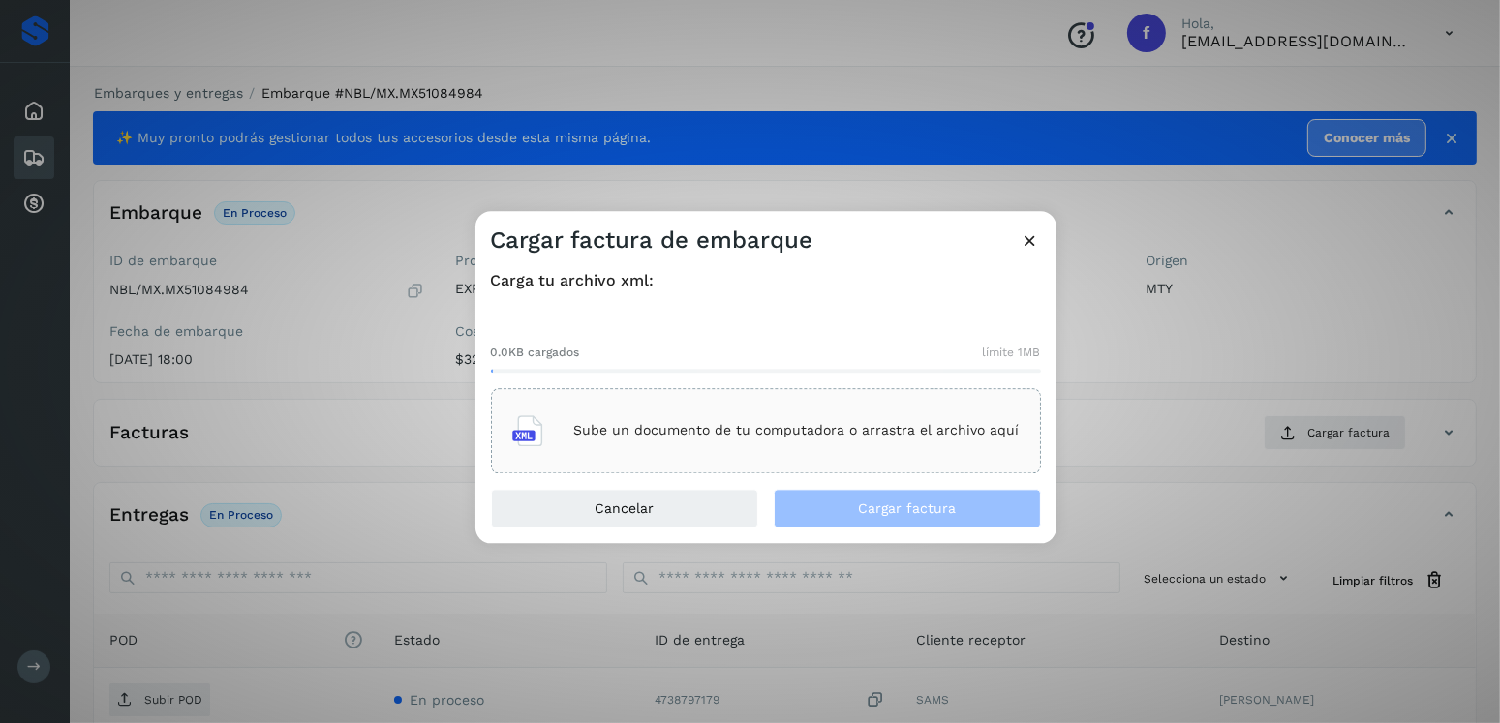
click at [929, 446] on div "Sube un documento de tu computadora o arrastra el archivo aquí" at bounding box center [765, 431] width 507 height 52
click at [642, 400] on div "Sube un documento de tu computadora o arrastra el archivo aquí" at bounding box center [766, 430] width 550 height 85
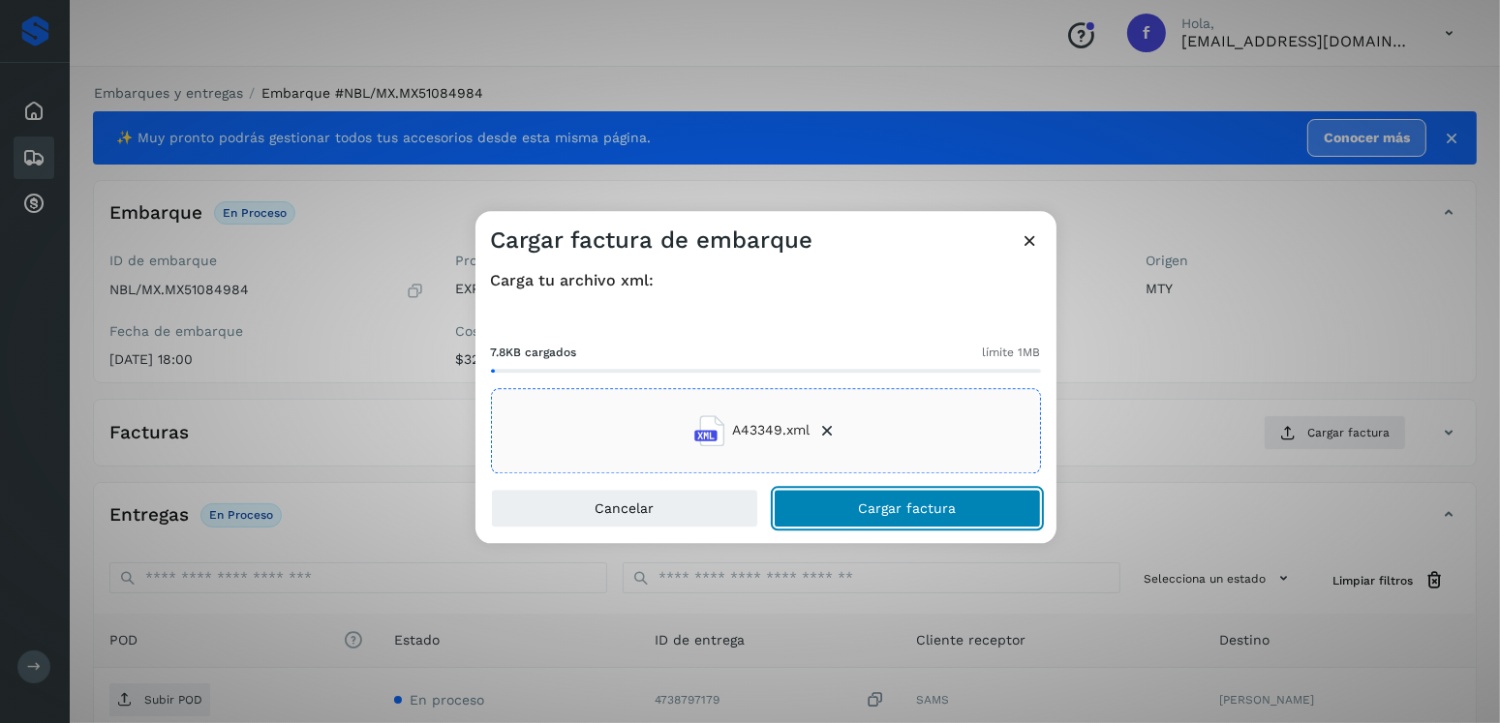
click at [928, 491] on button "Cargar factura" at bounding box center [907, 508] width 267 height 39
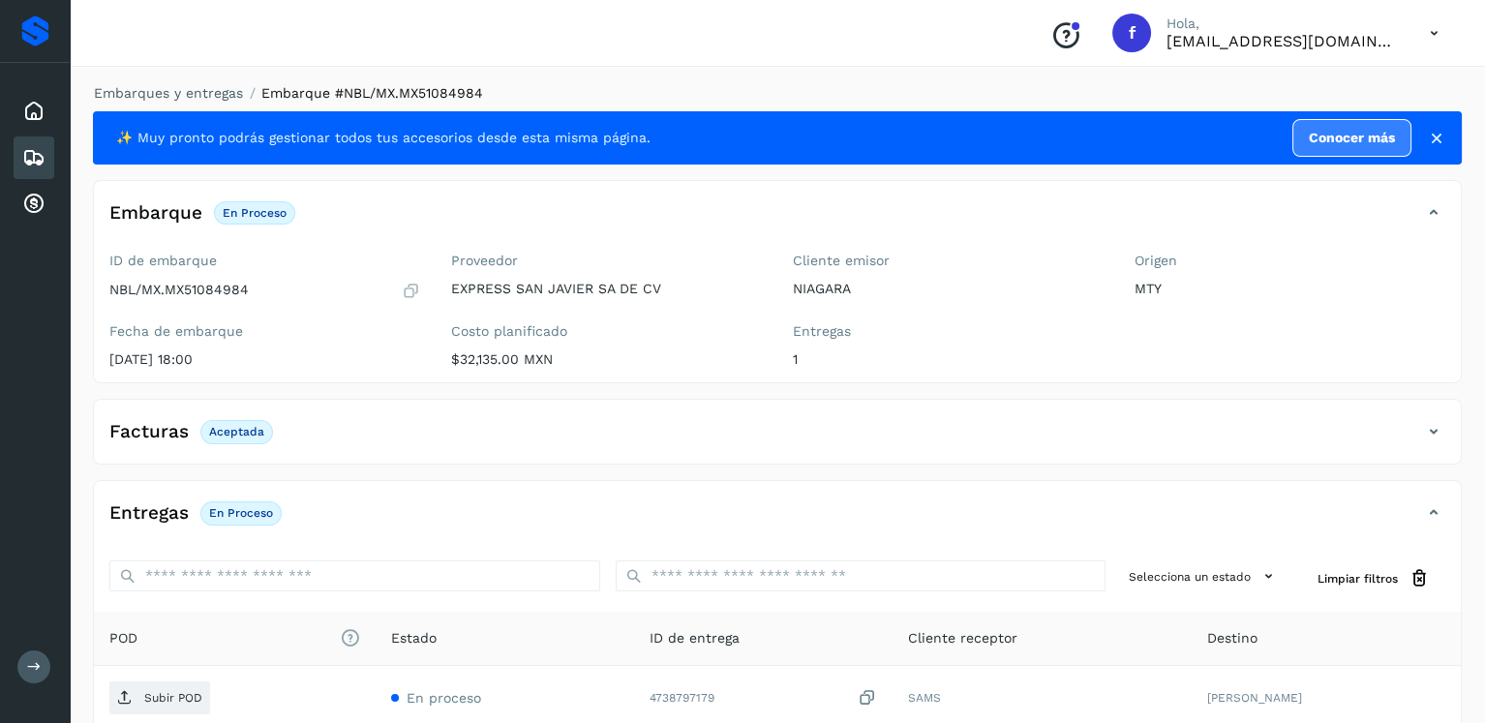
scroll to position [194, 0]
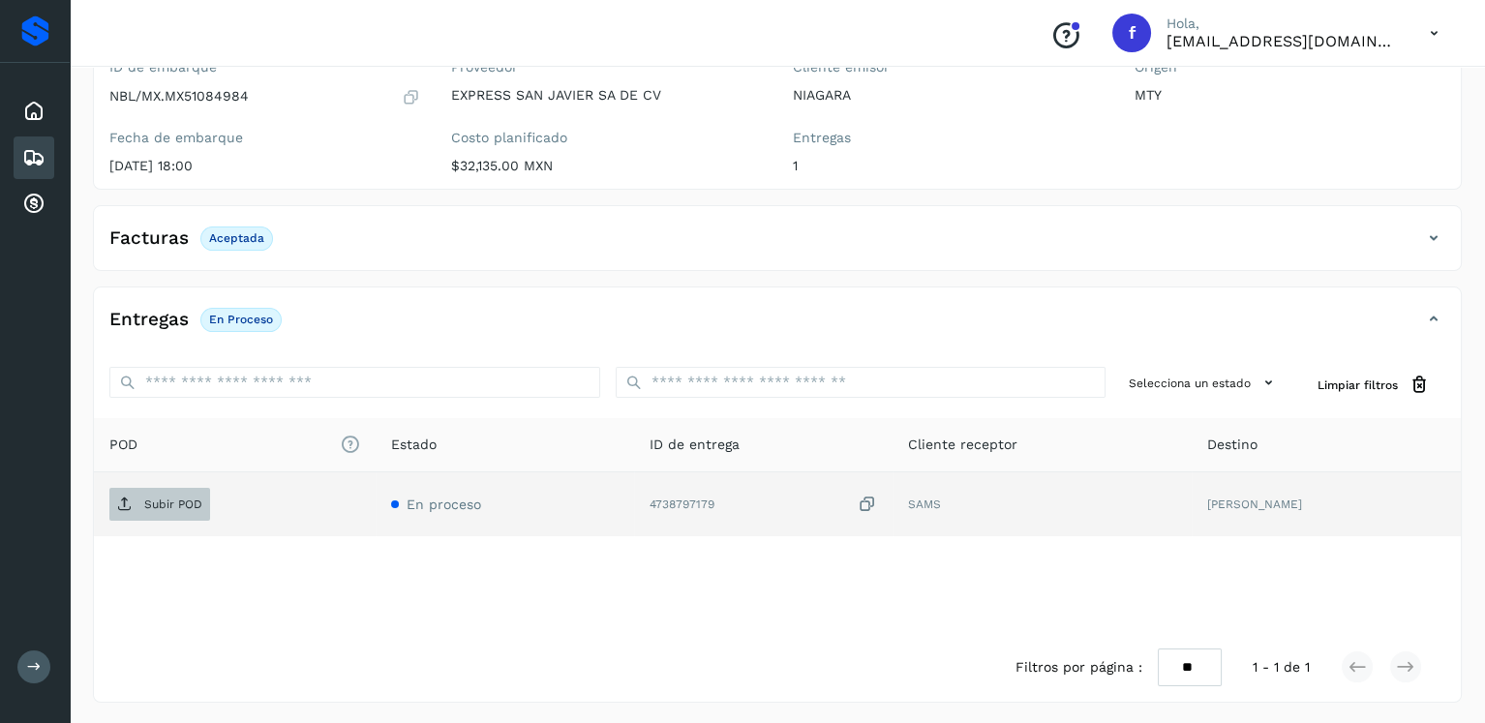
click at [188, 508] on p "Subir POD" at bounding box center [173, 505] width 58 height 14
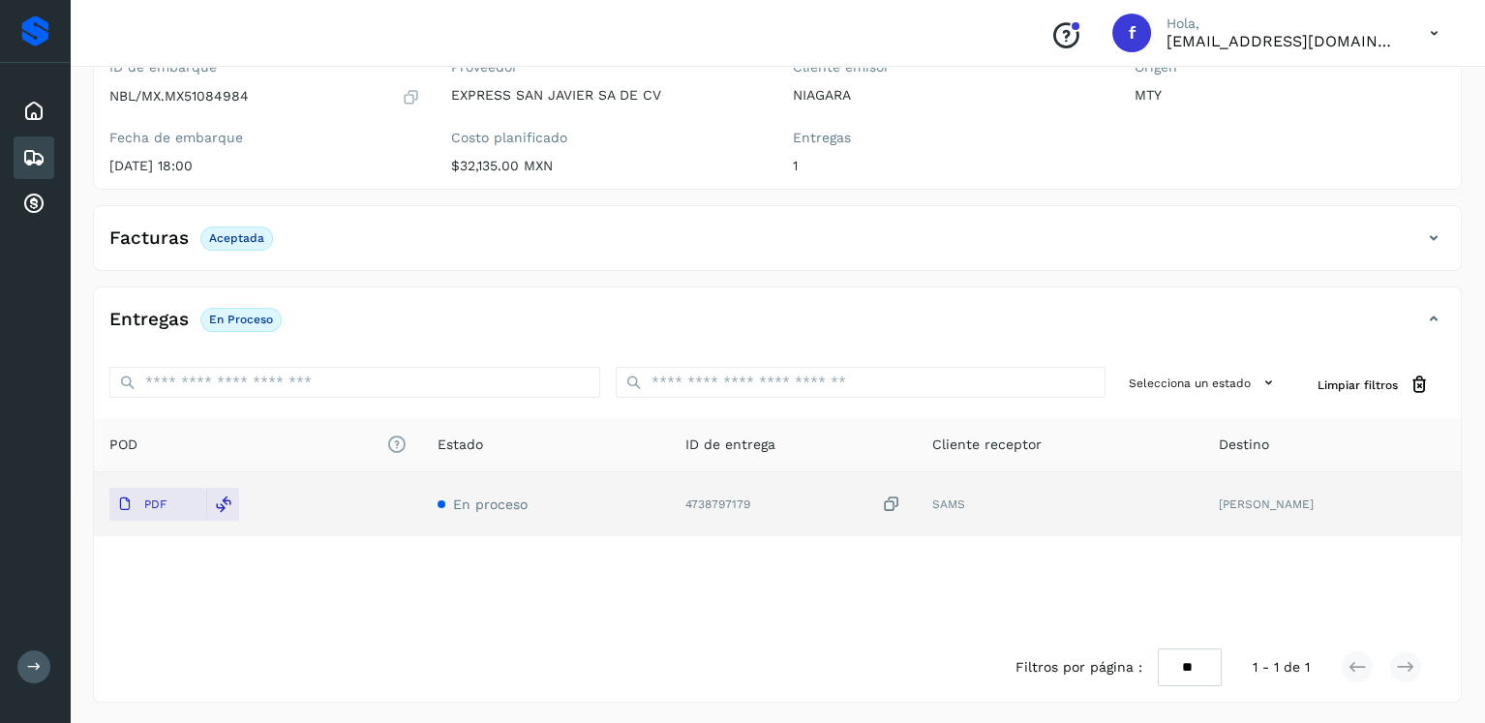
click at [34, 153] on icon at bounding box center [33, 157] width 23 height 23
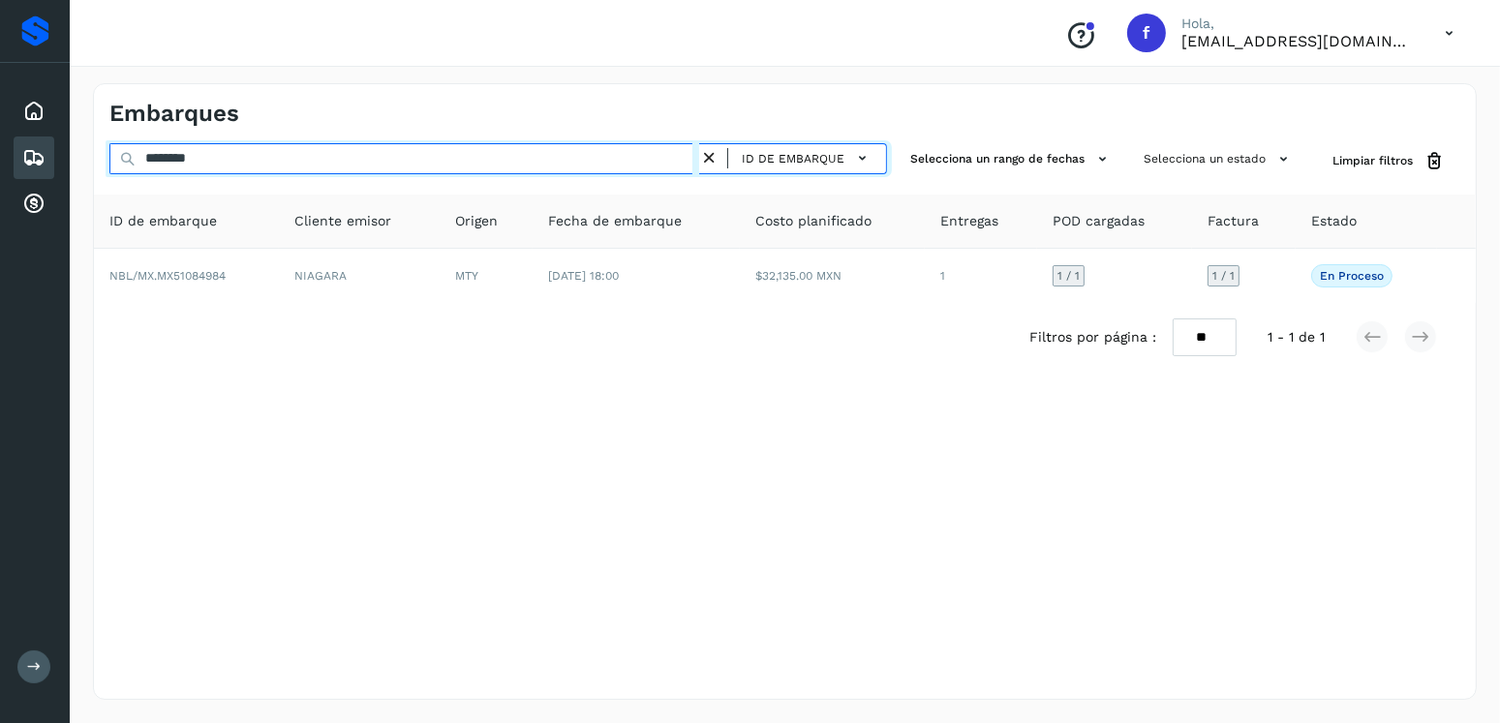
drag, startPoint x: 243, startPoint y: 150, endPoint x: 82, endPoint y: 162, distance: 161.1
click at [82, 162] on div "Embarques ******** ID de embarque Selecciona un rango de fechas Selecciona un e…" at bounding box center [785, 391] width 1430 height 663
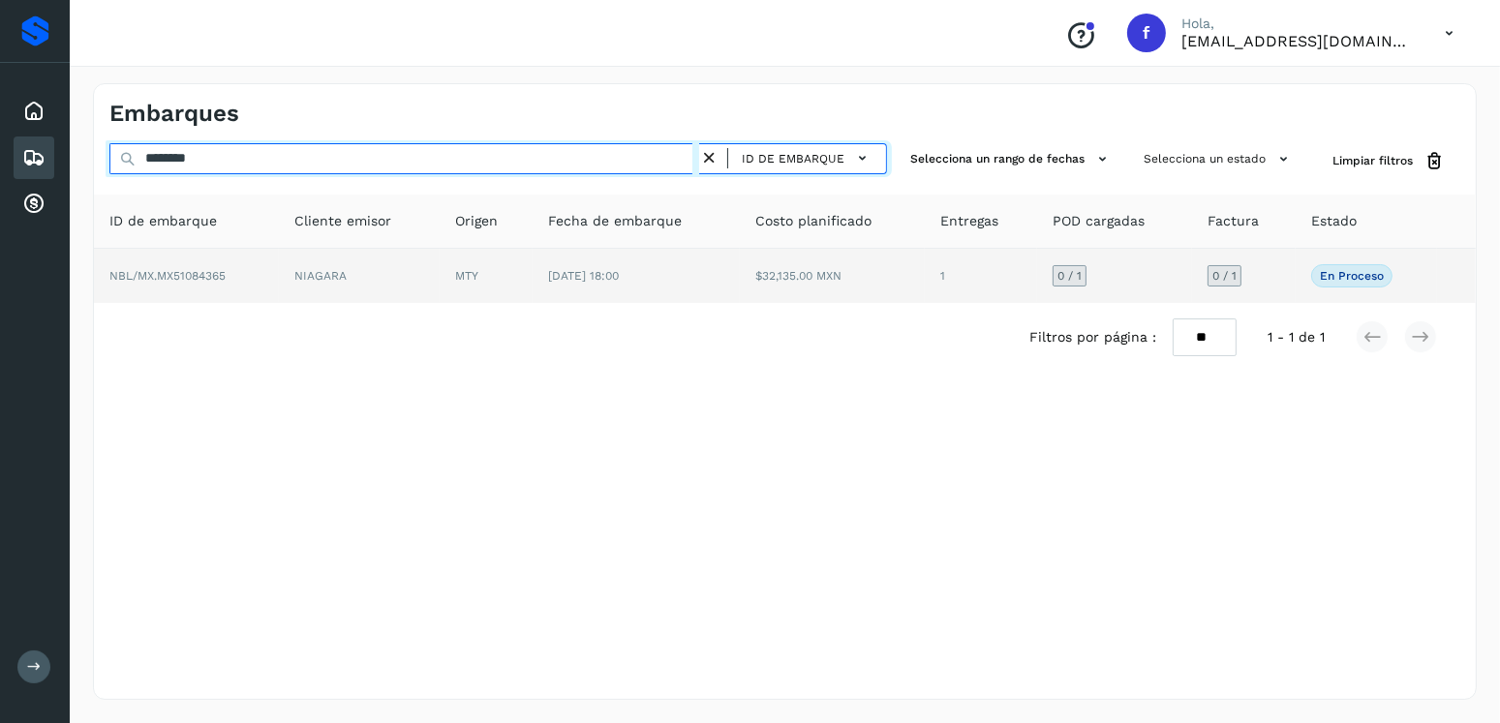
type input "********"
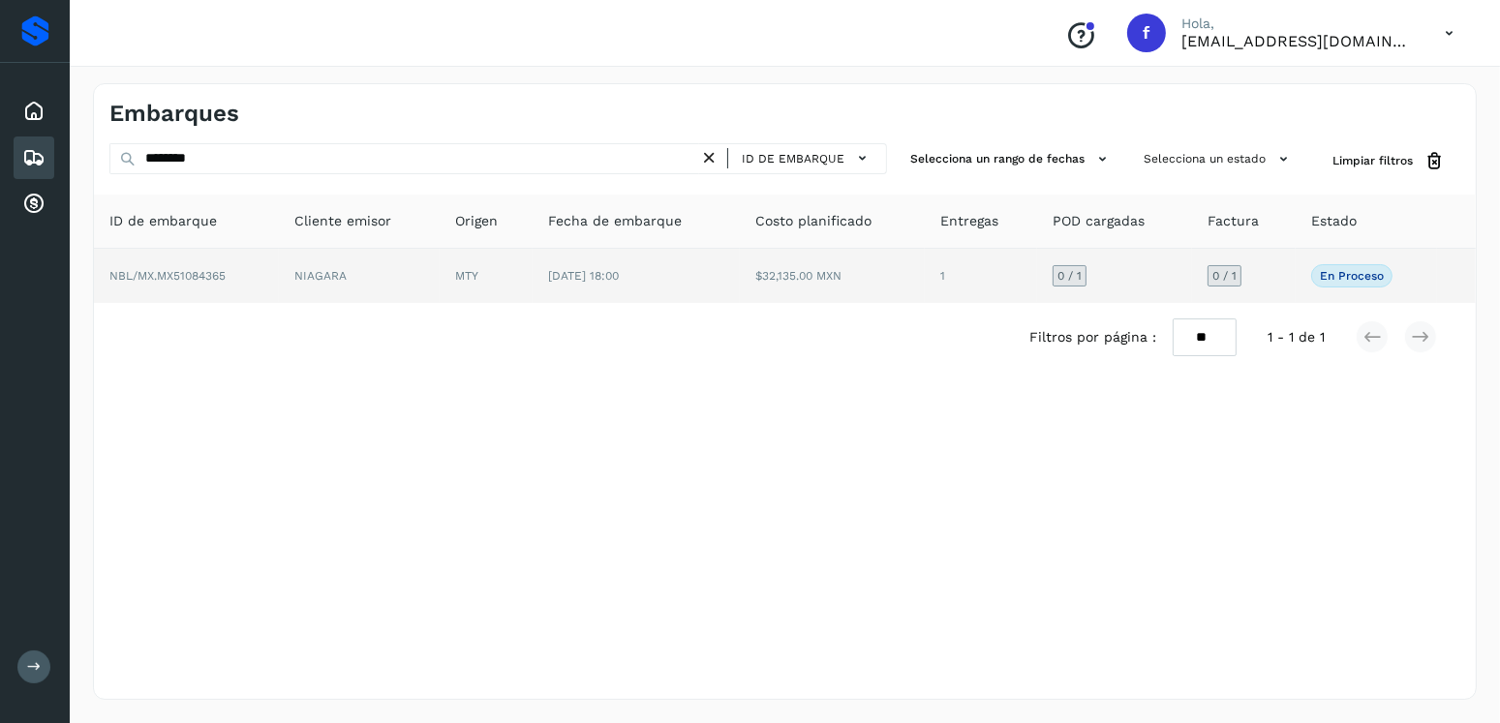
click at [702, 290] on td "29/sep/2025 18:00" at bounding box center [636, 276] width 207 height 54
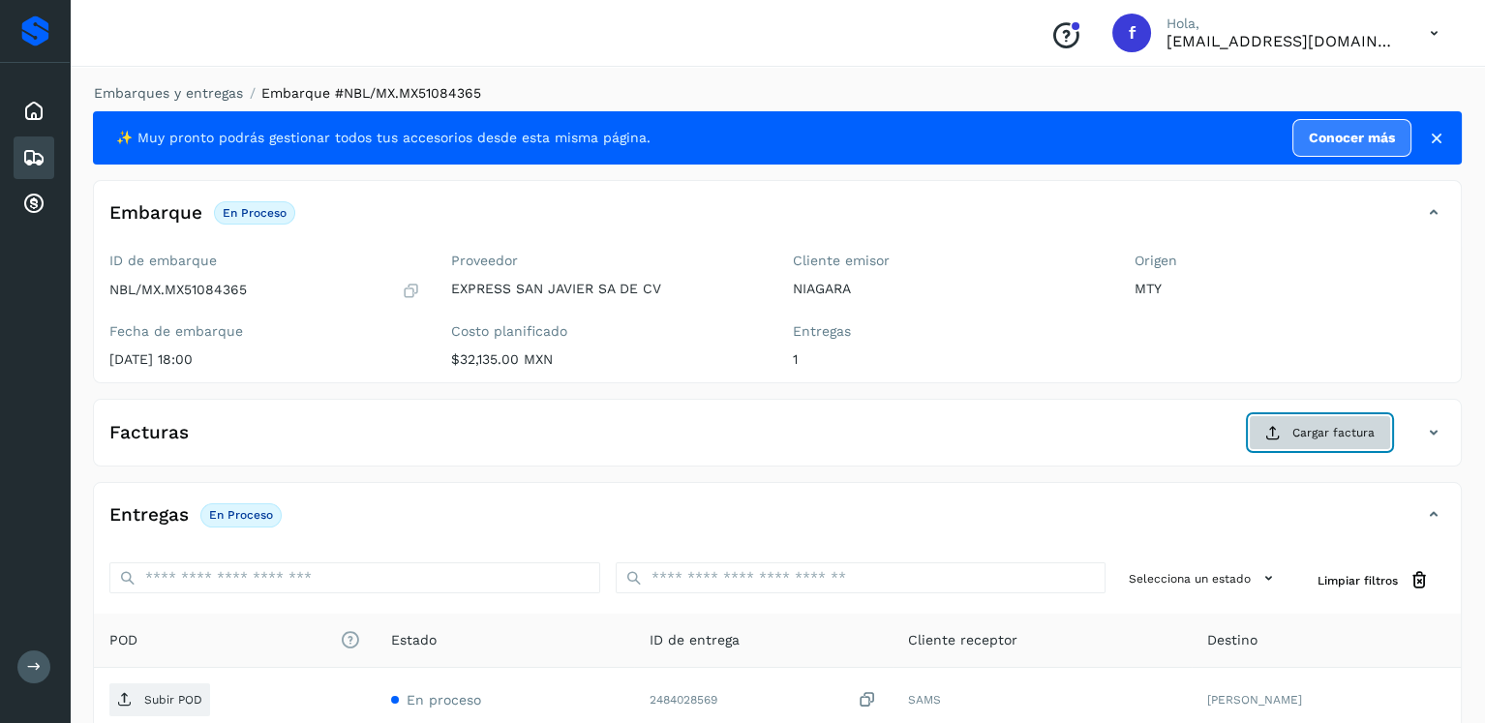
click at [1316, 418] on button "Cargar factura" at bounding box center [1320, 432] width 142 height 35
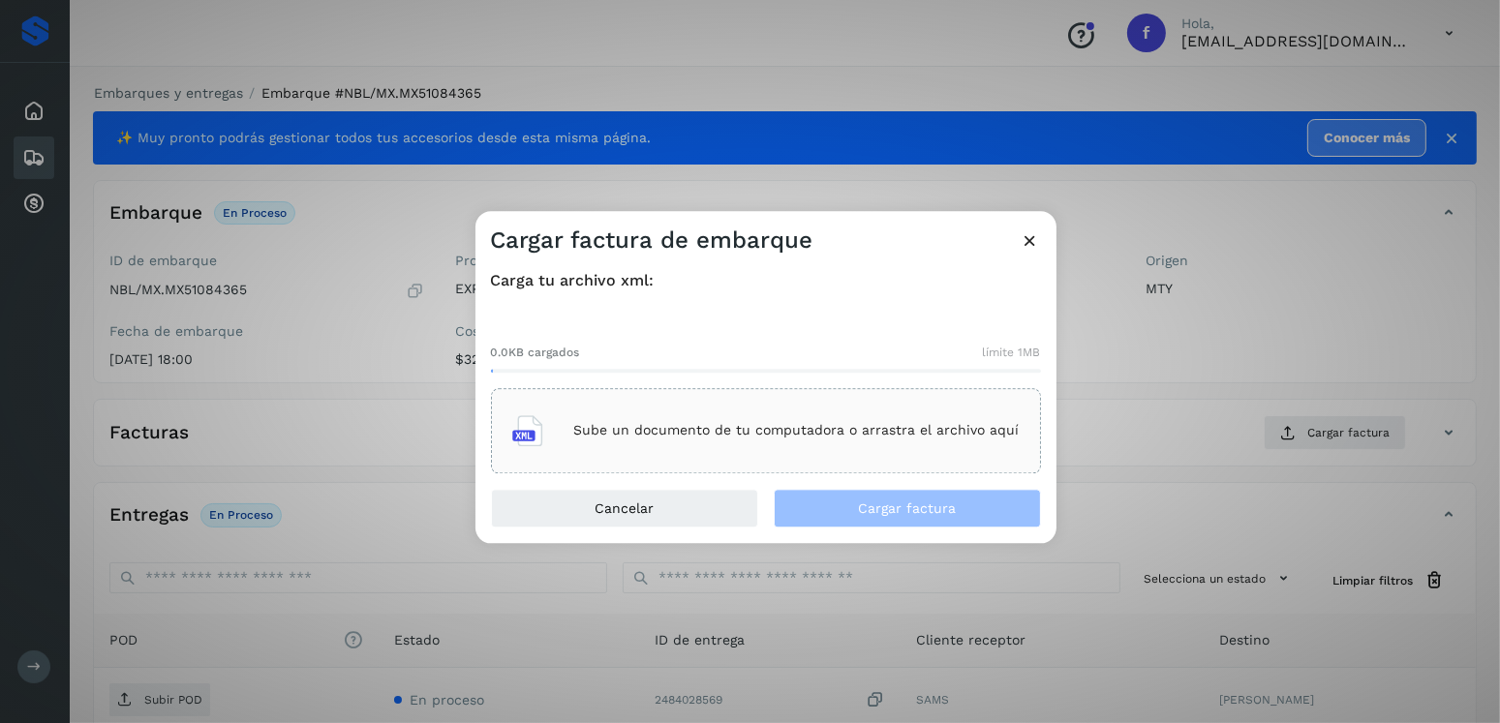
click at [803, 466] on div "Sube un documento de tu computadora o arrastra el archivo aquí" at bounding box center [766, 430] width 550 height 85
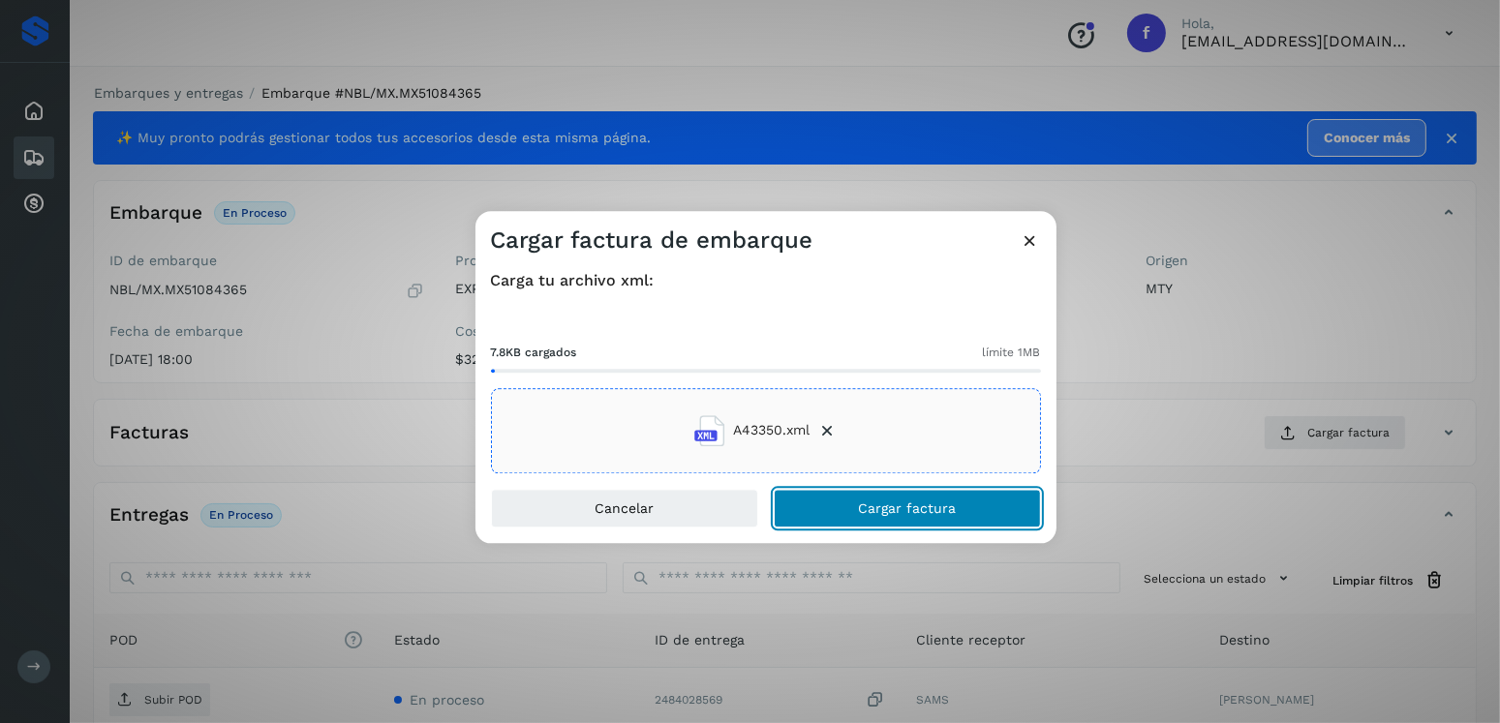
click at [892, 514] on span "Cargar factura" at bounding box center [907, 509] width 98 height 14
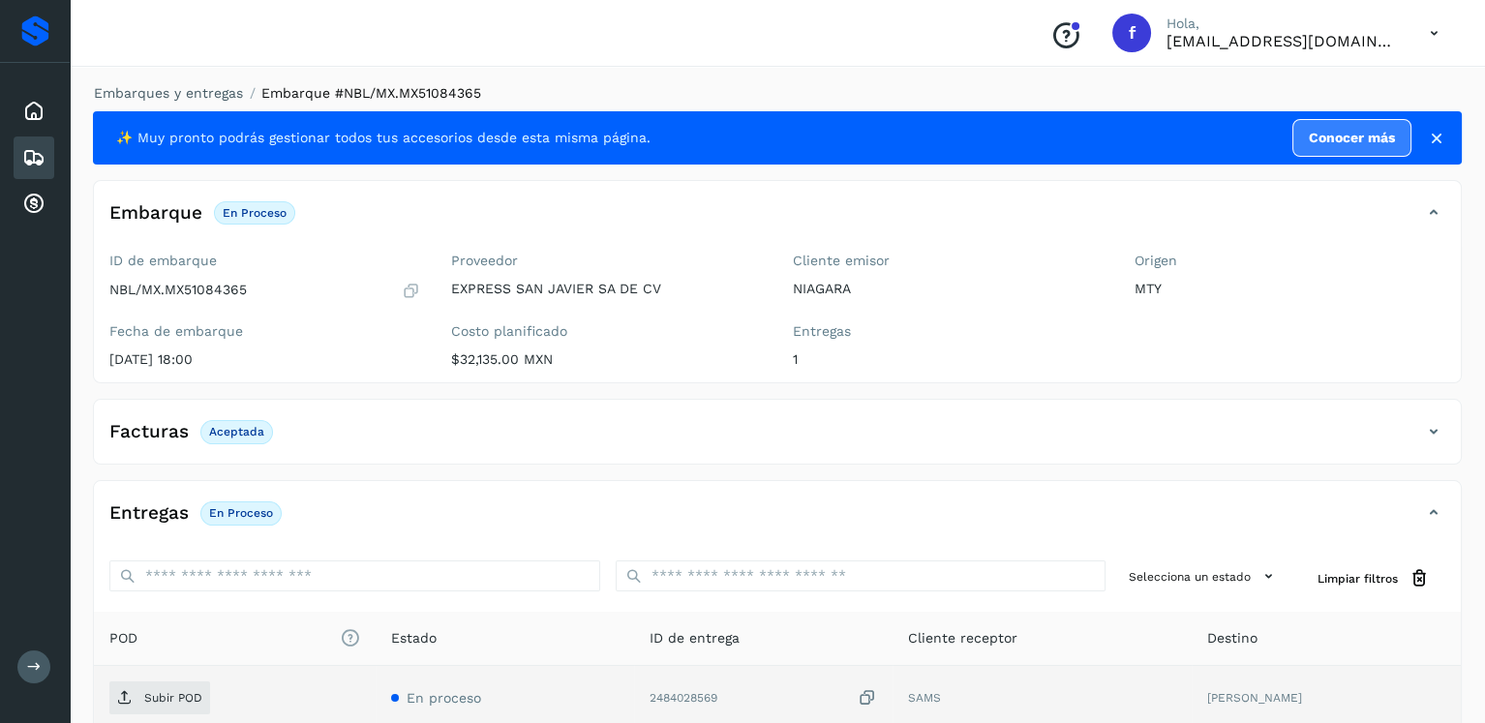
scroll to position [194, 0]
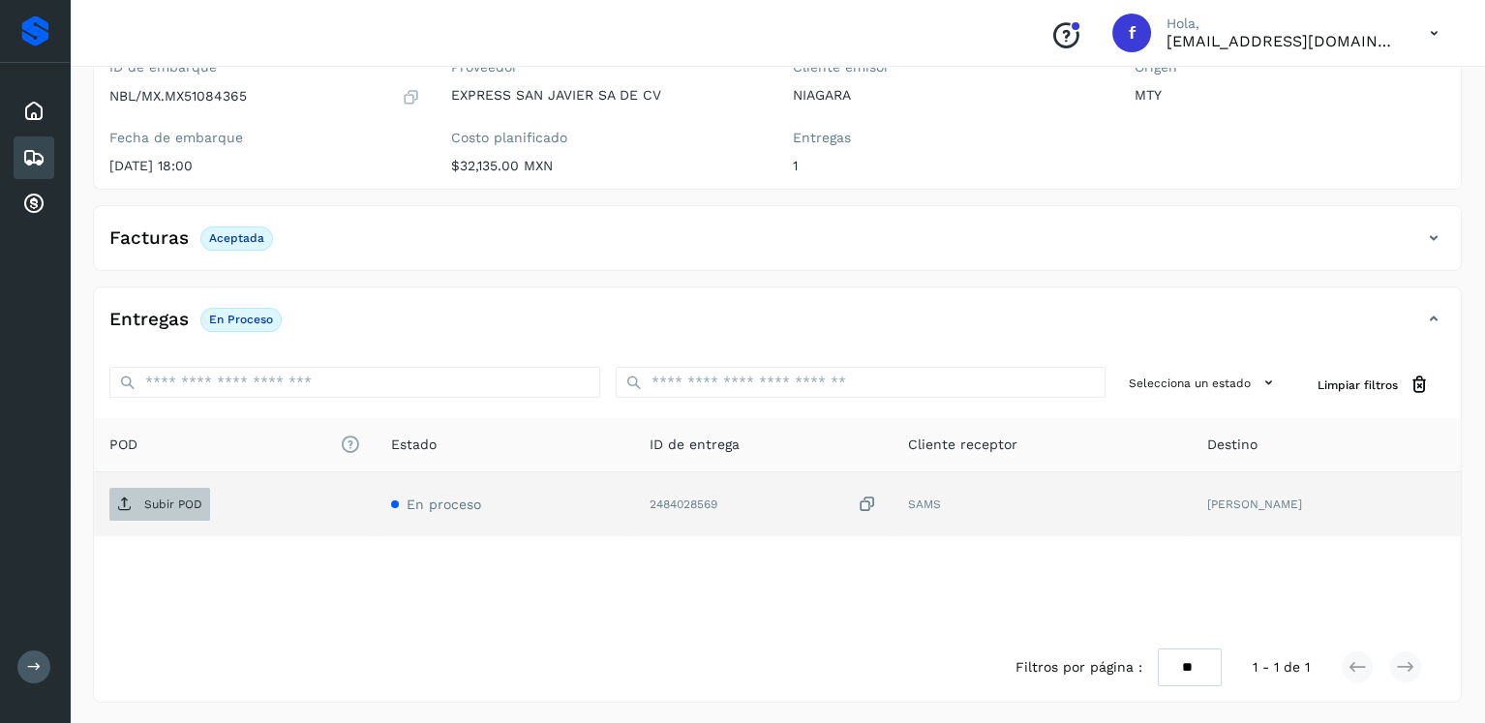
click at [194, 498] on p "Subir POD" at bounding box center [173, 505] width 58 height 14
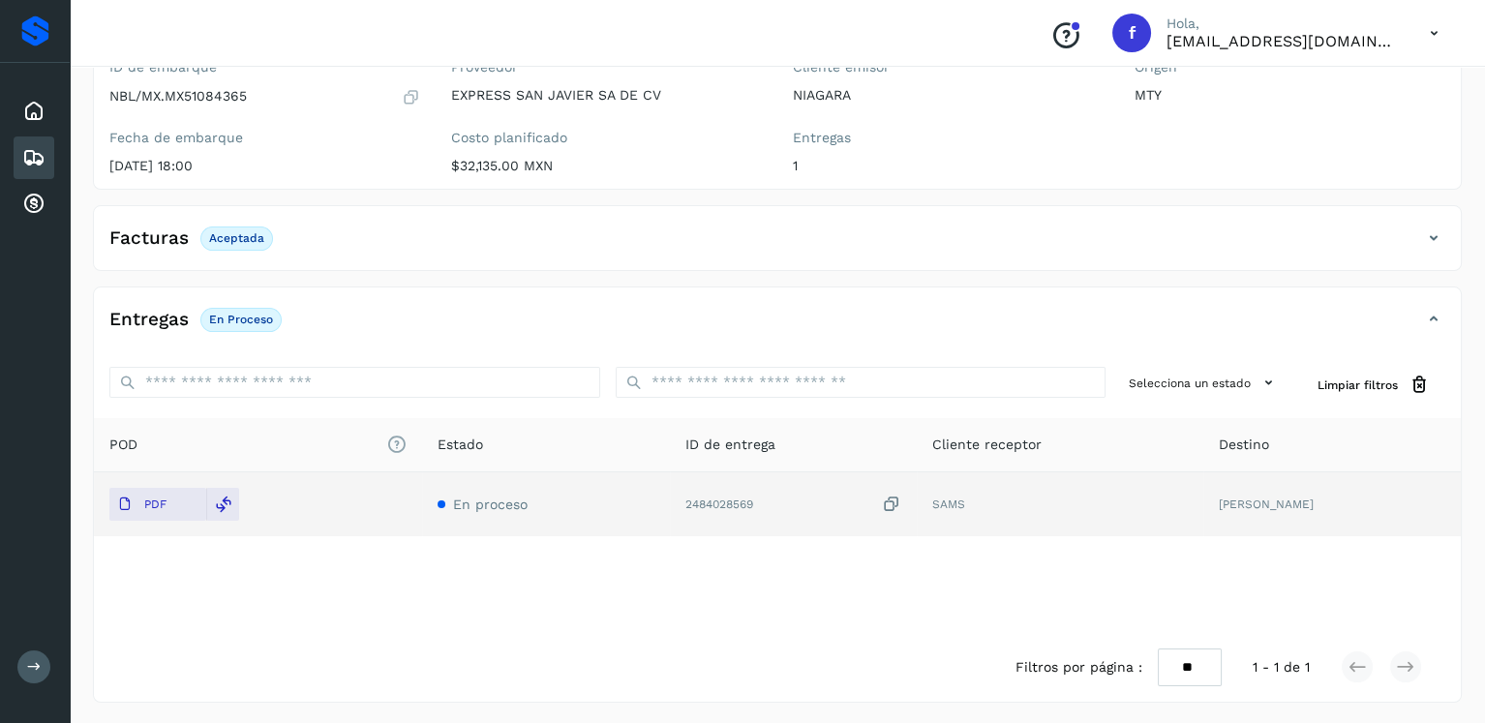
click at [24, 166] on icon at bounding box center [33, 157] width 23 height 23
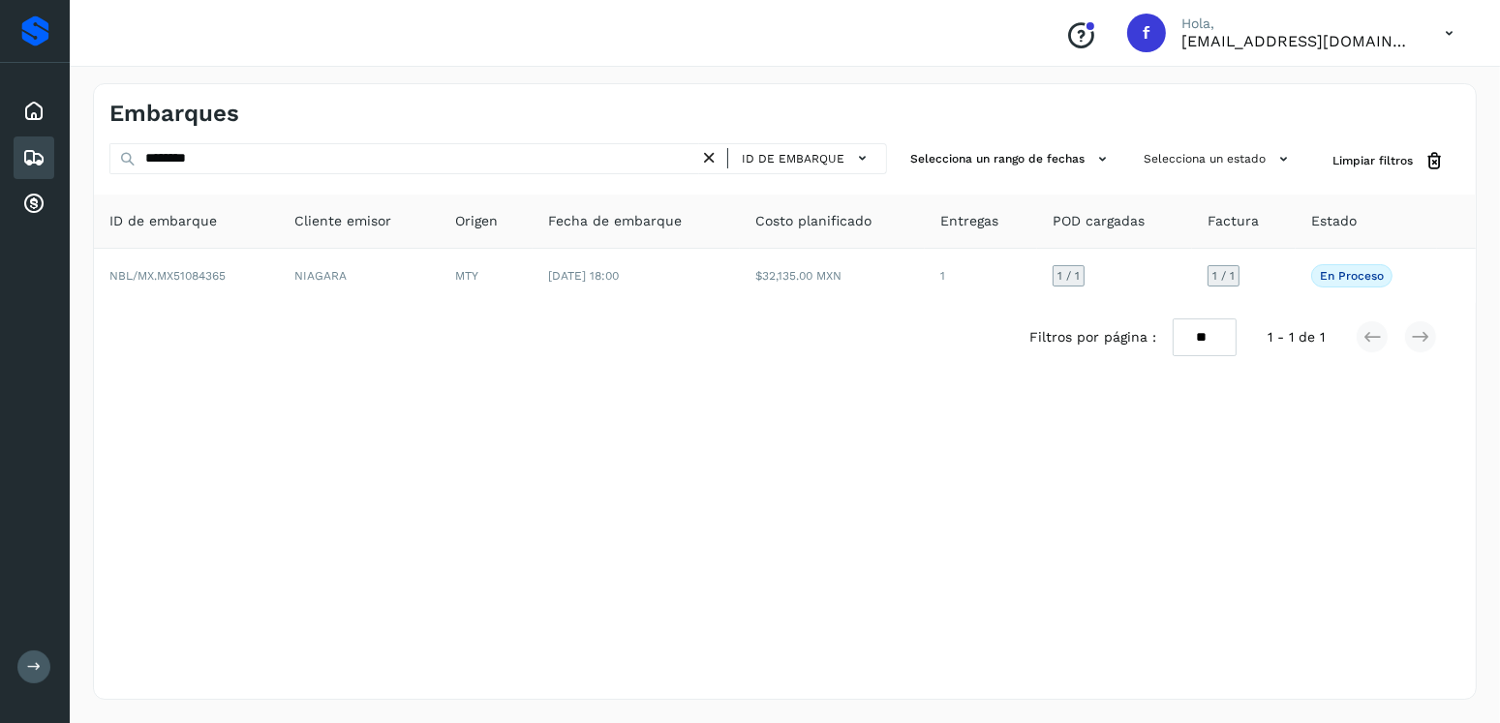
click at [709, 159] on icon at bounding box center [709, 158] width 20 height 20
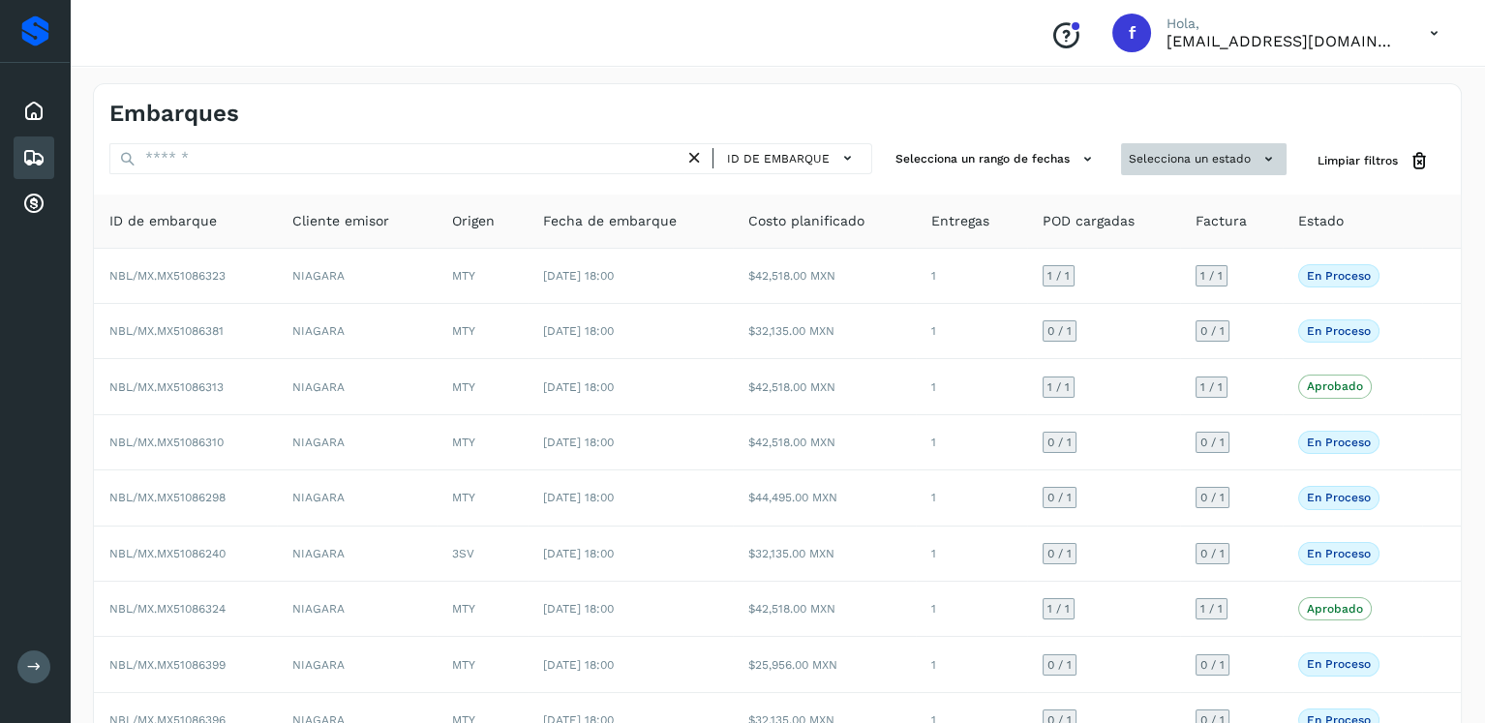
click at [1227, 145] on button "Selecciona un estado" at bounding box center [1204, 159] width 166 height 32
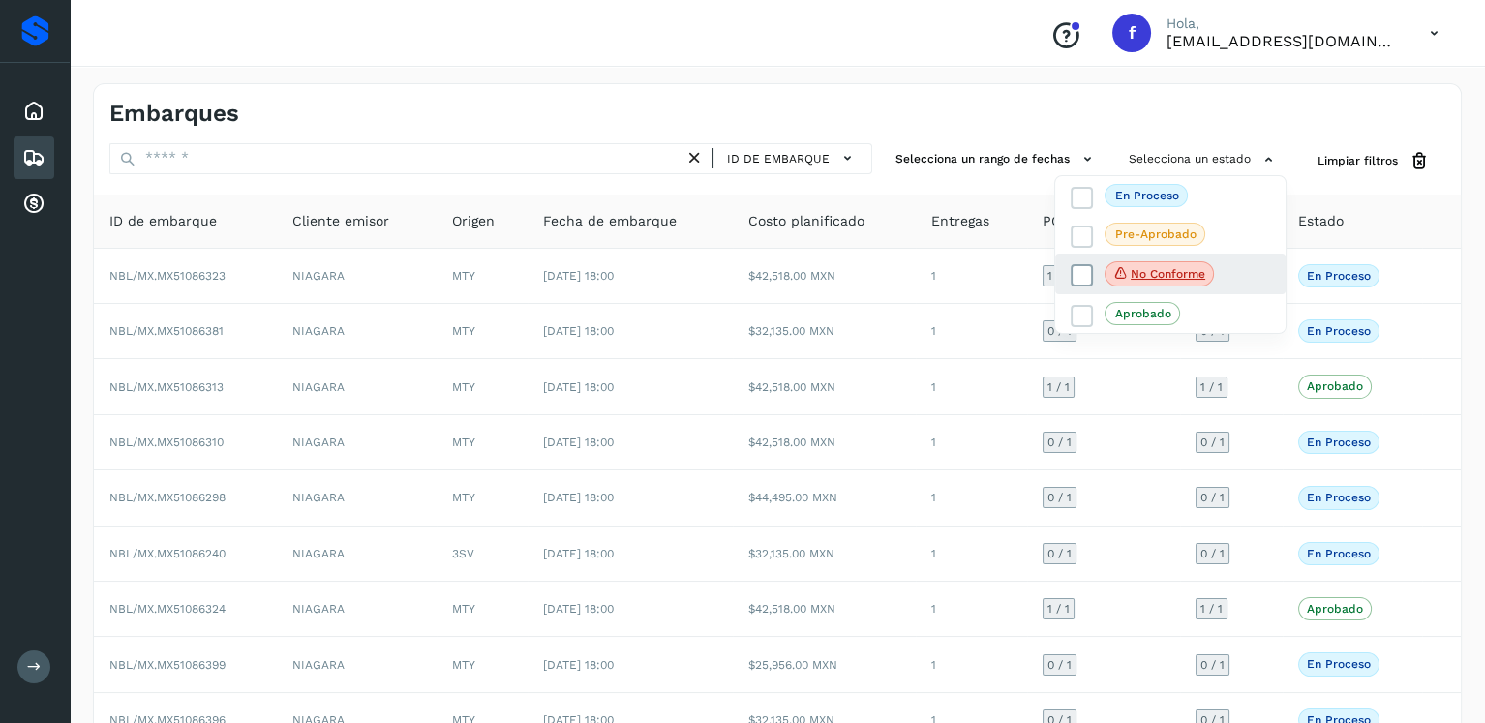
click at [1081, 271] on icon at bounding box center [1082, 275] width 19 height 19
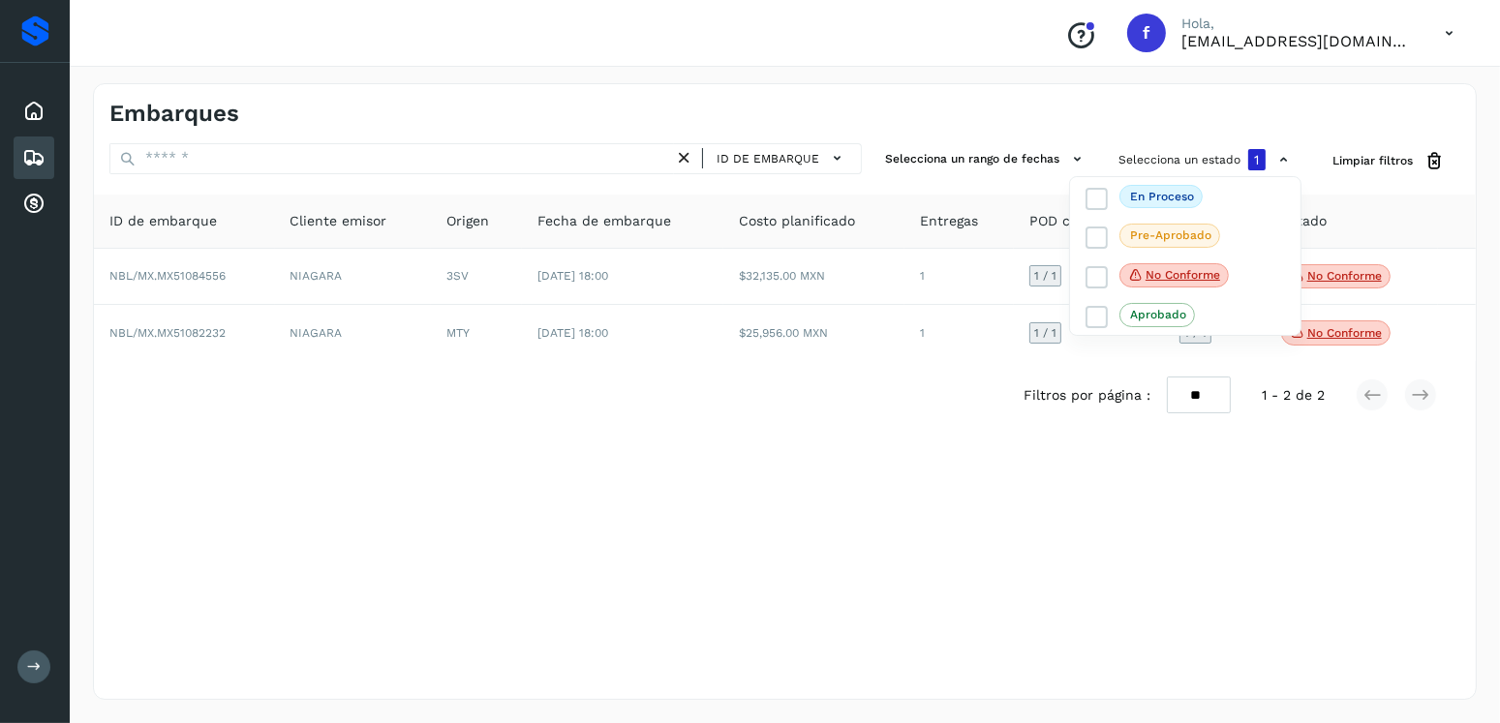
click at [691, 508] on div at bounding box center [750, 361] width 1500 height 723
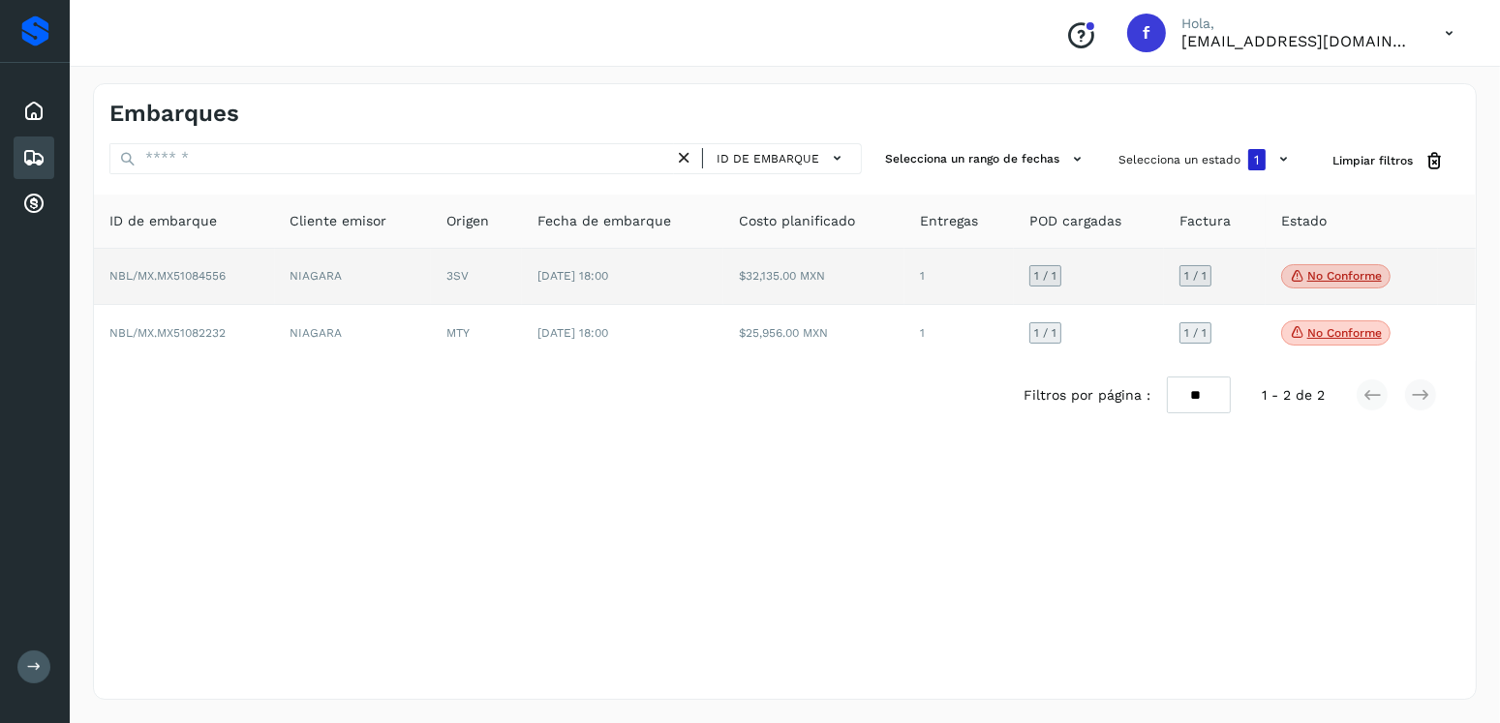
click at [1323, 279] on p "No conforme" at bounding box center [1344, 276] width 75 height 14
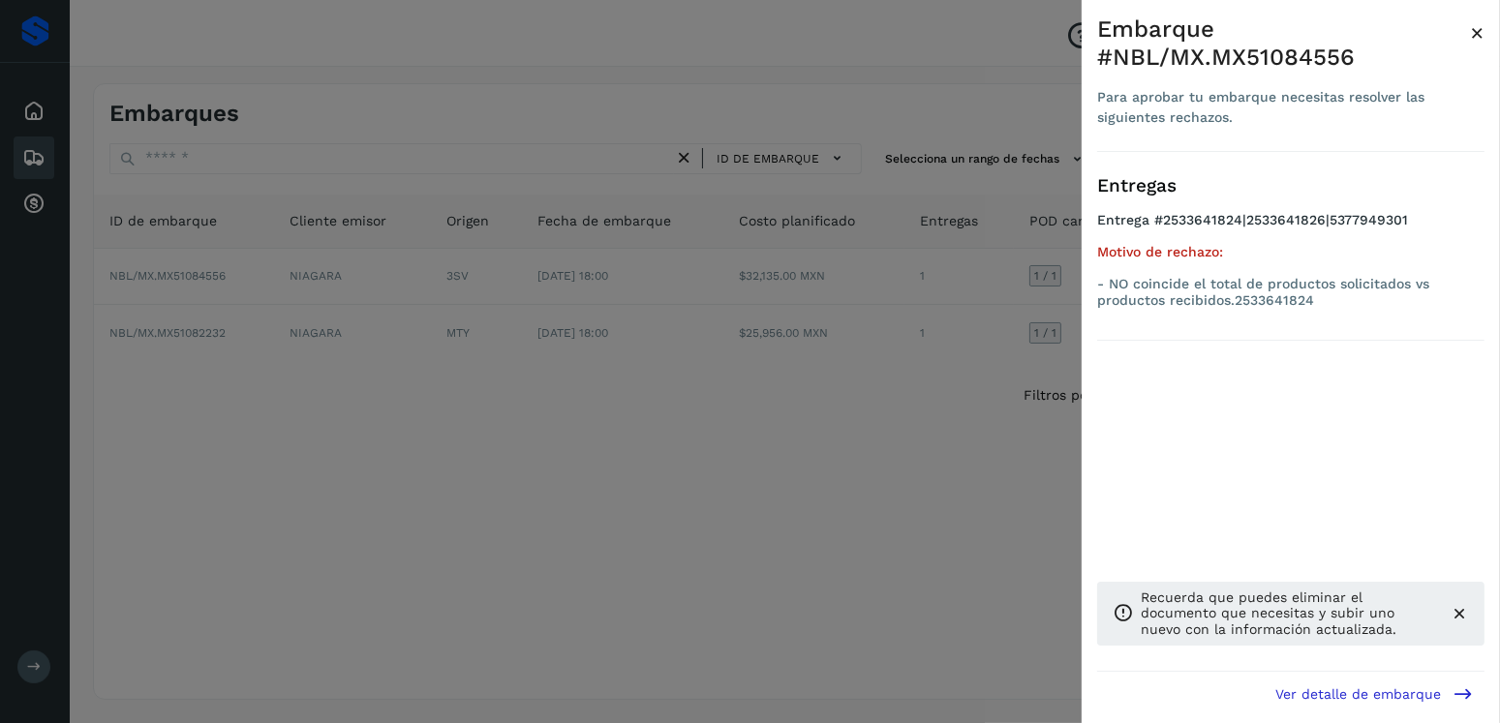
drag, startPoint x: 813, startPoint y: 319, endPoint x: 928, endPoint y: 310, distance: 114.6
click at [814, 318] on div at bounding box center [750, 361] width 1500 height 723
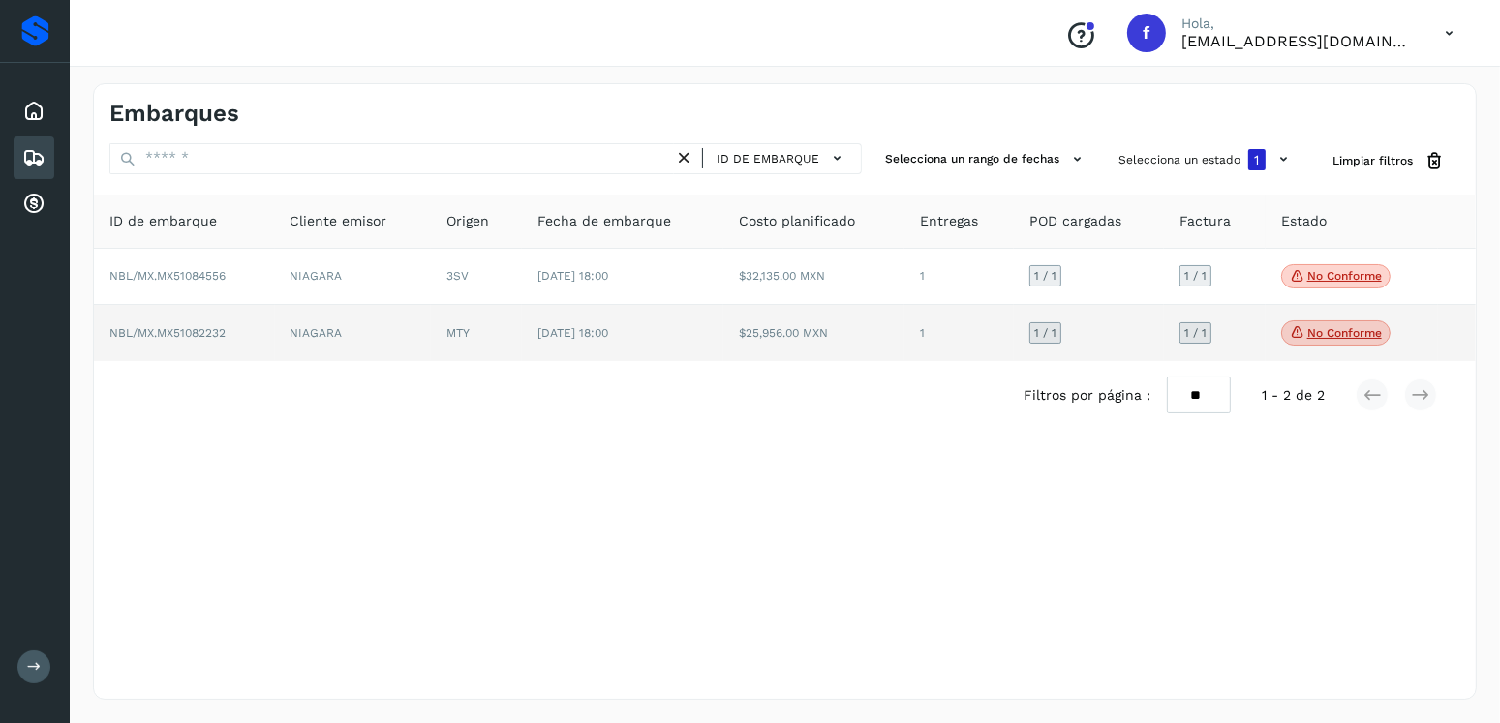
click at [1321, 342] on span "No conforme" at bounding box center [1335, 332] width 109 height 25
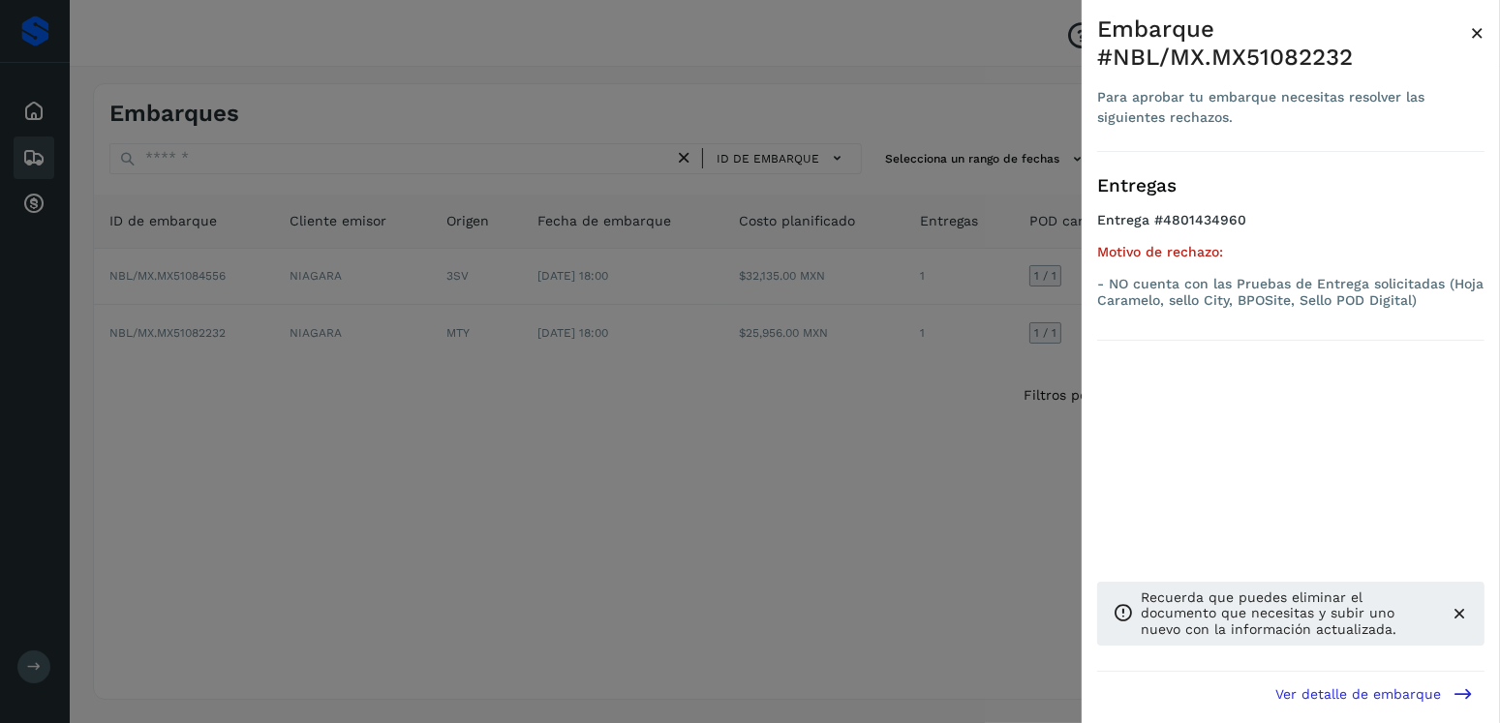
click at [607, 376] on div at bounding box center [750, 361] width 1500 height 723
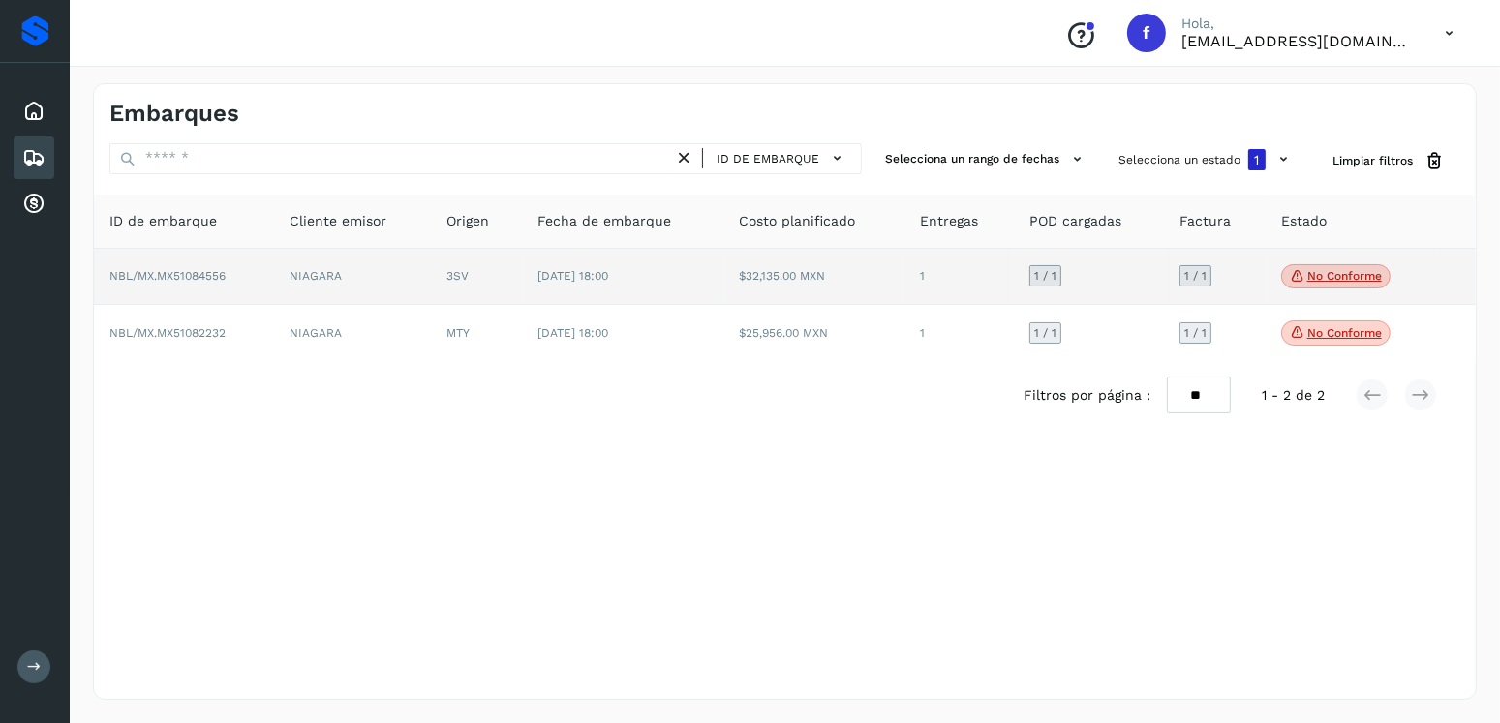
click at [713, 282] on td "27/sep/2025 18:00" at bounding box center [623, 277] width 202 height 57
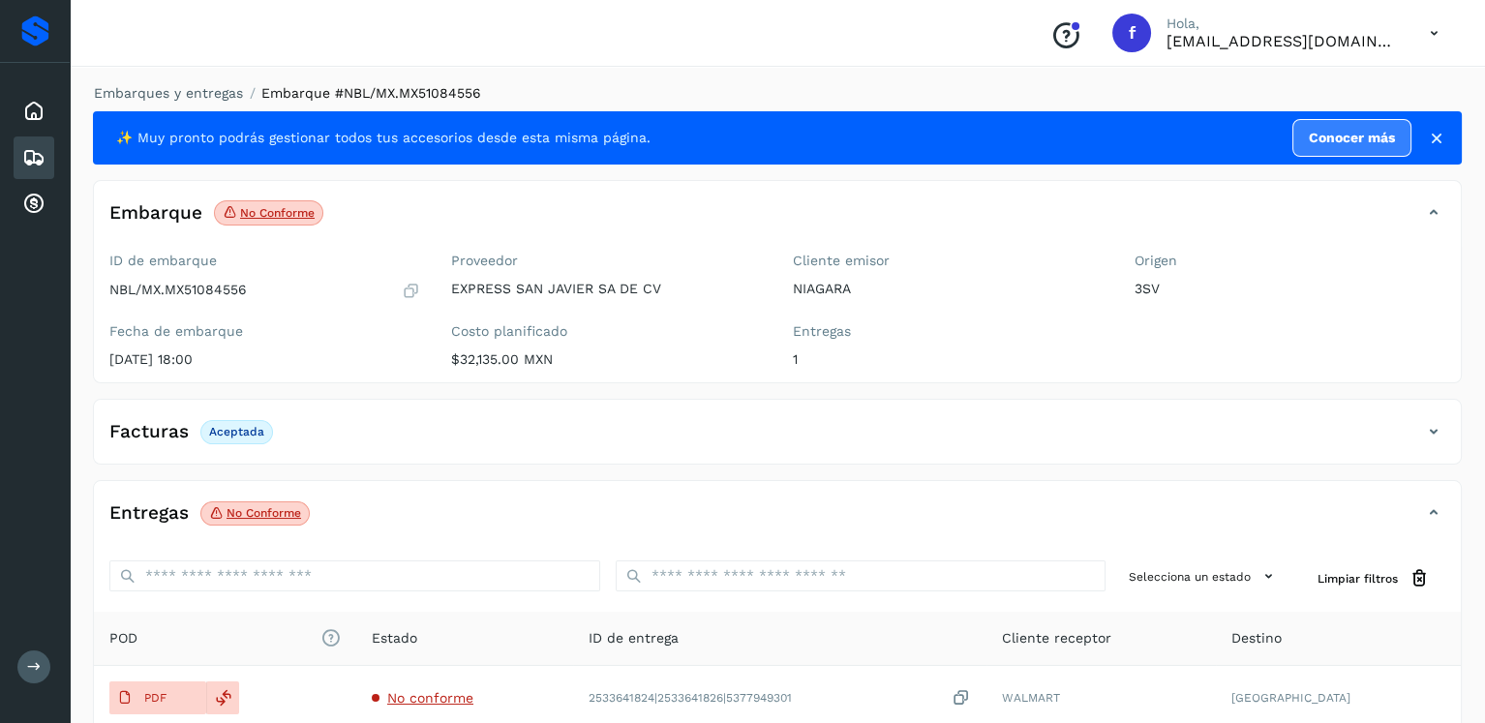
scroll to position [194, 0]
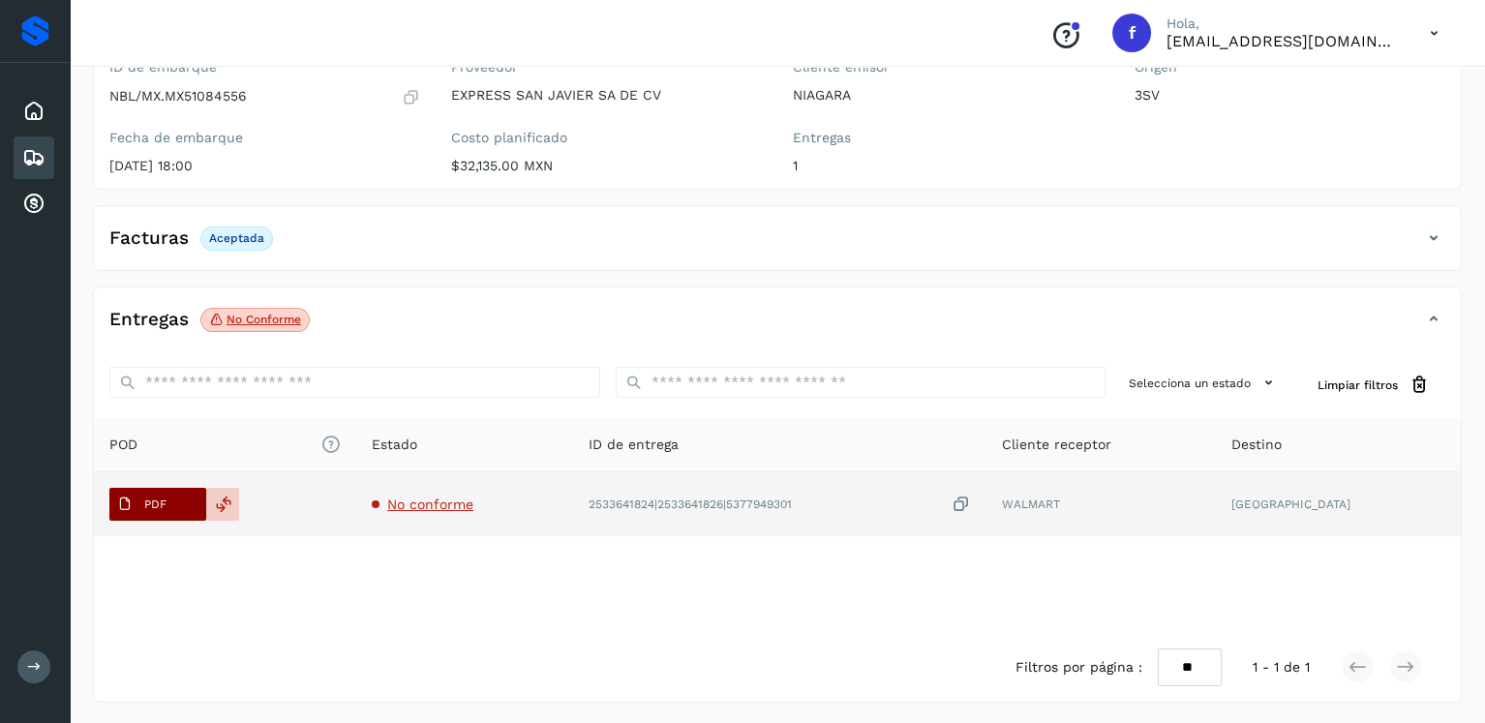
click at [150, 492] on span "PDF" at bounding box center [141, 504] width 65 height 31
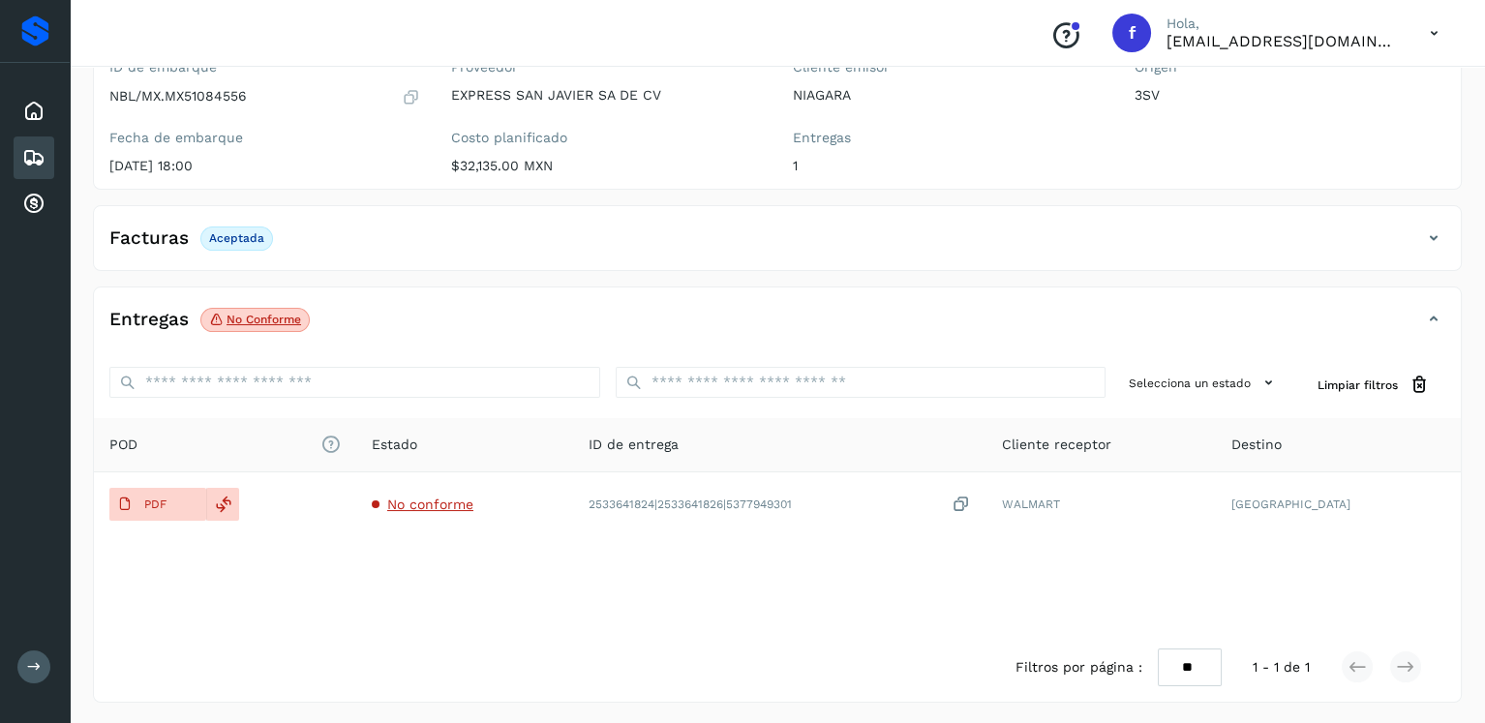
click at [41, 155] on icon at bounding box center [33, 157] width 23 height 23
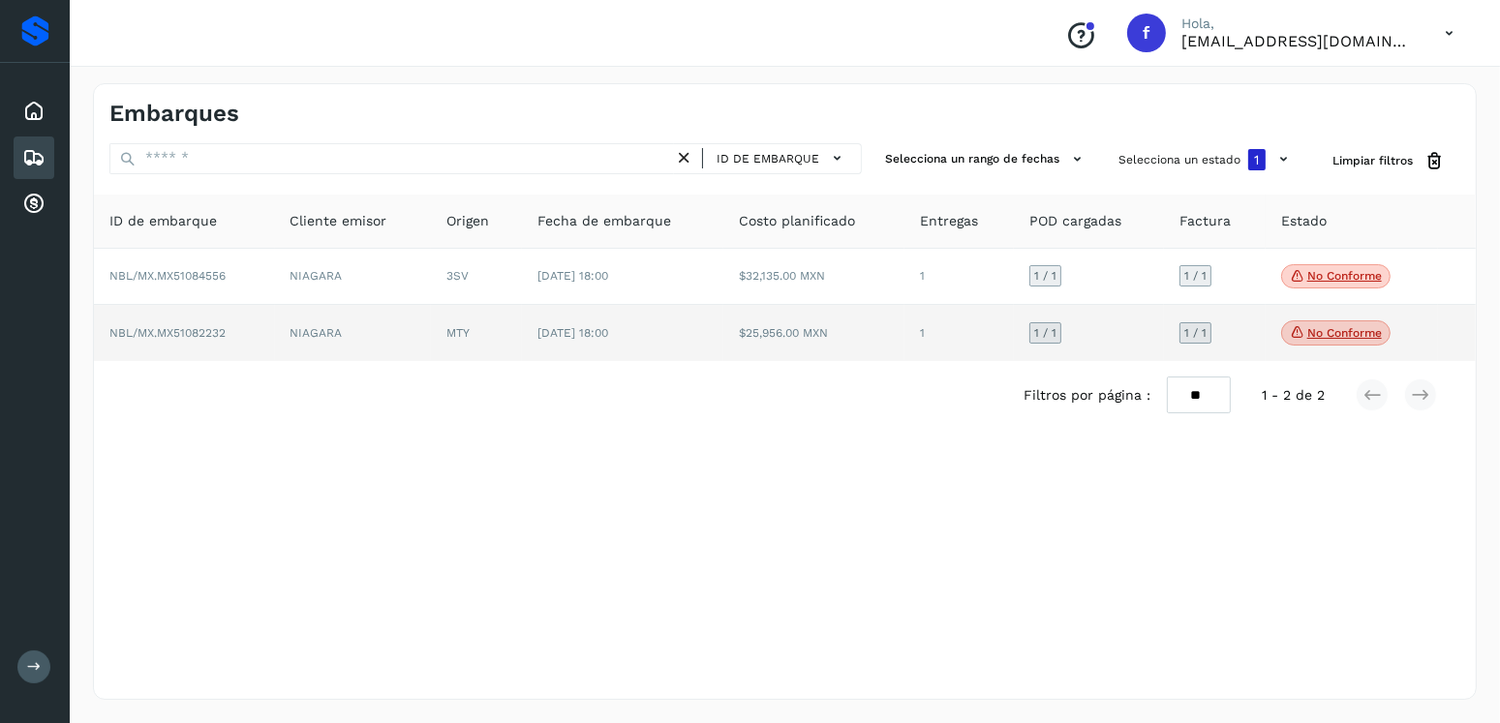
click at [1364, 335] on p "No conforme" at bounding box center [1344, 333] width 75 height 14
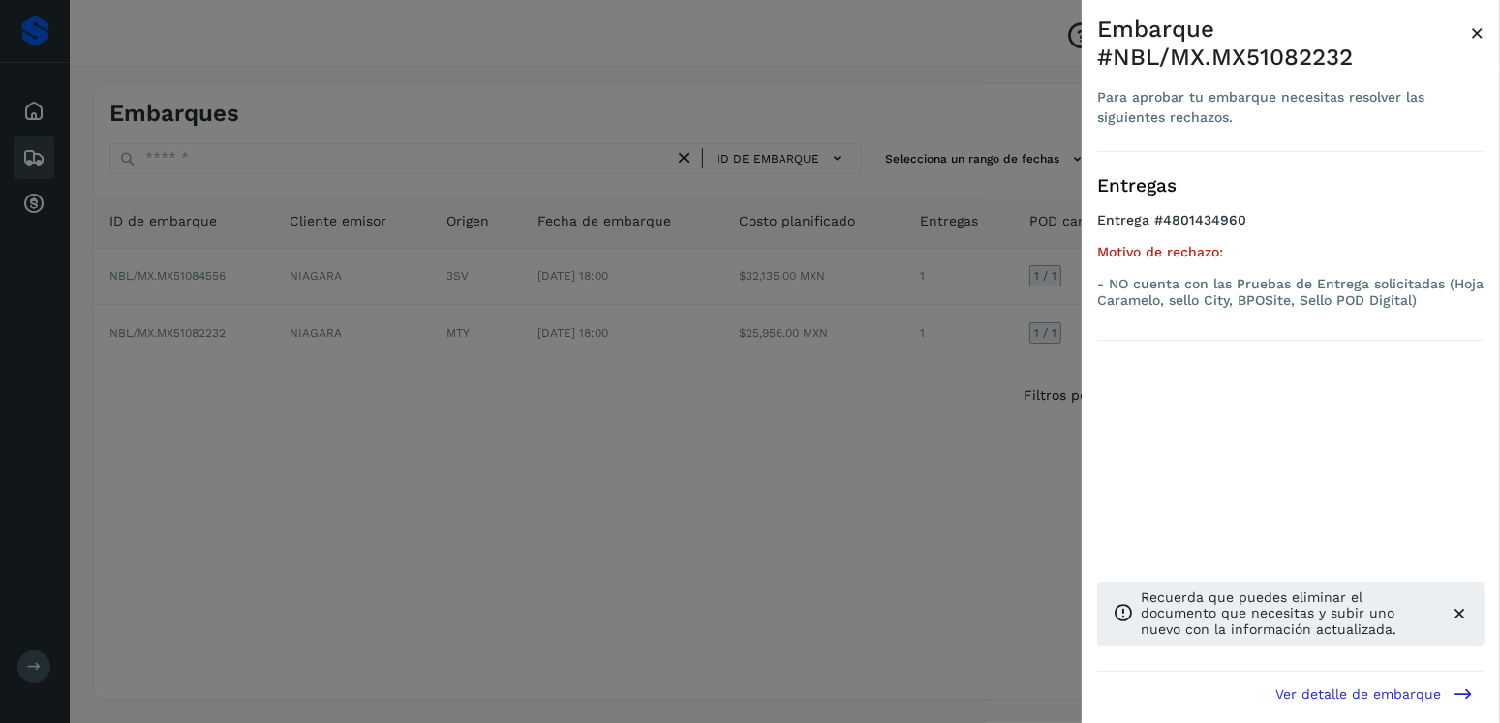
click at [578, 351] on div at bounding box center [750, 361] width 1500 height 723
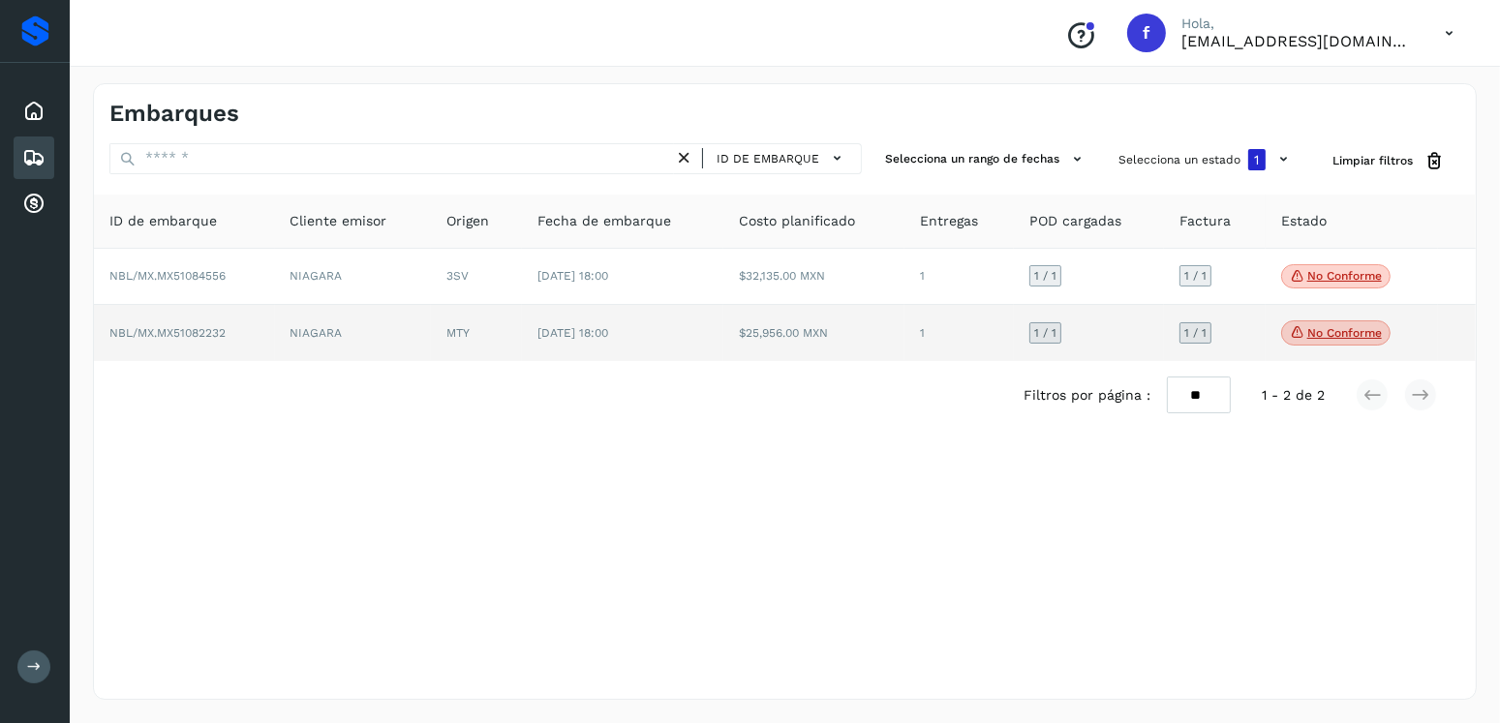
click at [775, 350] on td "$25,956.00 MXN" at bounding box center [813, 333] width 181 height 56
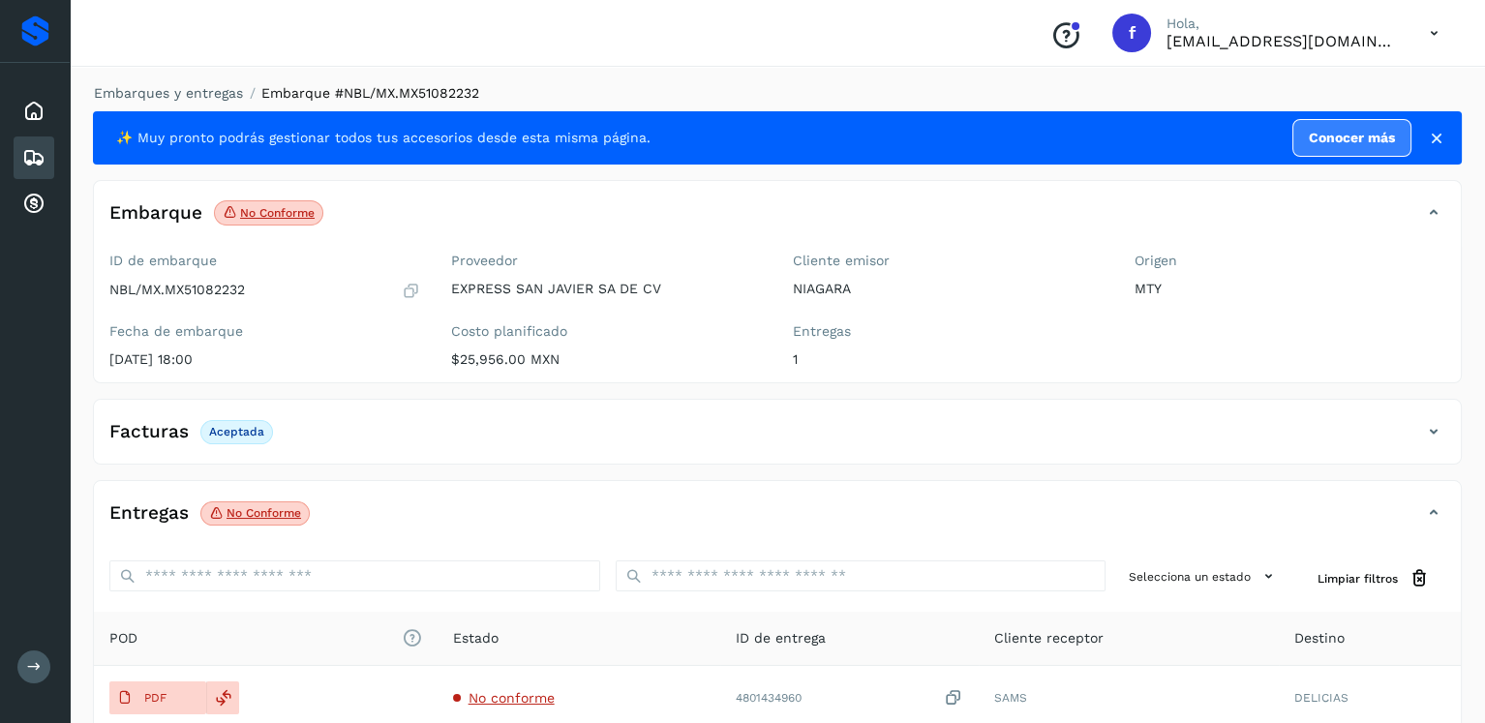
scroll to position [194, 0]
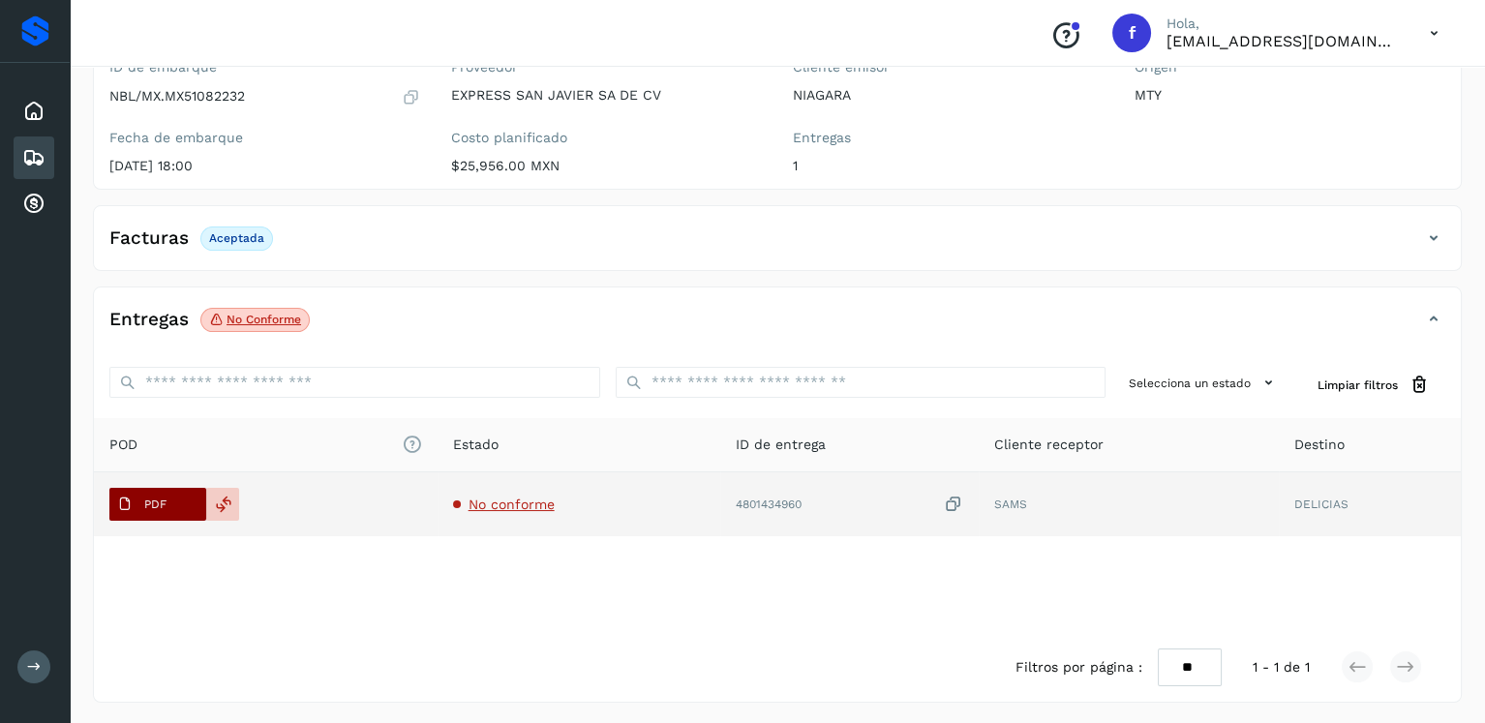
click at [177, 493] on button "PDF" at bounding box center [157, 504] width 97 height 33
